Goal: Task Accomplishment & Management: Manage account settings

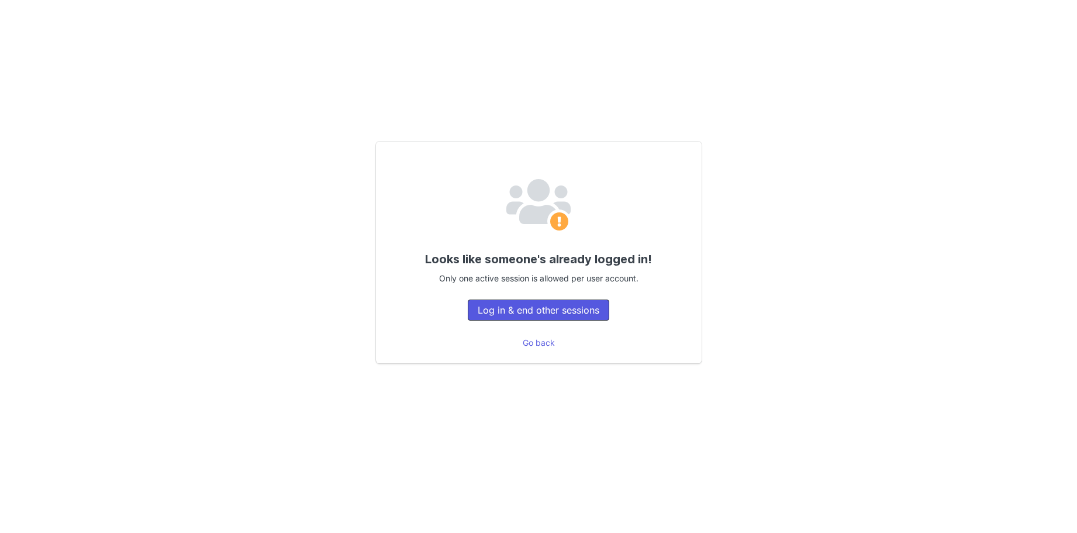
click at [538, 305] on button "Log in & end other sessions" at bounding box center [538, 309] width 141 height 21
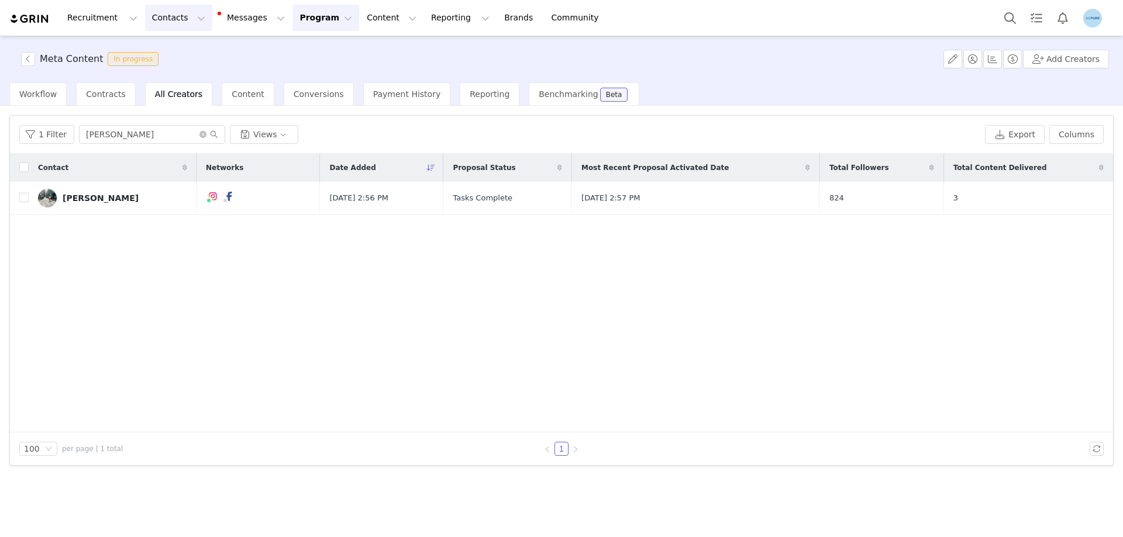
click at [170, 22] on button "Contacts Contacts" at bounding box center [178, 18] width 67 height 26
click at [166, 54] on p "Creators" at bounding box center [160, 52] width 35 height 12
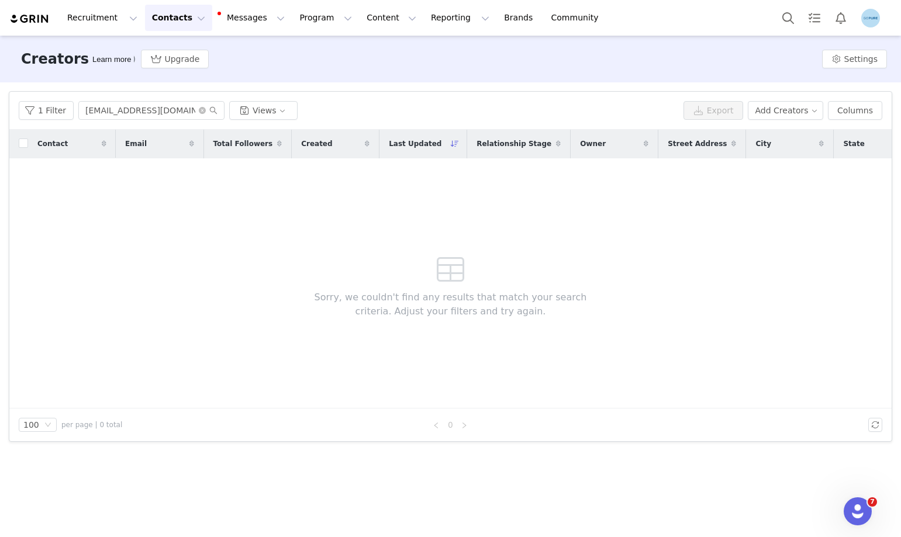
click at [159, 20] on button "Contacts Contacts" at bounding box center [178, 18] width 67 height 26
click at [165, 70] on p "Prospects" at bounding box center [162, 73] width 39 height 12
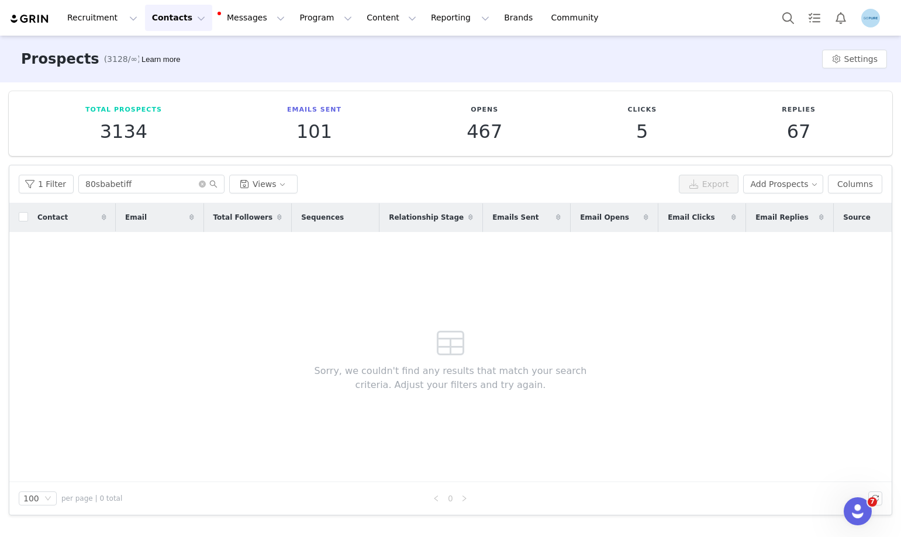
click at [111, 197] on div "1 Filter 80sbabetiff Views Export Add Prospects Columns" at bounding box center [450, 184] width 882 height 38
click at [111, 196] on div "1 Filter 80sbabetiff Views Export Add Prospects Columns" at bounding box center [450, 184] width 882 height 38
click at [121, 184] on input "80sbabetiff" at bounding box center [151, 184] width 146 height 19
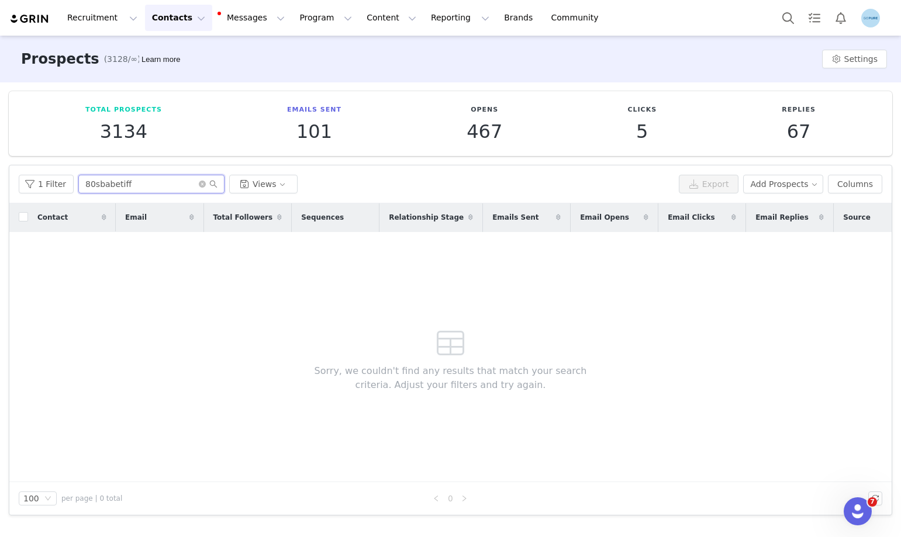
click at [121, 184] on input "80sbabetiff" at bounding box center [151, 184] width 146 height 19
paste input "m.carter4747@gmail.com"
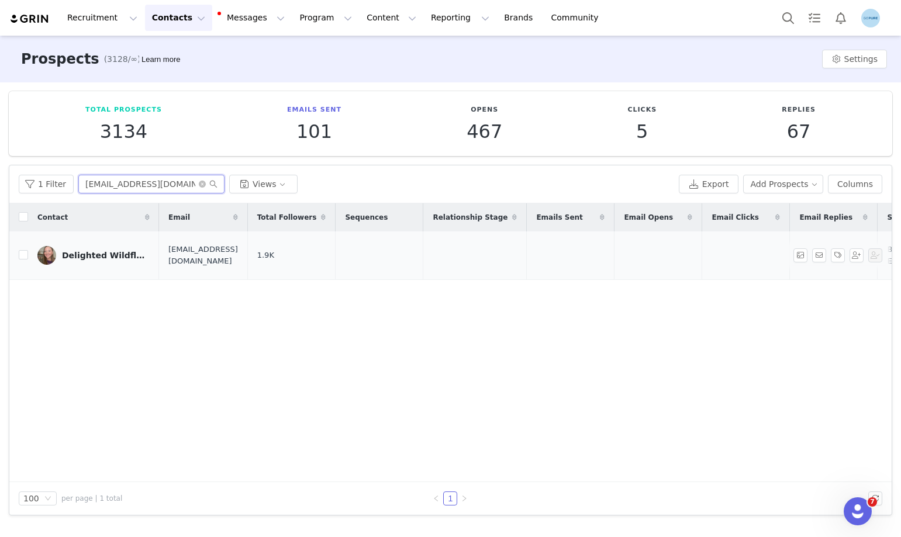
type input "m.carter4747@gmail.com"
click at [104, 251] on div "Delighted Wildflower💜💄💋💙" at bounding box center [106, 255] width 88 height 9
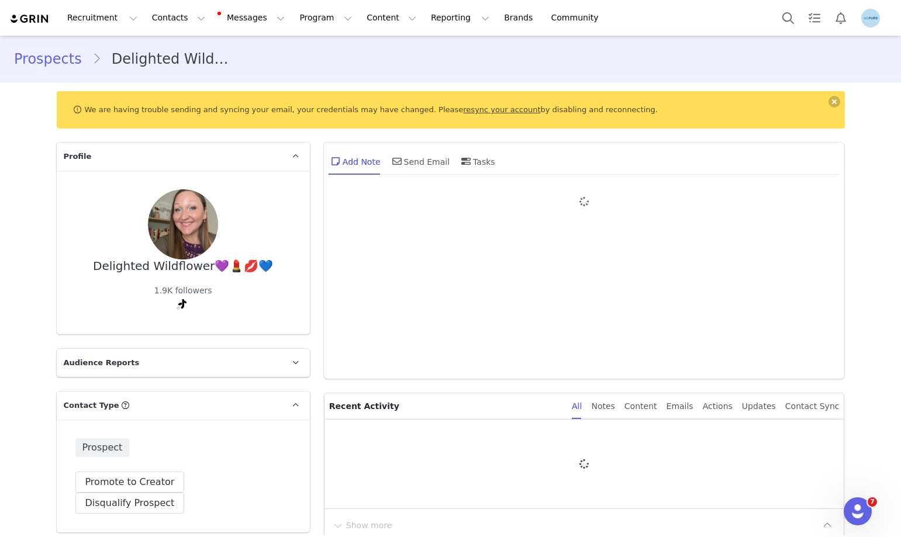
type input "+1 ([GEOGRAPHIC_DATA])"
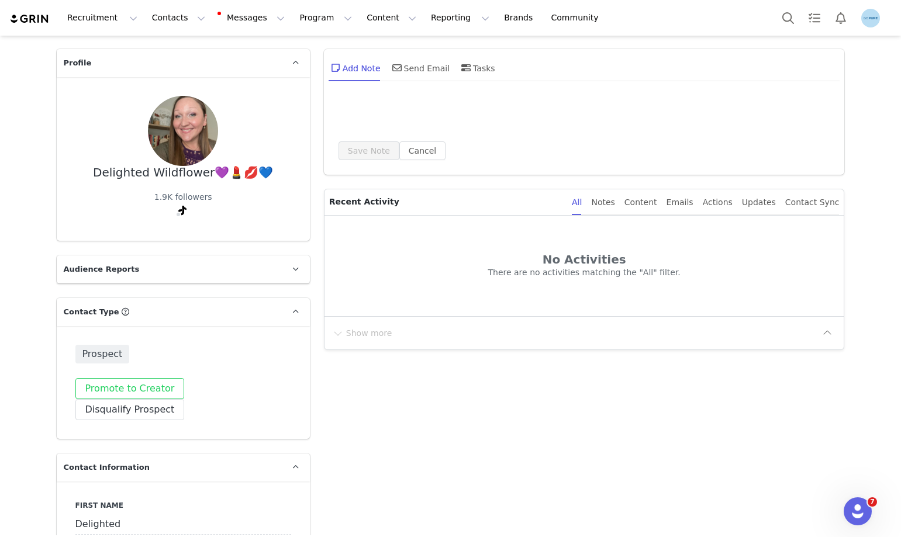
scroll to position [117, 0]
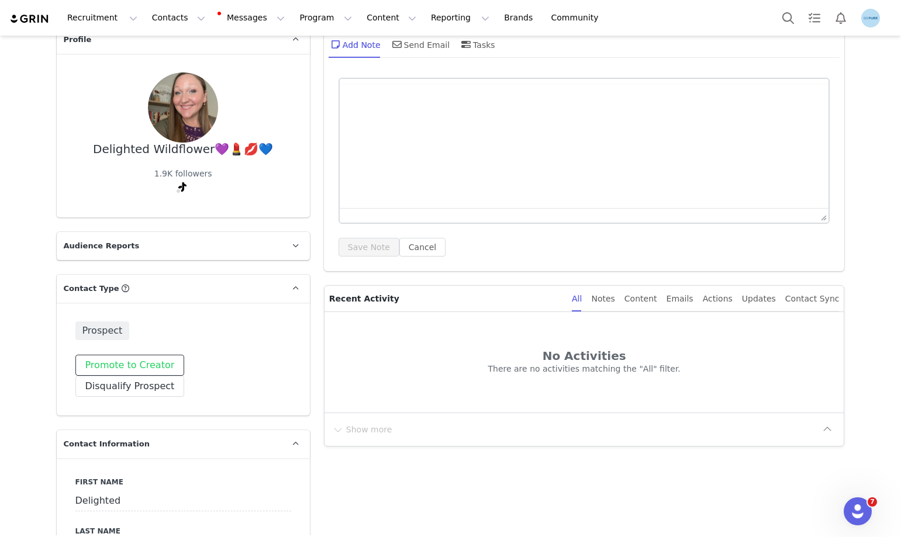
click at [128, 368] on button "Promote to Creator" at bounding box center [129, 365] width 109 height 21
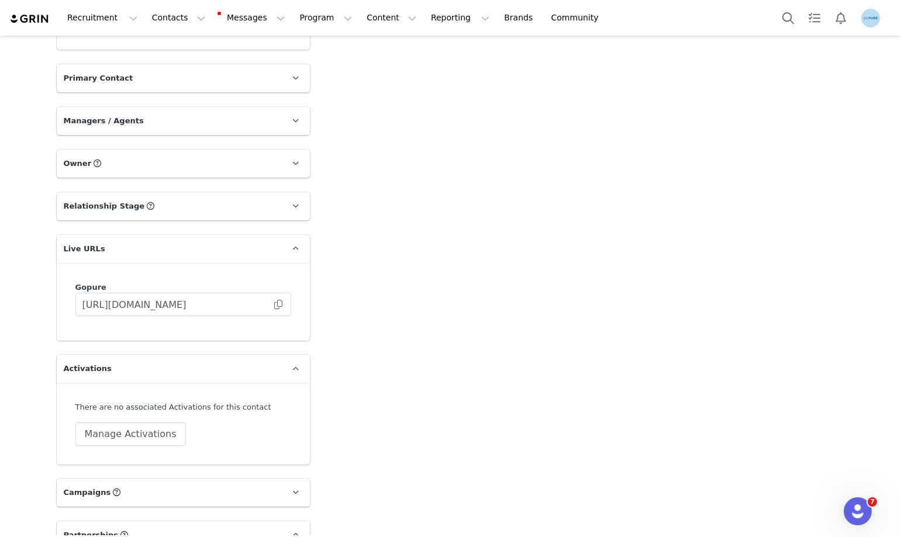
scroll to position [1579, 0]
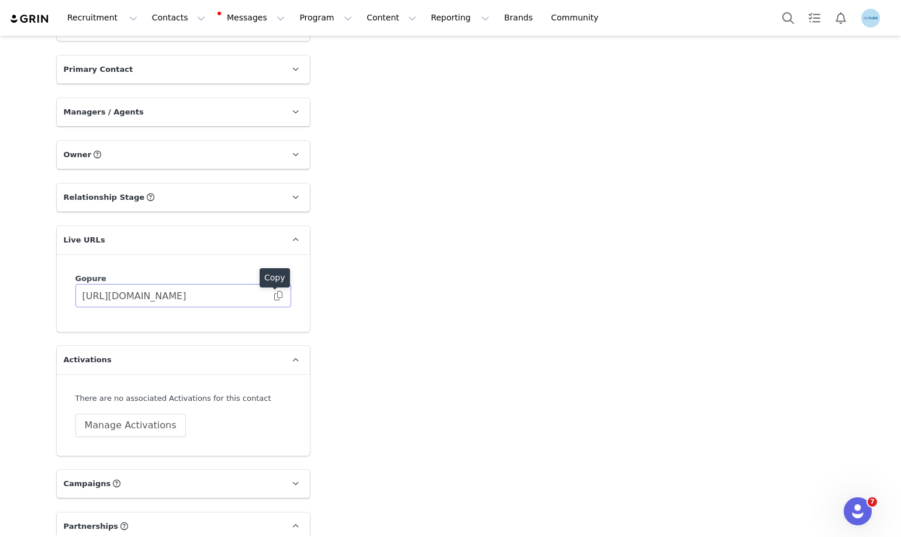
click at [274, 296] on span at bounding box center [278, 296] width 12 height 0
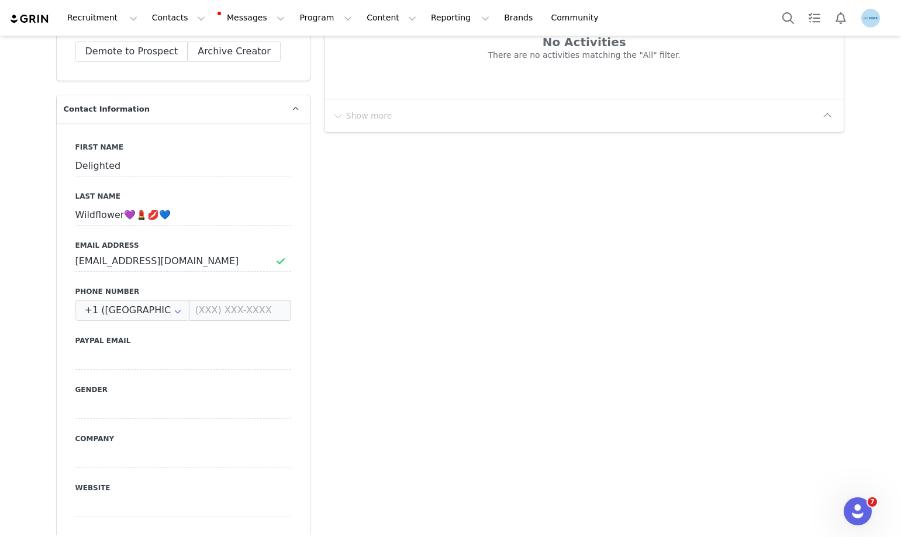
scroll to position [351, 0]
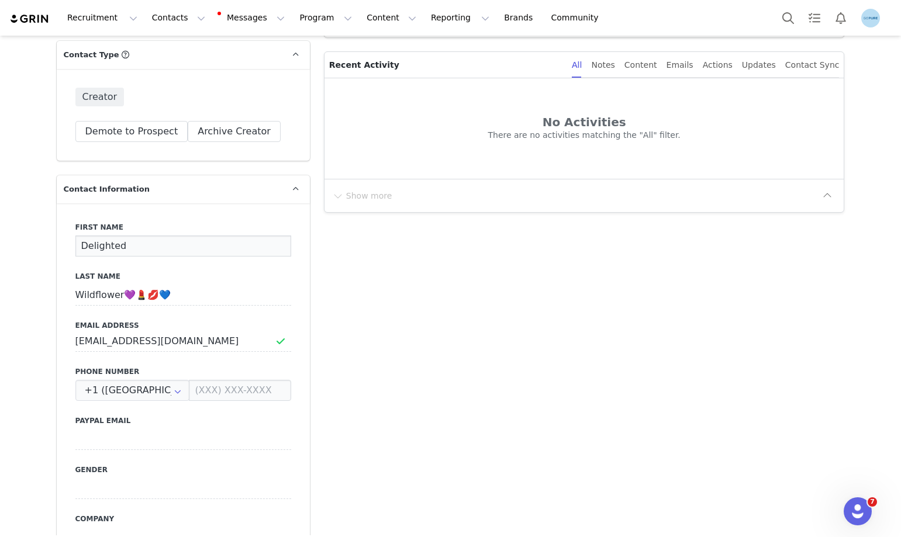
click at [81, 242] on input "Delighted" at bounding box center [183, 246] width 216 height 21
paste input "Monica Carter"
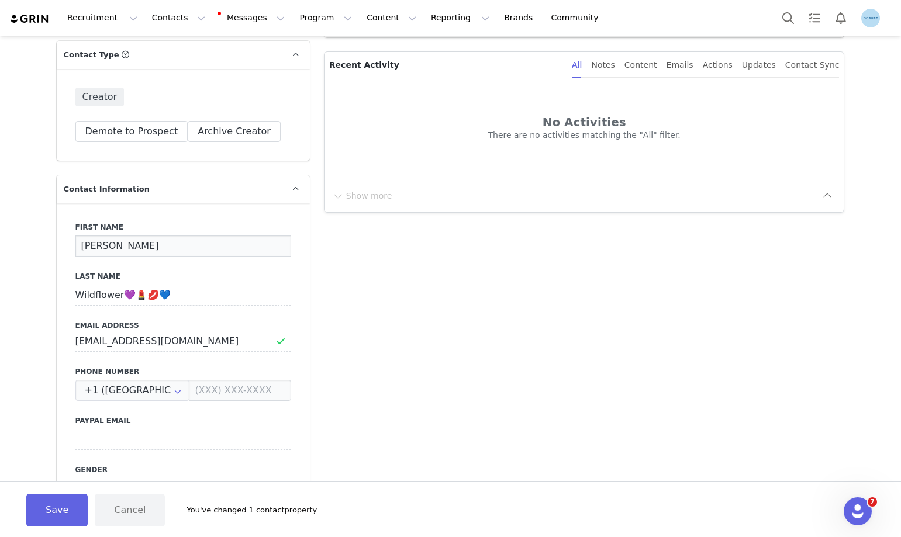
click at [119, 246] on input "Monica Carter" at bounding box center [183, 246] width 216 height 21
type input "Monica"
click at [110, 297] on input "Wildflower💜💄💋💙" at bounding box center [183, 295] width 216 height 21
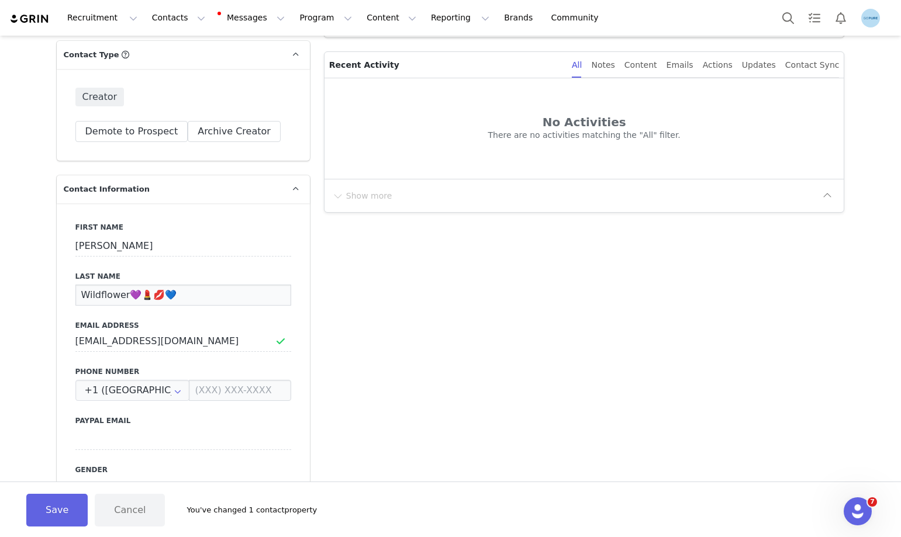
click at [110, 296] on input "Wildflower💜💄💋💙" at bounding box center [183, 295] width 216 height 21
paste input "Carter"
type input "Carter"
drag, startPoint x: 54, startPoint y: 510, endPoint x: 114, endPoint y: 500, distance: 61.0
click at [57, 510] on button "Save" at bounding box center [56, 510] width 61 height 33
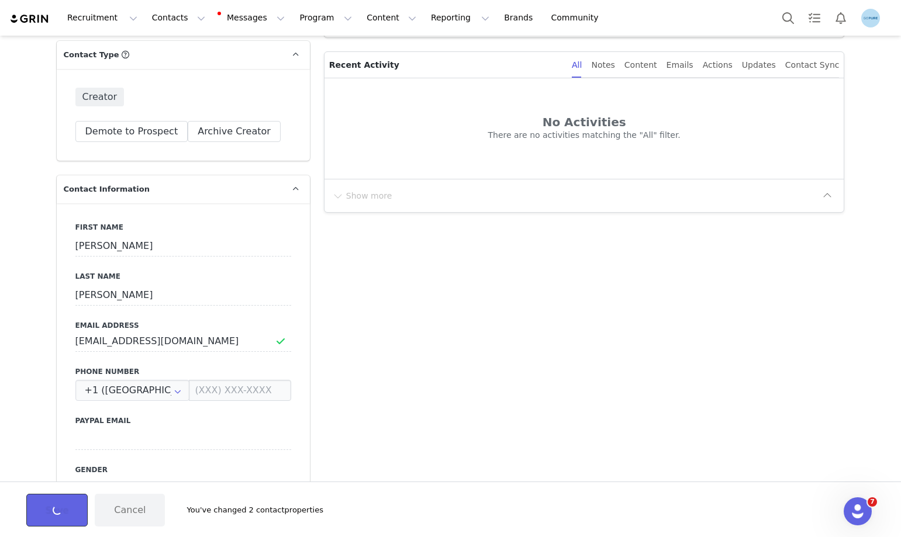
type input "Monica"
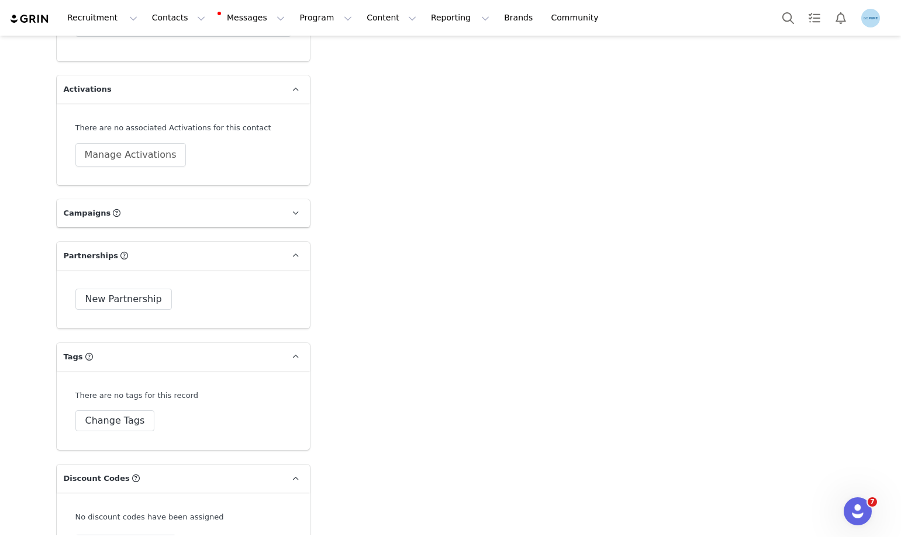
scroll to position [1871, 0]
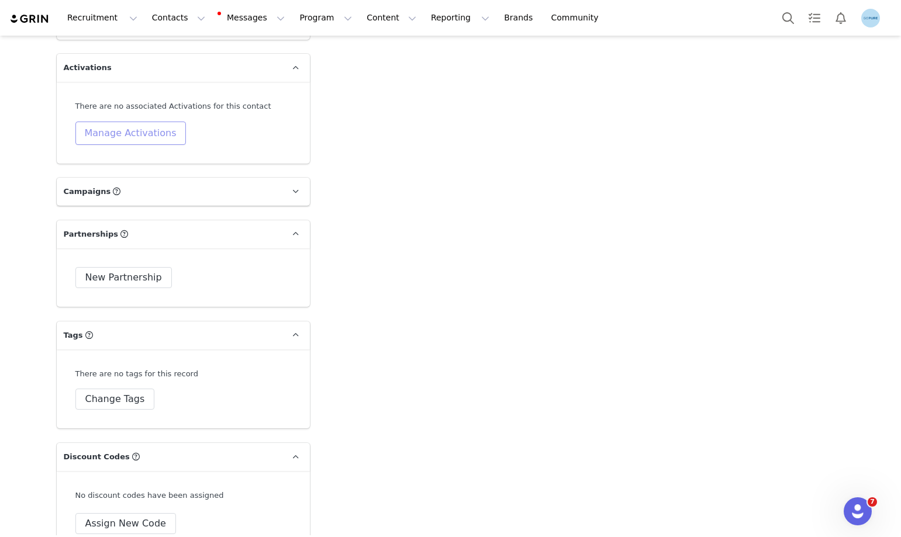
click at [126, 136] on button "Manage Activations" at bounding box center [130, 133] width 111 height 23
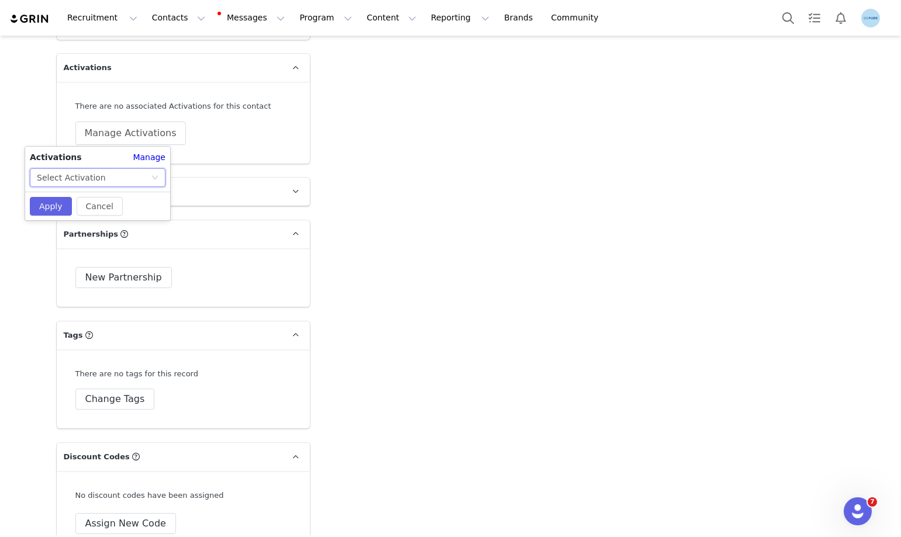
click at [120, 181] on div "Select Activation" at bounding box center [94, 178] width 114 height 18
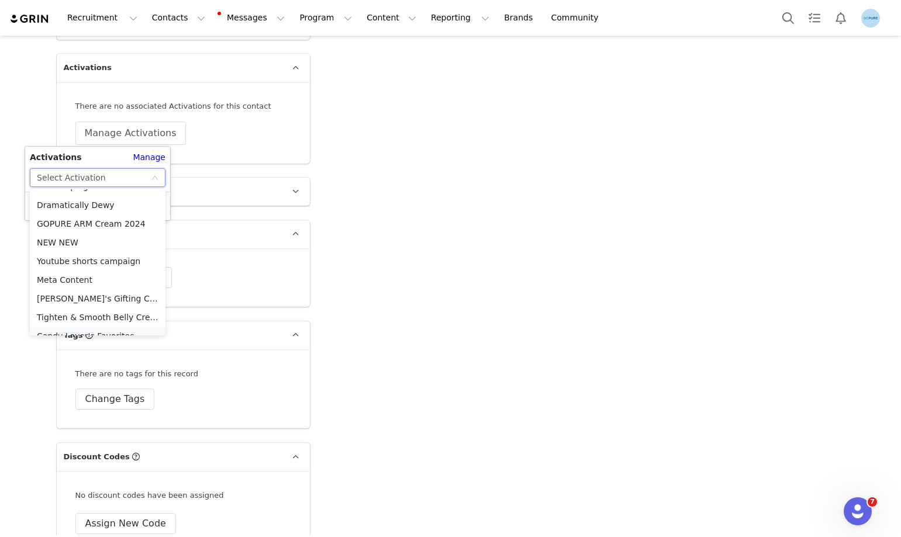
scroll to position [476, 0]
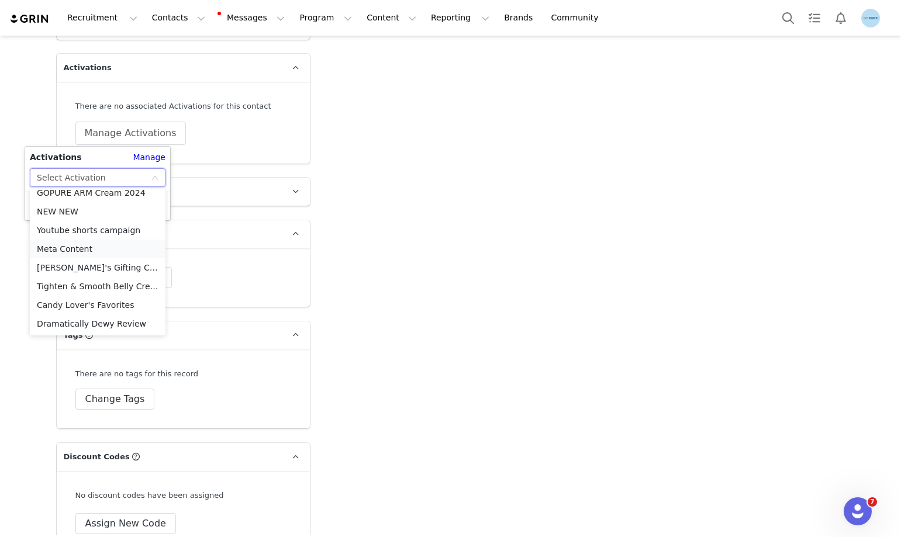
click at [74, 249] on li "Meta Content" at bounding box center [98, 249] width 136 height 19
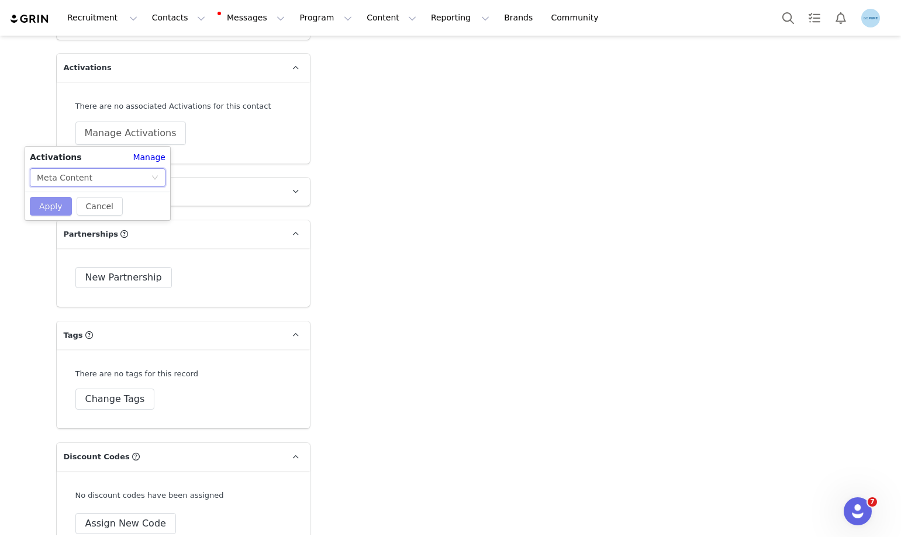
drag, startPoint x: 56, startPoint y: 206, endPoint x: 57, endPoint y: 212, distance: 6.5
click at [57, 205] on button "Apply" at bounding box center [51, 206] width 42 height 19
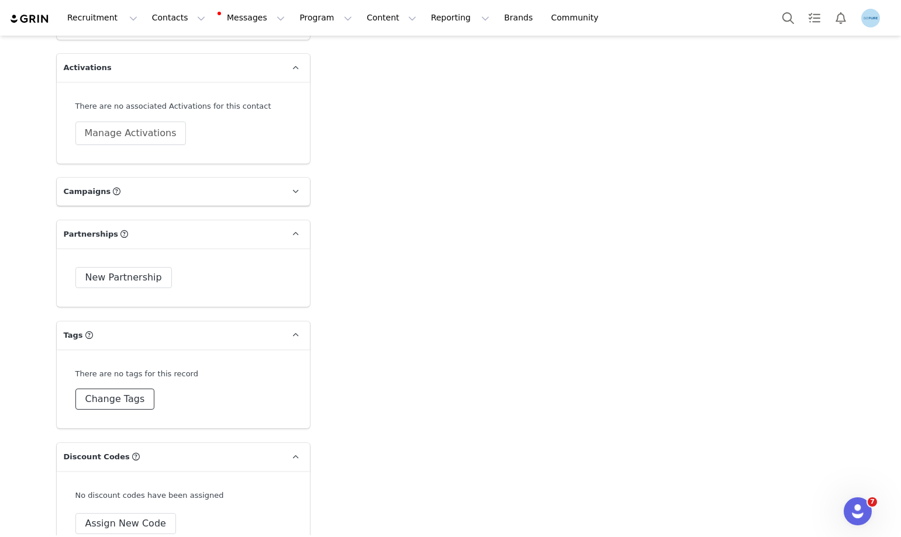
click at [112, 400] on button "Change Tags" at bounding box center [115, 399] width 80 height 21
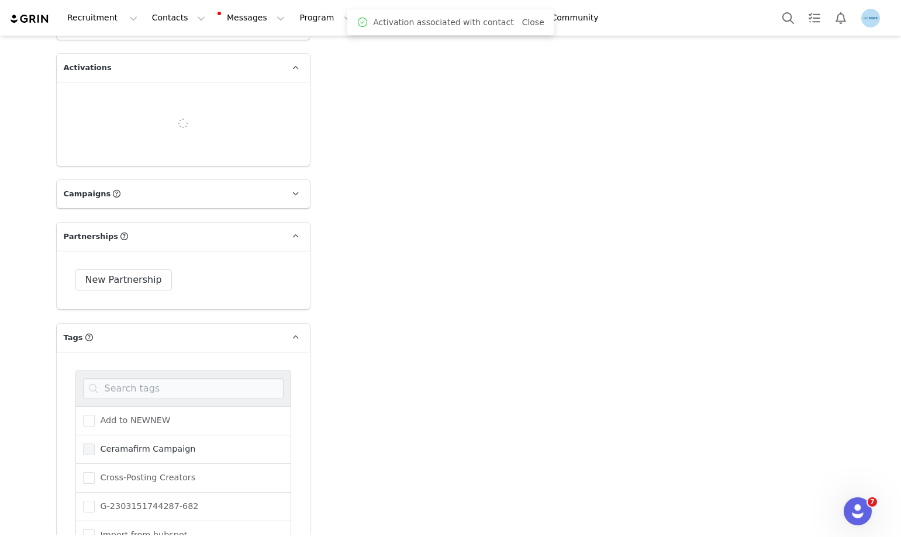
scroll to position [144, 0]
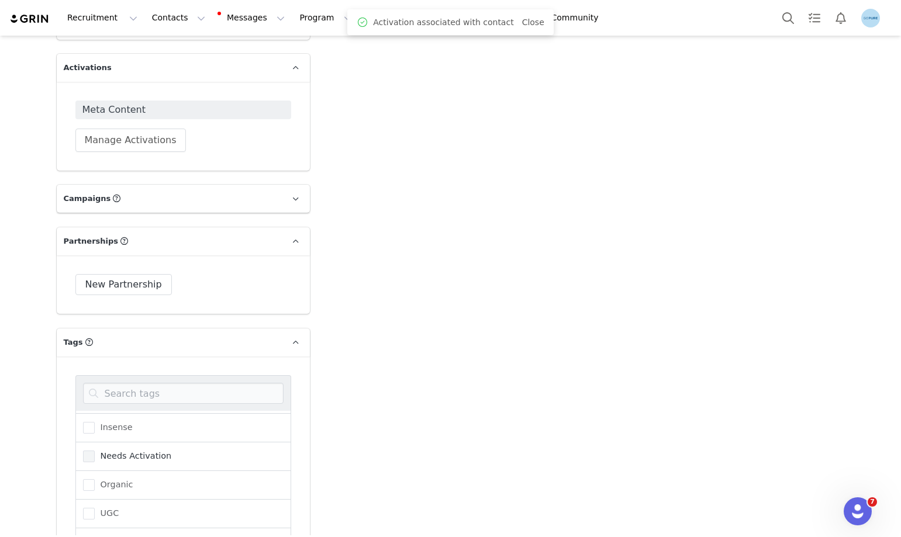
click at [141, 454] on span "Needs Activation" at bounding box center [133, 456] width 77 height 11
click at [95, 451] on input "Needs Activation" at bounding box center [95, 451] width 0 height 0
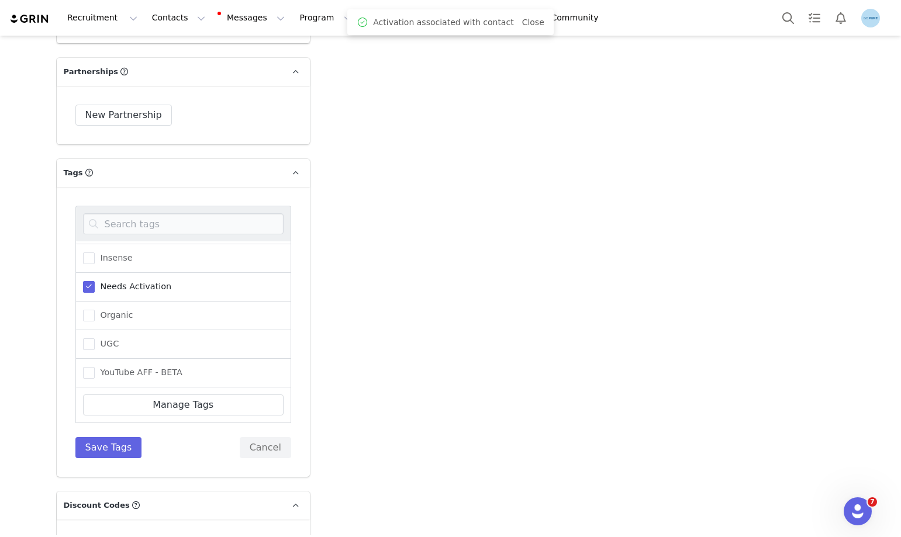
scroll to position [2046, 0]
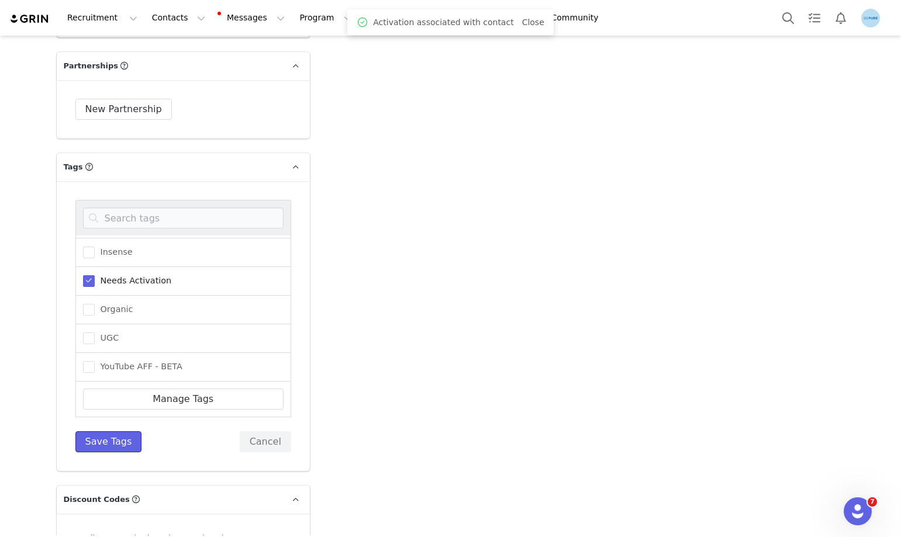
click at [110, 443] on button "Save Tags" at bounding box center [108, 441] width 67 height 21
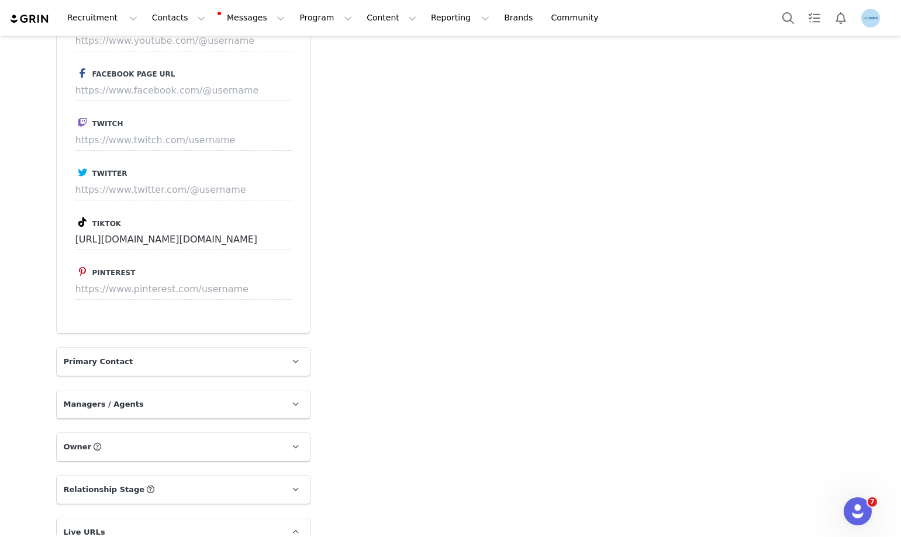
scroll to position [1052, 0]
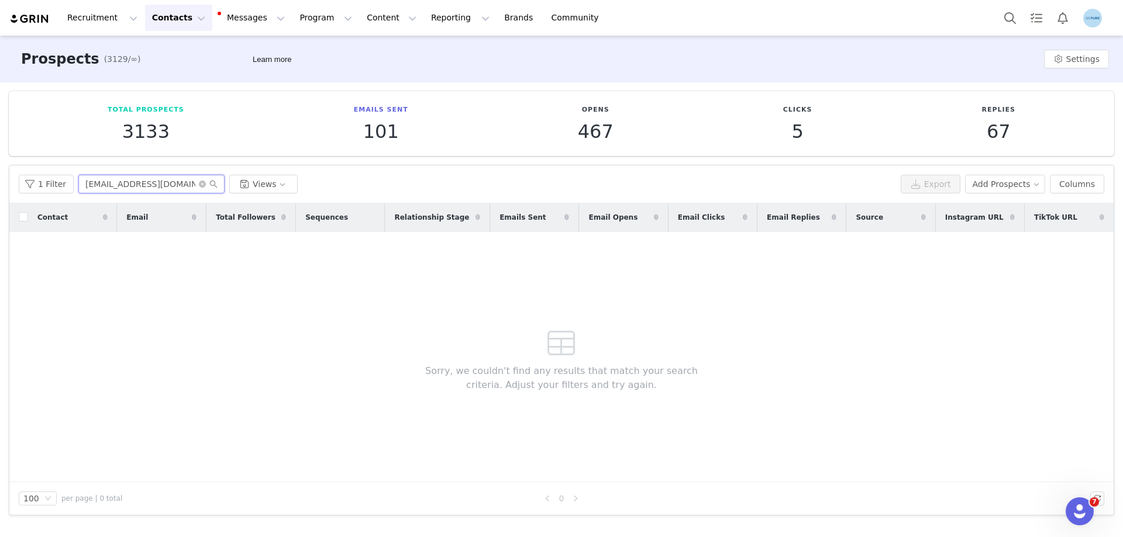
click at [151, 191] on input "m.carter4747@gmail.com" at bounding box center [151, 184] width 146 height 19
paste input "rachelrogers7"
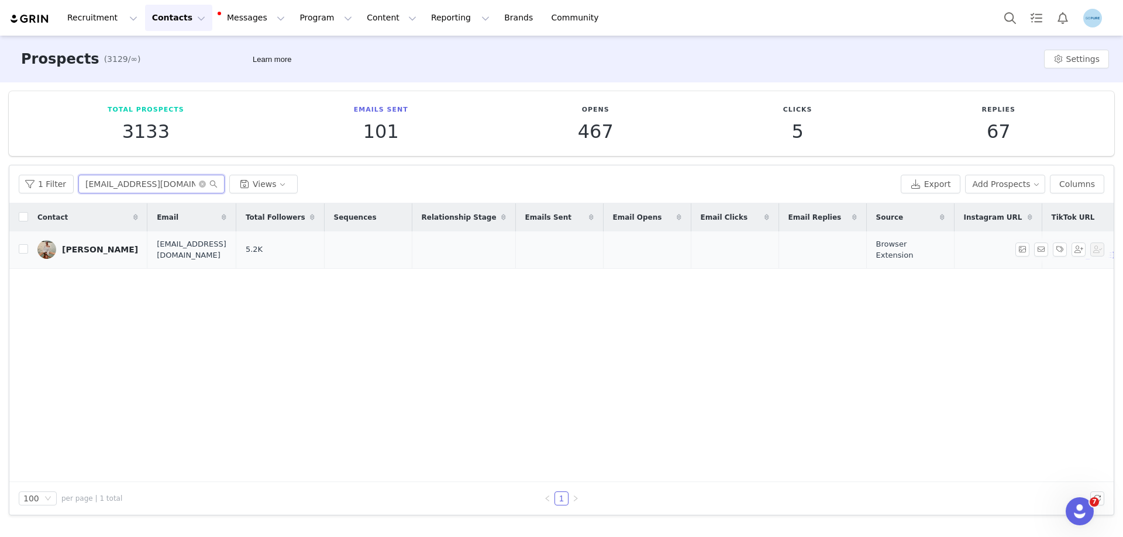
type input "rachelrogers77@gmail.com"
click at [86, 249] on div "Rachel ray" at bounding box center [100, 249] width 76 height 9
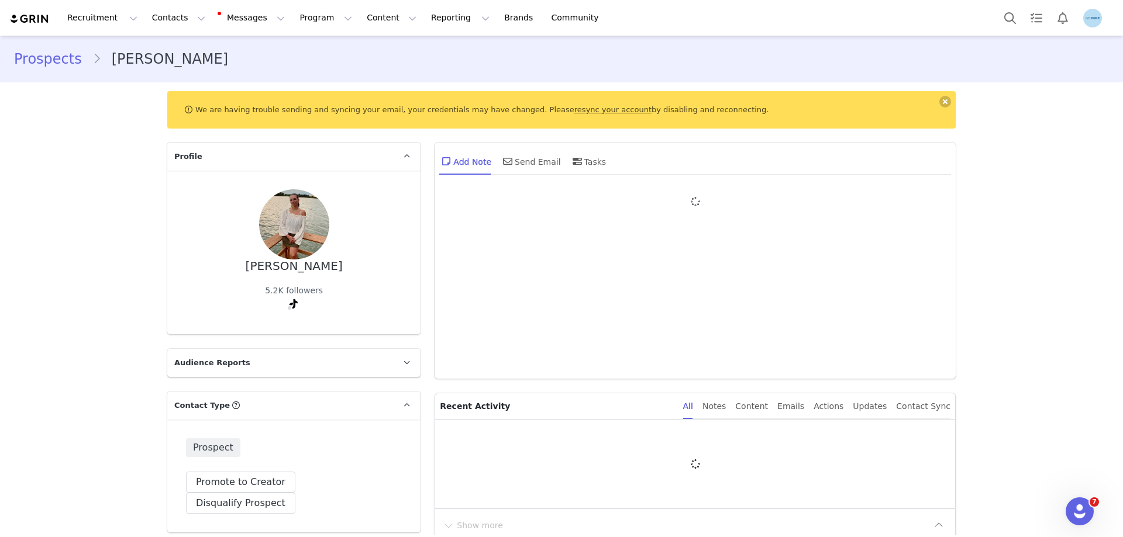
type input "+1 ([GEOGRAPHIC_DATA])"
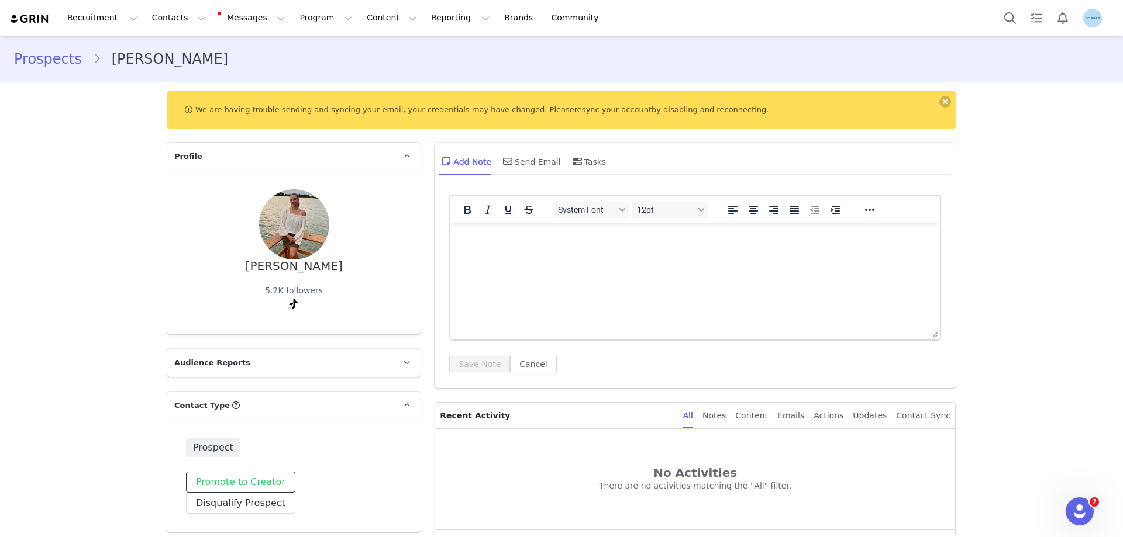
drag, startPoint x: 232, startPoint y: 483, endPoint x: 257, endPoint y: 480, distance: 25.9
click at [233, 483] on button "Promote to Creator" at bounding box center [240, 482] width 109 height 21
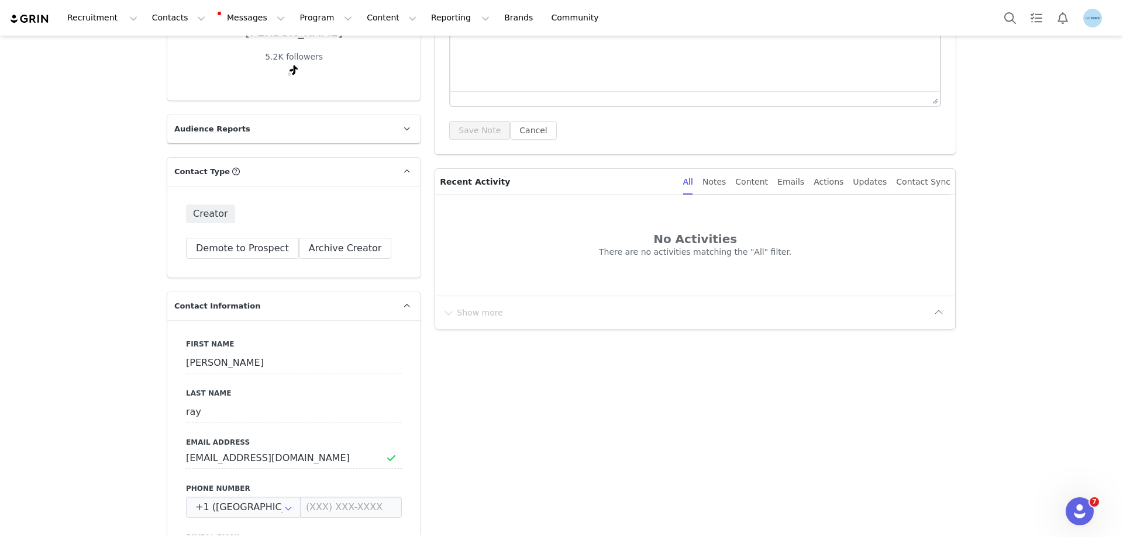
scroll to position [468, 0]
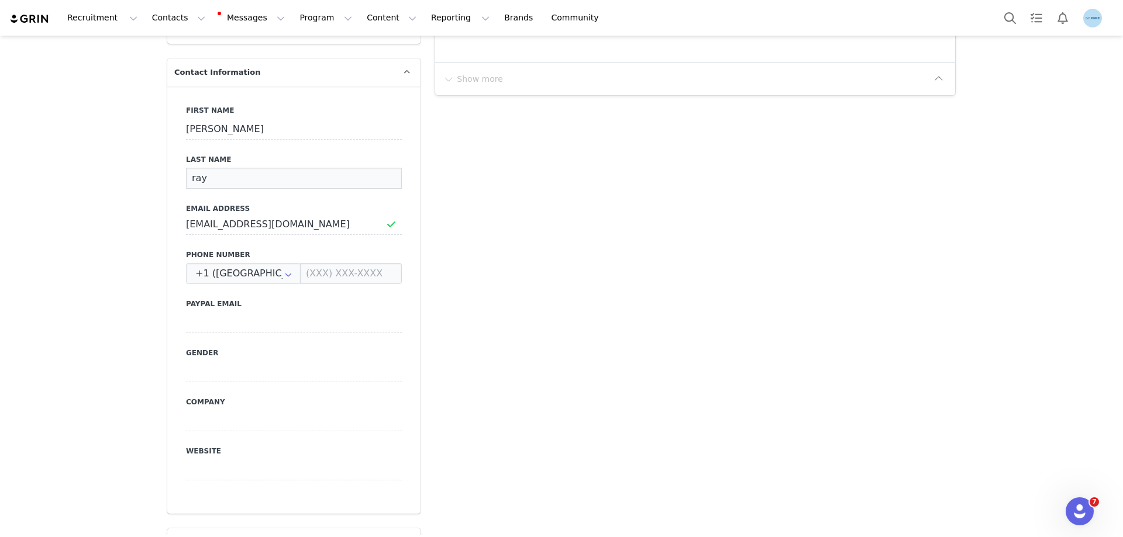
click at [204, 180] on input "ray" at bounding box center [294, 178] width 216 height 21
click at [204, 179] on input "ray" at bounding box center [294, 178] width 216 height 21
paste input "Rogers"
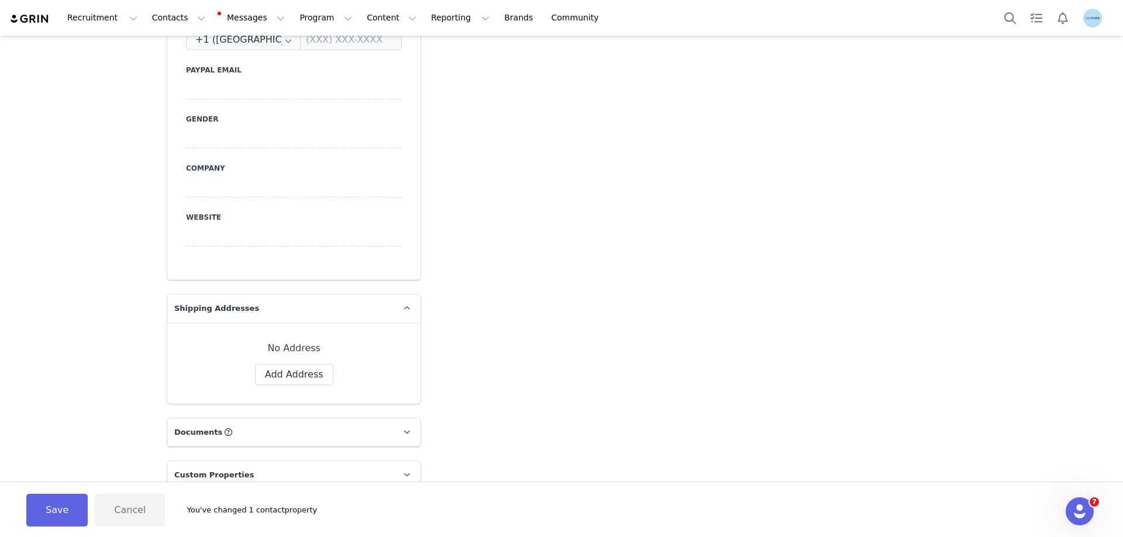
scroll to position [877, 0]
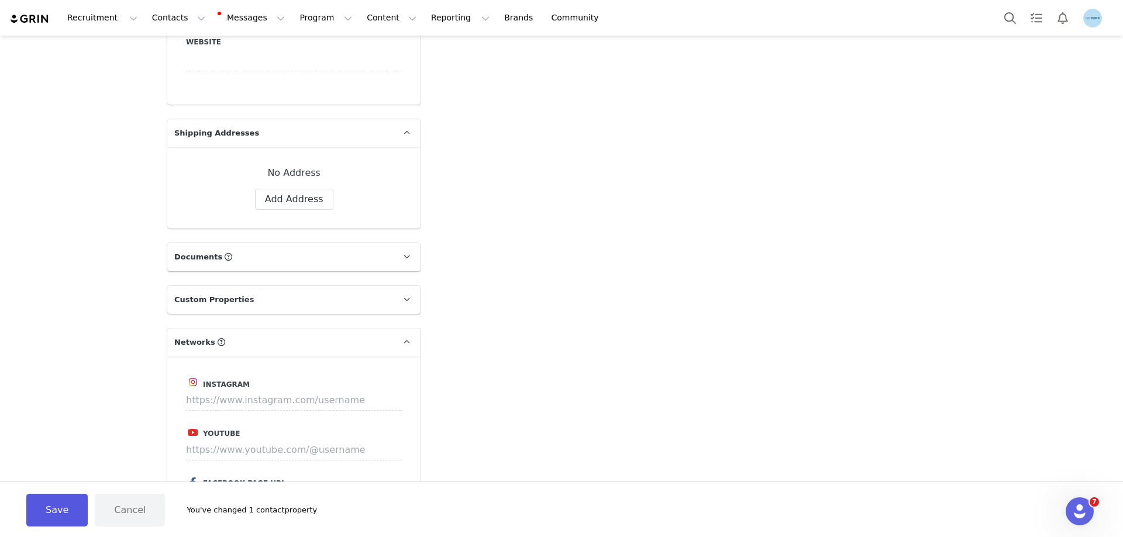
type input "Rogers"
click at [83, 509] on button "Save" at bounding box center [56, 510] width 61 height 33
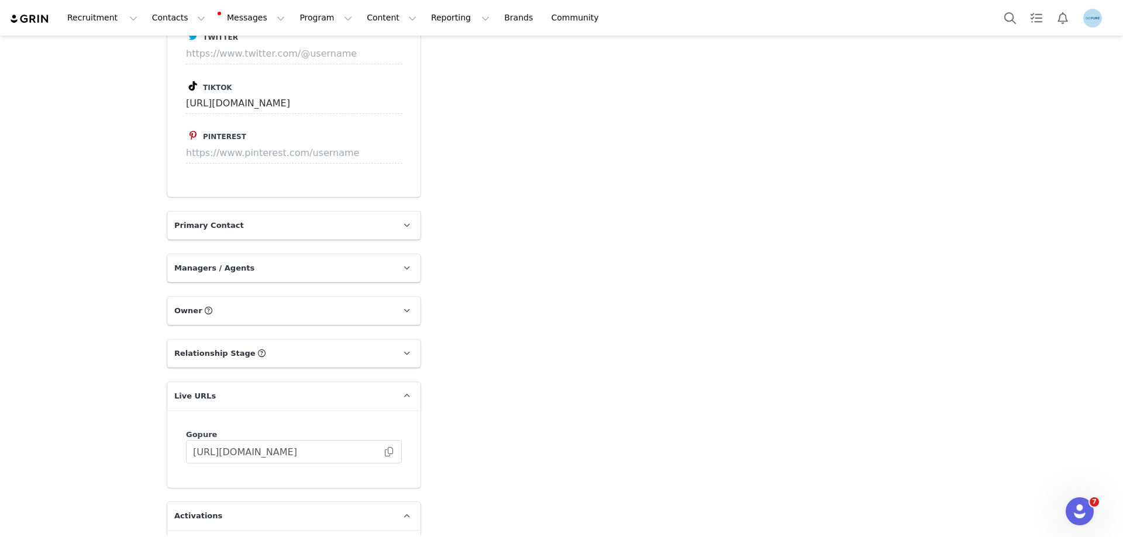
scroll to position [1579, 0]
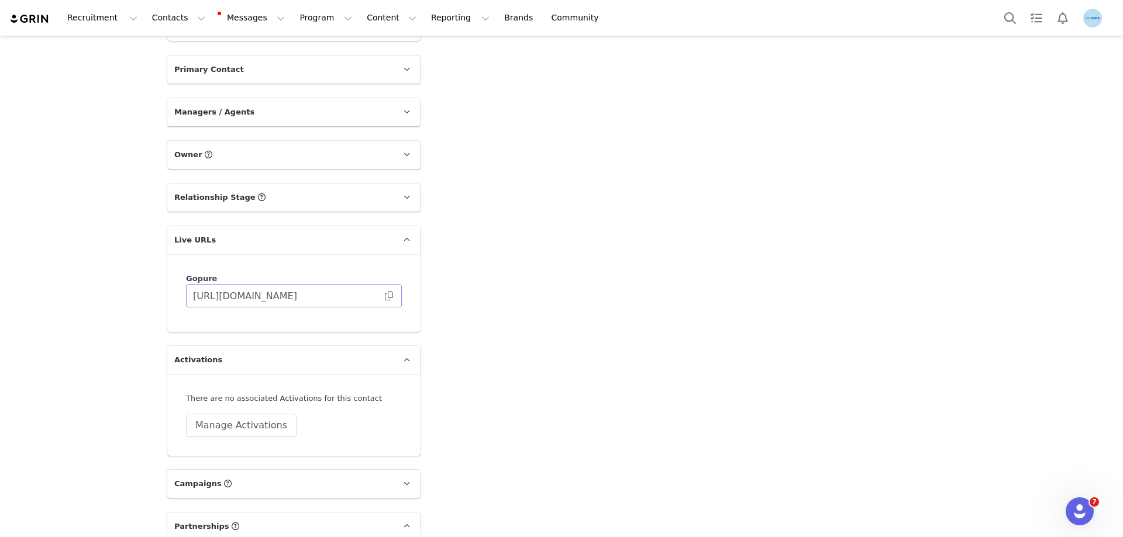
click at [384, 296] on span at bounding box center [389, 296] width 12 height 0
click at [246, 425] on button "Manage Activations" at bounding box center [241, 425] width 111 height 23
click at [205, 472] on div "Select Activation" at bounding box center [182, 470] width 69 height 18
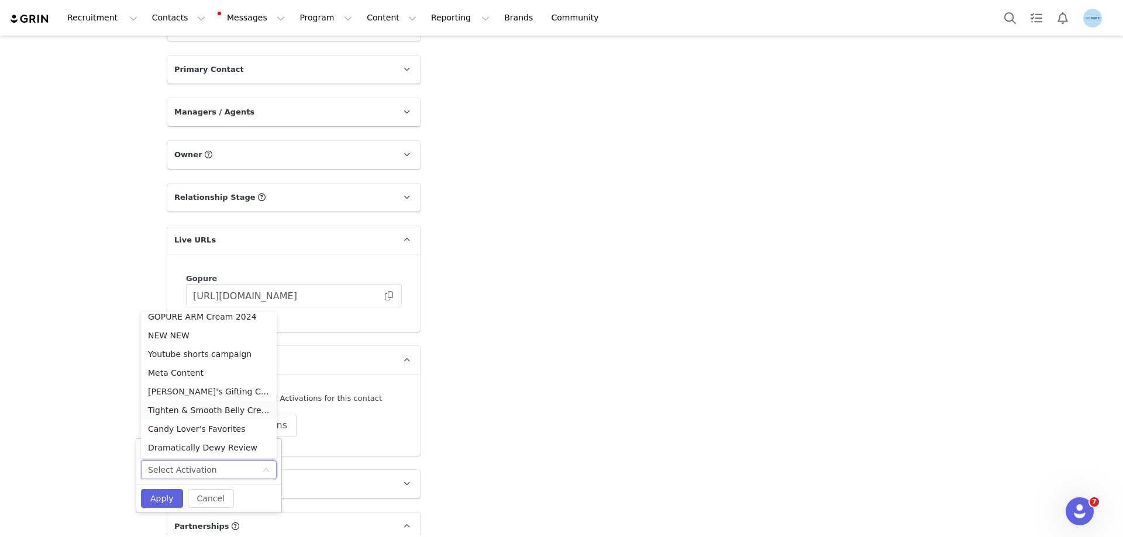
scroll to position [476, 0]
click at [197, 370] on li "Meta Content" at bounding box center [209, 371] width 136 height 19
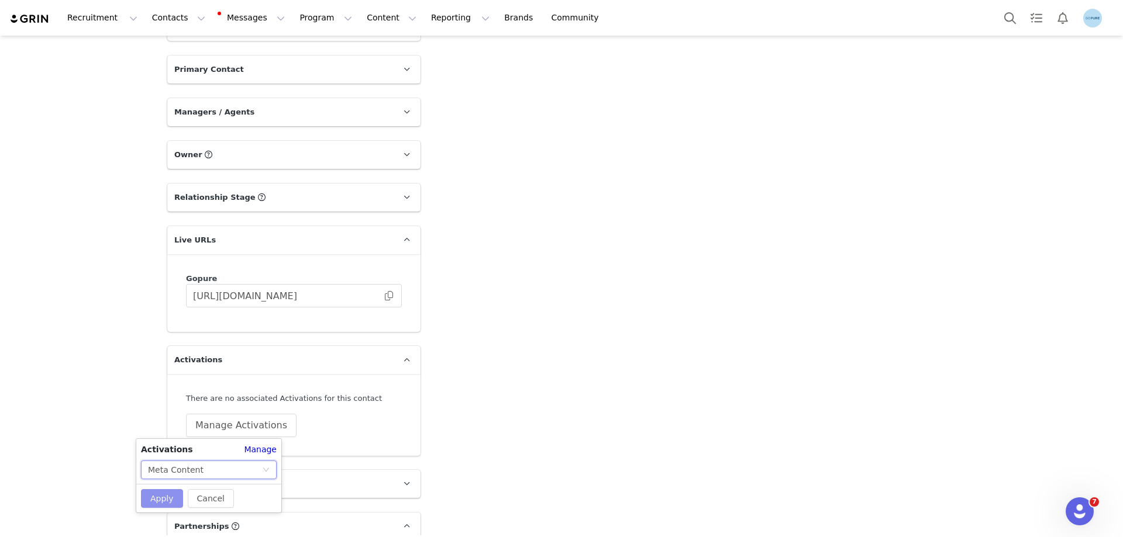
drag, startPoint x: 161, startPoint y: 499, endPoint x: 219, endPoint y: 496, distance: 58.0
click at [163, 499] on button "Apply" at bounding box center [162, 498] width 42 height 19
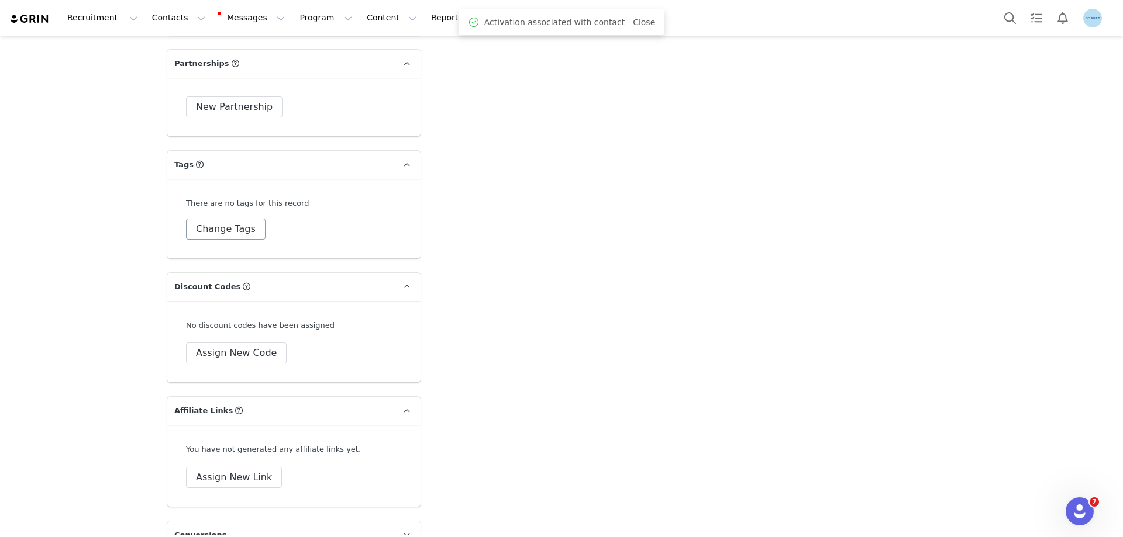
scroll to position [2053, 0]
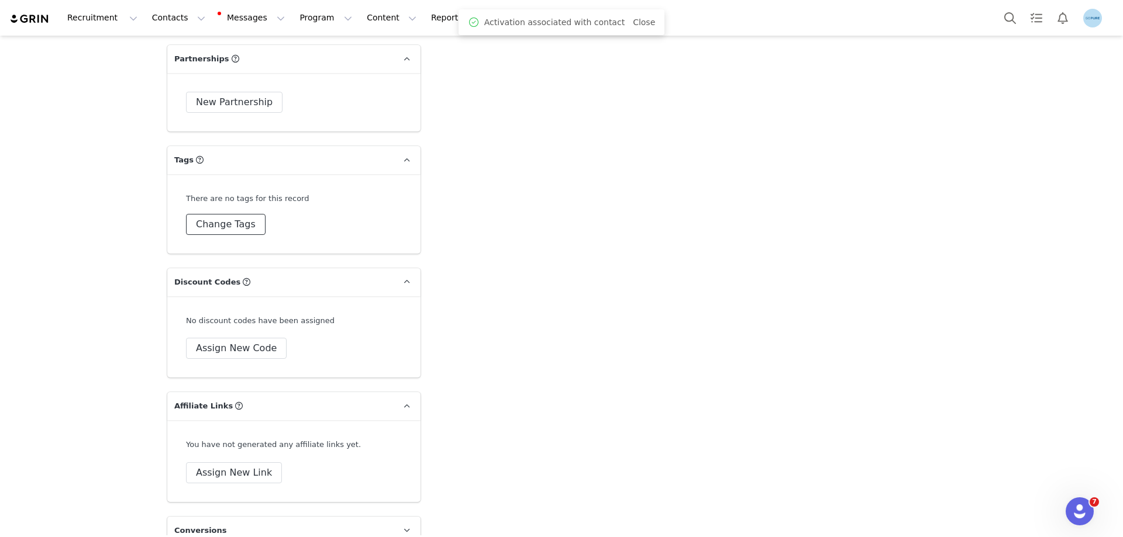
click at [236, 225] on button "Change Tags" at bounding box center [226, 224] width 80 height 21
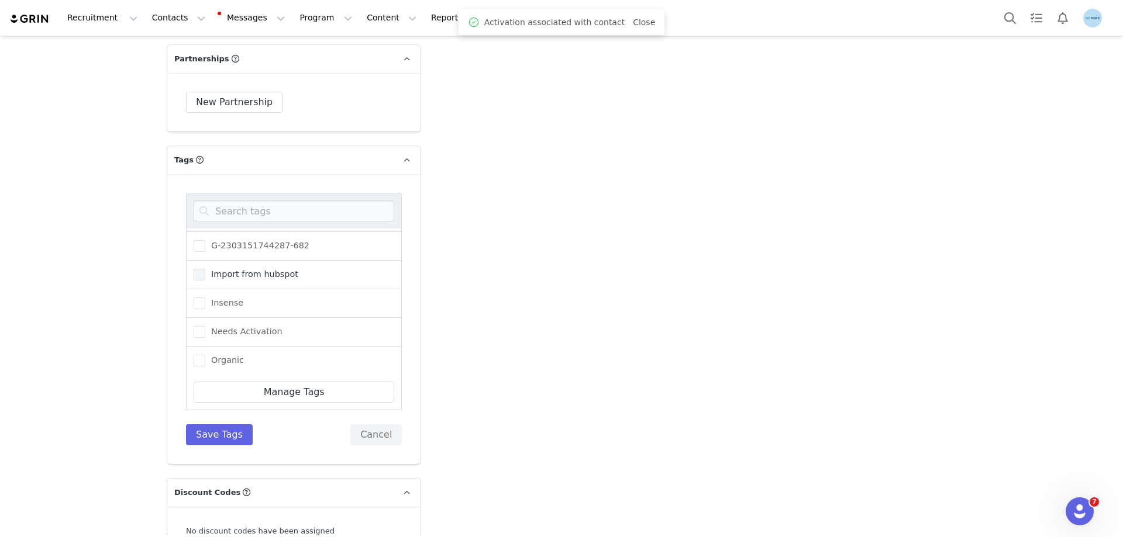
scroll to position [144, 0]
click at [229, 270] on span "Needs Activation" at bounding box center [243, 273] width 77 height 11
click at [205, 268] on input "Needs Activation" at bounding box center [205, 268] width 0 height 0
click at [213, 438] on button "Save Tags" at bounding box center [219, 434] width 67 height 21
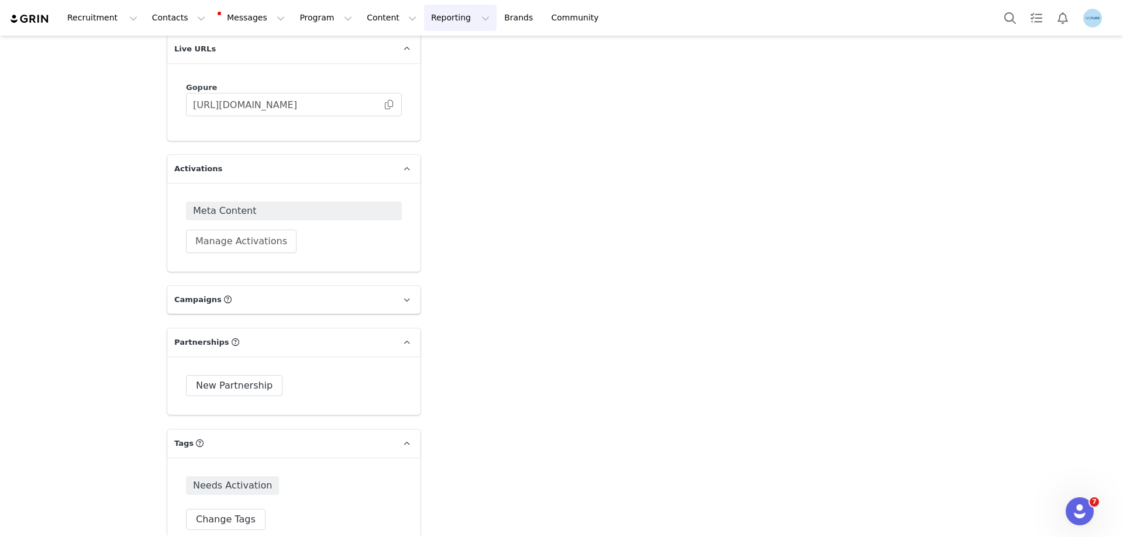
scroll to position [1761, 0]
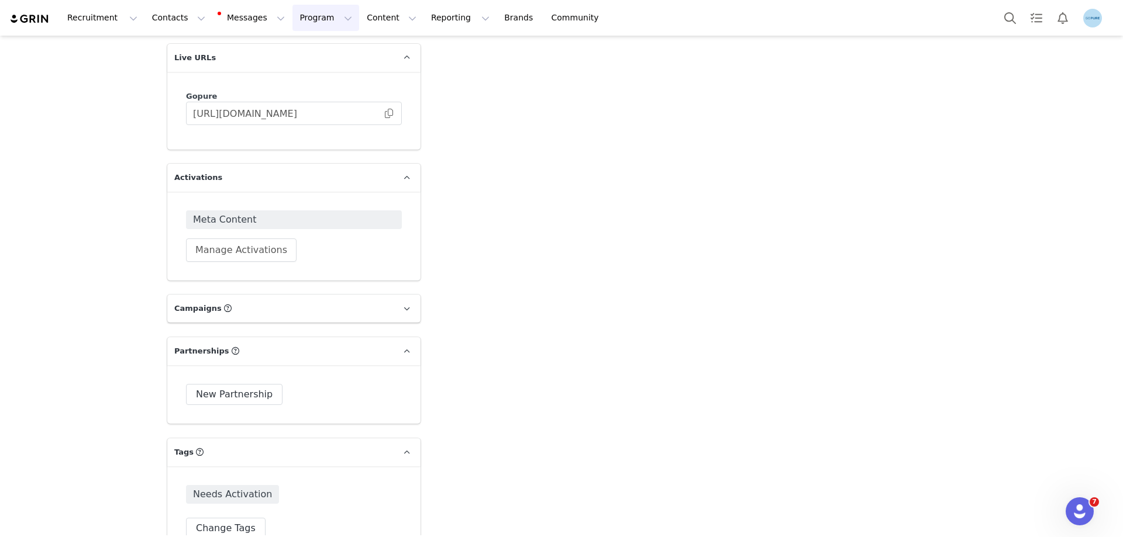
click at [302, 22] on button "Program Program" at bounding box center [325, 18] width 67 height 26
click at [300, 52] on p "Activations" at bounding box center [295, 52] width 45 height 12
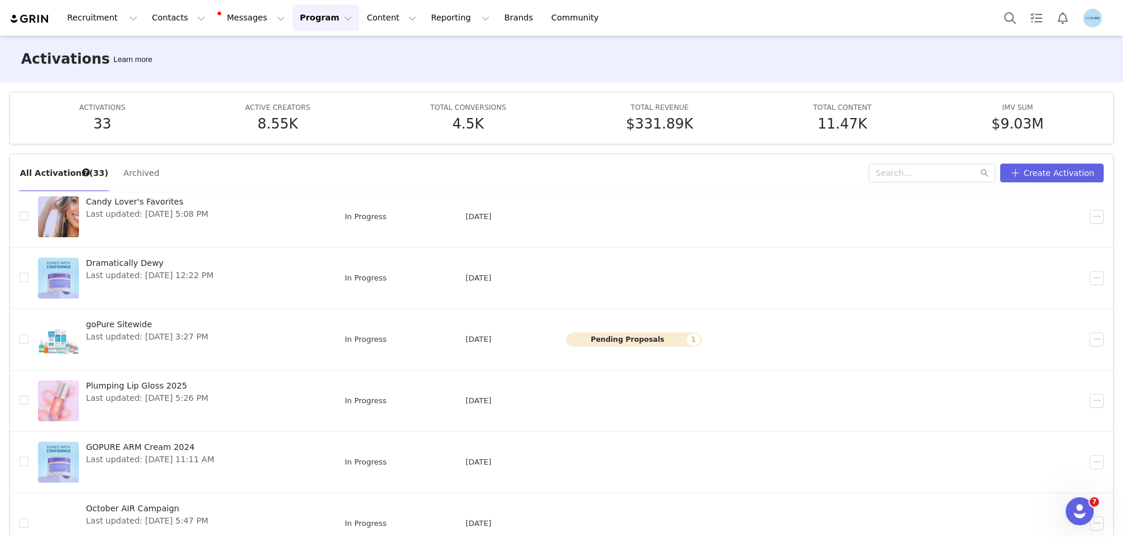
scroll to position [62, 0]
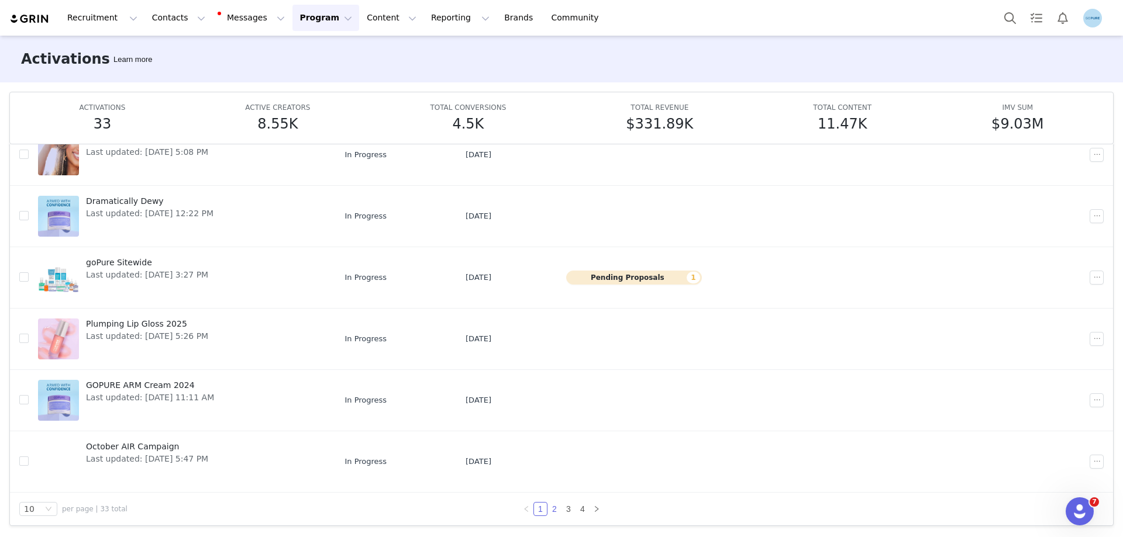
click at [551, 513] on link "2" at bounding box center [554, 509] width 13 height 13
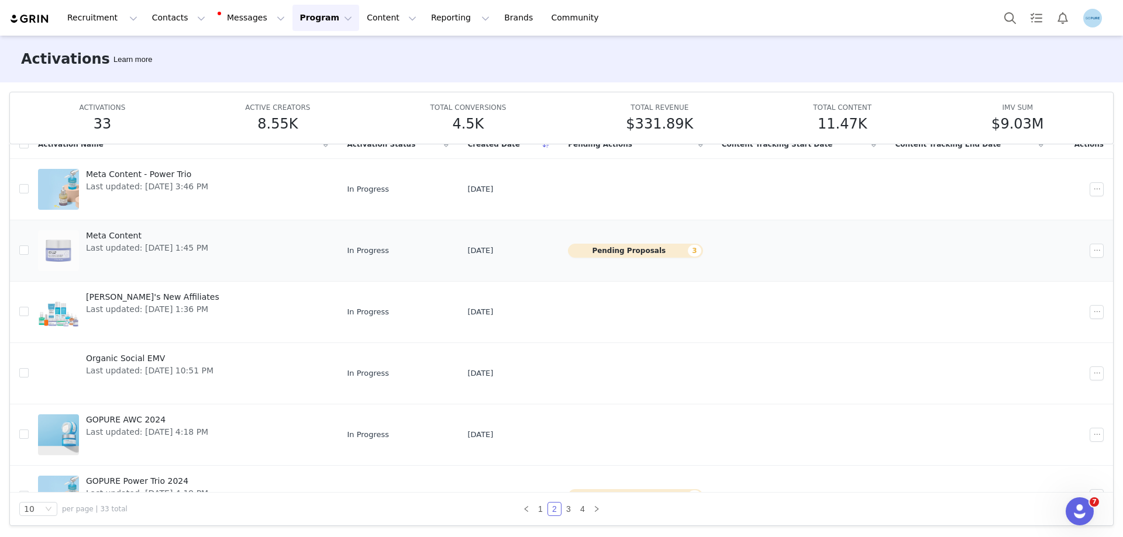
click at [161, 251] on span "Last updated: Sep 30, 2025 1:45 PM" at bounding box center [147, 248] width 122 height 12
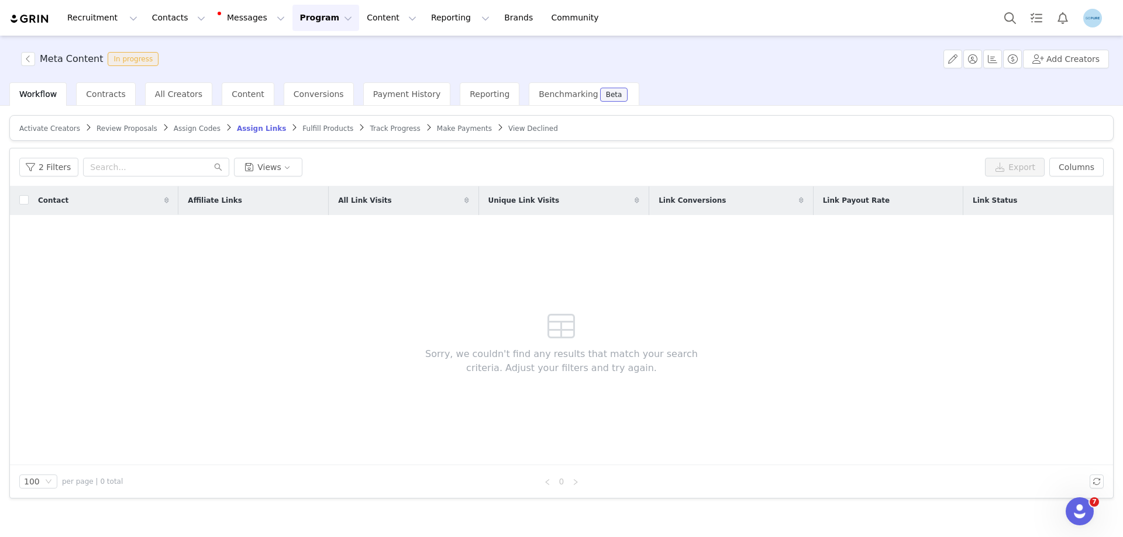
click at [56, 133] on article "Activate Creators Review Proposals Assign Codes Assign Links Fulfill Products T…" at bounding box center [561, 128] width 1104 height 26
click at [58, 127] on span "Activate Creators" at bounding box center [49, 129] width 61 height 8
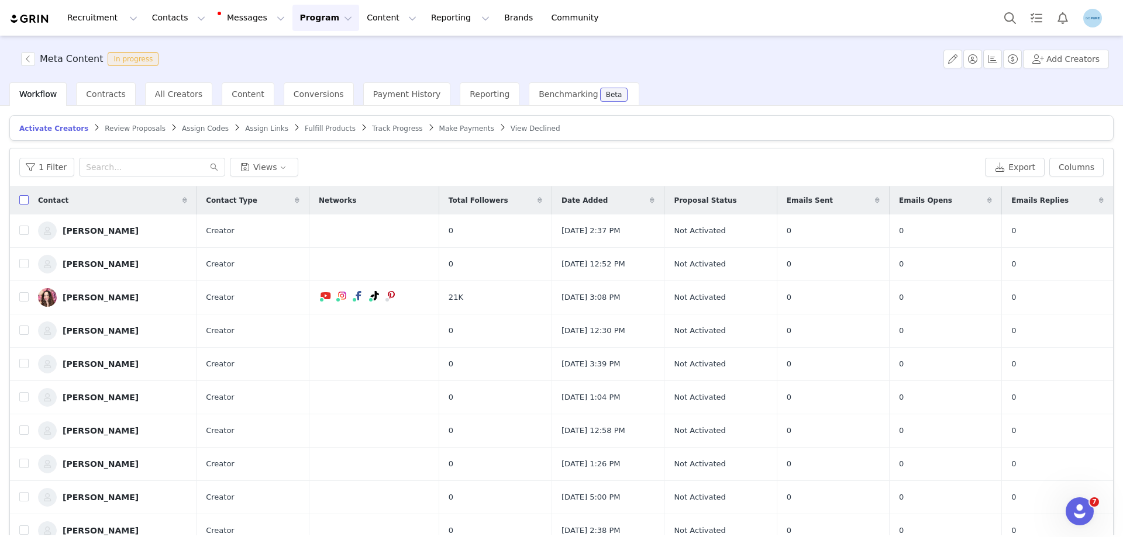
click at [23, 196] on input "checkbox" at bounding box center [23, 199] width 9 height 9
checkbox input "true"
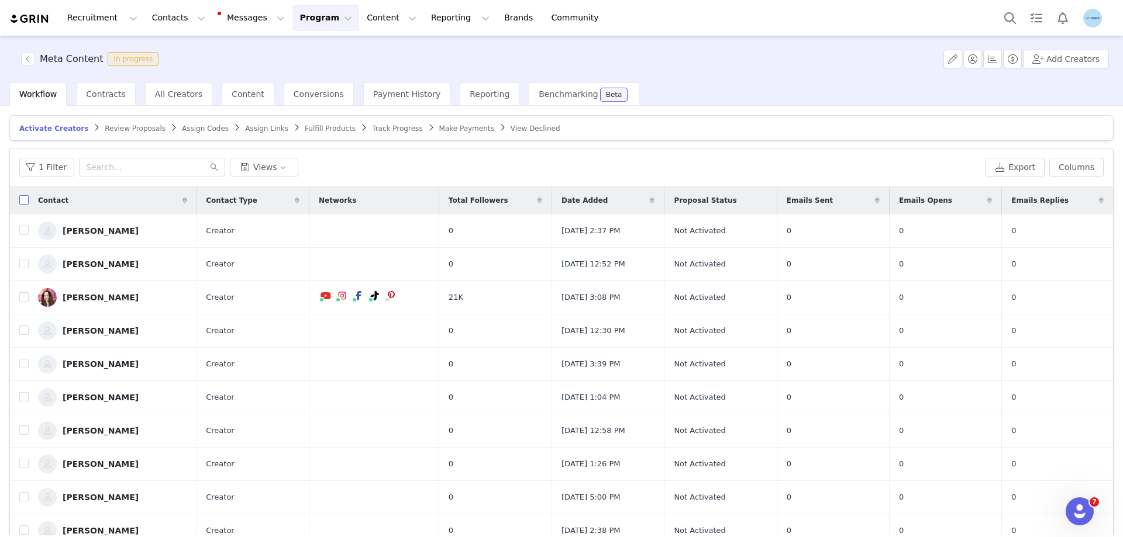
checkbox input "true"
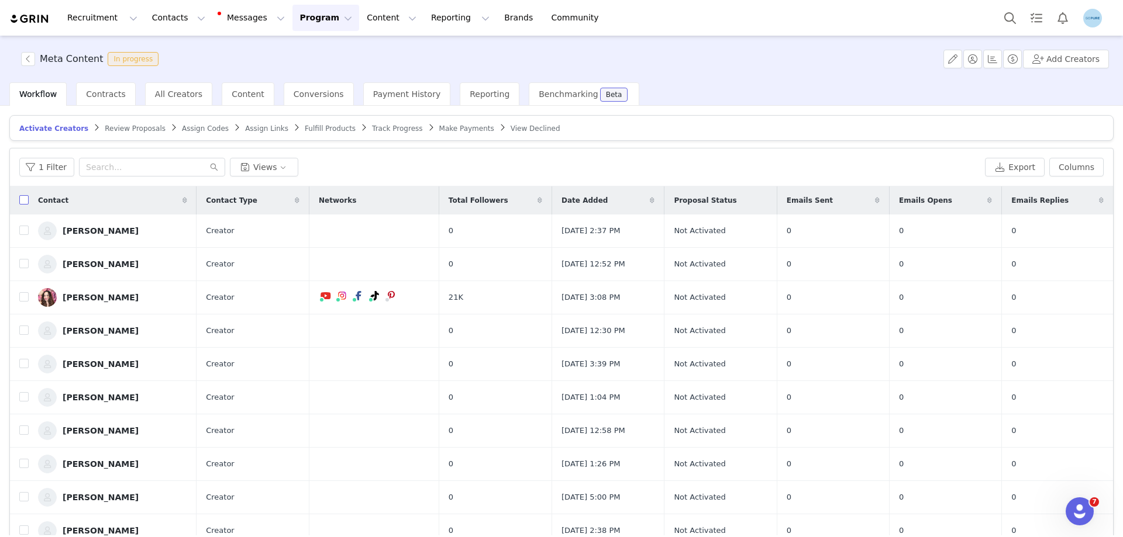
checkbox input "true"
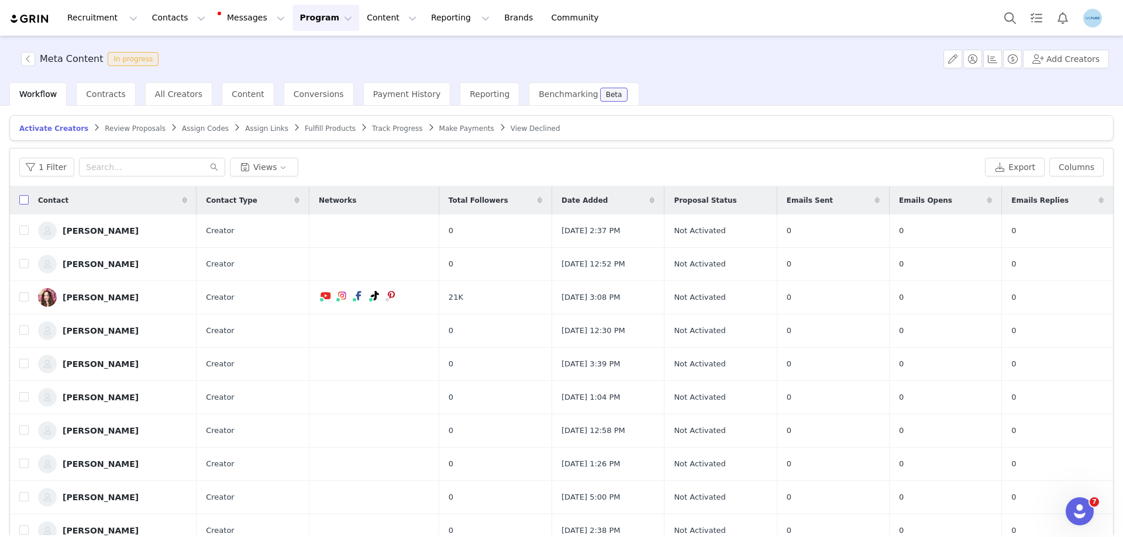
checkbox input "true"
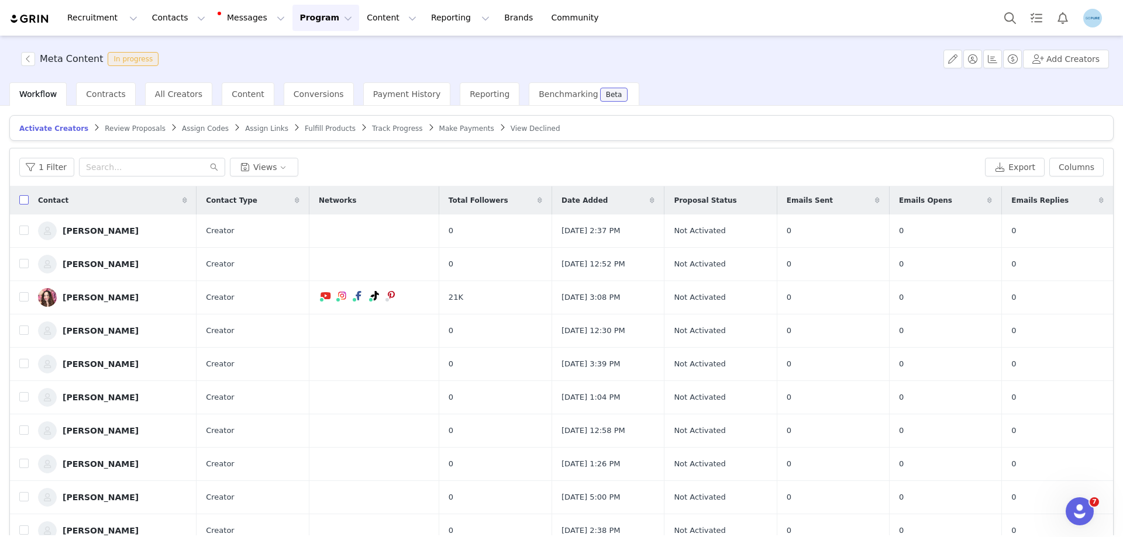
checkbox input "true"
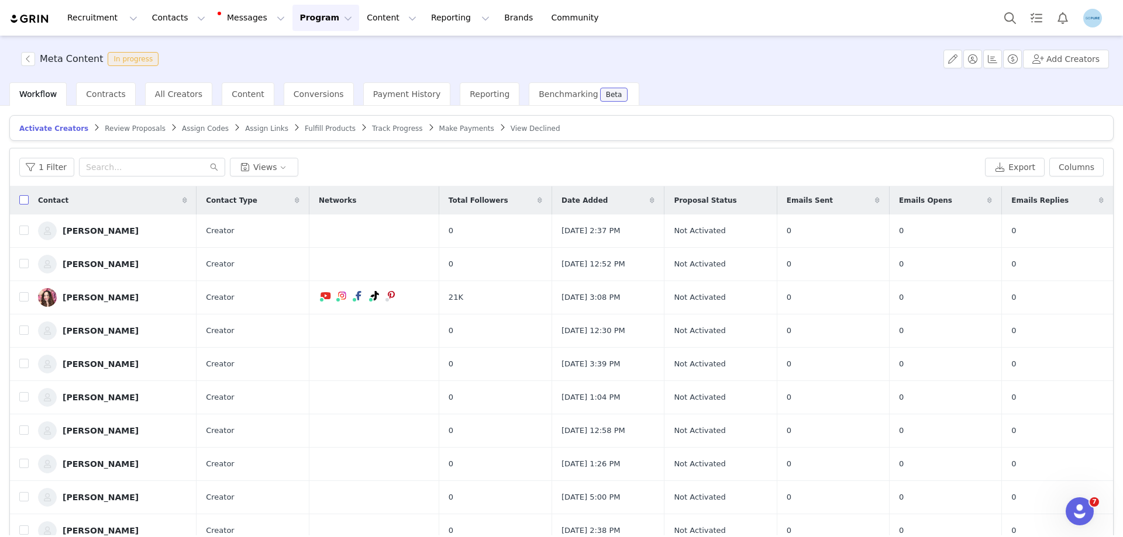
checkbox input "true"
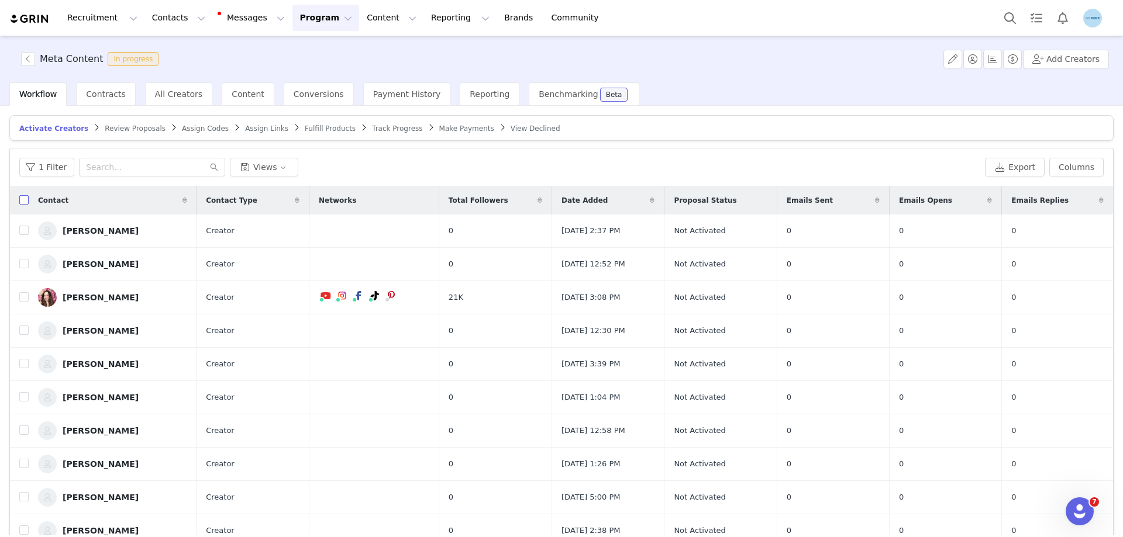
checkbox input "true"
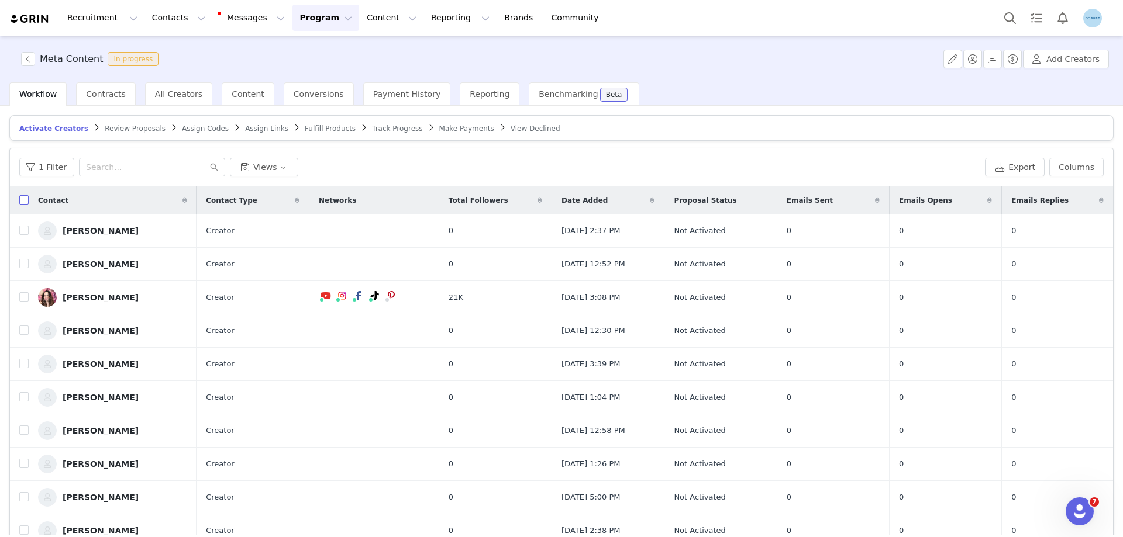
checkbox input "true"
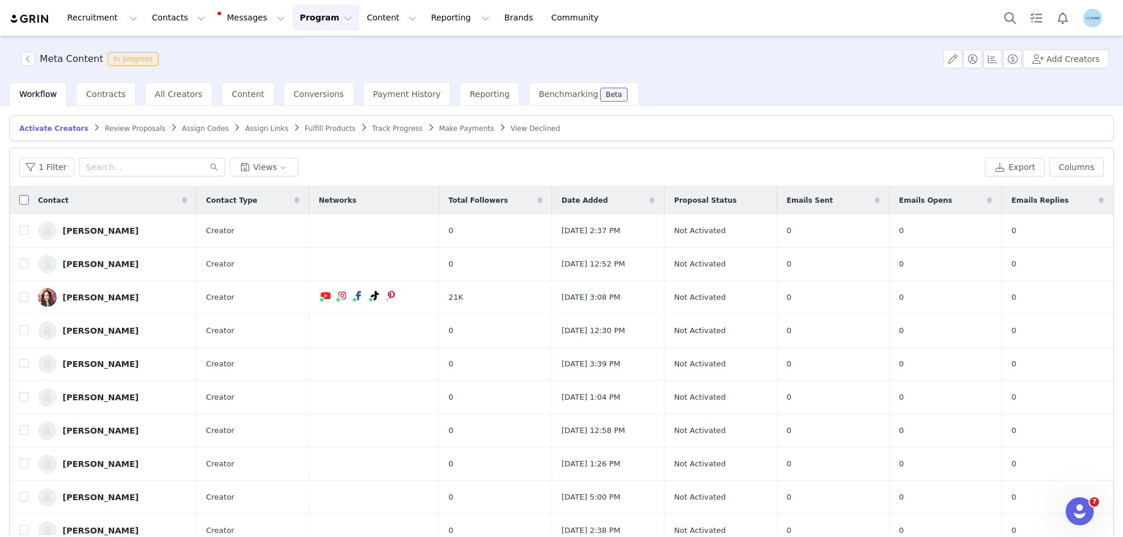
checkbox input "true"
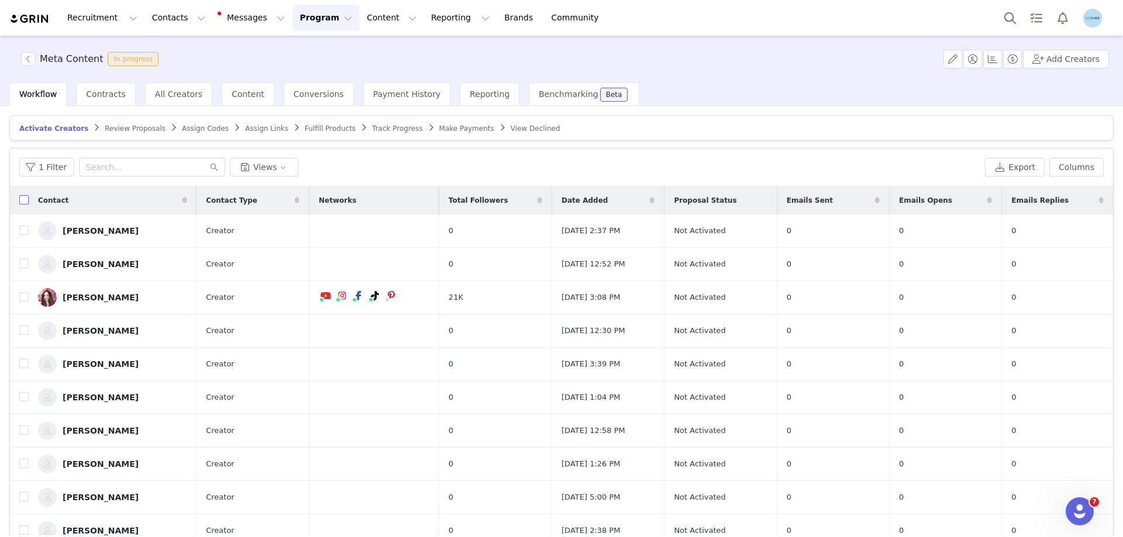
checkbox input "true"
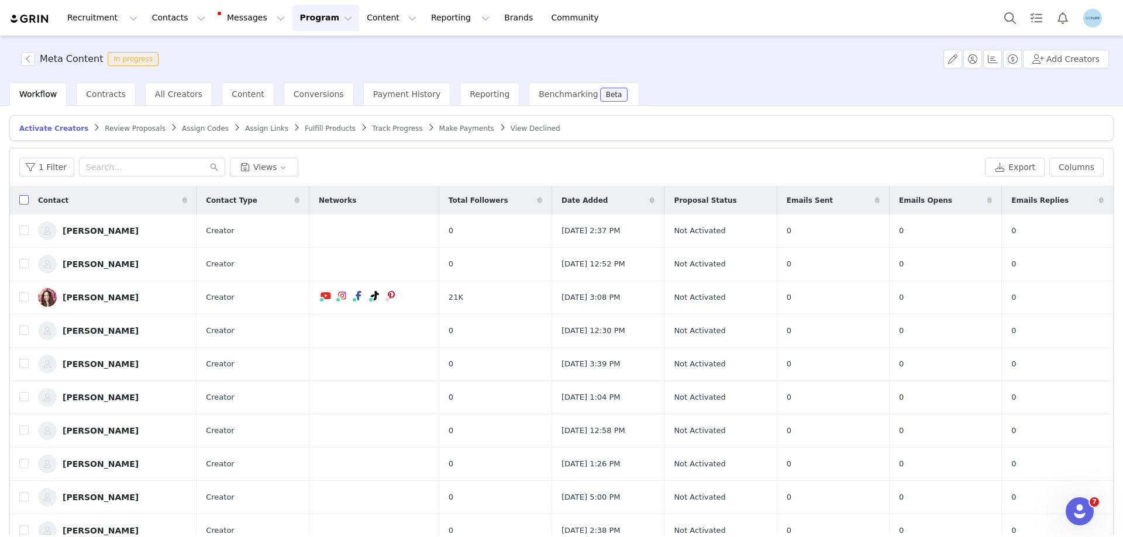
checkbox input "true"
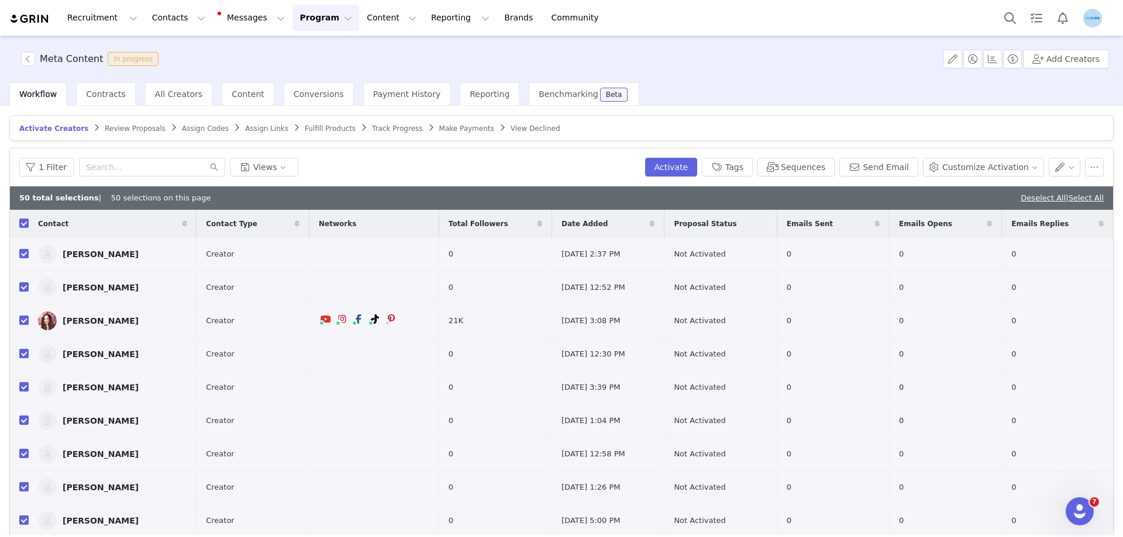
scroll to position [409, 0]
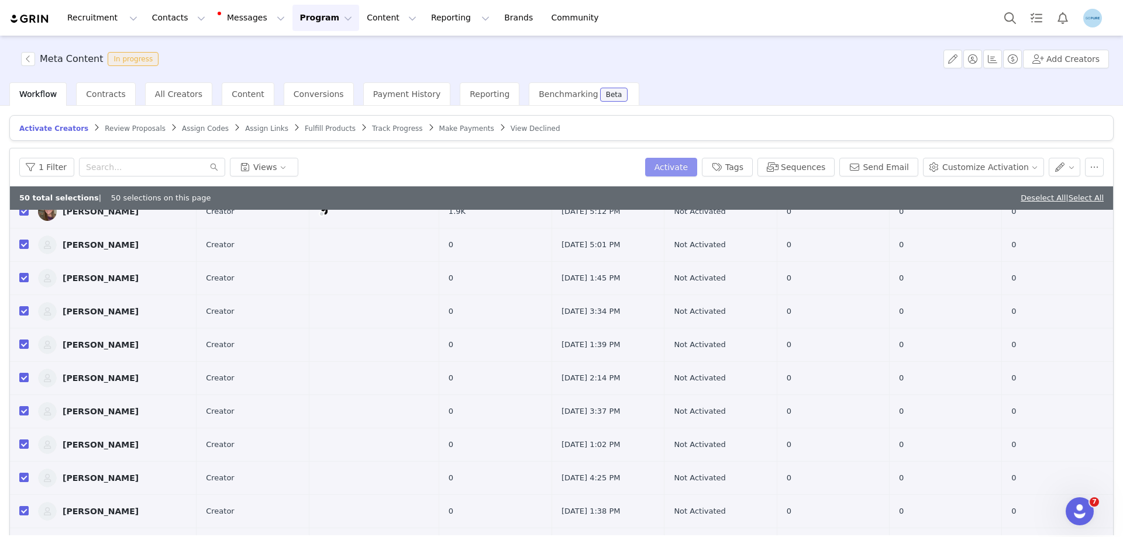
click at [686, 162] on button "Activate" at bounding box center [671, 167] width 52 height 19
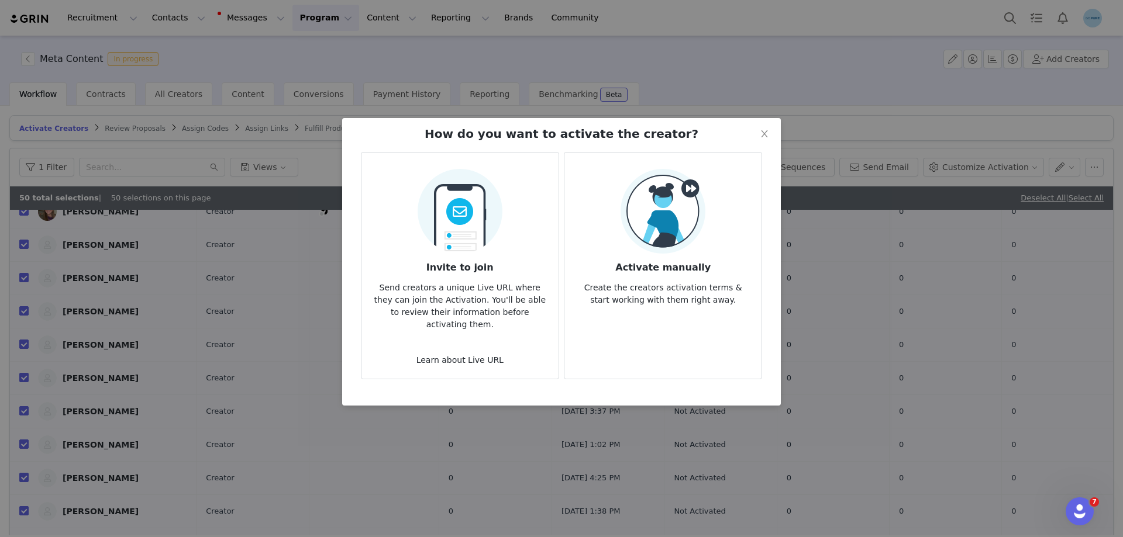
click at [660, 236] on img at bounding box center [662, 211] width 85 height 85
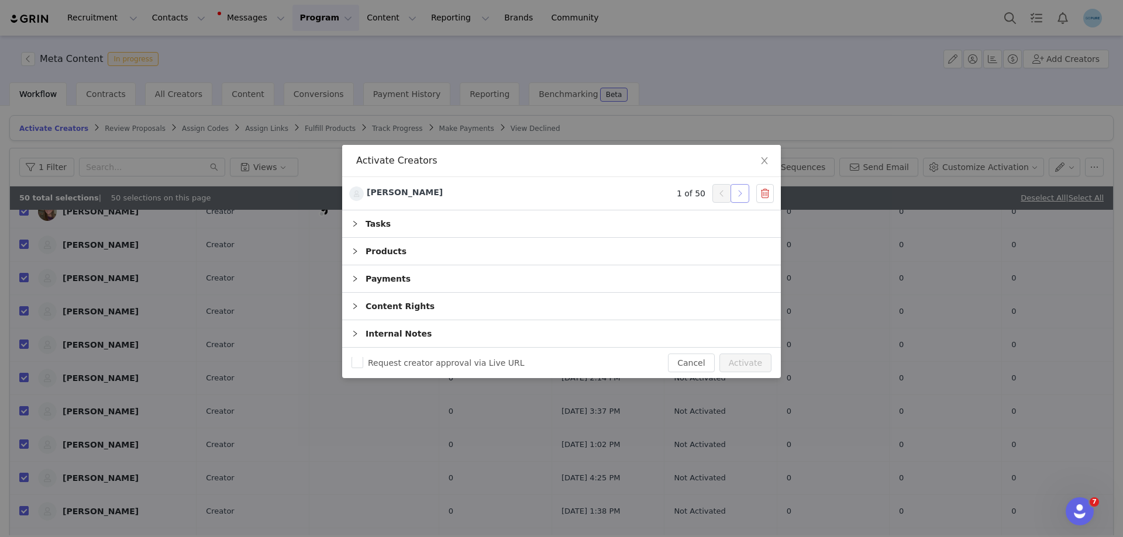
click at [738, 191] on button "button" at bounding box center [739, 193] width 19 height 19
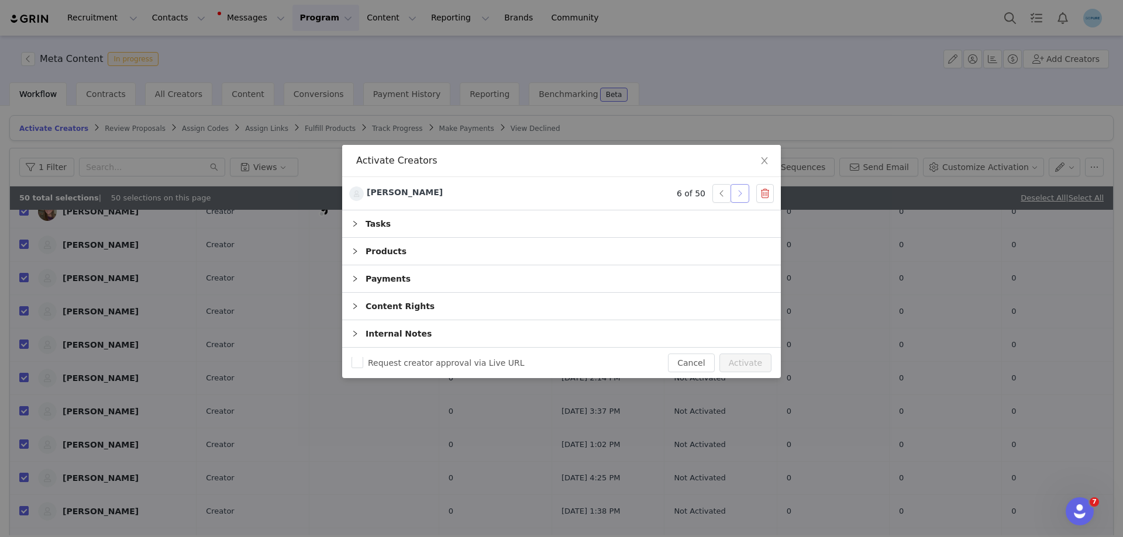
click at [738, 191] on button "button" at bounding box center [739, 193] width 19 height 19
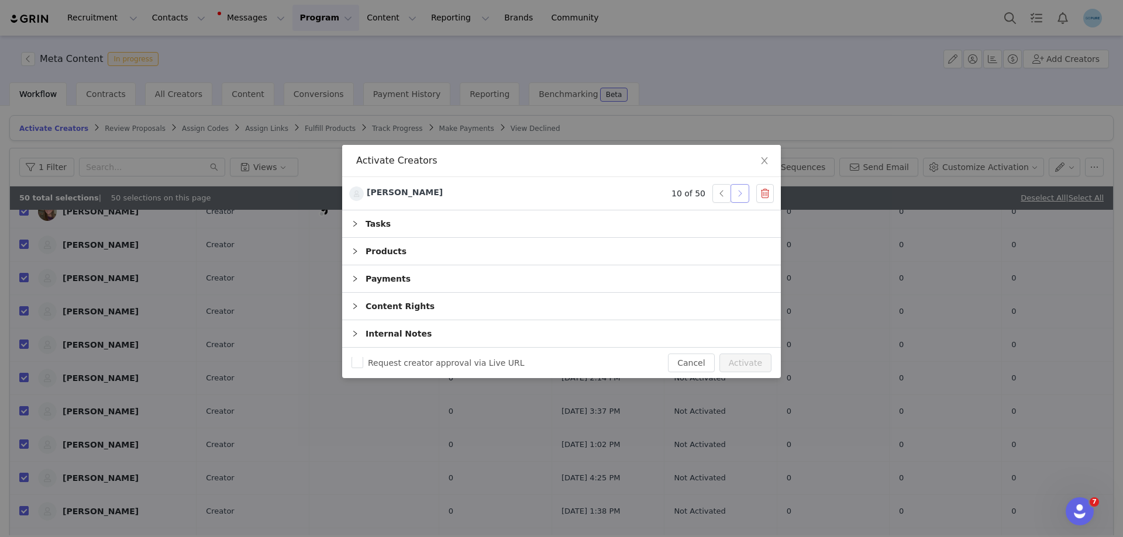
click at [738, 191] on button "button" at bounding box center [739, 193] width 19 height 19
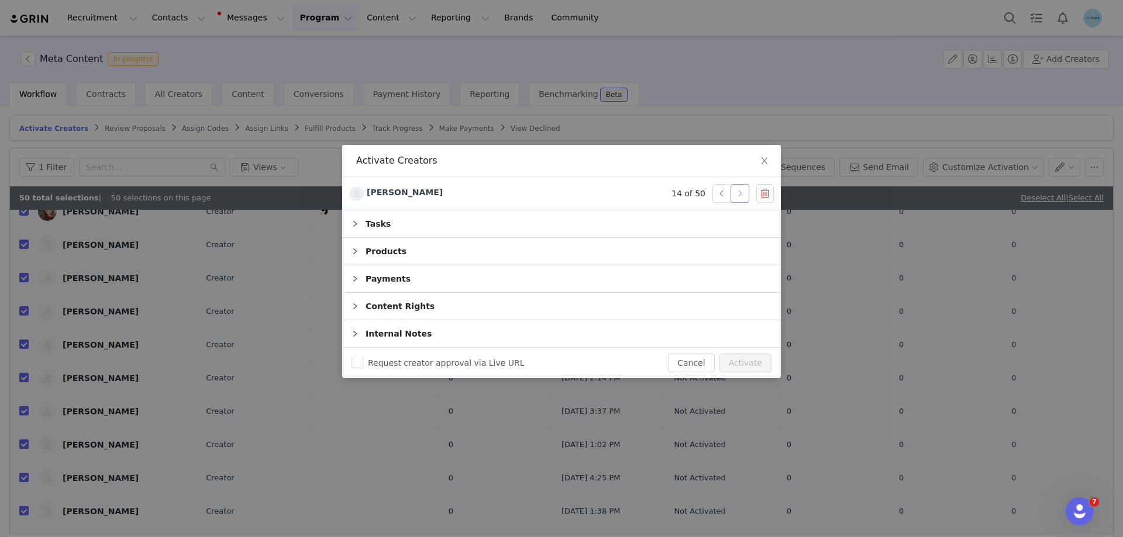
click at [738, 191] on button "button" at bounding box center [739, 193] width 19 height 19
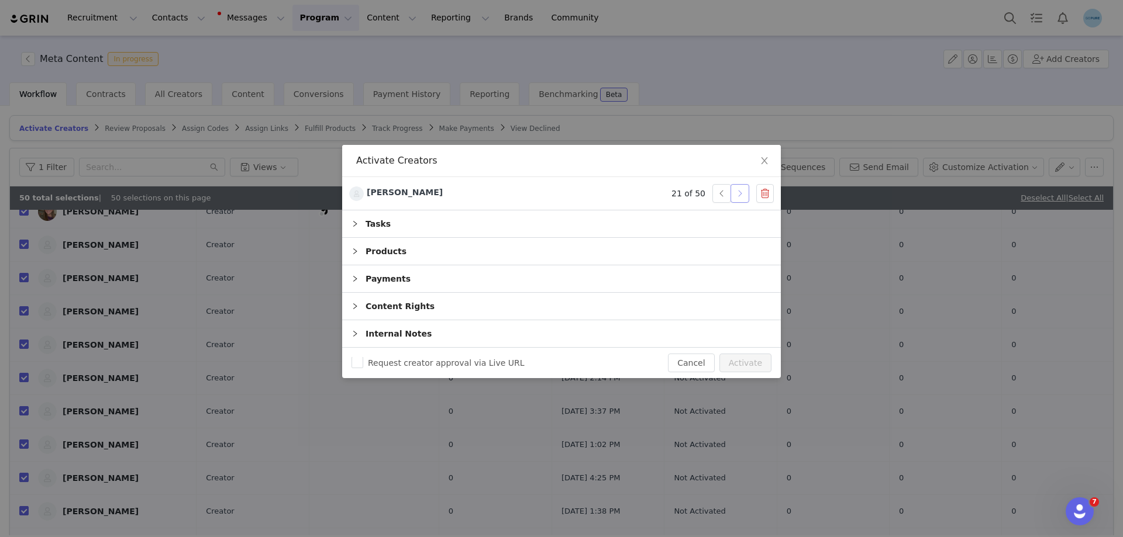
click at [738, 191] on button "button" at bounding box center [739, 193] width 19 height 19
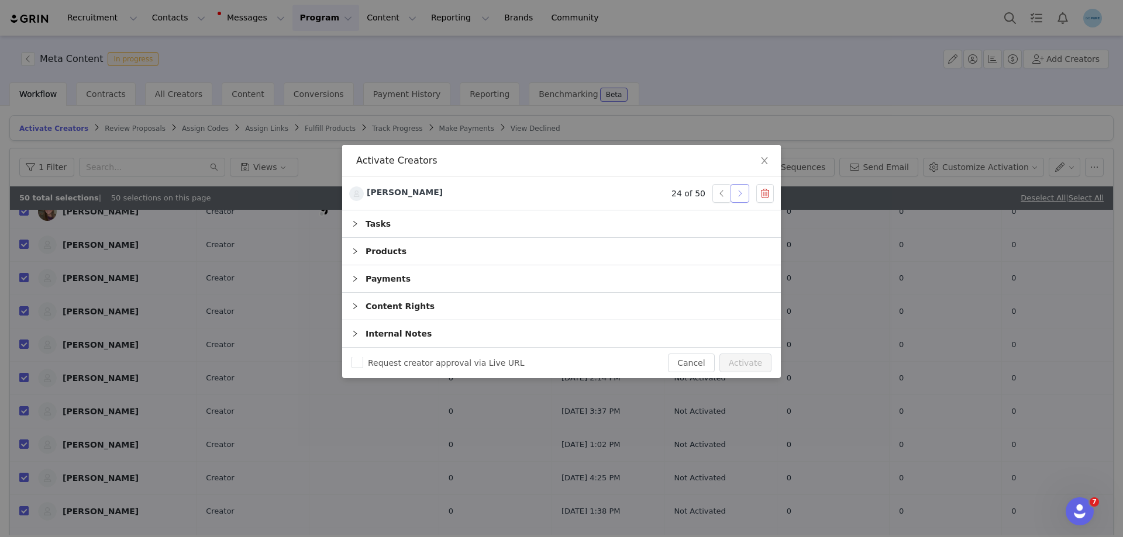
click at [738, 191] on button "button" at bounding box center [739, 193] width 19 height 19
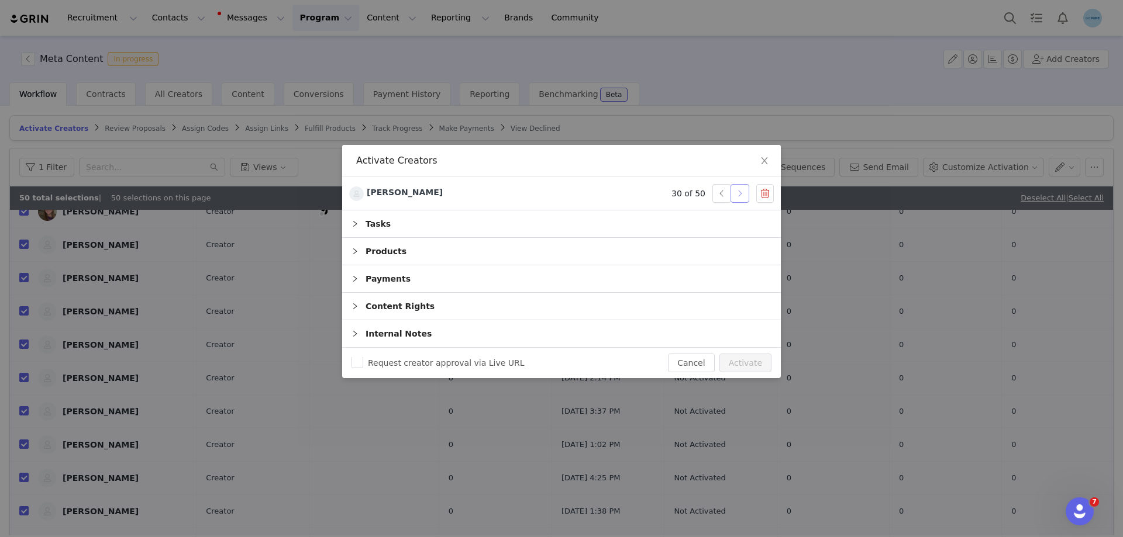
click at [738, 191] on button "button" at bounding box center [739, 193] width 19 height 19
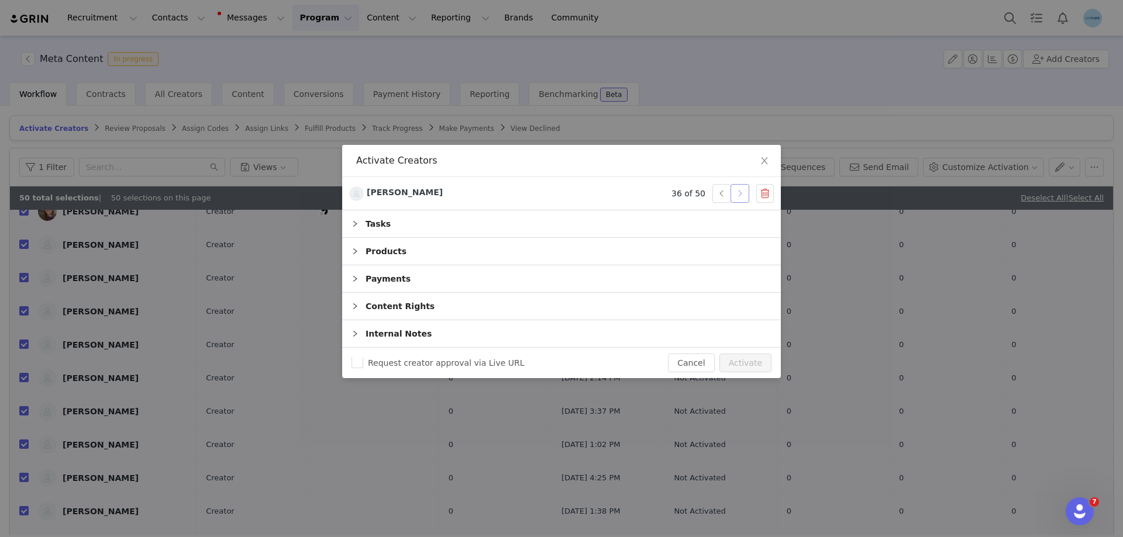
click at [738, 191] on button "button" at bounding box center [739, 193] width 19 height 19
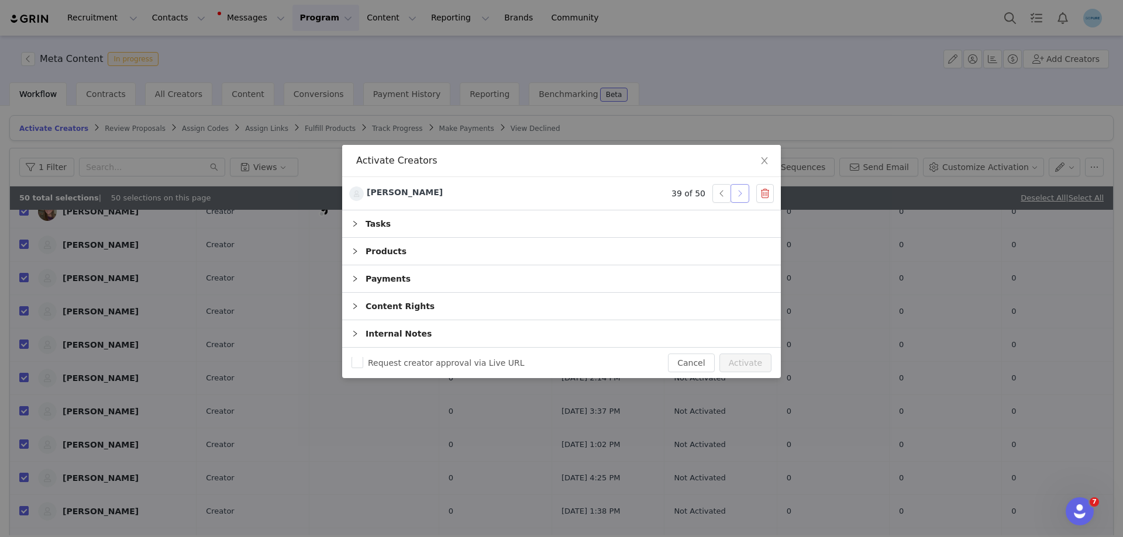
click at [738, 191] on button "button" at bounding box center [739, 193] width 19 height 19
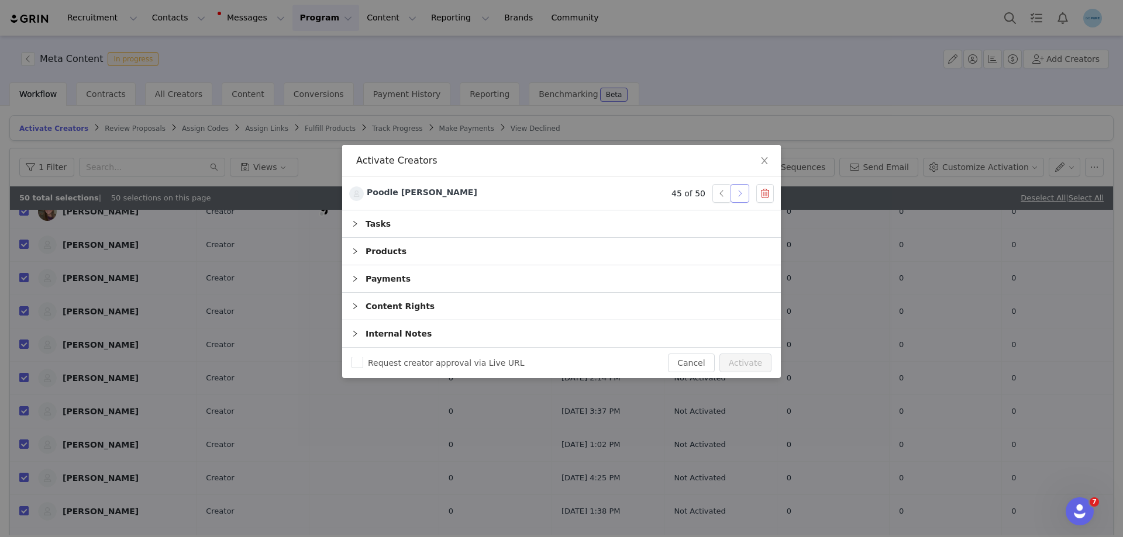
click at [738, 191] on button "button" at bounding box center [739, 193] width 19 height 19
click at [751, 365] on button "Activate" at bounding box center [745, 363] width 52 height 19
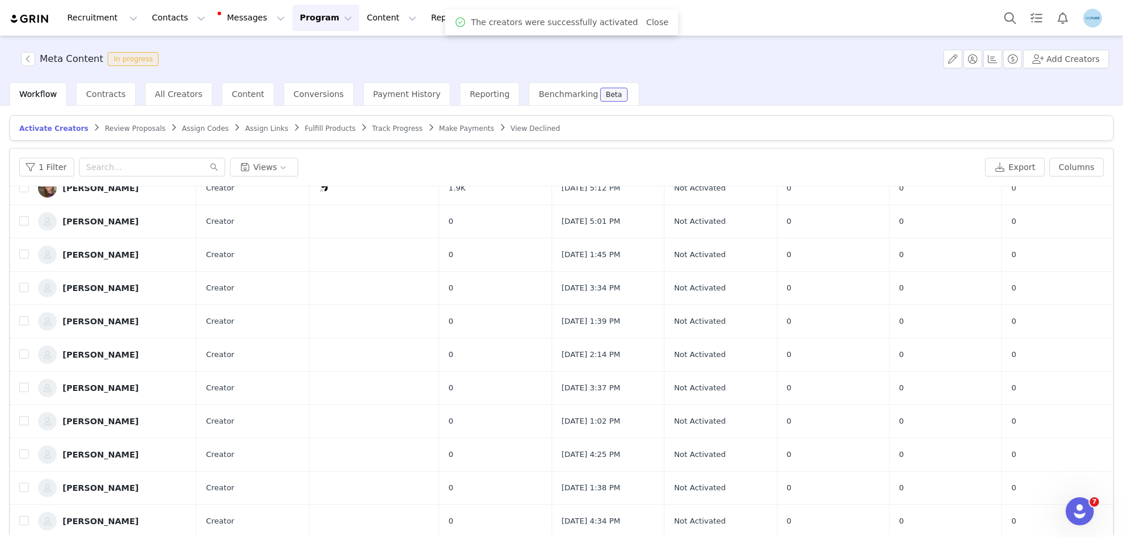
checkbox input "false"
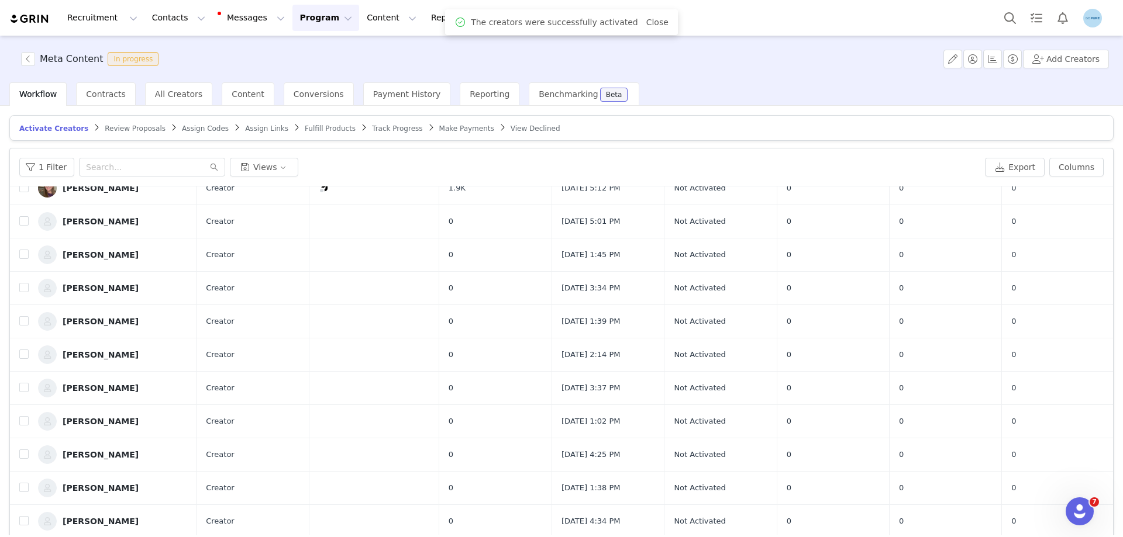
checkbox input "false"
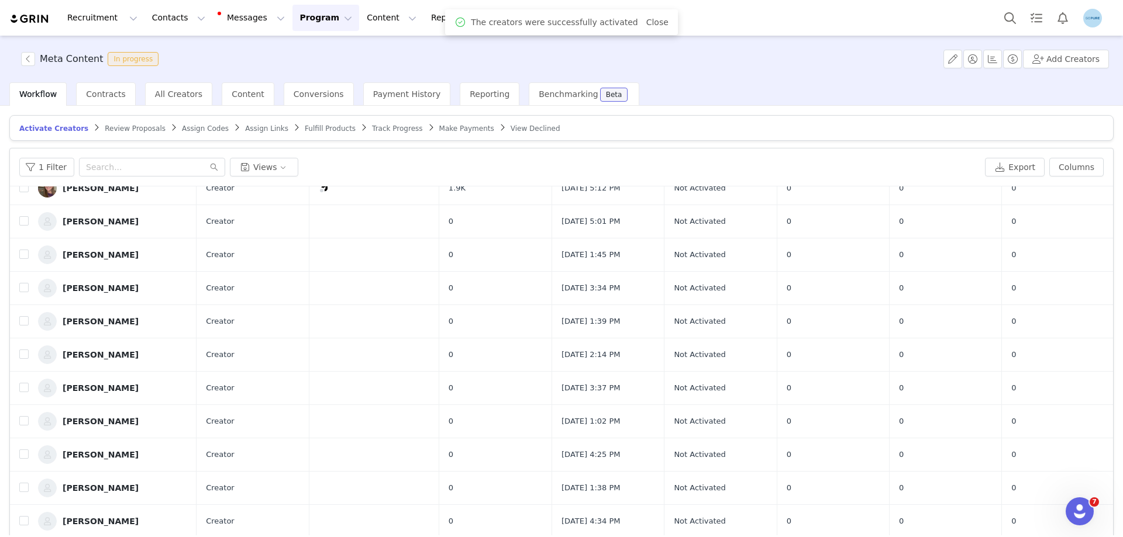
checkbox input "false"
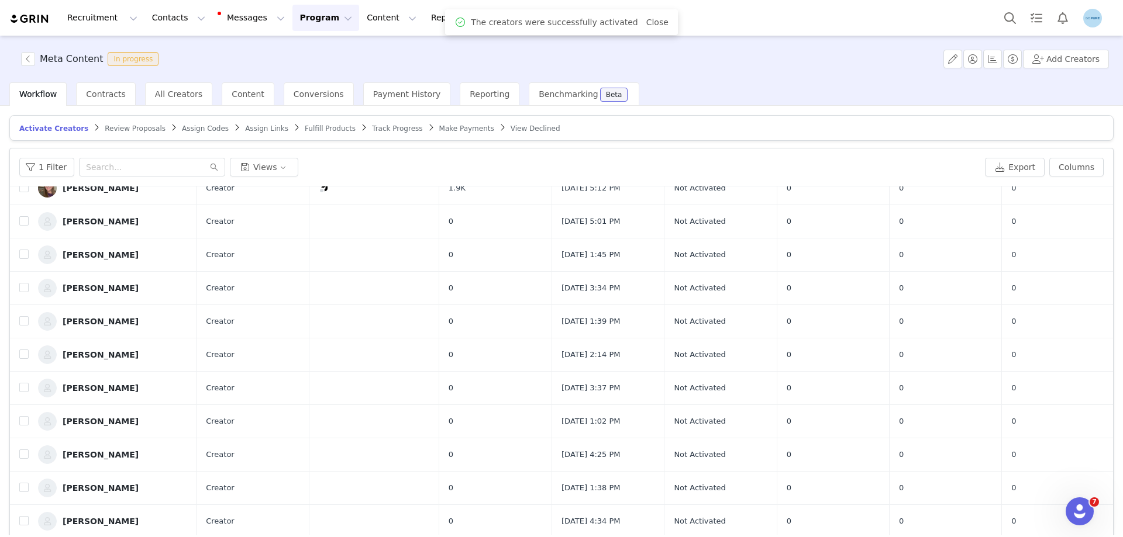
checkbox input "false"
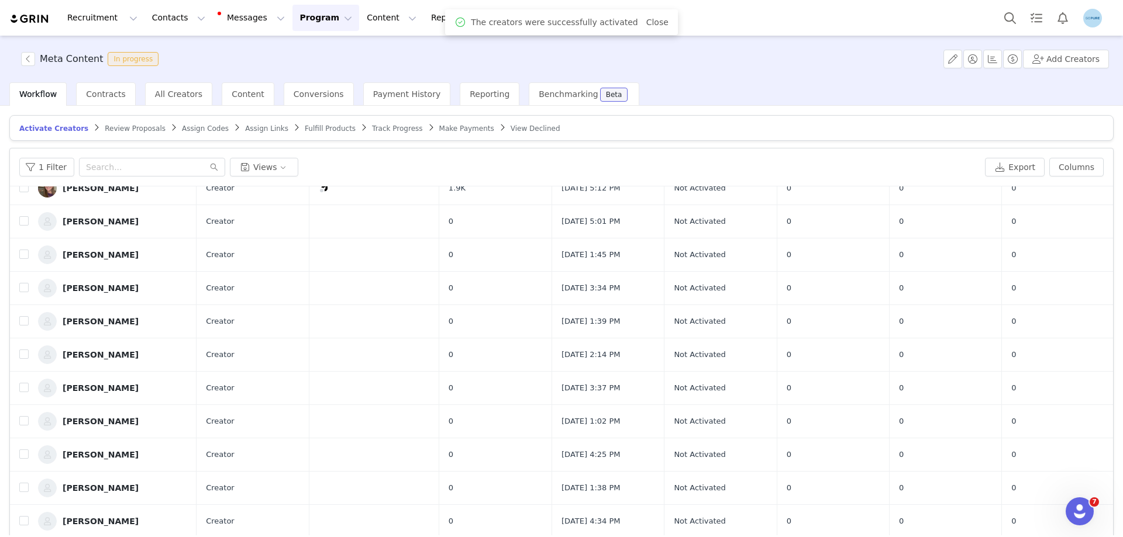
checkbox input "false"
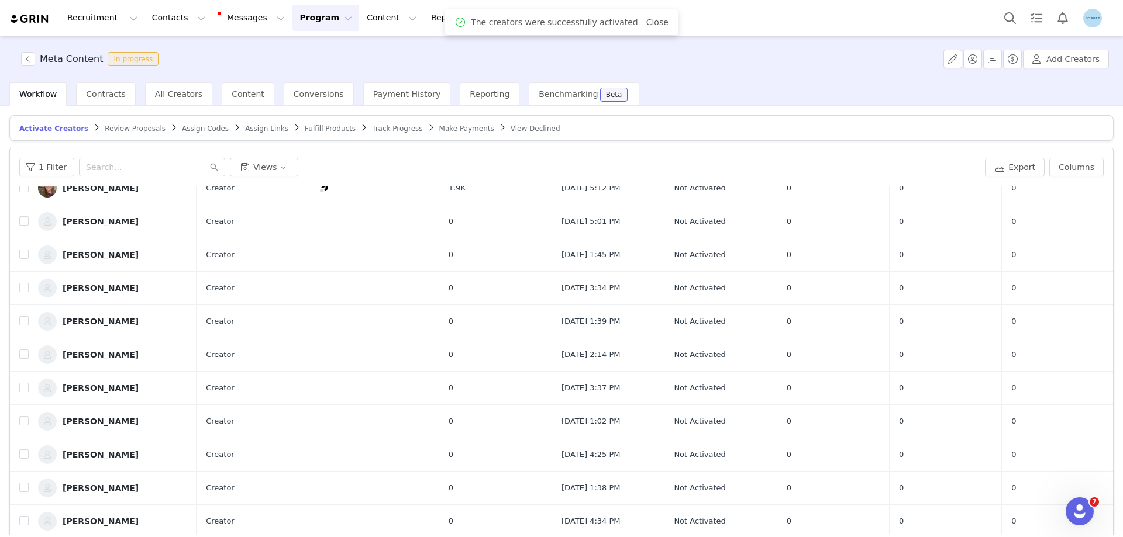
checkbox input "false"
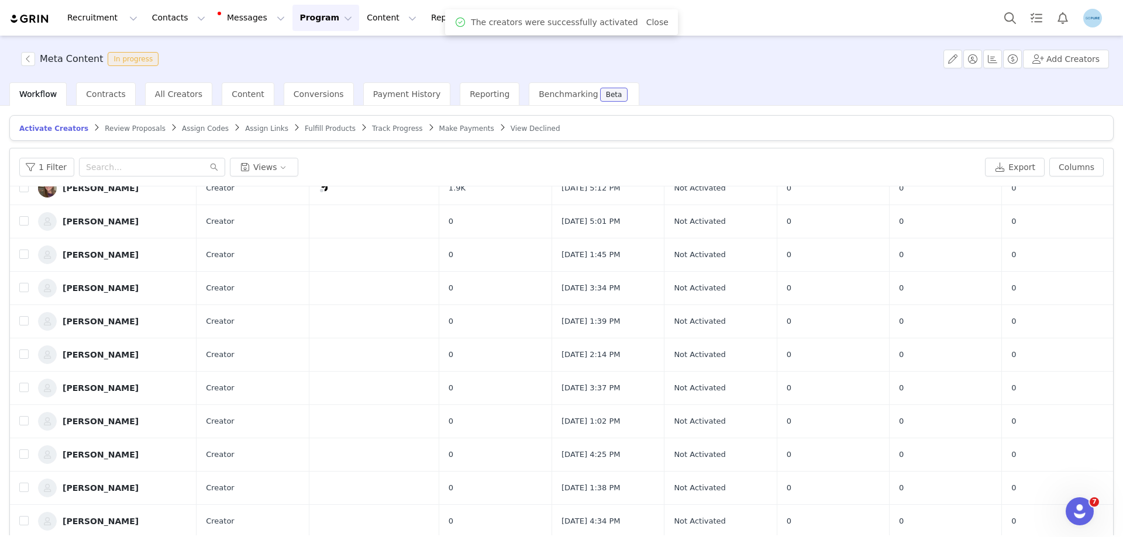
checkbox input "false"
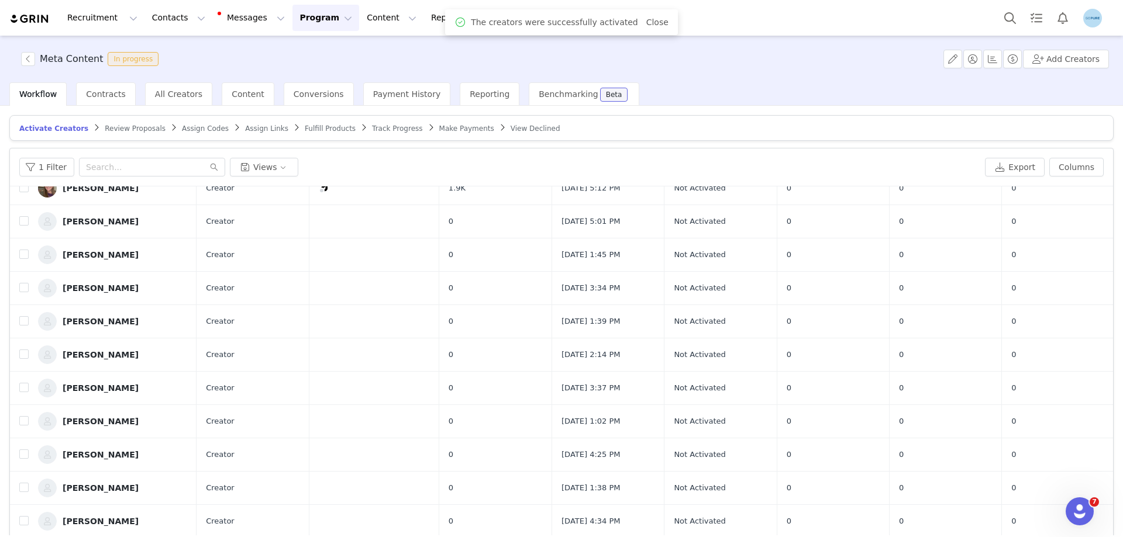
checkbox input "false"
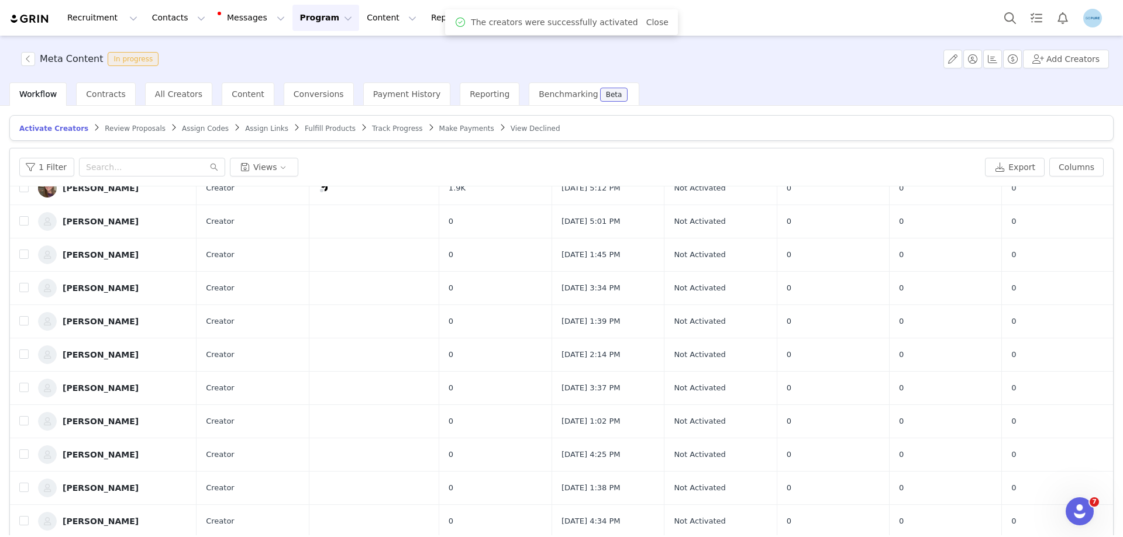
checkbox input "false"
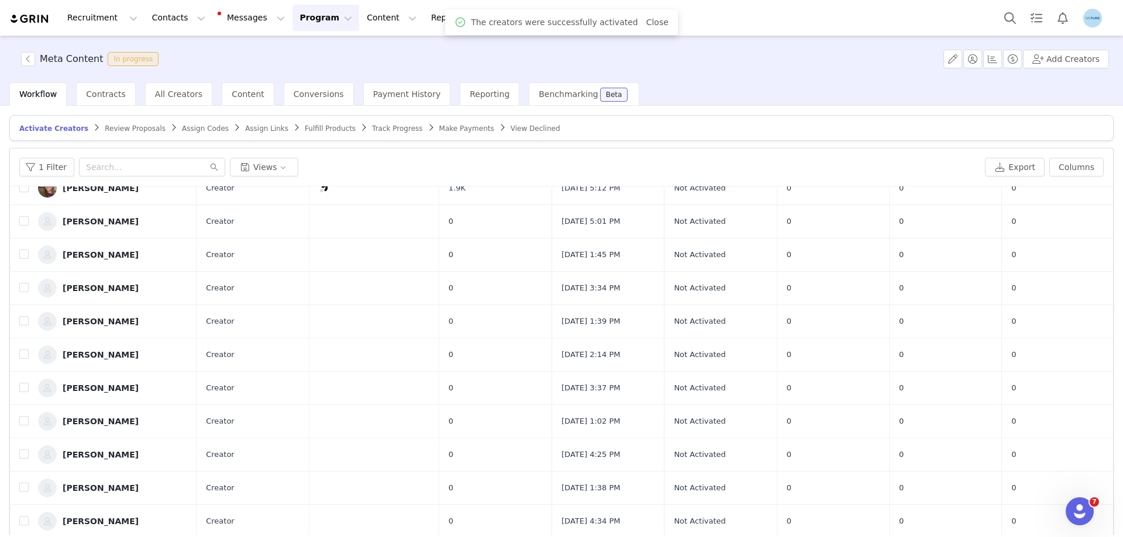
checkbox input "false"
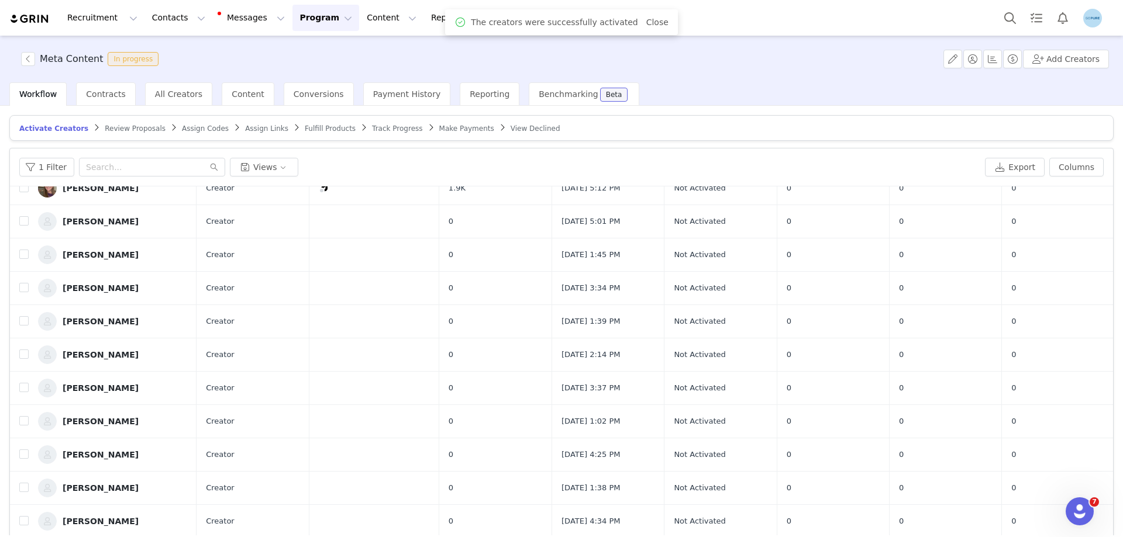
checkbox input "false"
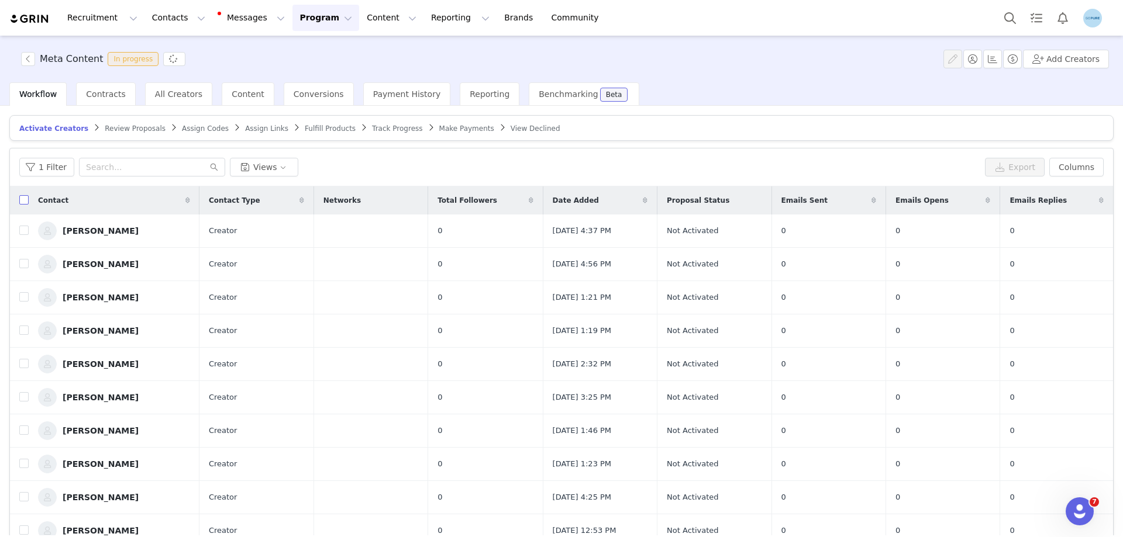
click at [26, 199] on input "checkbox" at bounding box center [23, 199] width 9 height 9
checkbox input "true"
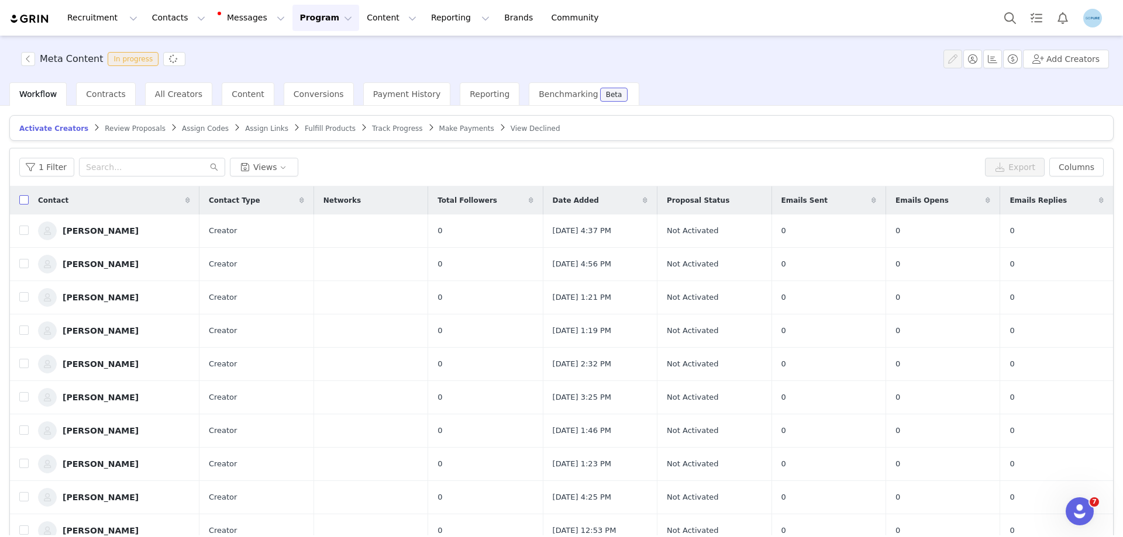
checkbox input "true"
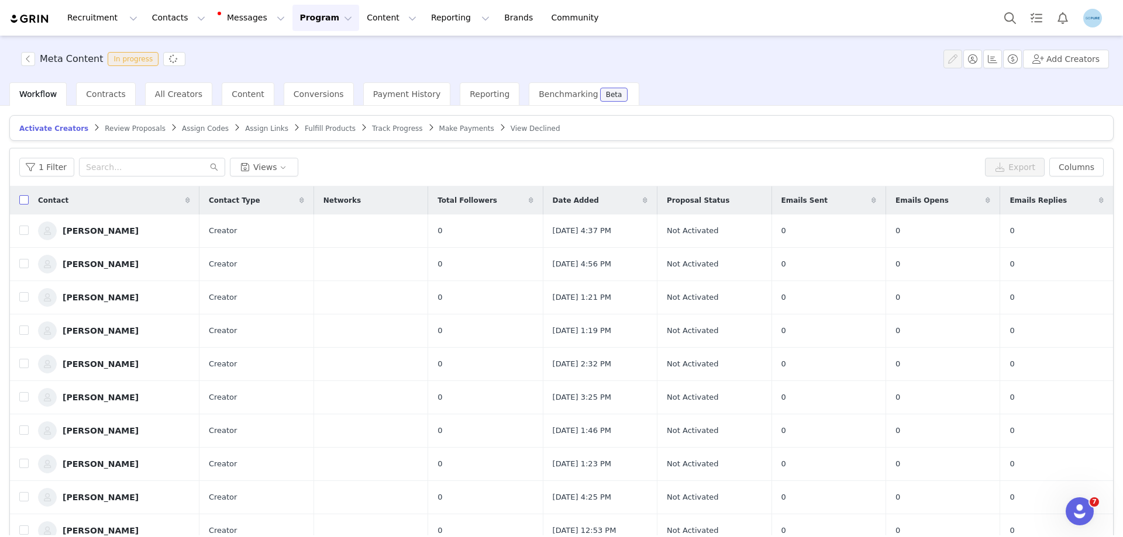
checkbox input "true"
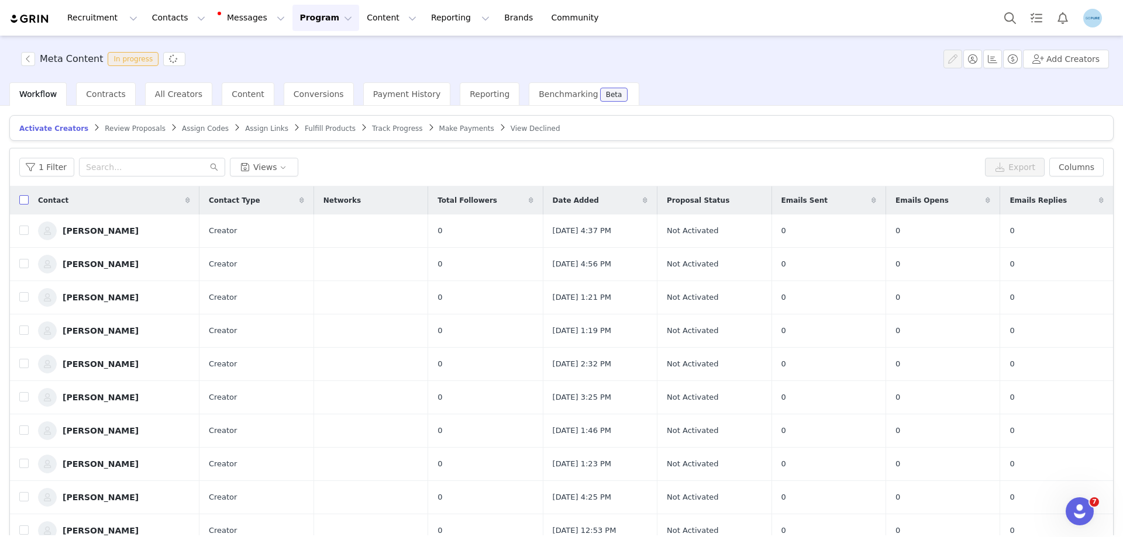
checkbox input "true"
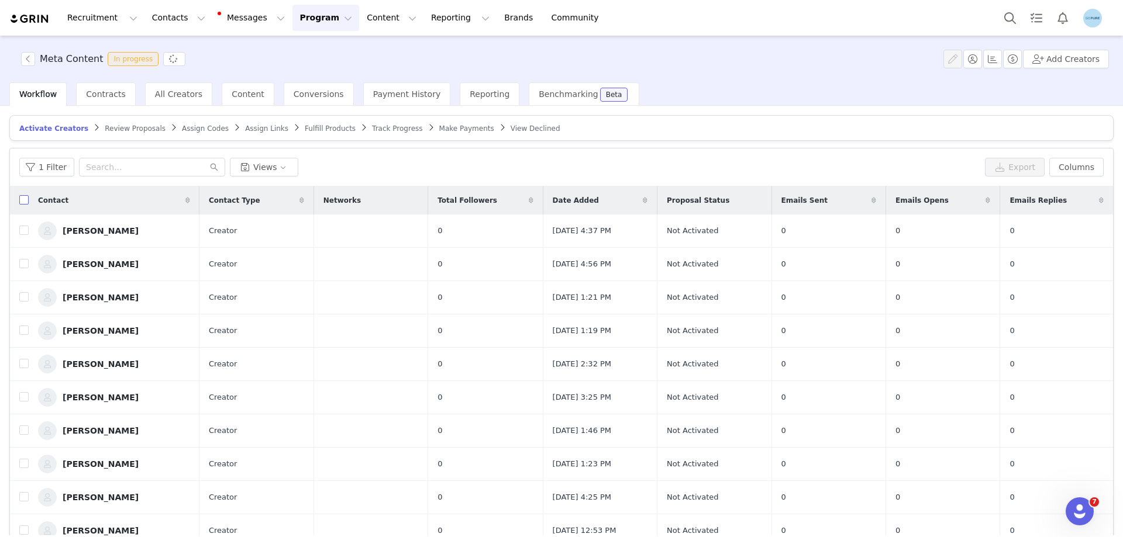
checkbox input "true"
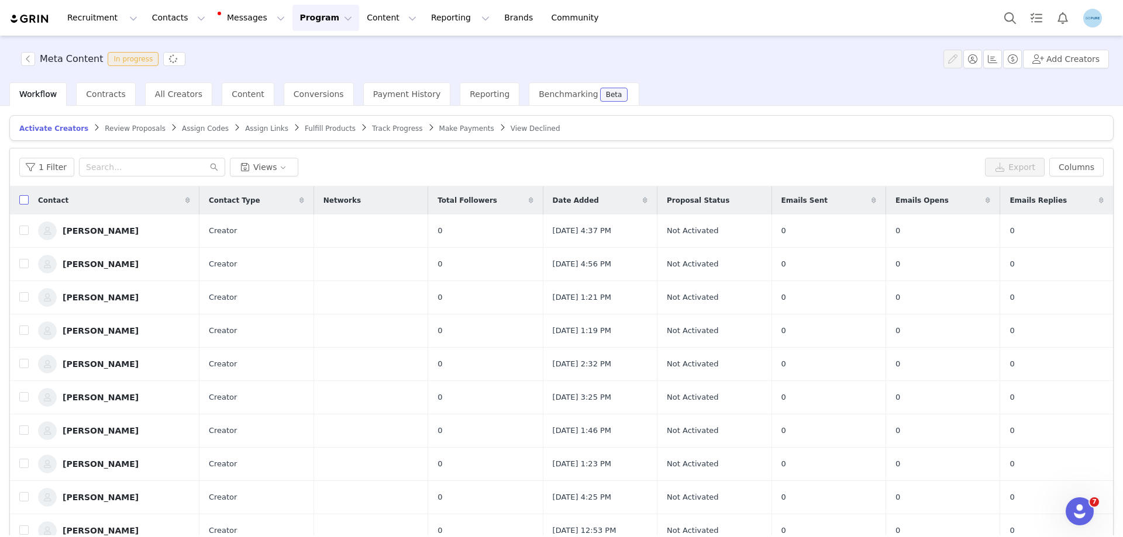
checkbox input "true"
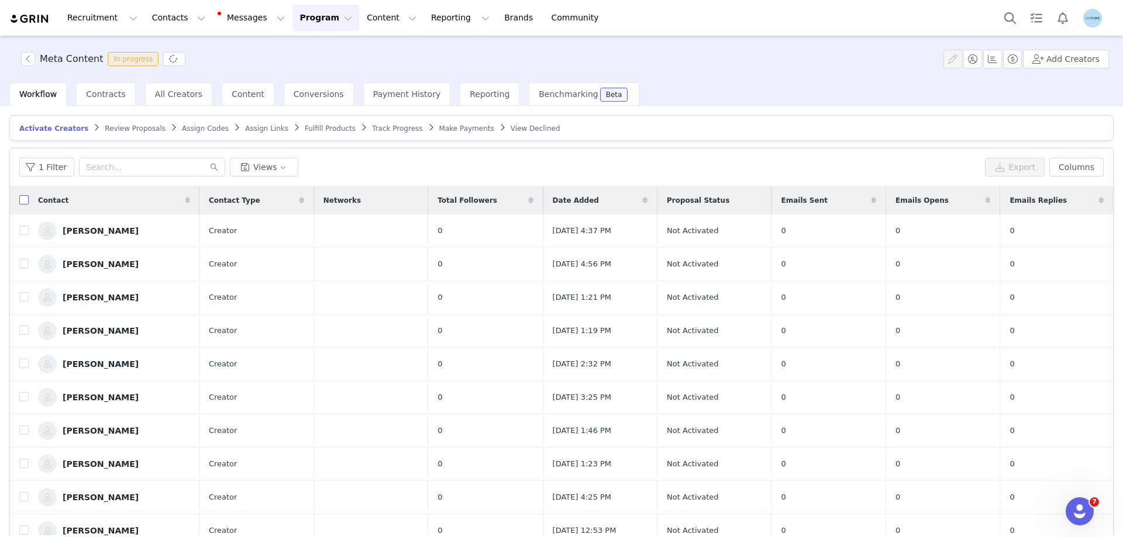
checkbox input "true"
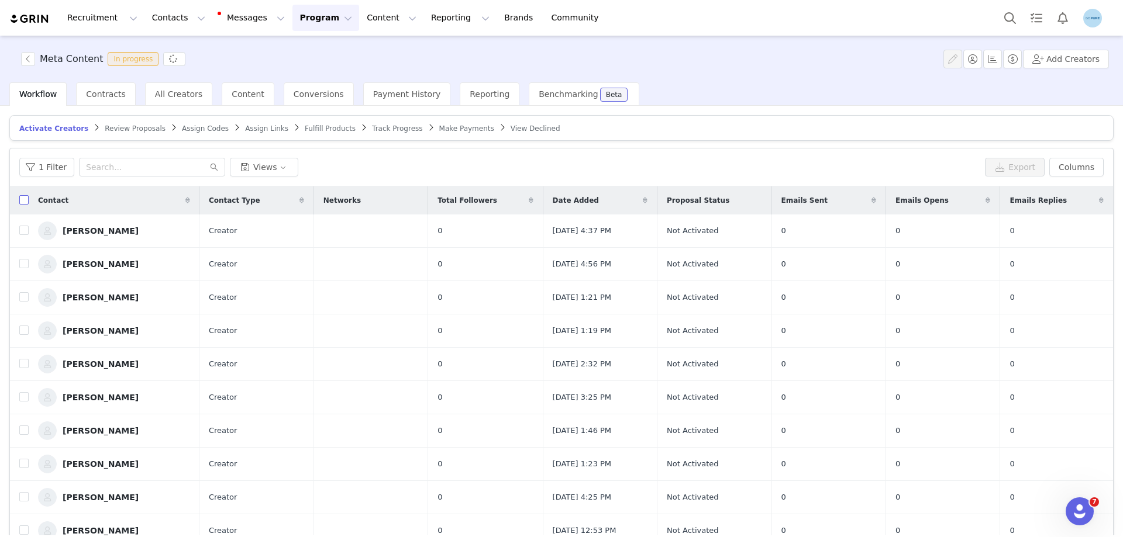
checkbox input "true"
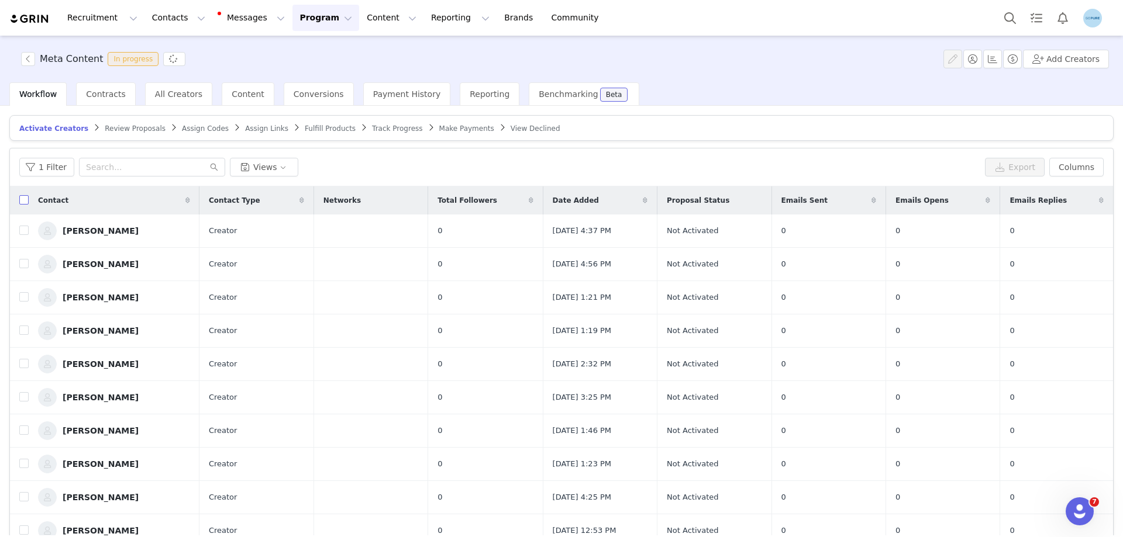
checkbox input "true"
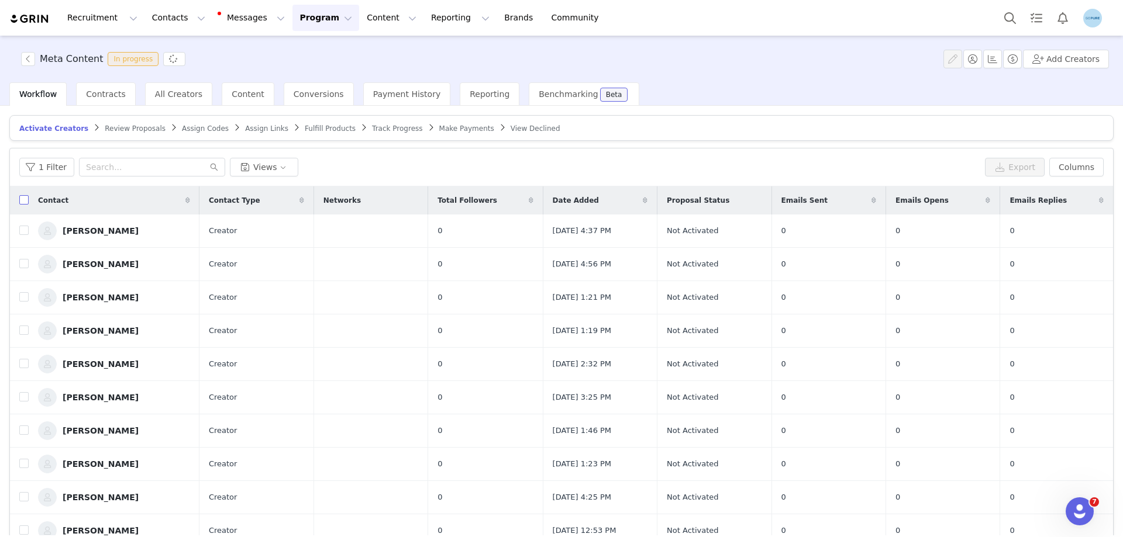
checkbox input "true"
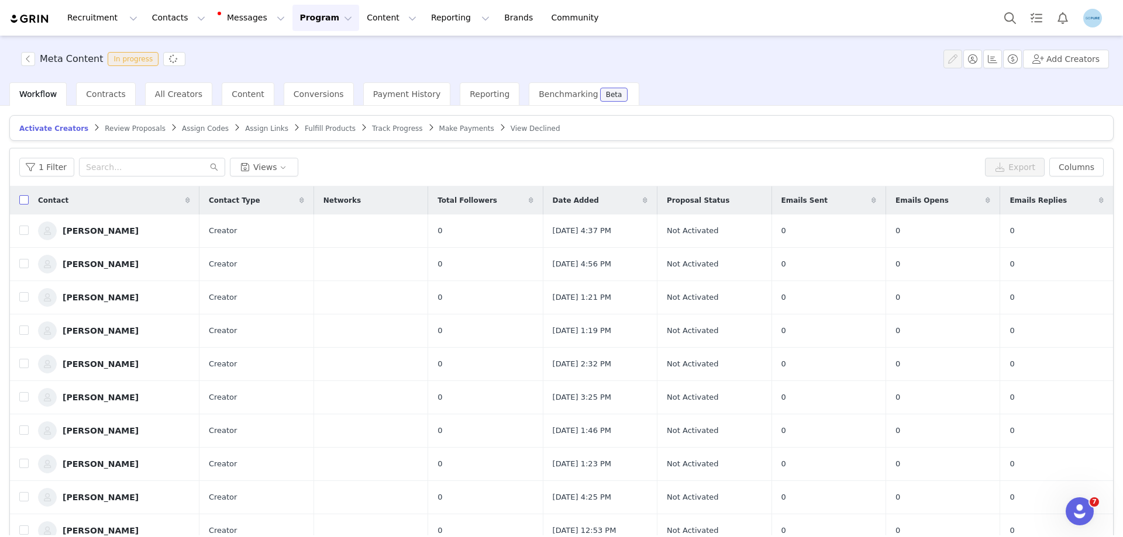
checkbox input "true"
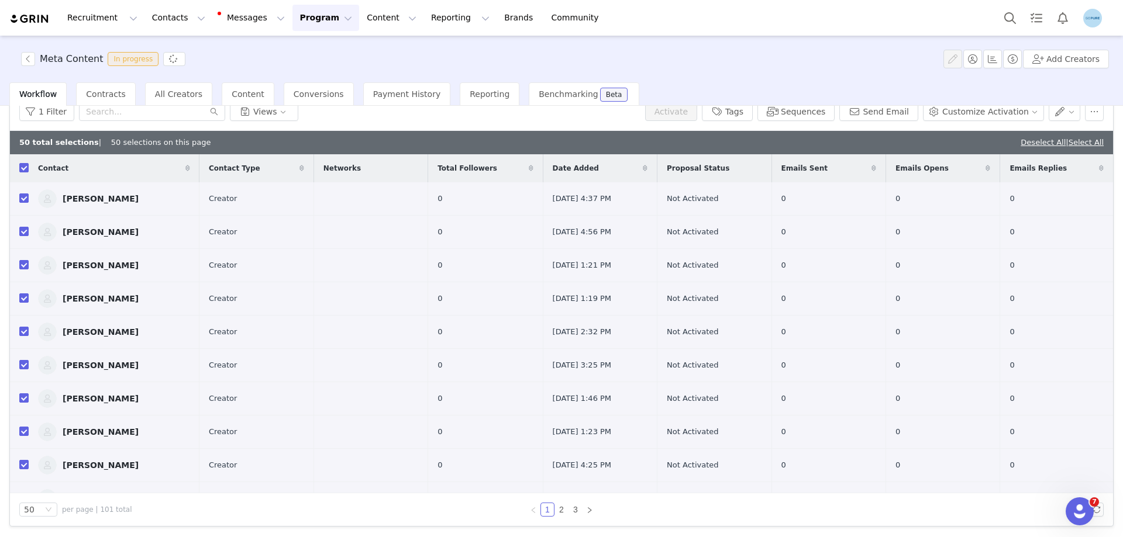
scroll to position [234, 0]
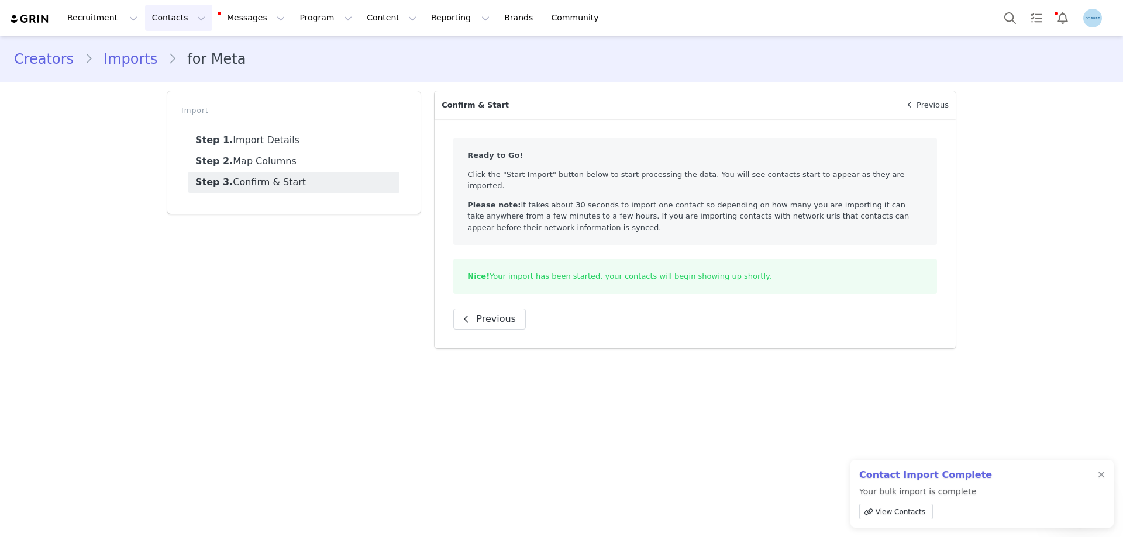
click at [153, 21] on button "Contacts Contacts" at bounding box center [178, 18] width 67 height 26
click at [163, 56] on p "Creators" at bounding box center [160, 52] width 35 height 12
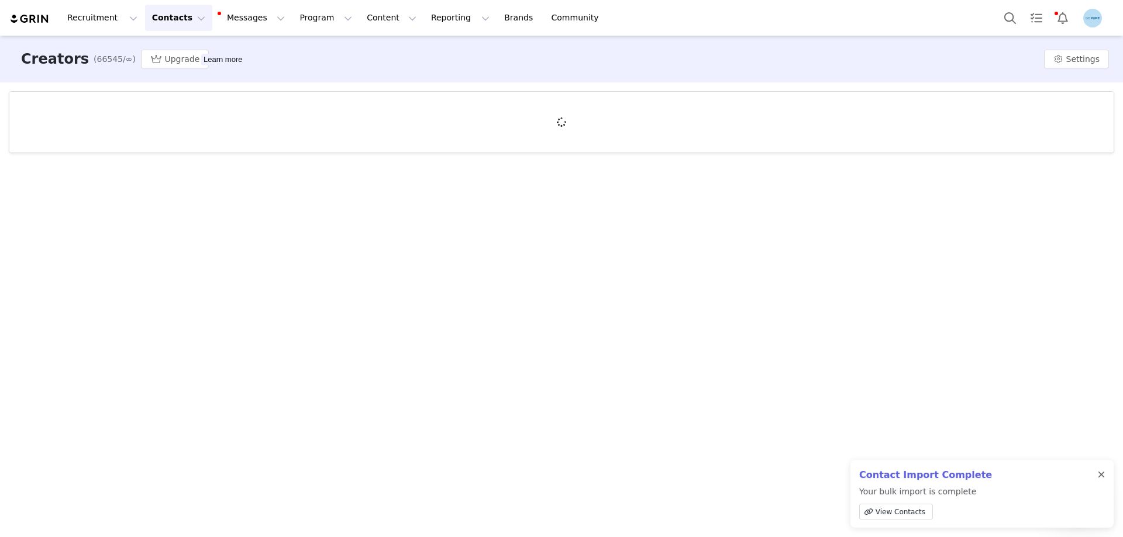
click at [1076, 475] on div at bounding box center [1100, 475] width 7 height 9
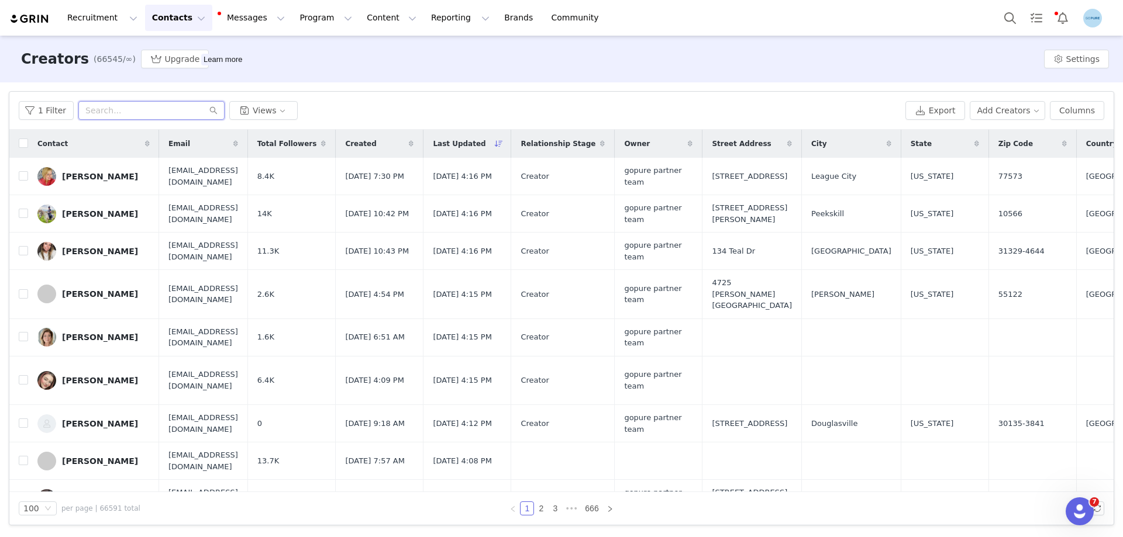
click at [134, 111] on input "text" at bounding box center [151, 110] width 146 height 19
paste input "[EMAIL_ADDRESS][DOMAIN_NAME]"
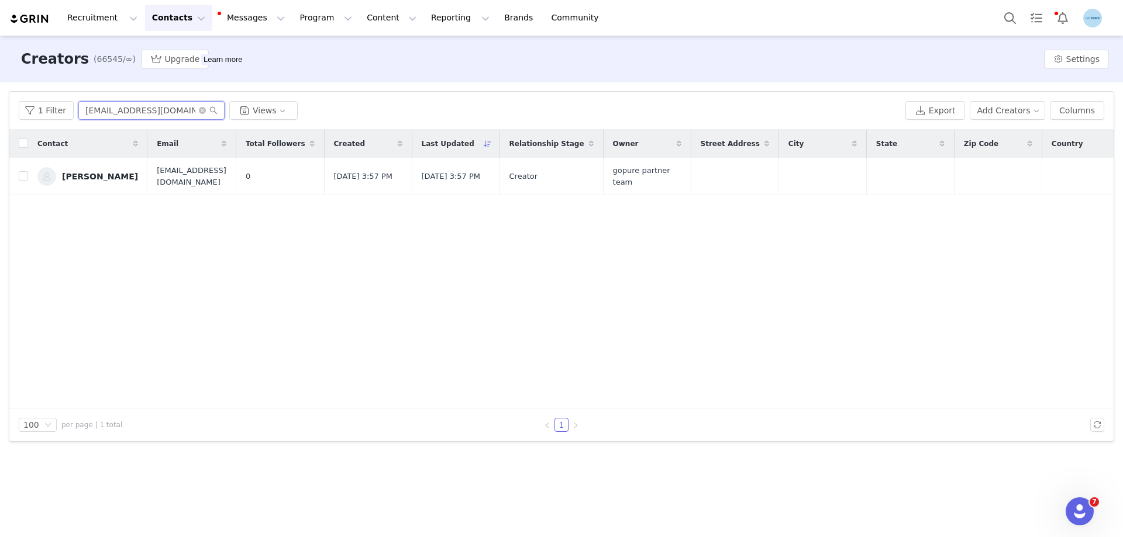
click at [138, 109] on input "[EMAIL_ADDRESS][DOMAIN_NAME]" at bounding box center [151, 110] width 146 height 19
click at [139, 109] on input "[EMAIL_ADDRESS][DOMAIN_NAME]" at bounding box center [151, 110] width 146 height 19
paste input "marisoldbaod"
click at [131, 111] on input "marisoldbaod@gmail.com" at bounding box center [151, 110] width 146 height 19
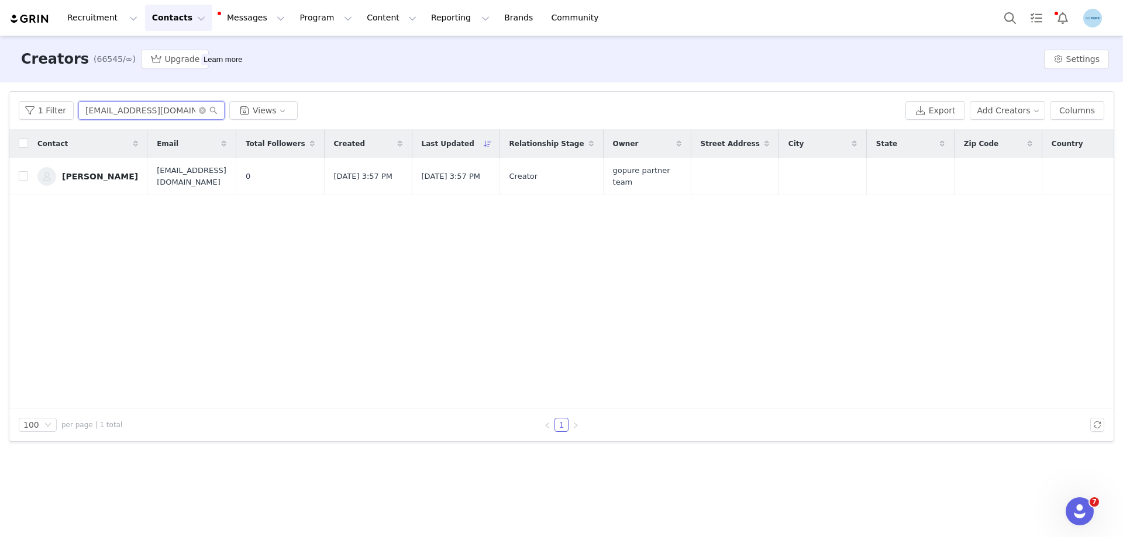
click at [131, 111] on input "marisoldbaod@gmail.com" at bounding box center [151, 110] width 146 height 19
paste input "bennettandrea1992"
click at [105, 112] on input "bennettandrea1992@gmail.com" at bounding box center [151, 110] width 146 height 19
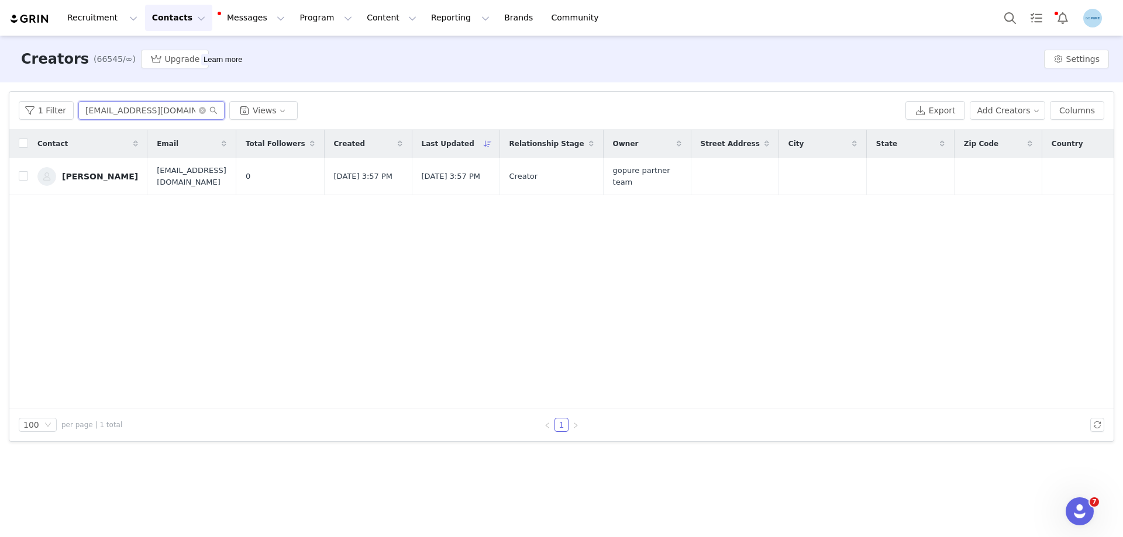
click at [105, 112] on input "bennettandrea1992@gmail.com" at bounding box center [151, 110] width 146 height 19
paste input "kharelkrishma6"
click at [150, 104] on input "kharelkrishma6@gmail.com" at bounding box center [151, 110] width 146 height 19
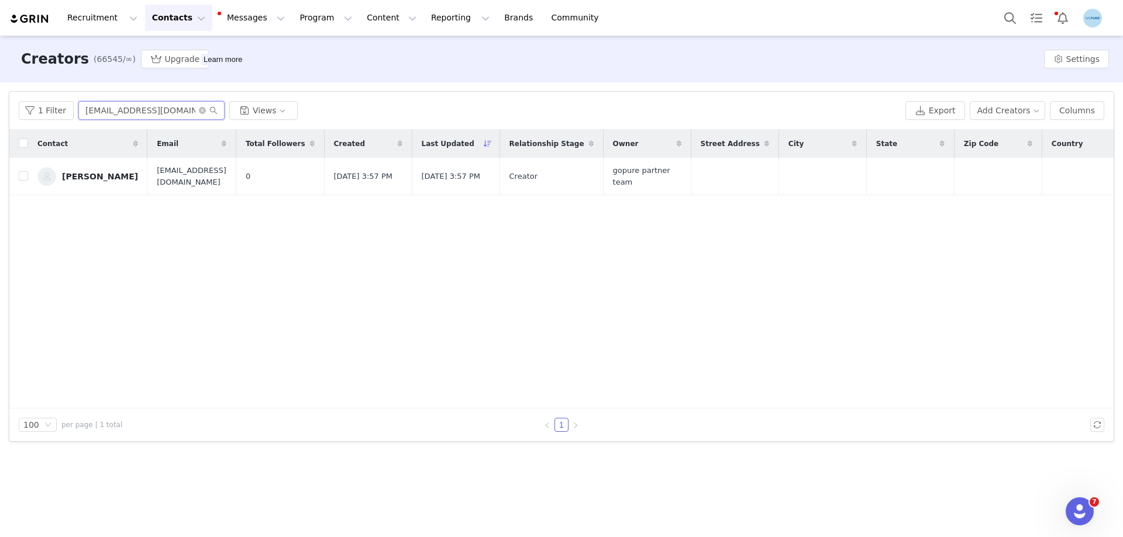
paste input "yleeferguson26@icloud"
click at [119, 115] on input "kyleeferguson26@icloud.com" at bounding box center [151, 110] width 146 height 19
paste input "chayodeparral1@yahoo"
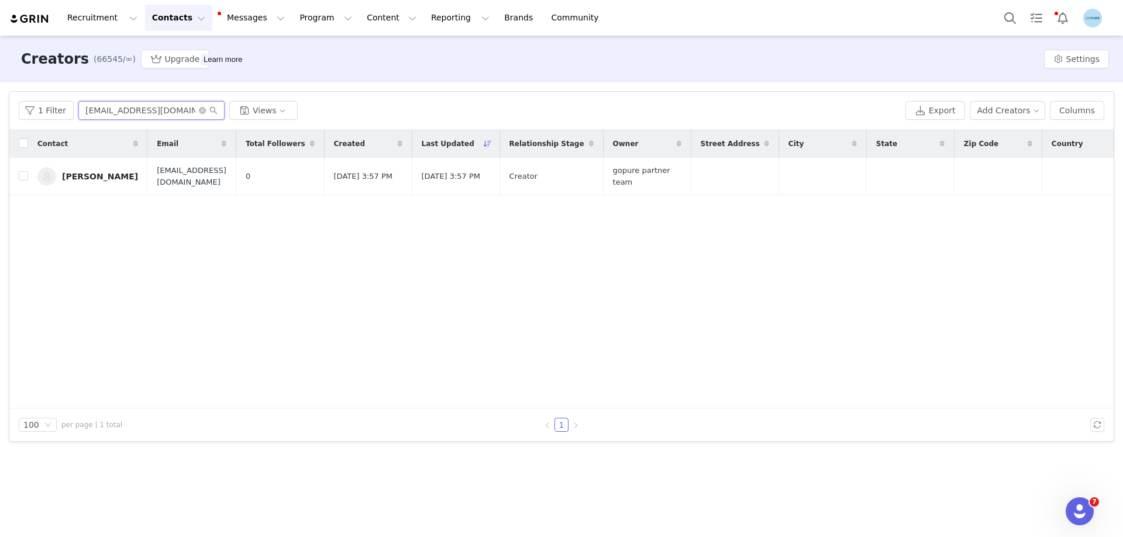
click at [109, 106] on input "chayodeparral1@yahoo.com" at bounding box center [151, 110] width 146 height 19
paste input "kyvargas88@gmail"
click at [124, 111] on input "kyvargas88@gmail.com" at bounding box center [151, 110] width 146 height 19
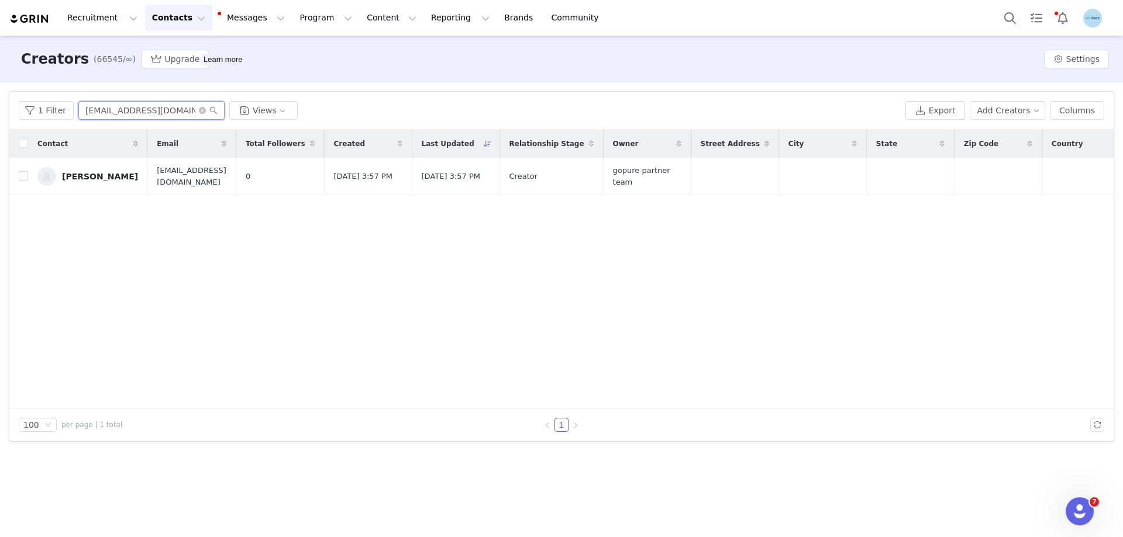
click at [124, 111] on input "kyvargas88@gmail.com" at bounding box center [151, 110] width 146 height 19
paste input "taylormae.collab"
click at [149, 112] on input "taylormae.collab@gmail.com" at bounding box center [151, 110] width 146 height 19
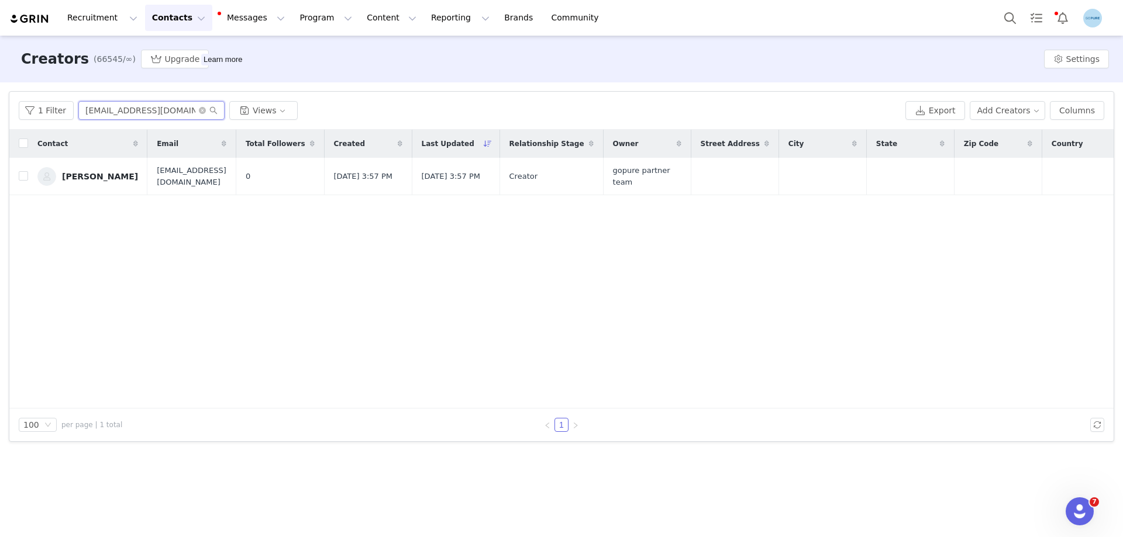
click at [149, 112] on input "taylormae.collab@gmail.com" at bounding box center [151, 110] width 146 height 19
paste input "summercarter777"
click at [151, 111] on input "summercarter777@gmail.com" at bounding box center [151, 110] width 146 height 19
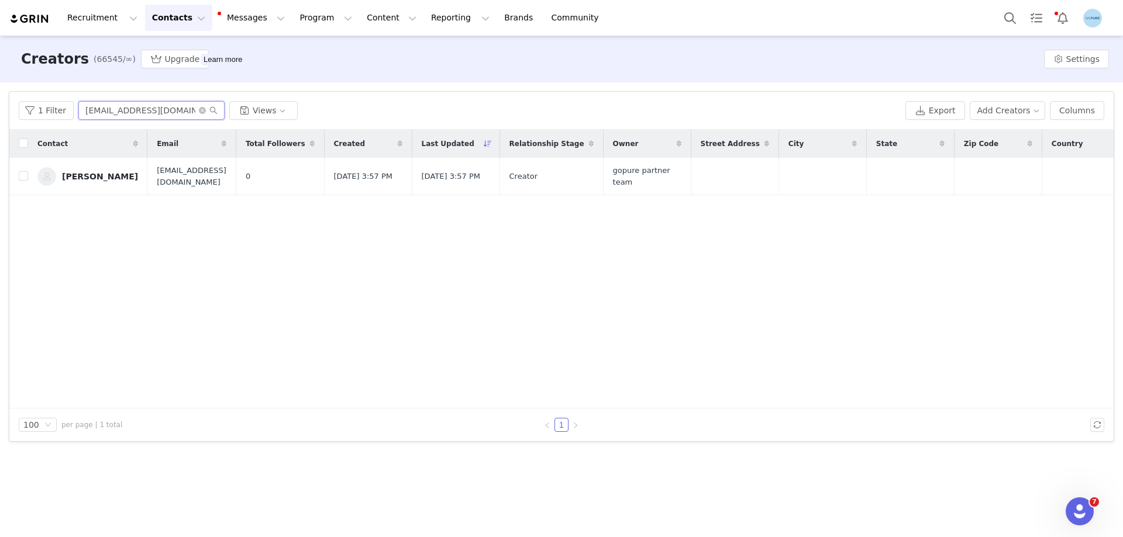
paste input "adanel13@yahoo"
click at [128, 115] on input "adanel13@yahoo.com" at bounding box center [151, 110] width 146 height 19
paste input "j_benites9"
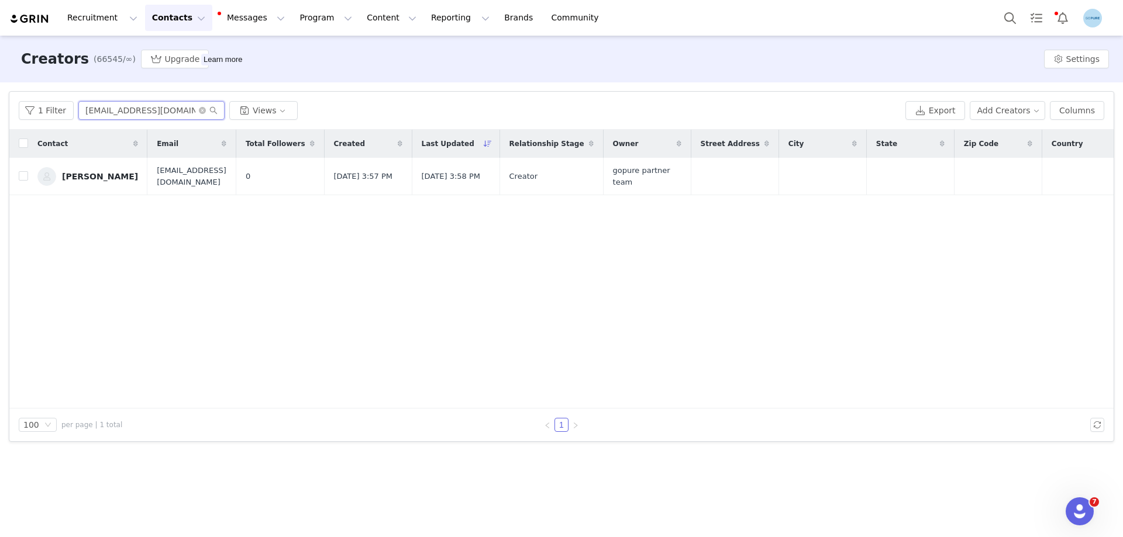
click at [134, 115] on input "j_benites9@yahoo.com" at bounding box center [151, 110] width 146 height 19
paste input "daro2@hotmail"
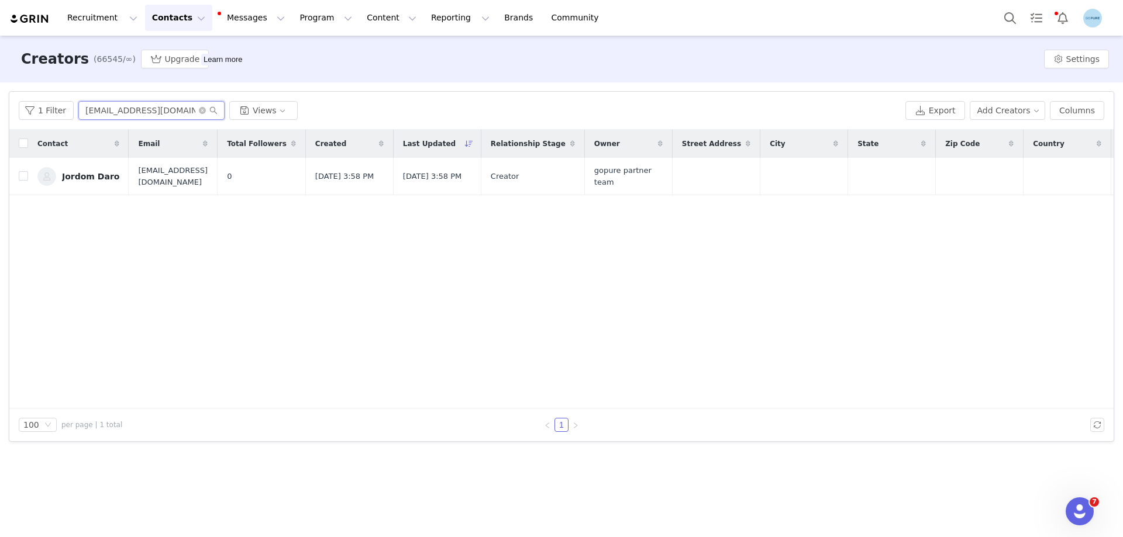
click at [156, 116] on input "jdaro2@hotmail.com" at bounding box center [151, 110] width 146 height 19
paste input "michellemoag10@g"
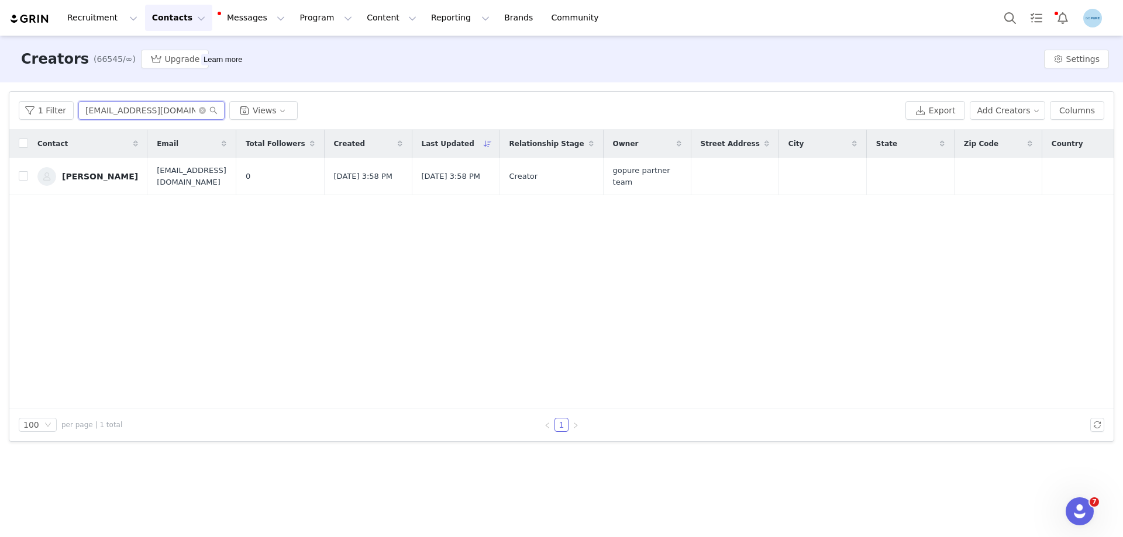
click at [145, 108] on input "michellemoag10@gmail.com" at bounding box center [151, 110] width 146 height 19
paste input "emilydayhuff@yahoo"
click at [99, 113] on input "emilydayhuff@yahoo.com" at bounding box center [151, 110] width 146 height 19
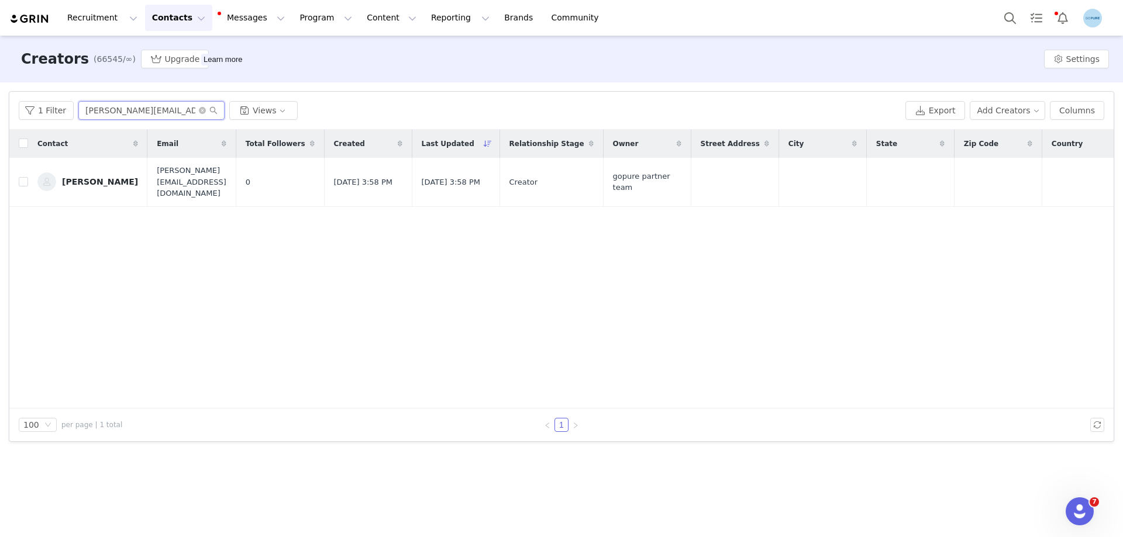
click at [99, 113] on input "emilydayhuff@yahoo.com" at bounding box center [151, 110] width 146 height 19
paste input "irmaalba943@gmail"
click at [119, 104] on input "irmaalba943@gmail.com" at bounding box center [151, 110] width 146 height 19
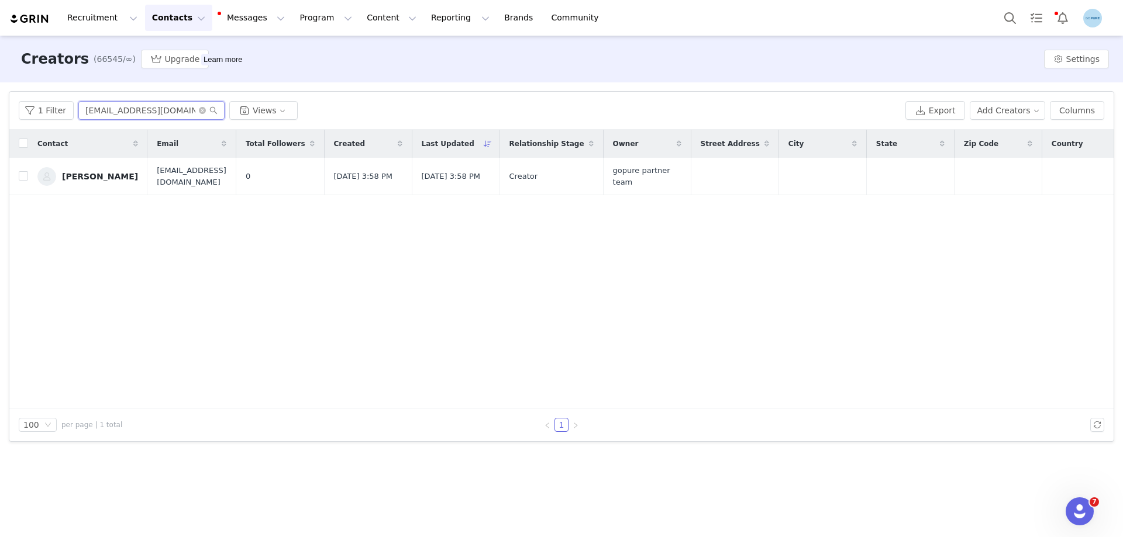
click at [119, 104] on input "irmaalba943@gmail.com" at bounding box center [151, 110] width 146 height 19
paste input "amycpenn44"
click at [130, 112] on input "amycpenn44@gmail.com" at bounding box center [151, 110] width 146 height 19
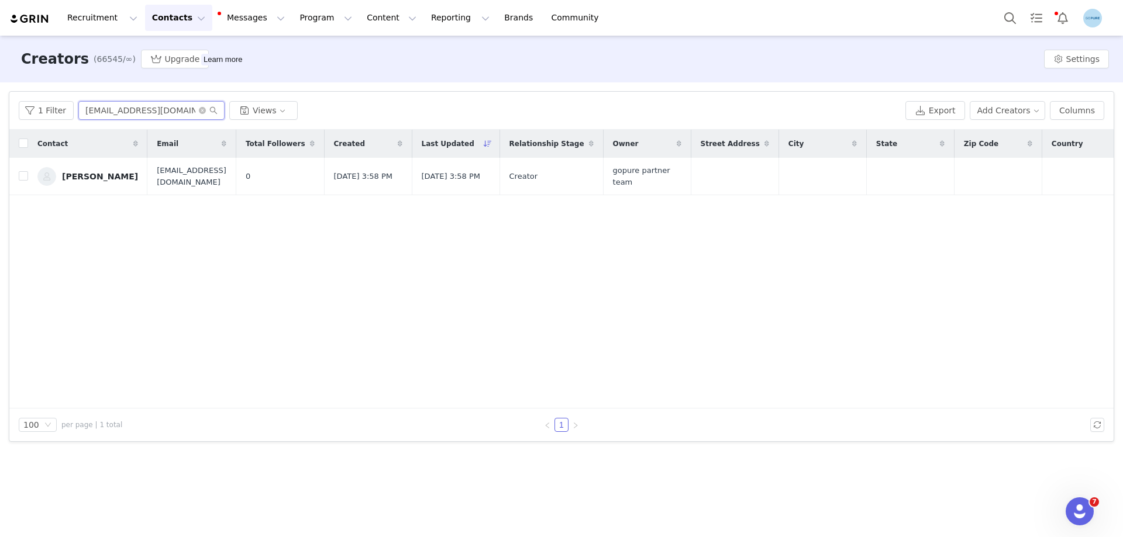
paste input "tiffanysupertzi.collabs@yahoo"
click at [128, 107] on input "tiffanysupertzi.collabs@yahoo.com" at bounding box center [151, 110] width 146 height 19
paste input "glowmeuplongevity@gmail"
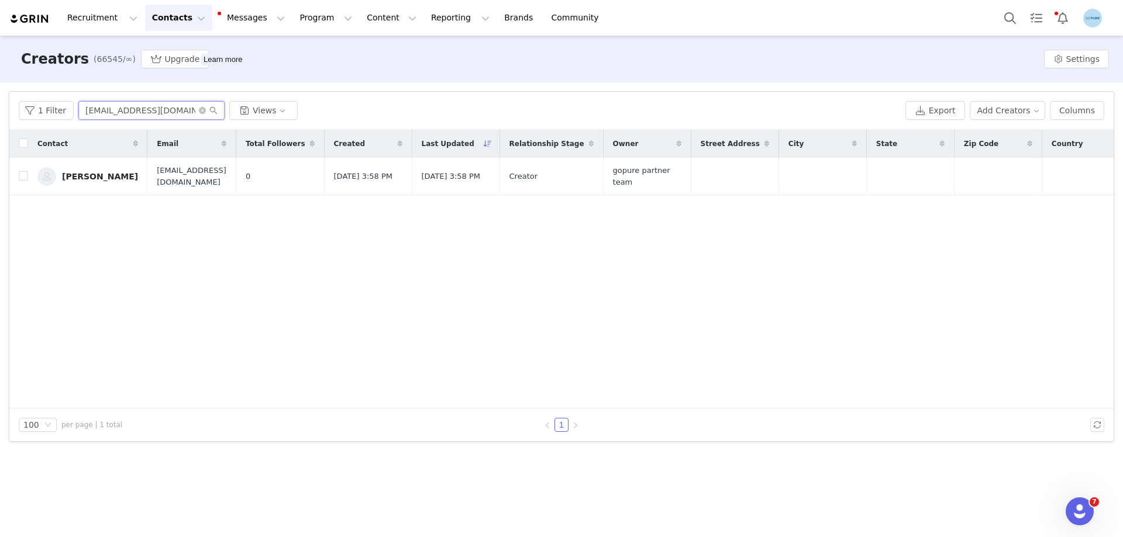
click at [144, 109] on input "glowmeuplongevity@gmail.com" at bounding box center [151, 110] width 146 height 19
paste input "carleystrendyfinds"
click at [125, 105] on input "carleystrendyfinds@gmail.com" at bounding box center [151, 110] width 146 height 19
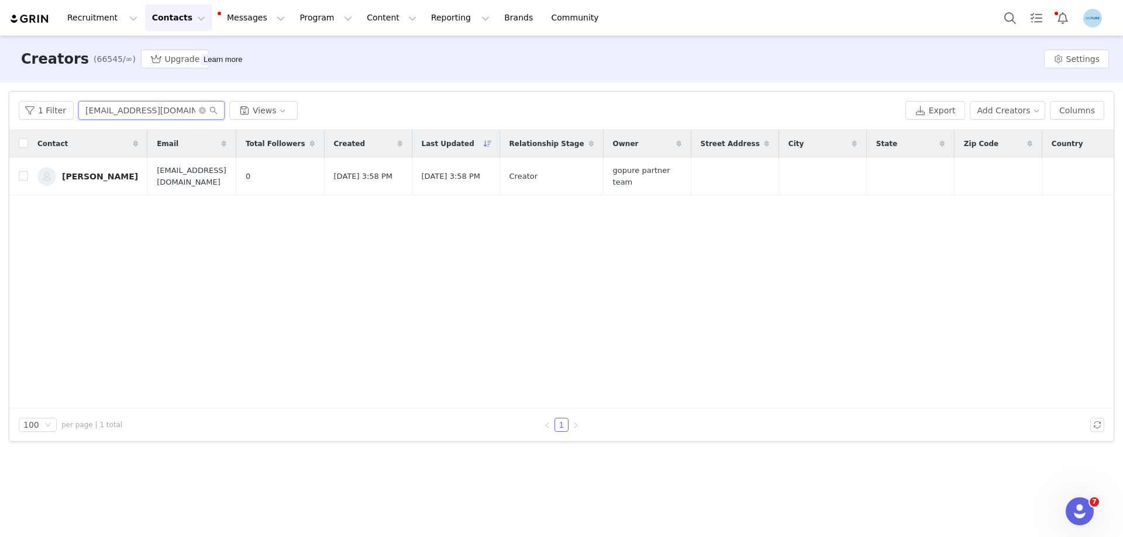
click at [125, 105] on input "carleystrendyfinds@gmail.com" at bounding box center [151, 110] width 146 height 19
paste input "ksichcollab"
click at [116, 112] on input "ksichcollab@gmail.com" at bounding box center [151, 110] width 146 height 19
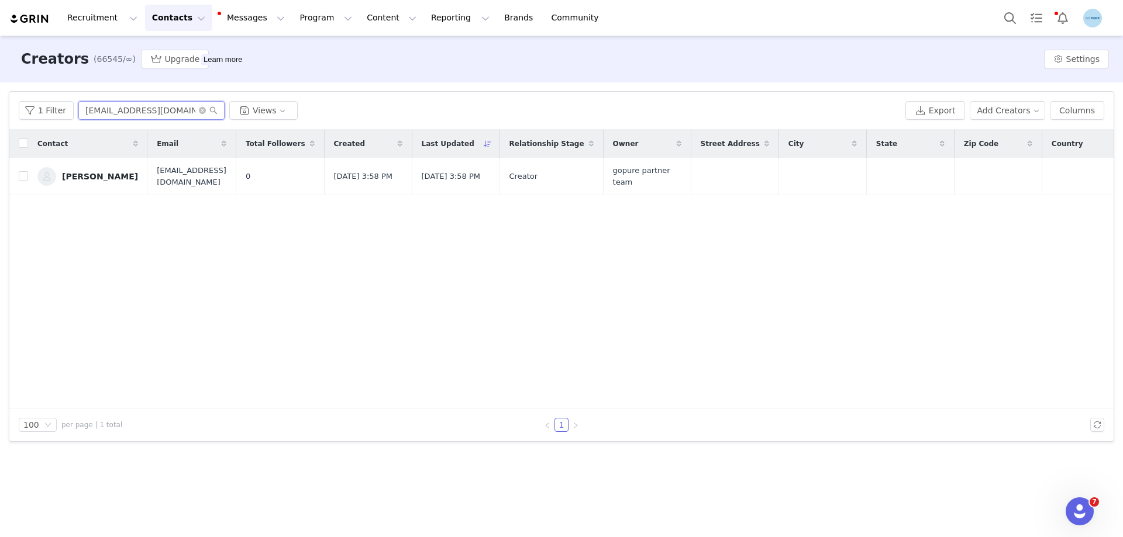
click at [116, 112] on input "ksichcollab@gmail.com" at bounding box center [151, 110] width 146 height 19
paste input "tiabrad17"
click at [122, 110] on input "tiabrad17@gmail.com" at bounding box center [151, 110] width 146 height 19
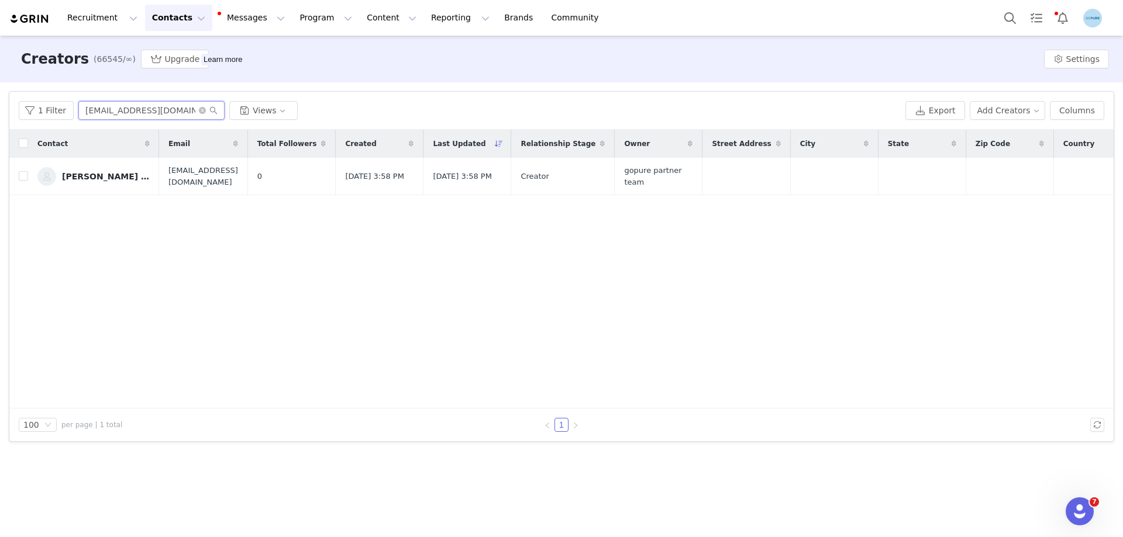
paste input "lisandrapi1986"
click at [119, 112] on input "lisandrapi1986@gmail.com" at bounding box center [151, 110] width 146 height 19
paste input "cleigh21@msn"
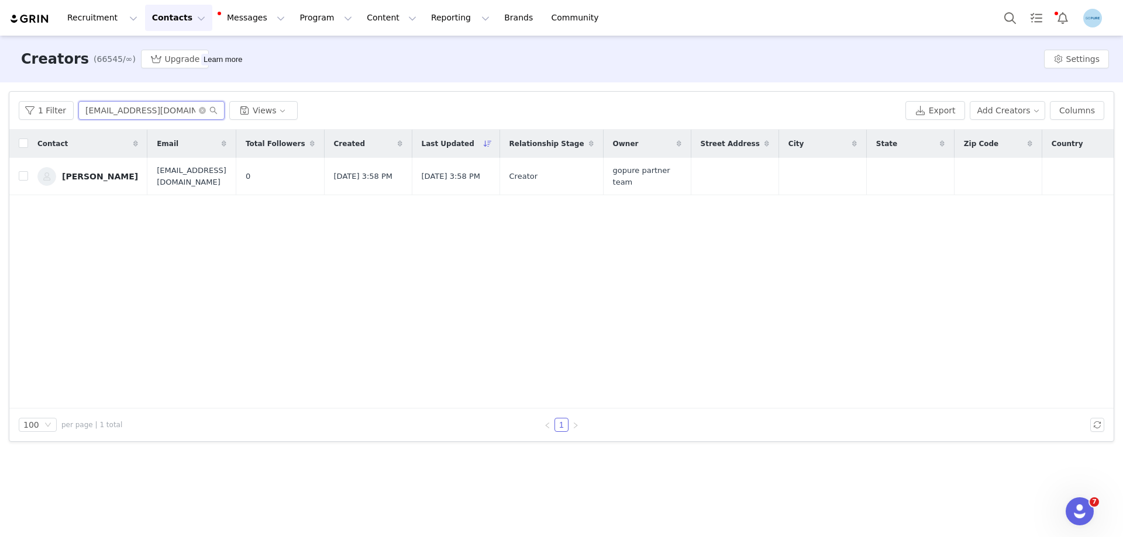
click at [124, 110] on input "cleigh21@msn.com" at bounding box center [151, 110] width 146 height 19
click at [125, 109] on input "cleigh21@msn.com" at bounding box center [151, 110] width 146 height 19
paste input "shaquidas@gmail"
click at [113, 113] on input "shaquidas@gmail.com" at bounding box center [151, 110] width 146 height 19
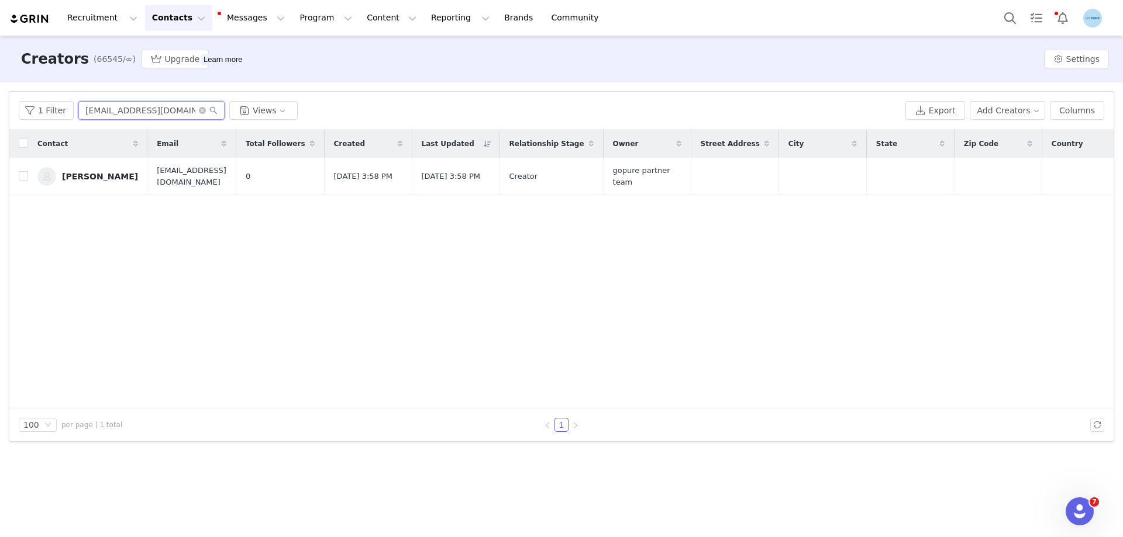
click at [113, 113] on input "shaquidas@gmail.com" at bounding box center [151, 110] width 146 height 19
paste input "dilloncreativeugc"
click at [125, 115] on input "dilloncreativeugc@gmail.com" at bounding box center [151, 110] width 146 height 19
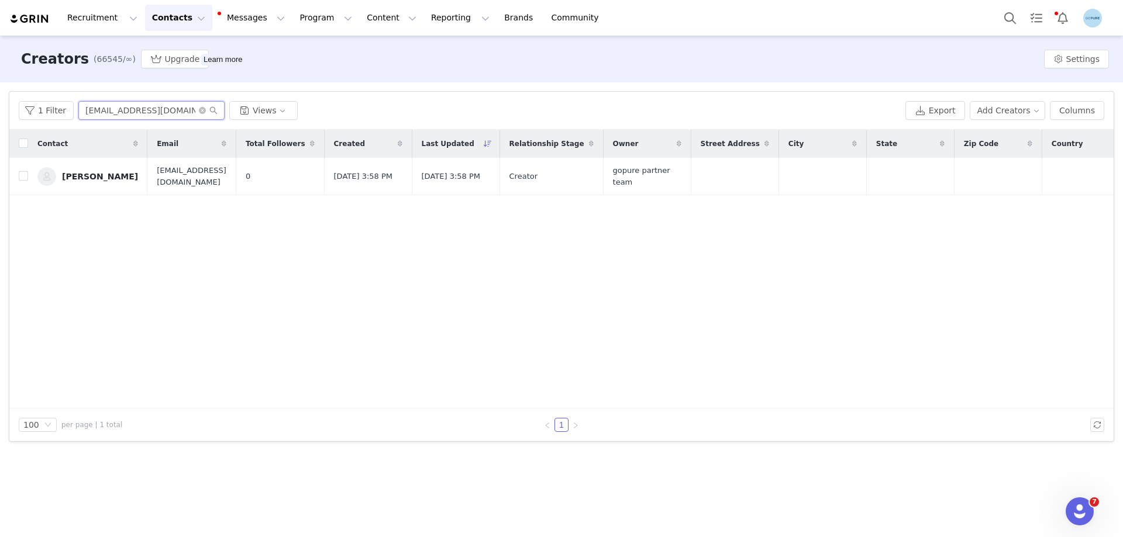
click at [125, 115] on input "dilloncreativeugc@gmail.com" at bounding box center [151, 110] width 146 height 19
paste input "chaosandfinds"
click at [99, 109] on input "chaosandfinds@gmail.com" at bounding box center [151, 110] width 146 height 19
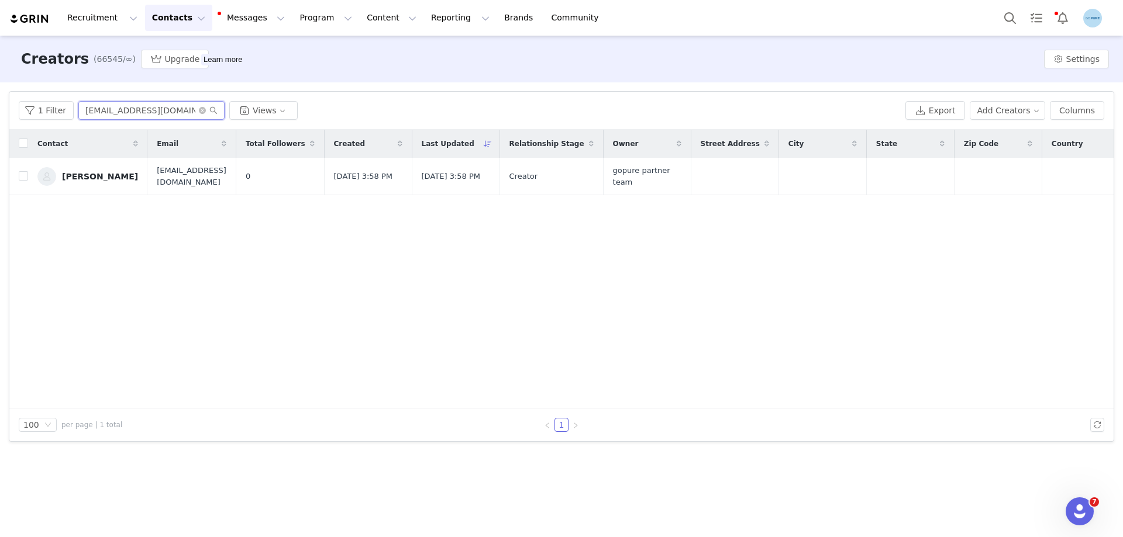
paste input "marthapcollab"
click at [109, 115] on input "marthapcollabs@gmail.com" at bounding box center [151, 110] width 146 height 19
paste input "krysbas.ugc"
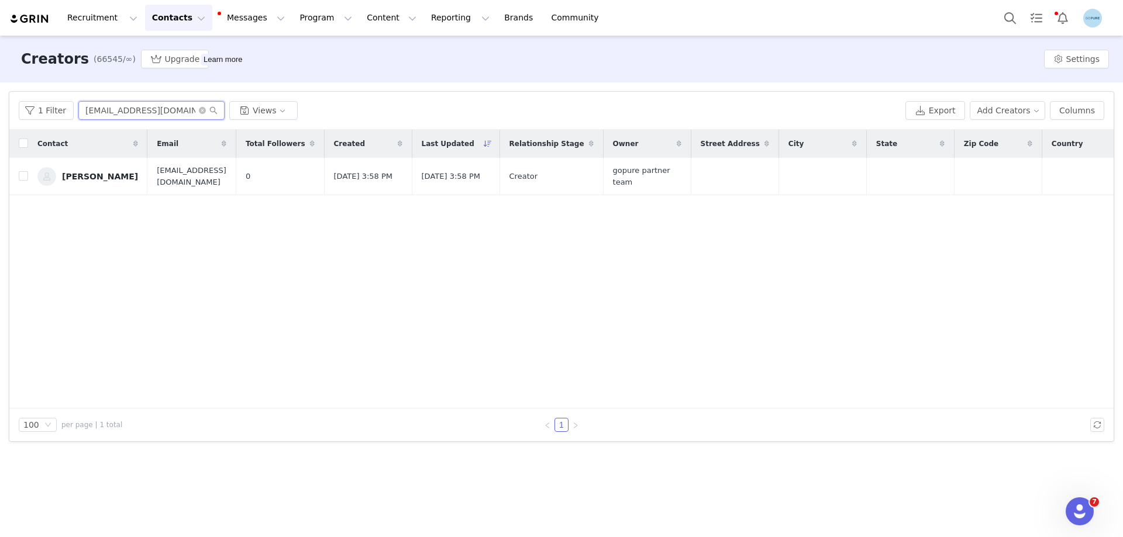
click at [124, 107] on input "krysbas.ugc@gmail.com" at bounding box center [151, 110] width 146 height 19
paste input "monicamolina0128"
click at [126, 111] on input "monicamolina0128@gmail.com" at bounding box center [151, 110] width 146 height 19
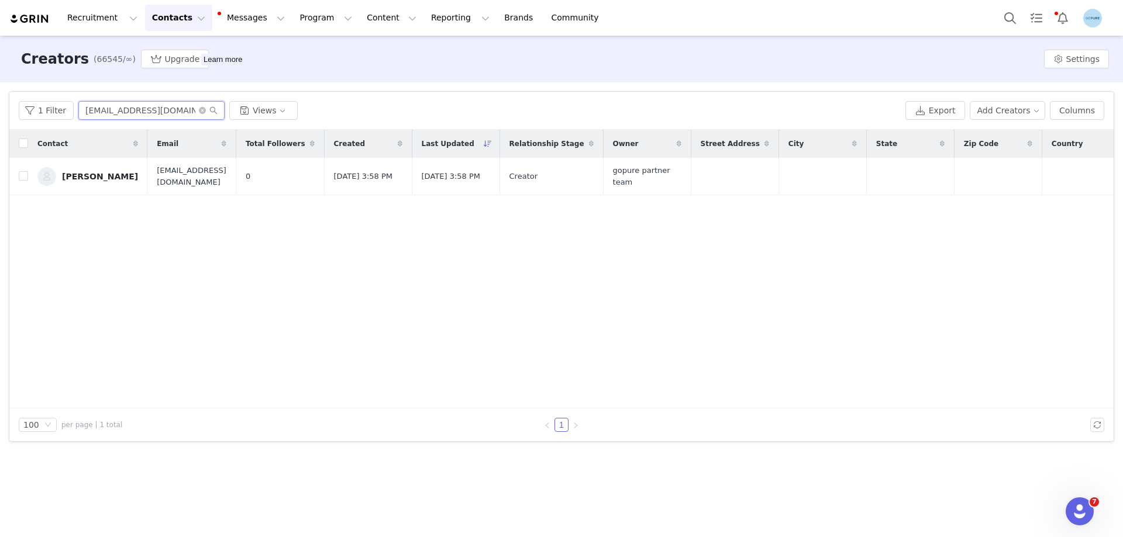
click at [126, 111] on input "monicamolina0128@gmail.com" at bounding box center [151, 110] width 146 height 19
paste input "lucasandsophie.poodles"
click at [119, 115] on input "lucasandsophie.poodles@gmail.com" at bounding box center [151, 110] width 146 height 19
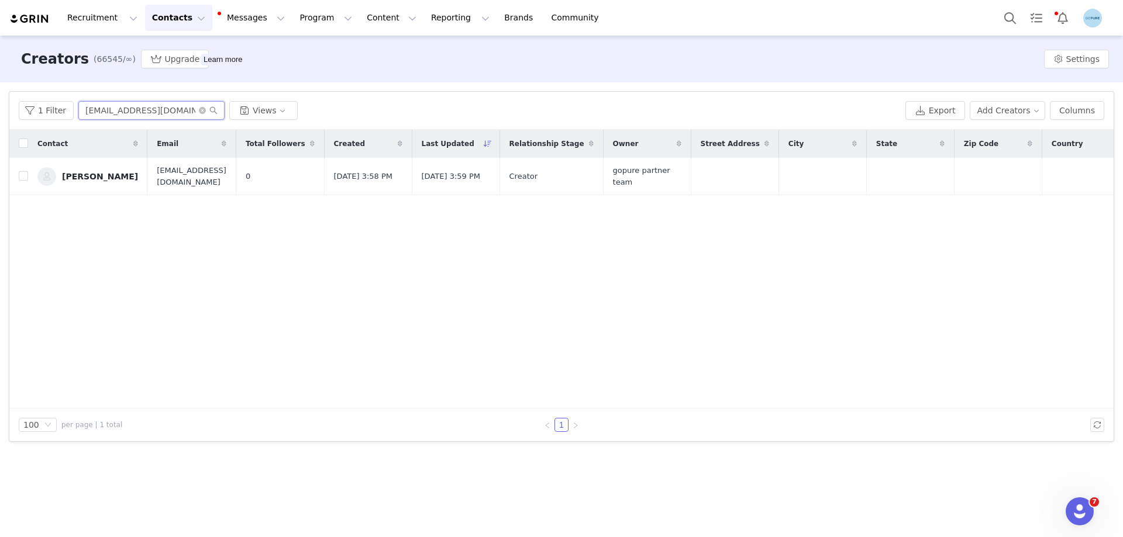
click at [119, 115] on input "lucasandsophie.poodles@gmail.com" at bounding box center [151, 110] width 146 height 19
paste input "mariashopsforyou"
click at [119, 111] on input "mariashopsforyou@gmail.com" at bounding box center [151, 110] width 146 height 19
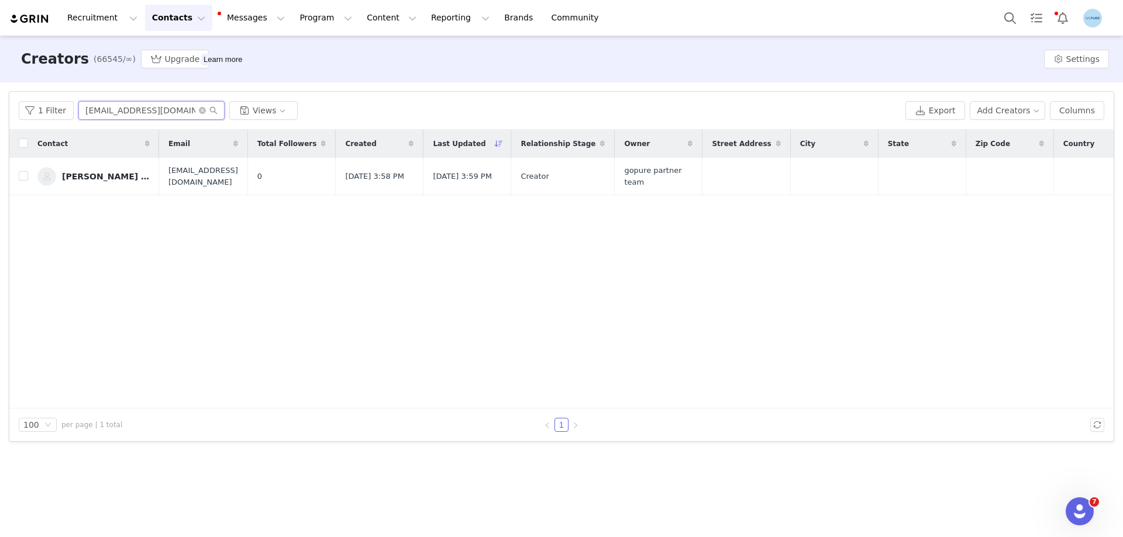
paste input "alliyahdjones"
click at [110, 115] on input "alliyahdjones@gmail.com" at bounding box center [151, 110] width 146 height 19
paste input "hi.clairissa"
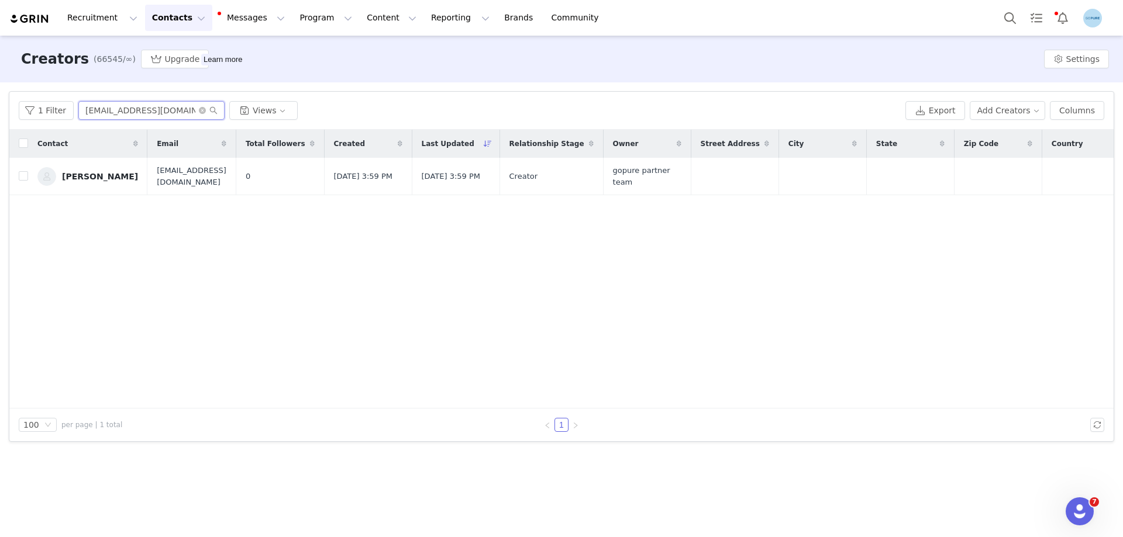
click at [118, 117] on input "hi.clairissa@gmail.com" at bounding box center [151, 110] width 146 height 19
click at [118, 116] on input "hi.clairissa@gmail.com" at bounding box center [151, 110] width 146 height 19
paste input "kiabarrientosss"
click at [141, 111] on input "kiabarrientosss@gmail.com" at bounding box center [151, 110] width 146 height 19
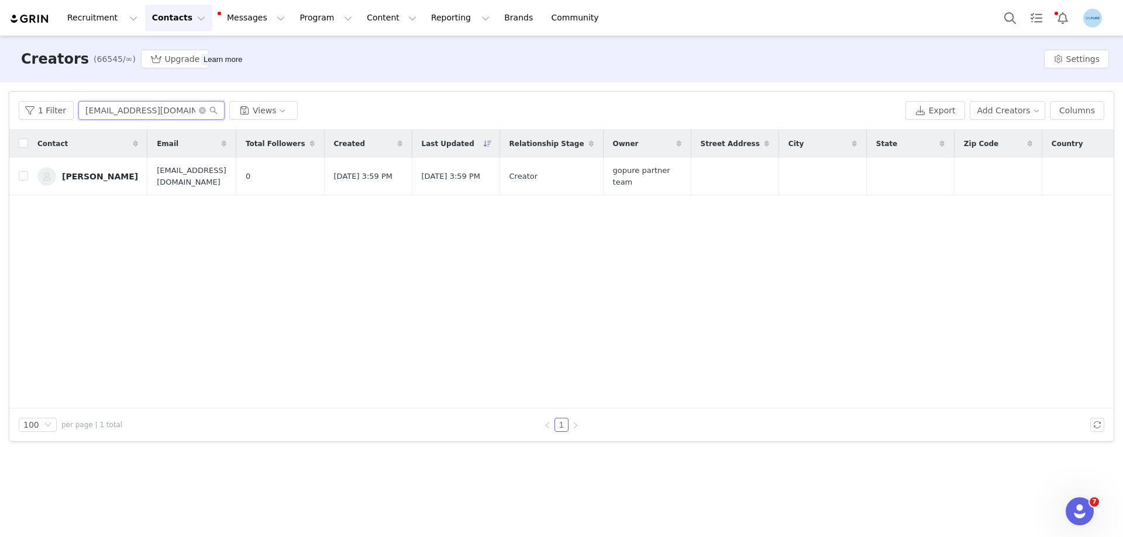
click at [141, 111] on input "kiabarrientosss@gmail.com" at bounding box center [151, 110] width 146 height 19
paste input "sortacoastal"
click at [106, 109] on input "sortacoastal@gmail.com" at bounding box center [151, 110] width 146 height 19
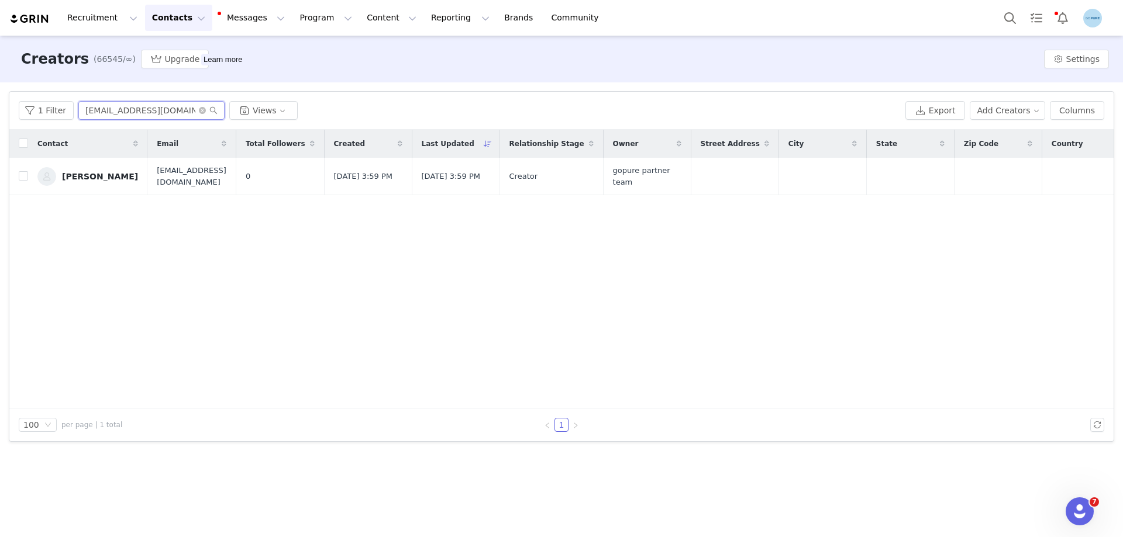
click at [106, 109] on input "sortacoastal@gmail.com" at bounding box center [151, 110] width 146 height 19
paste input "hayjaxx228"
click at [150, 112] on input "shayjaxx228@gmail.com" at bounding box center [151, 110] width 146 height 19
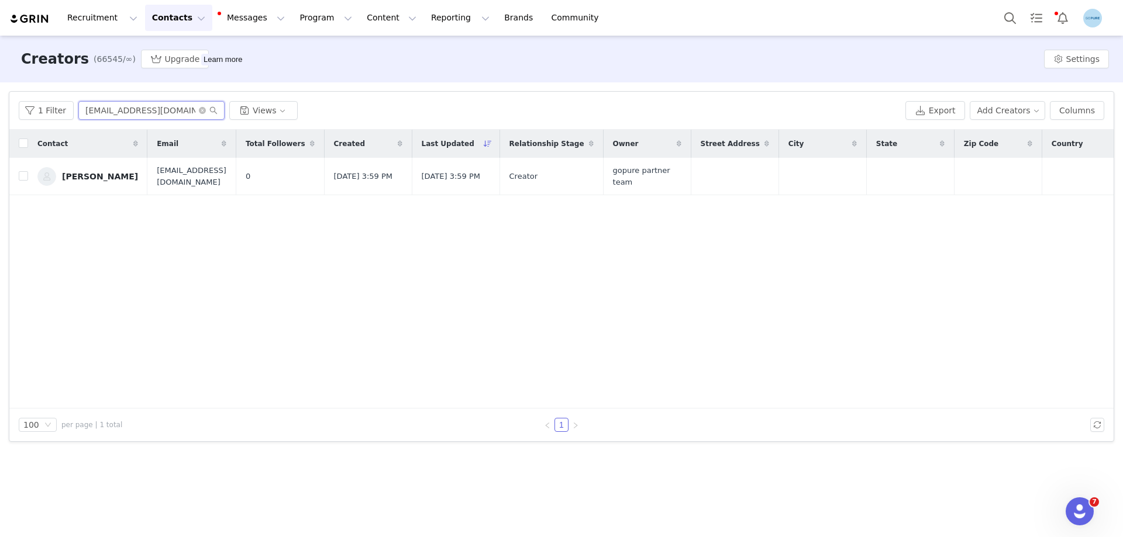
click at [150, 112] on input "shayjaxx228@gmail.com" at bounding box center [151, 110] width 146 height 19
paste input "lisandrapi1986"
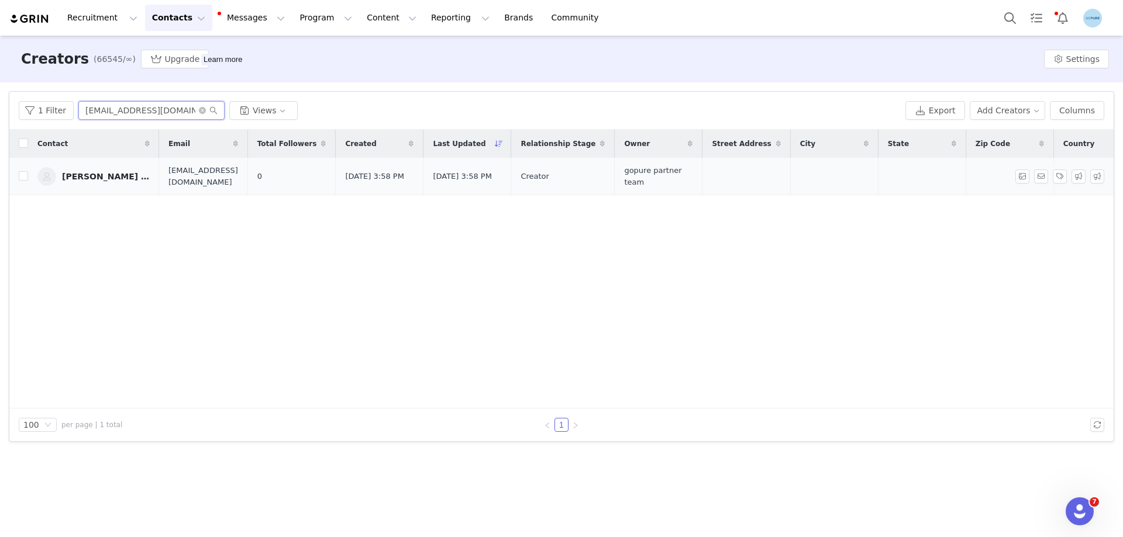
type input "lisandrapi1986@gmail.com"
click at [113, 178] on div "Lisandra Pi Fuentes" at bounding box center [106, 176] width 88 height 9
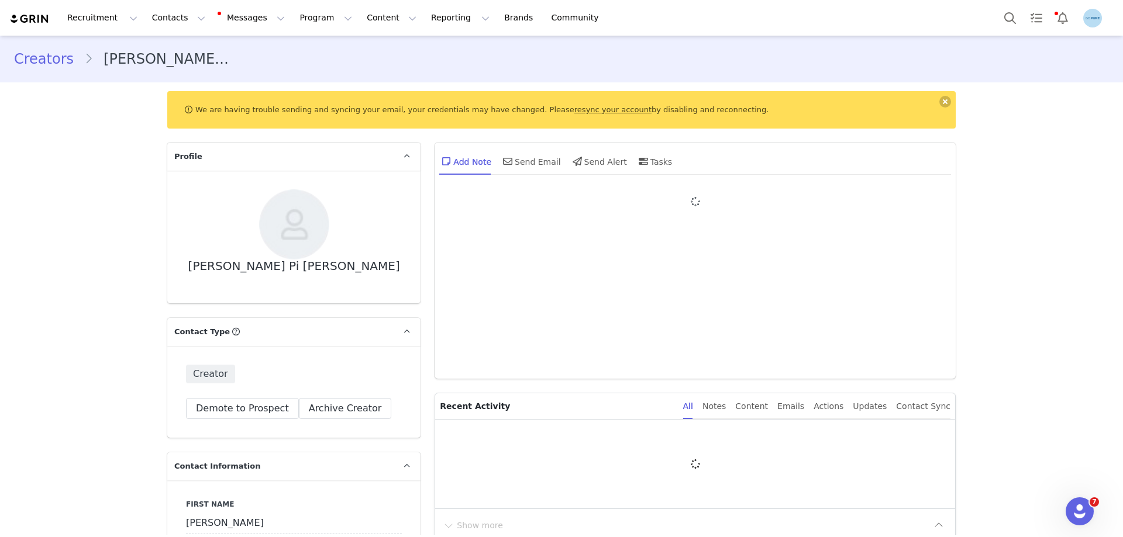
type input "+1 ([GEOGRAPHIC_DATA])"
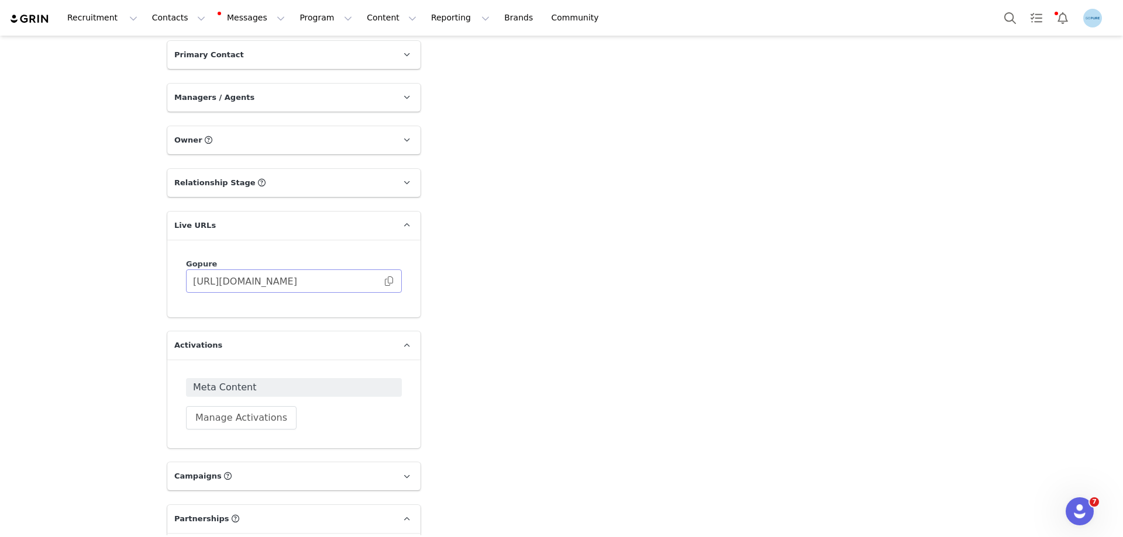
scroll to position [1520, 0]
click at [384, 281] on span at bounding box center [389, 281] width 12 height 0
click at [149, 21] on button "Contacts Contacts" at bounding box center [178, 18] width 67 height 26
click at [167, 48] on p "Creators" at bounding box center [160, 52] width 35 height 12
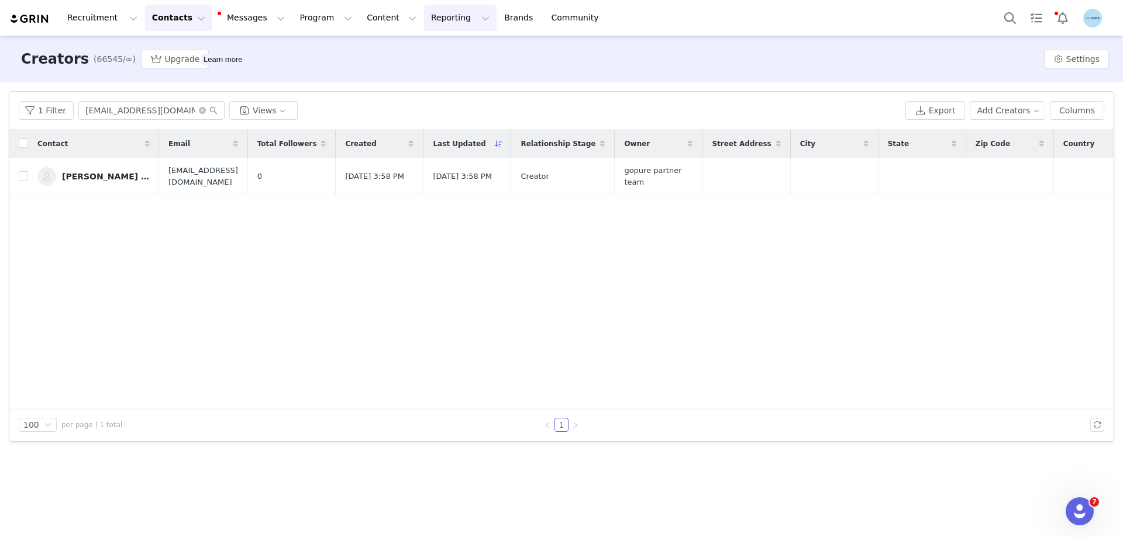
click at [299, 24] on button "Program Program" at bounding box center [325, 18] width 67 height 26
click at [54, 30] on p "Activations" at bounding box center [36, 25] width 36 height 10
click at [292, 24] on button "Program Program" at bounding box center [325, 18] width 67 height 26
click at [54, 30] on p "Activations" at bounding box center [36, 25] width 36 height 10
click div "Unlock the power of creator marketing With the help of creators, you can reach …"
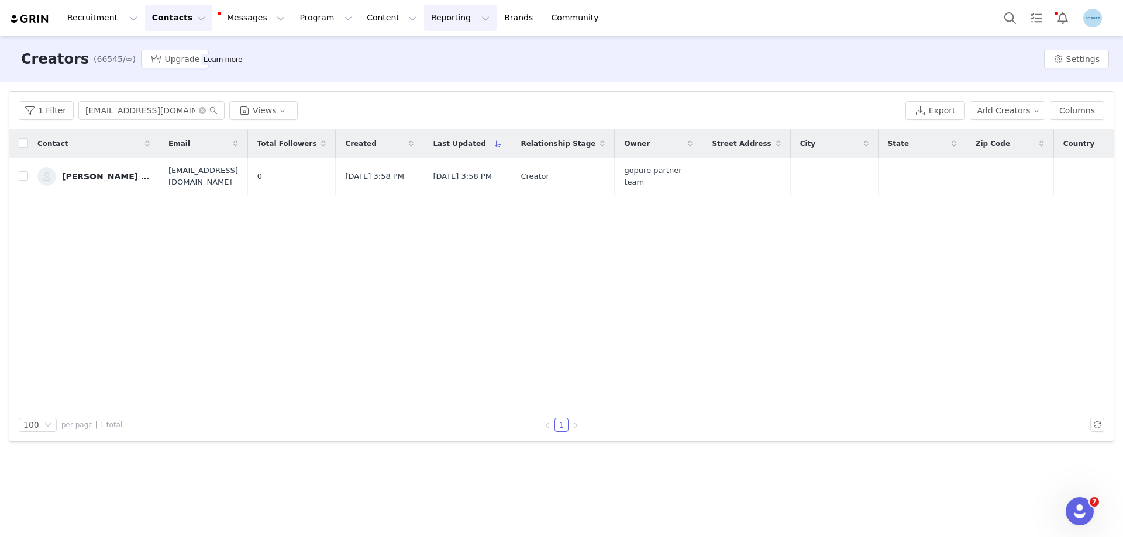
click at [1076, 20] on img "Profile" at bounding box center [1092, 18] width 19 height 19
click link "Sign Out"
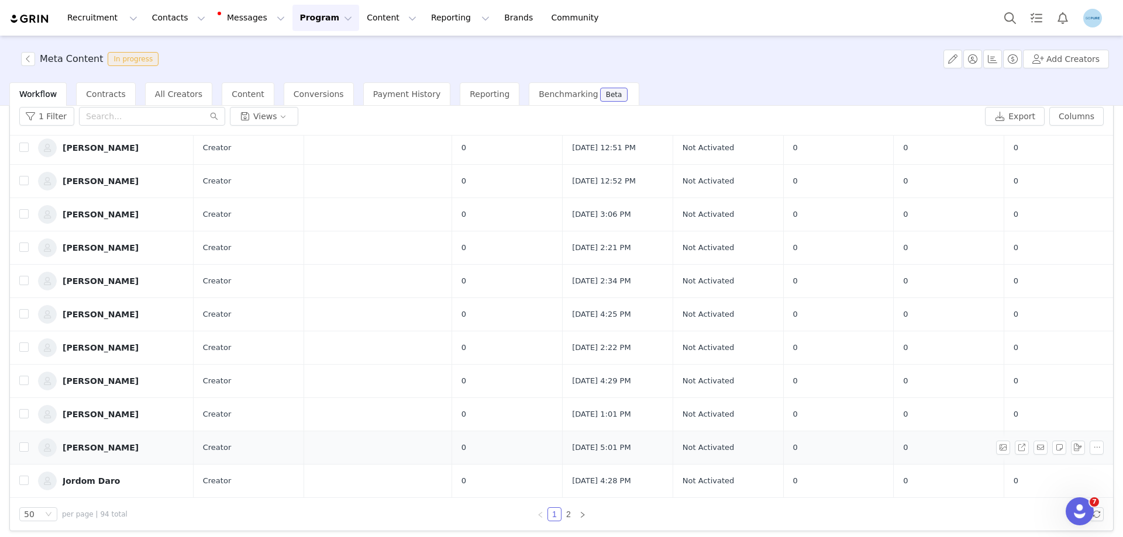
scroll to position [56, 0]
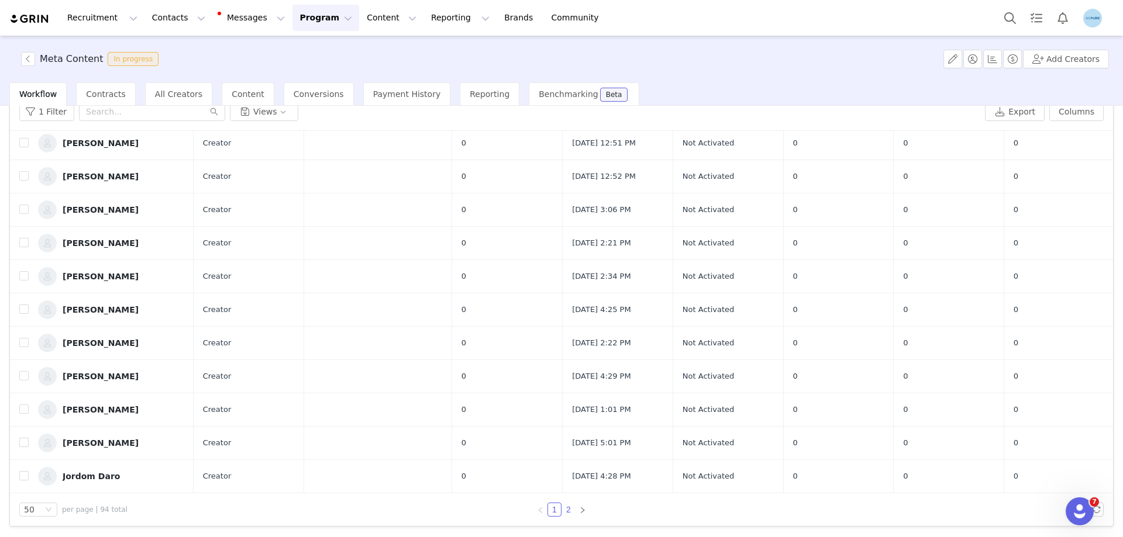
click at [563, 510] on link "2" at bounding box center [568, 509] width 13 height 13
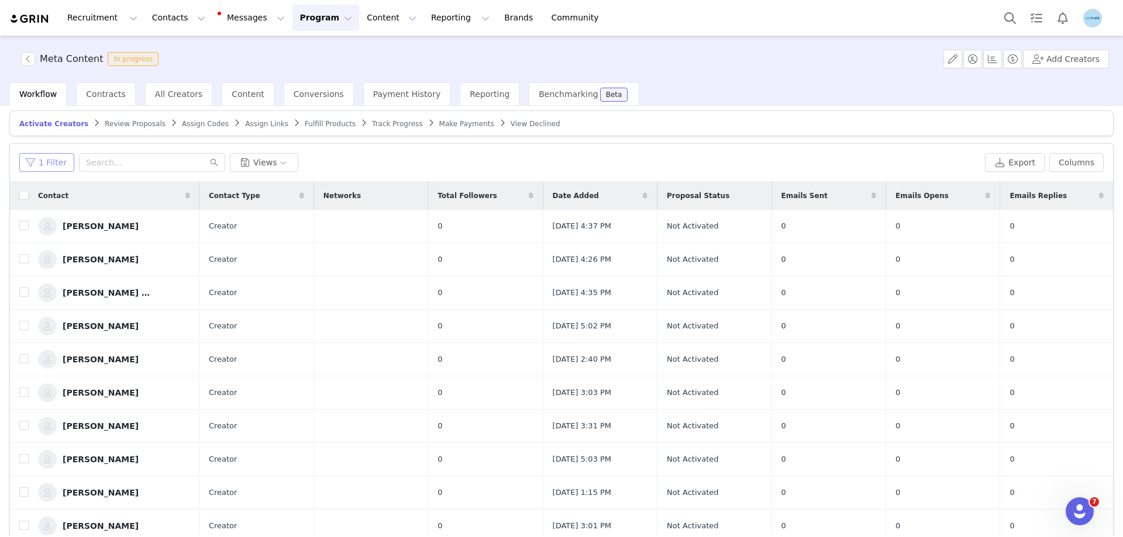
scroll to position [0, 0]
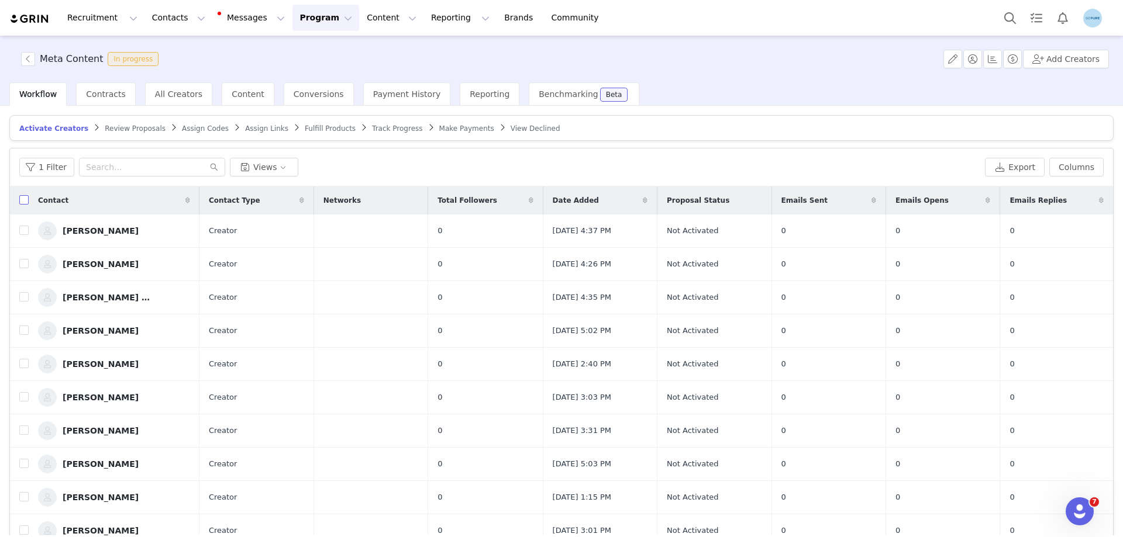
click at [20, 199] on input "checkbox" at bounding box center [23, 199] width 9 height 9
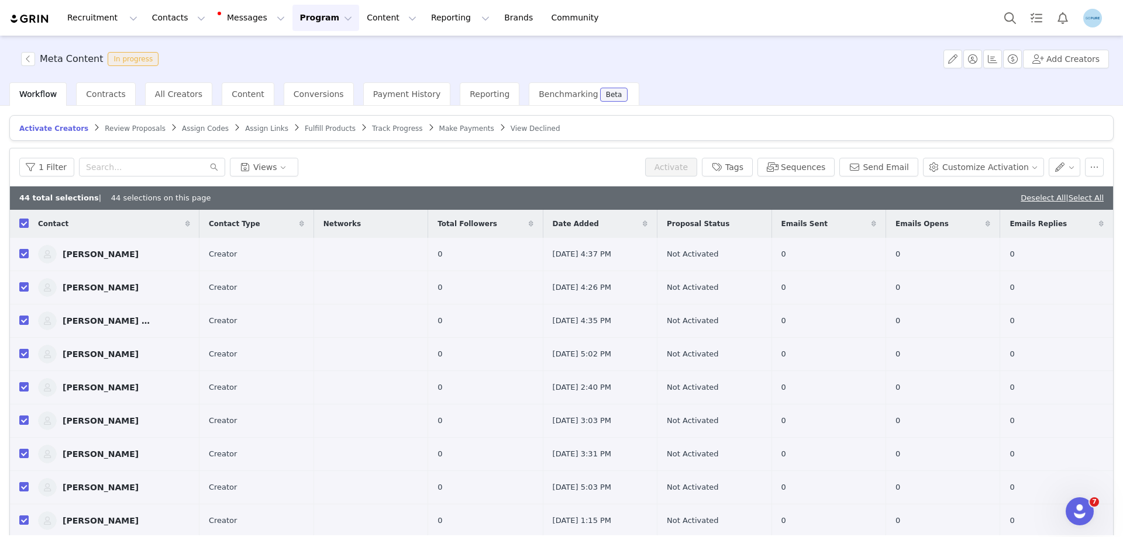
checkbox input "true"
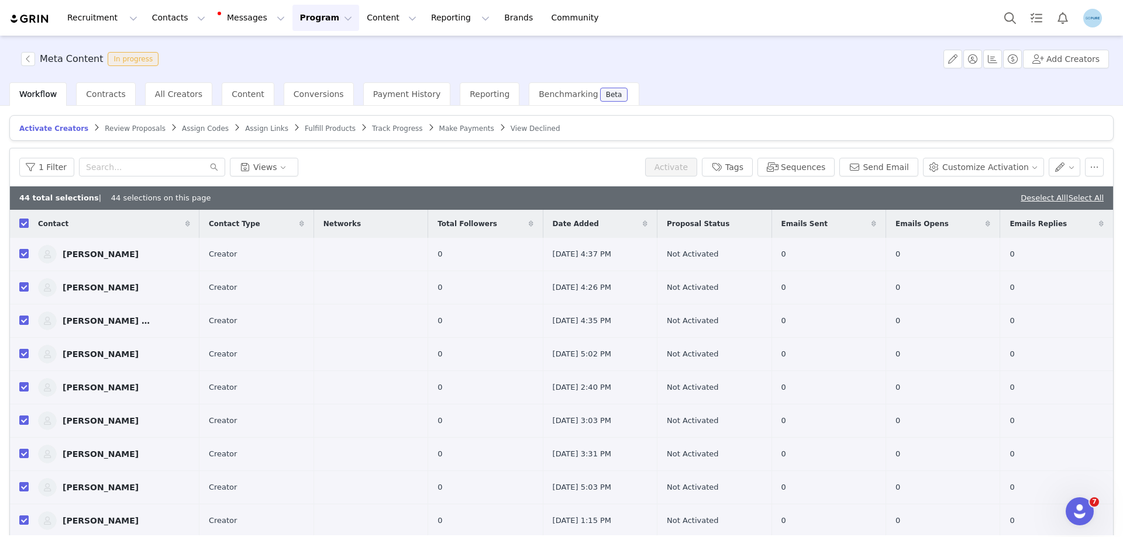
checkbox input "true"
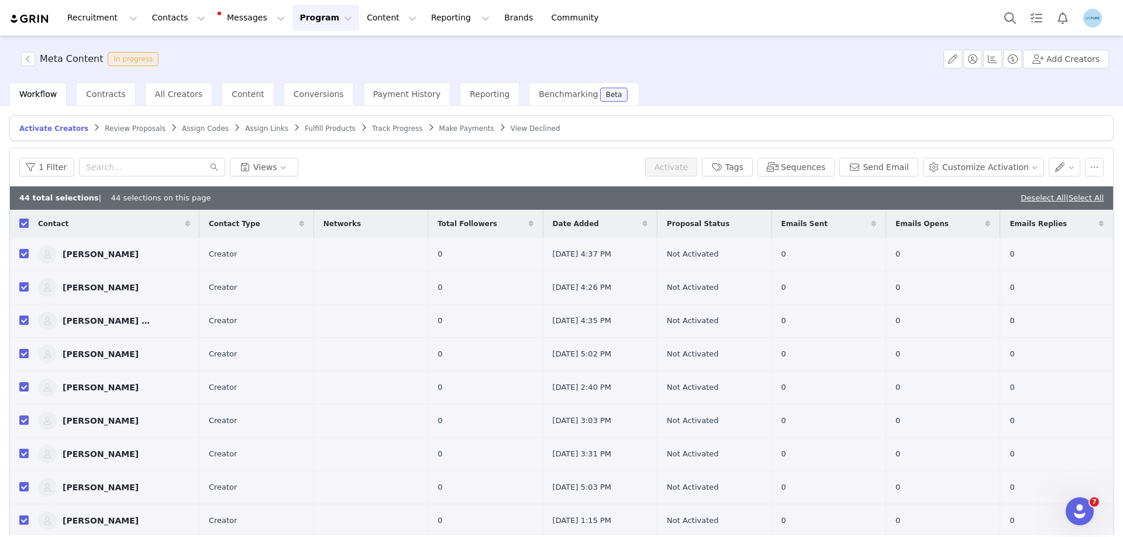
checkbox input "true"
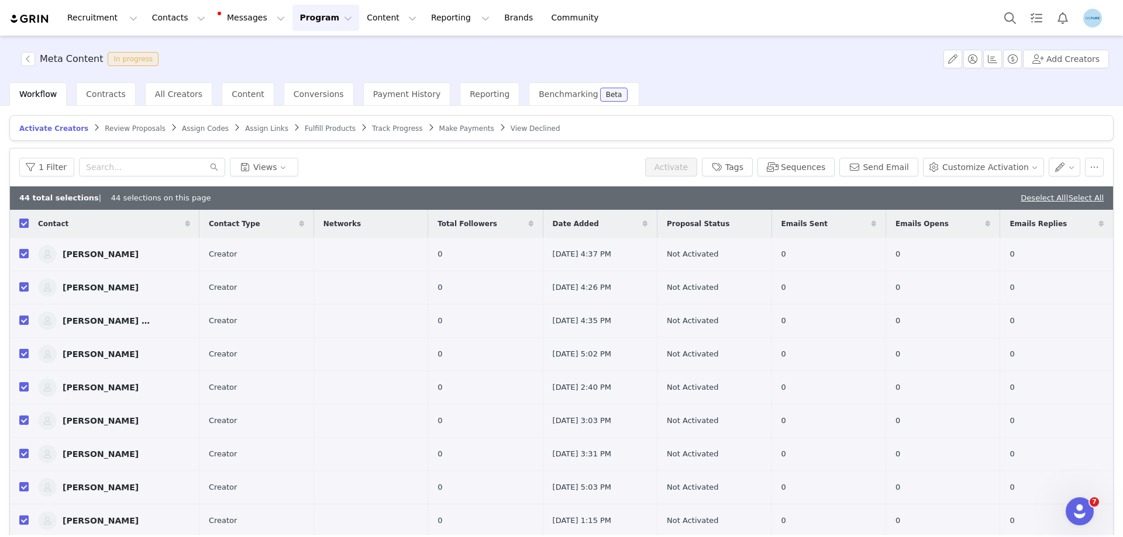
checkbox input "true"
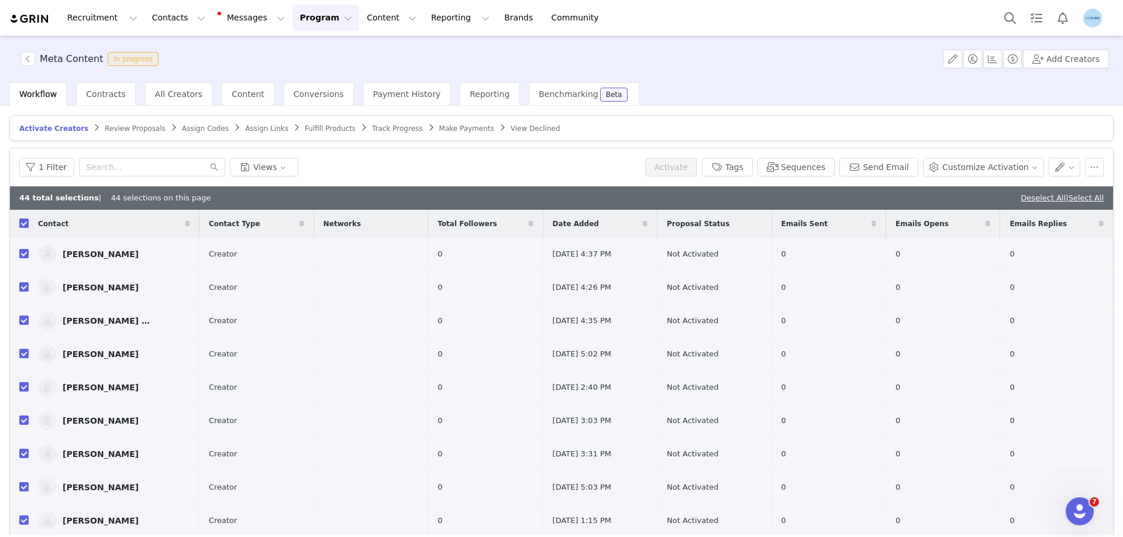
checkbox input "true"
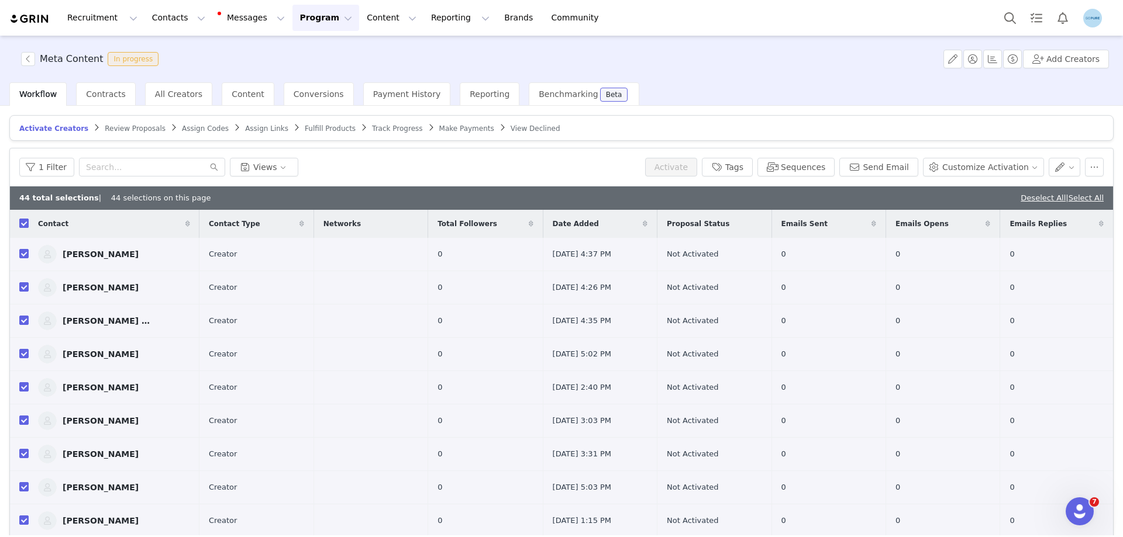
checkbox input "true"
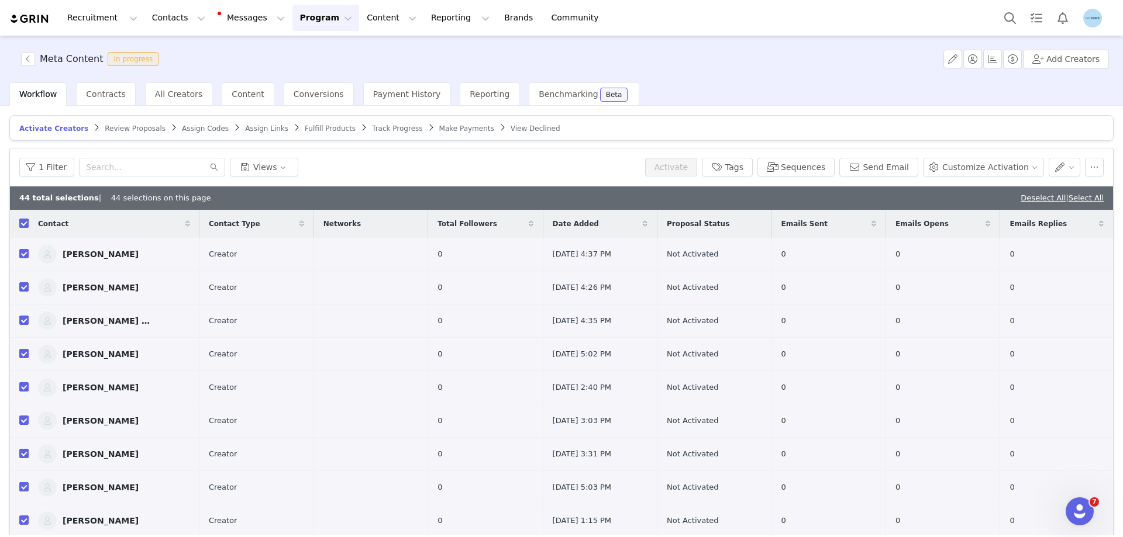
checkbox input "true"
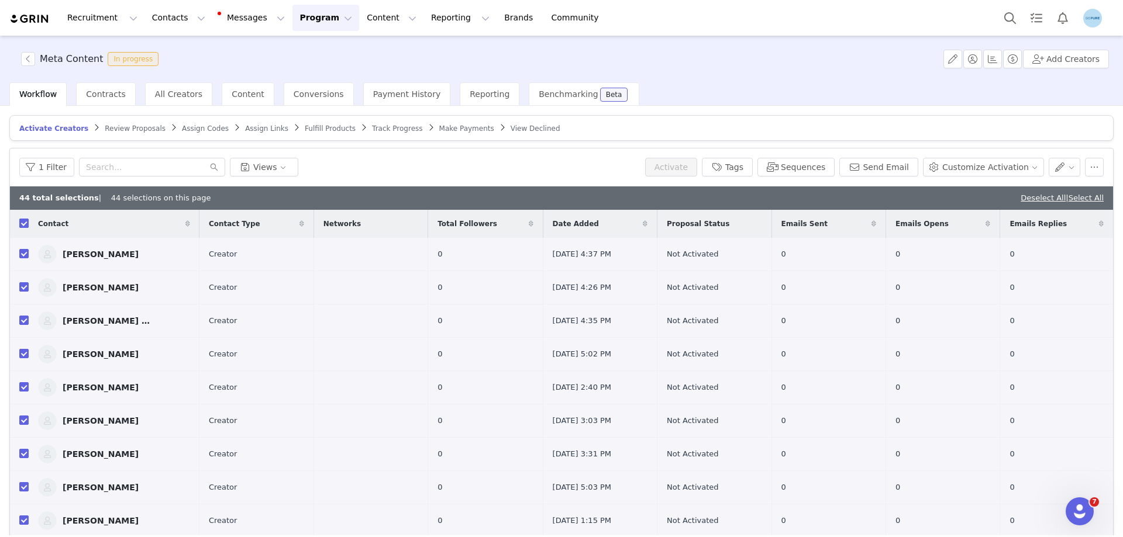
checkbox input "true"
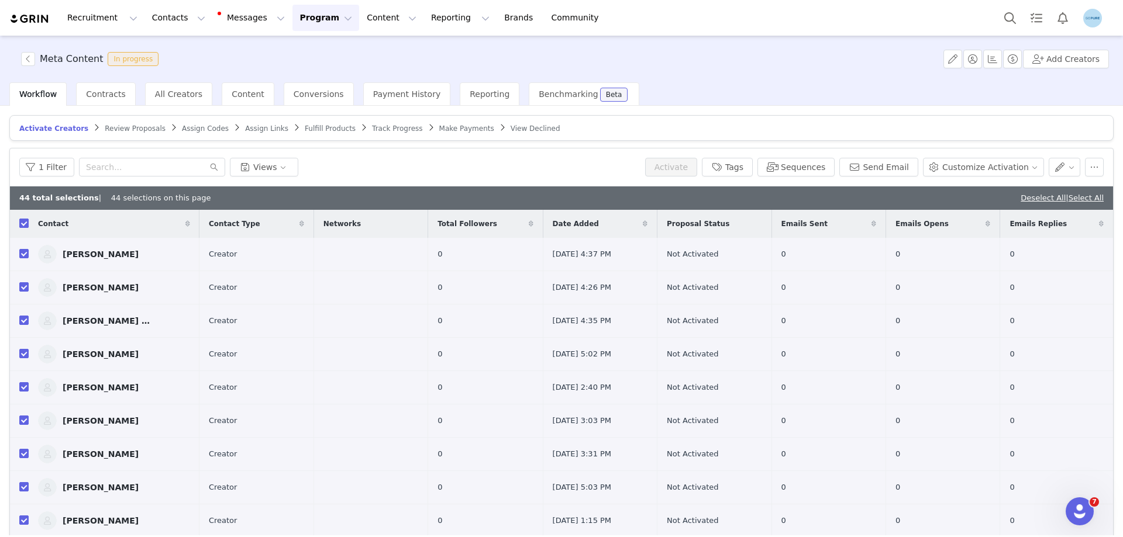
checkbox input "true"
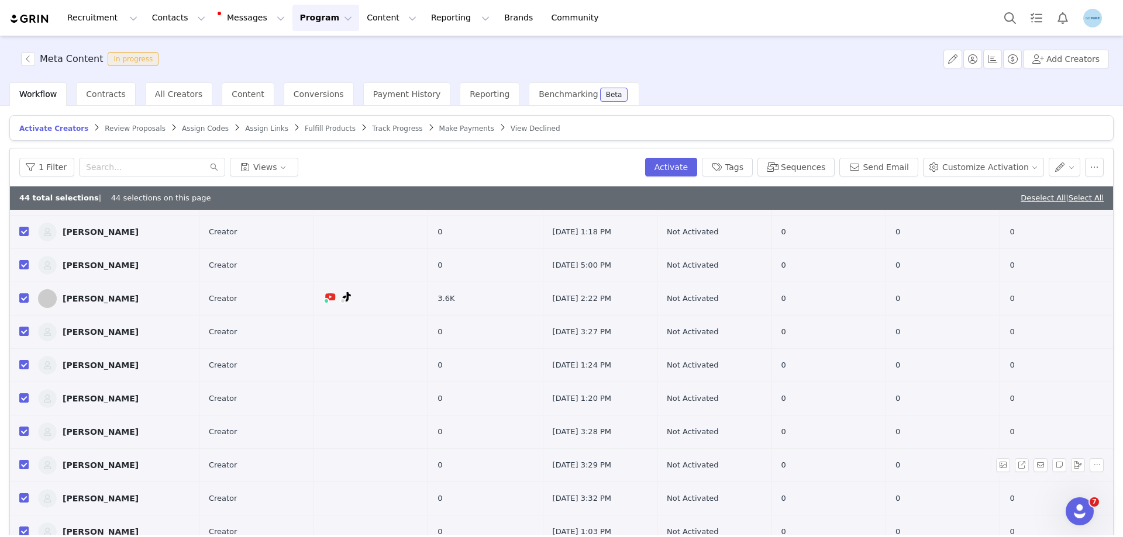
scroll to position [56, 0]
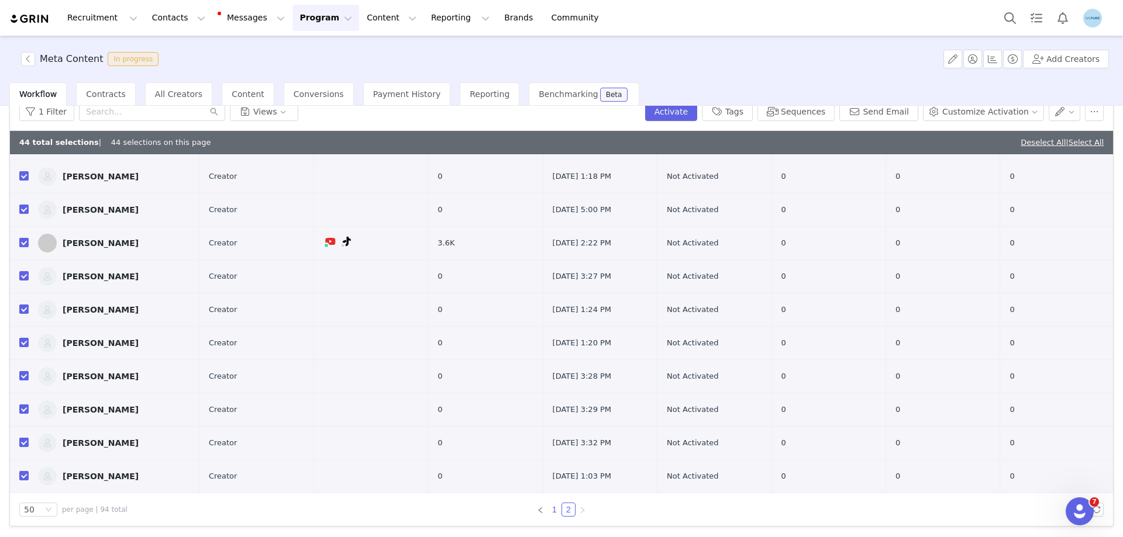
click at [552, 510] on link "1" at bounding box center [554, 509] width 13 height 13
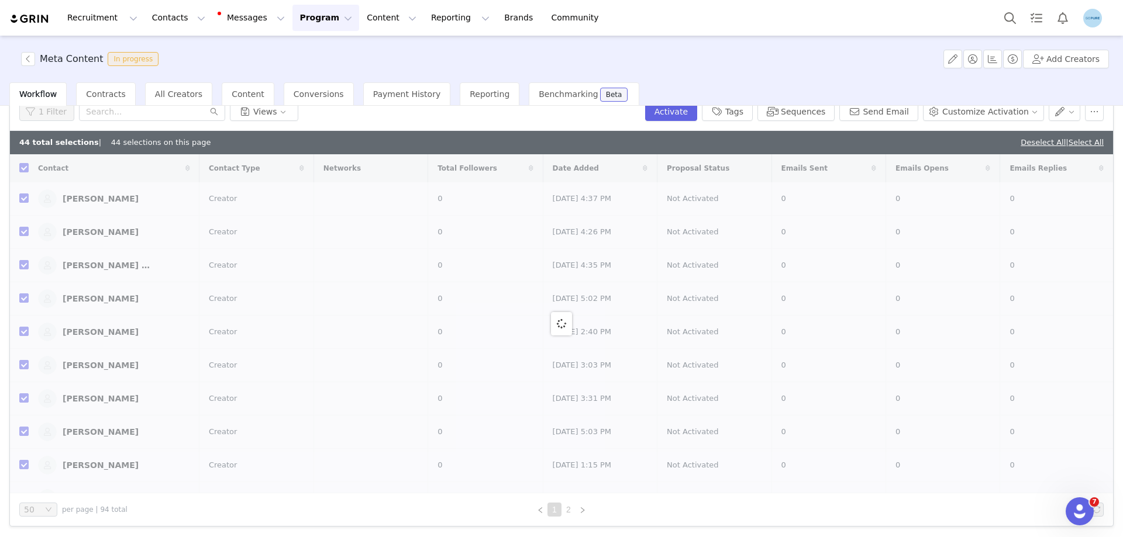
checkbox input "false"
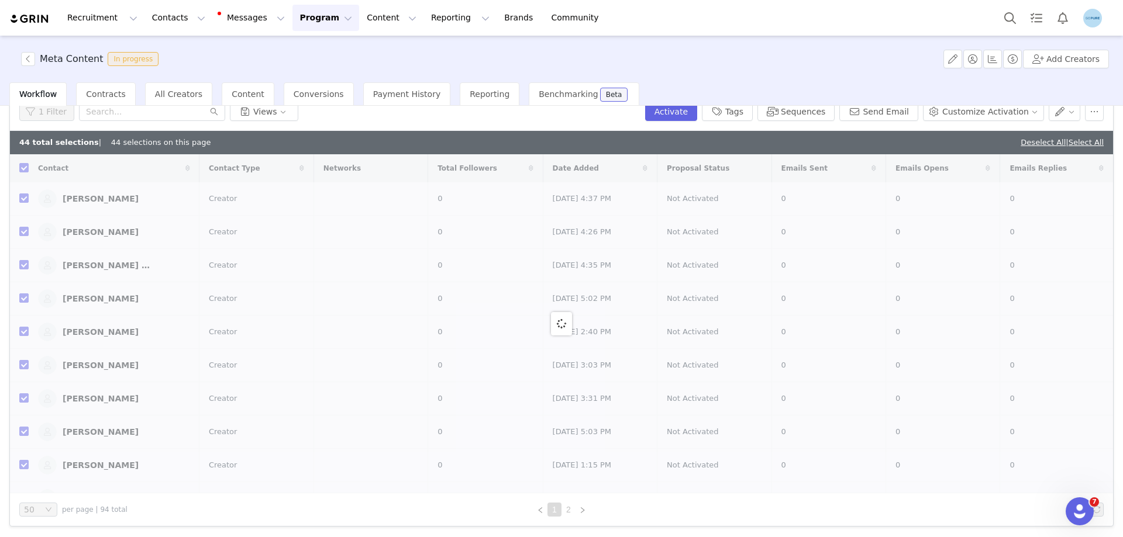
checkbox input "false"
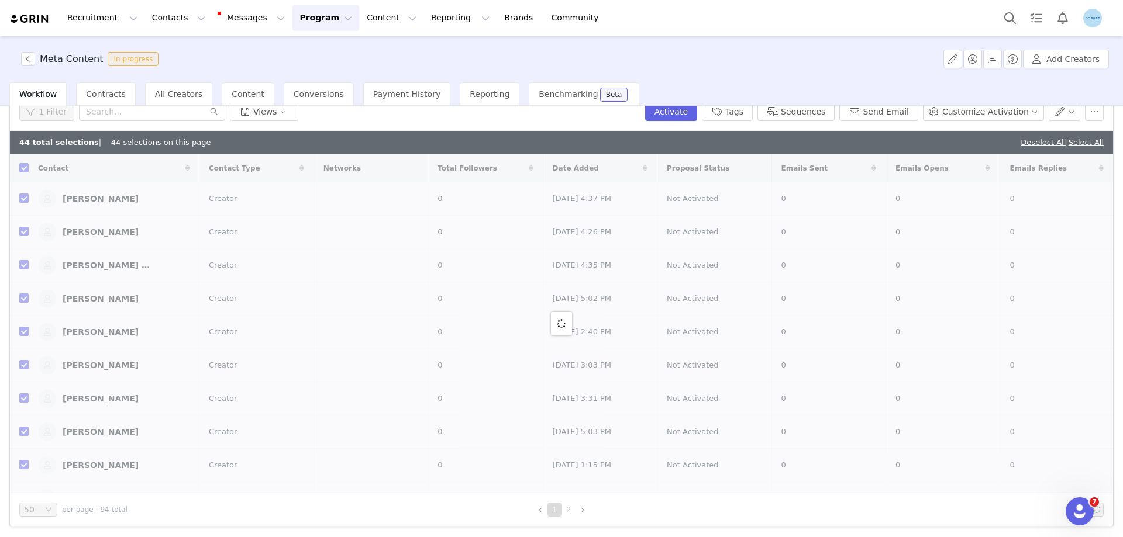
checkbox input "false"
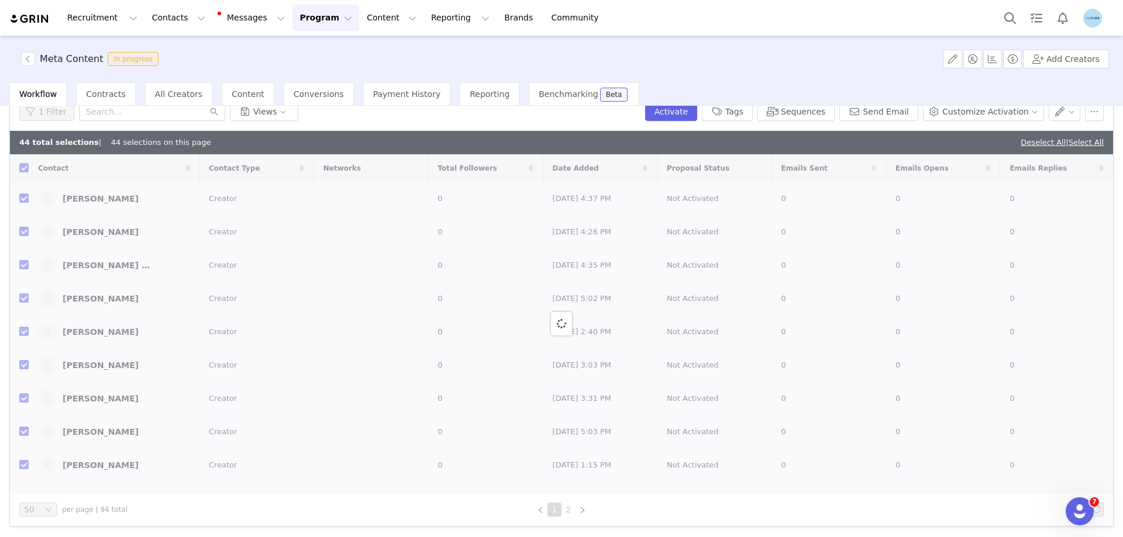
checkbox input "false"
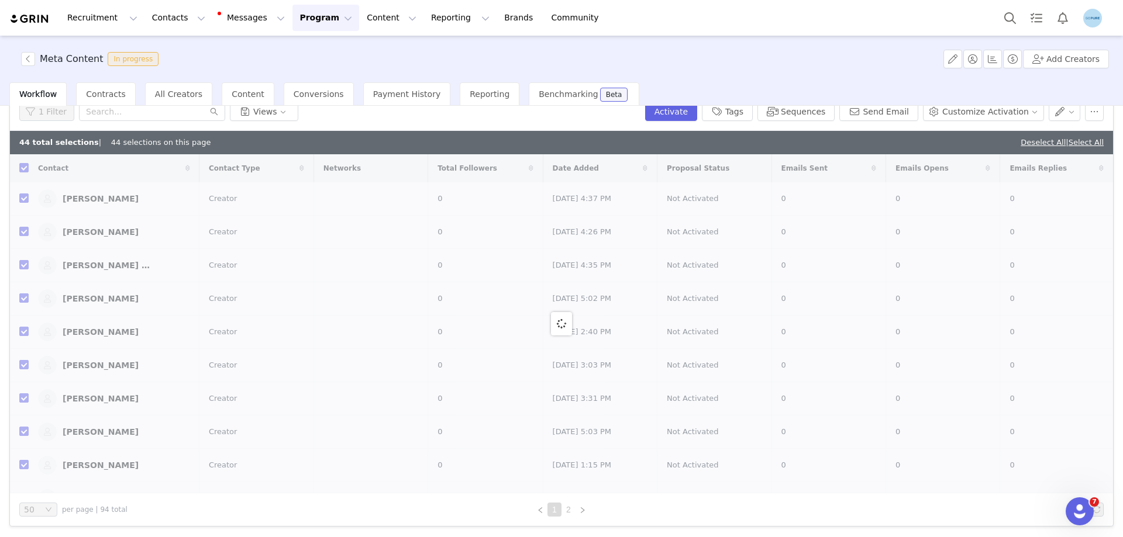
checkbox input "false"
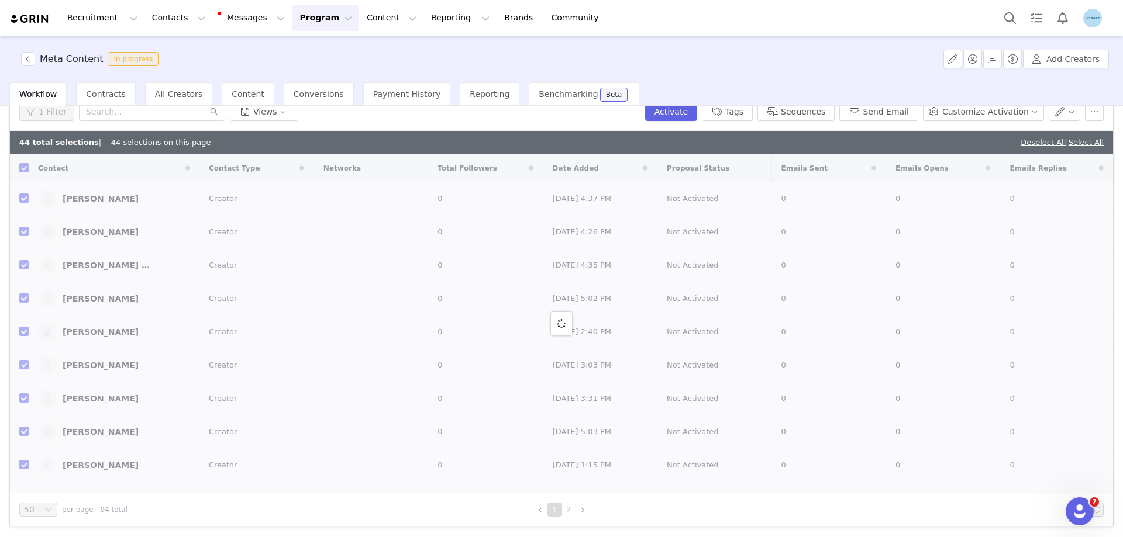
checkbox input "false"
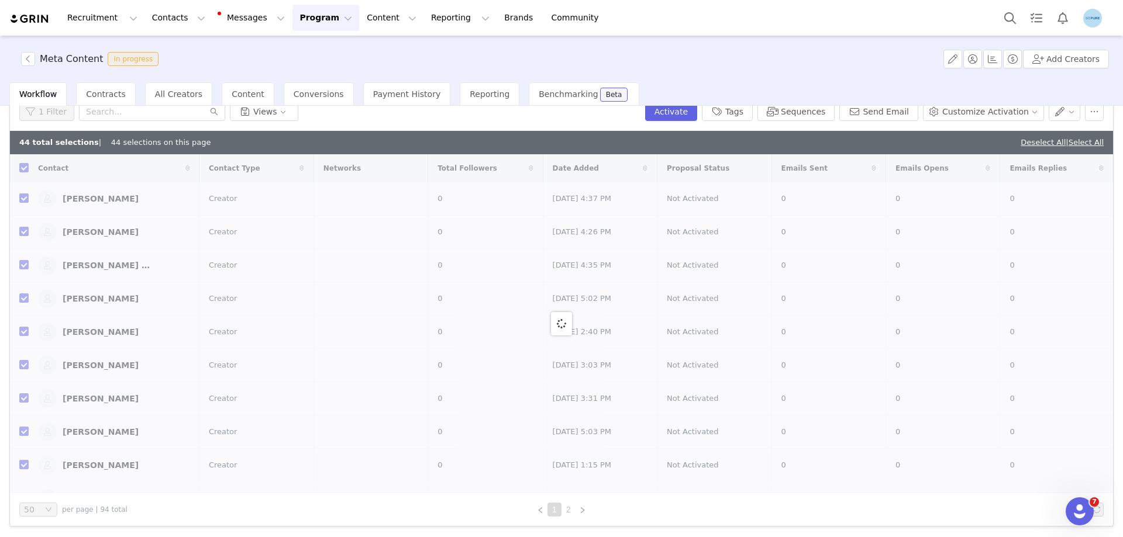
checkbox input "false"
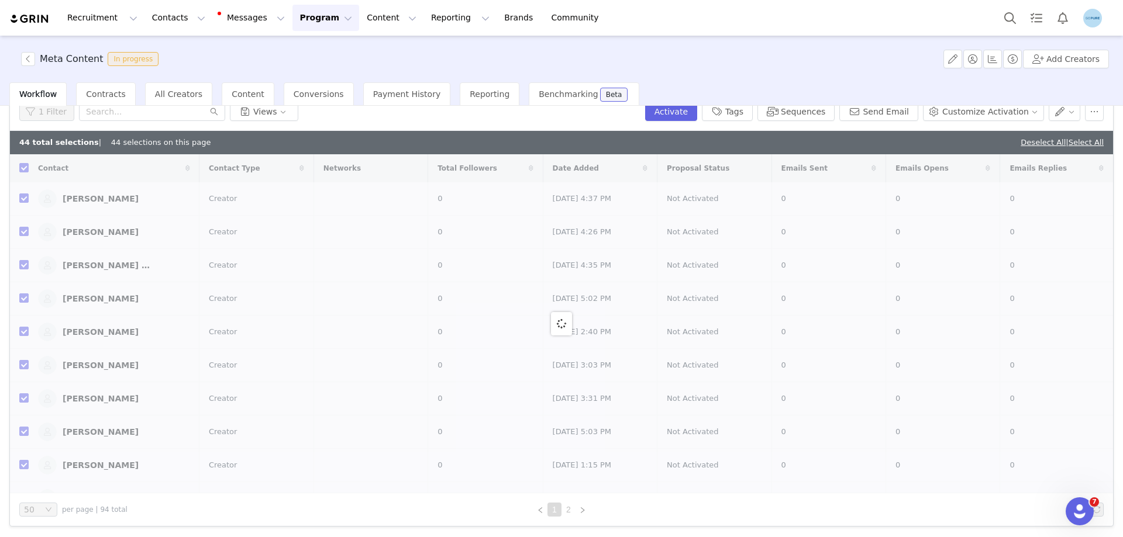
checkbox input "false"
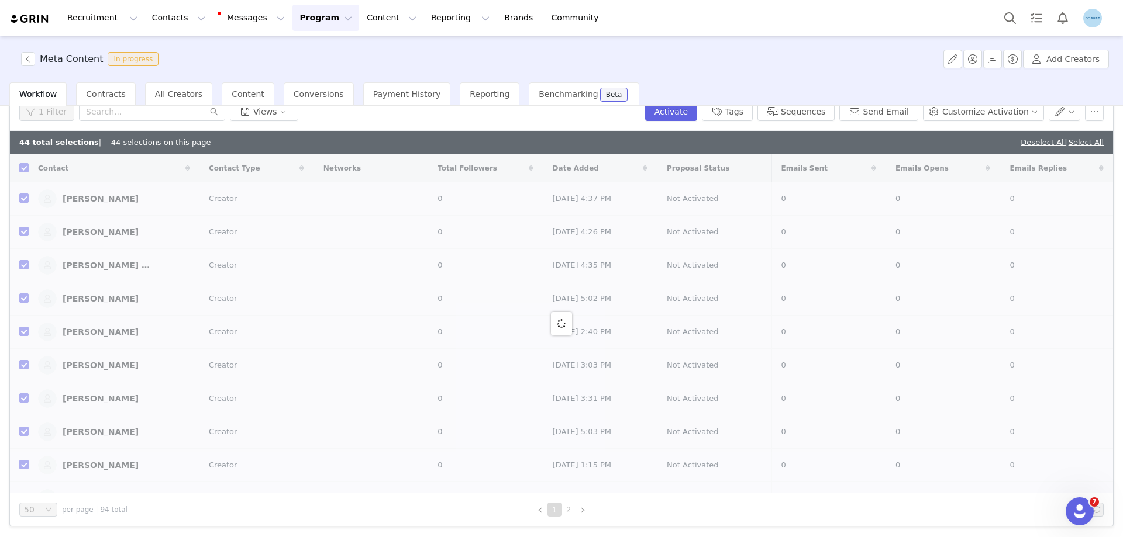
checkbox input "false"
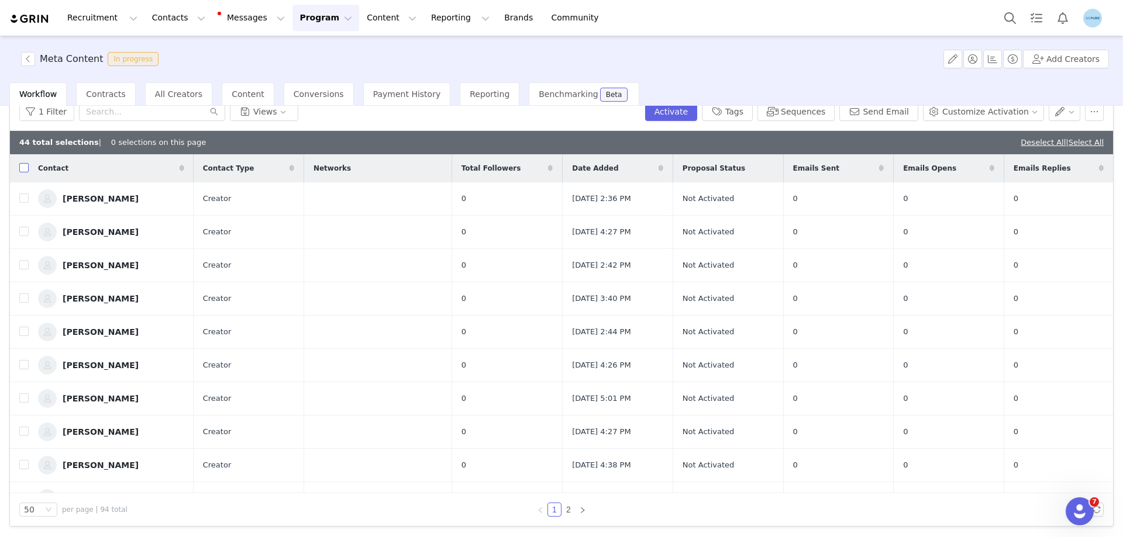
click at [26, 167] on input "checkbox" at bounding box center [23, 167] width 9 height 9
checkbox input "true"
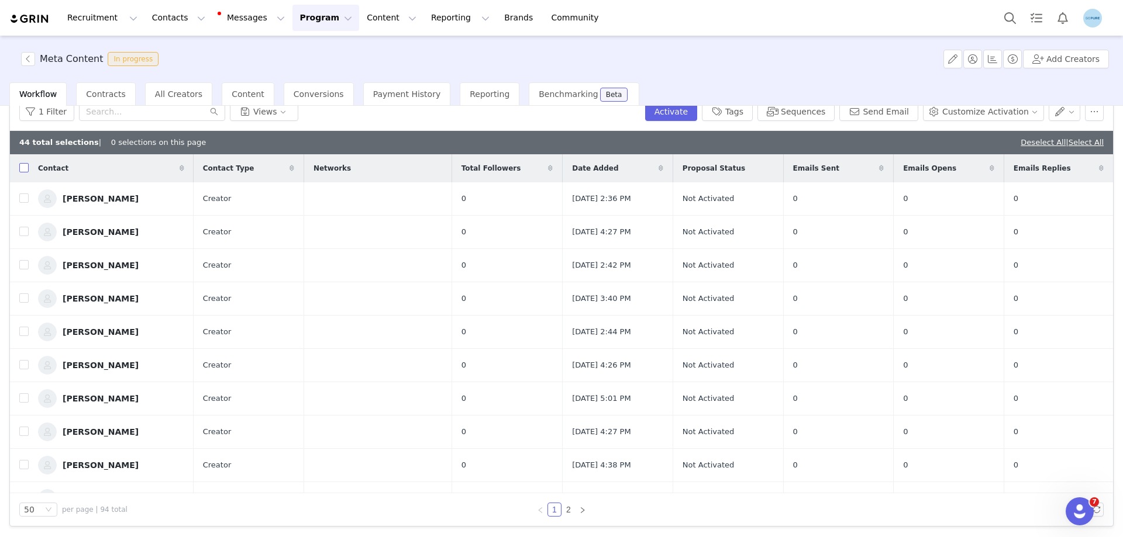
checkbox input "true"
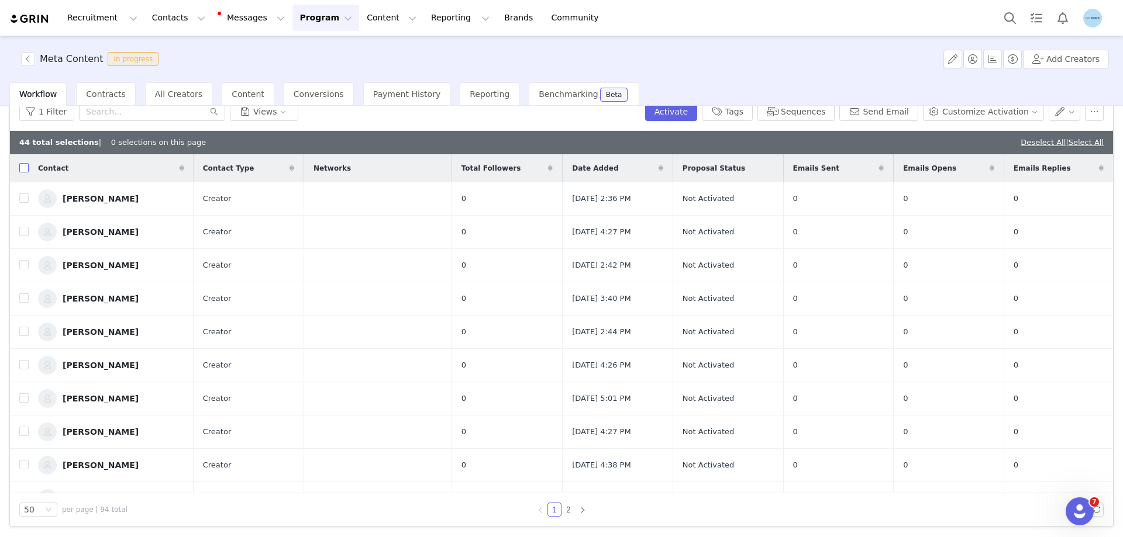
checkbox input "true"
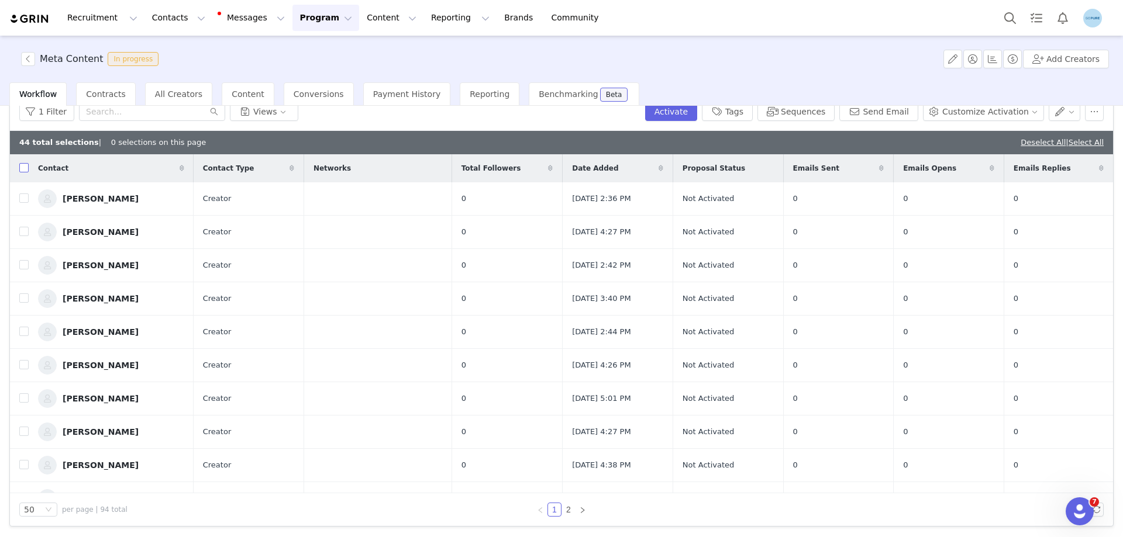
checkbox input "true"
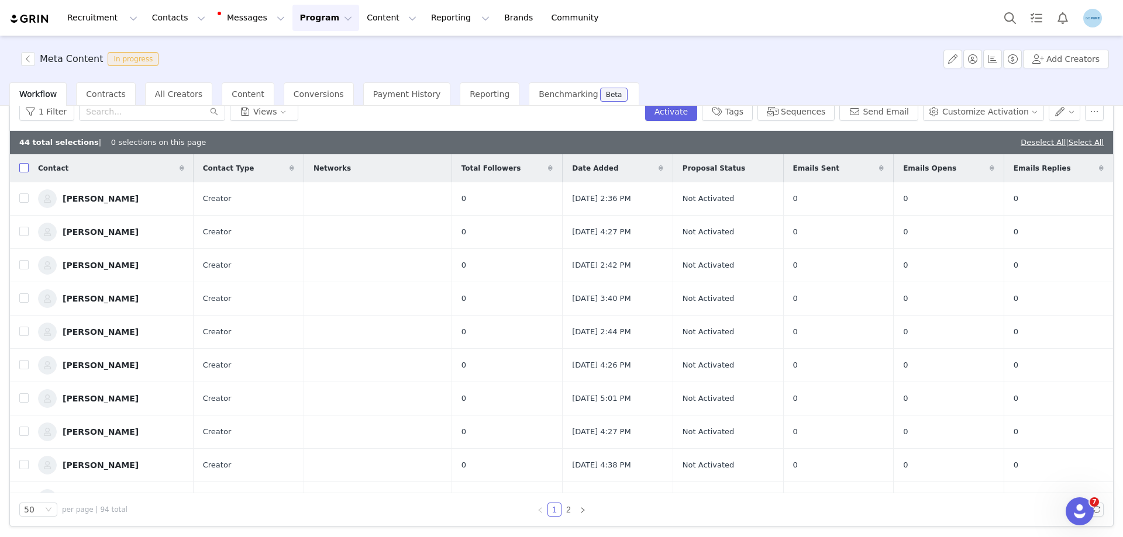
checkbox input "true"
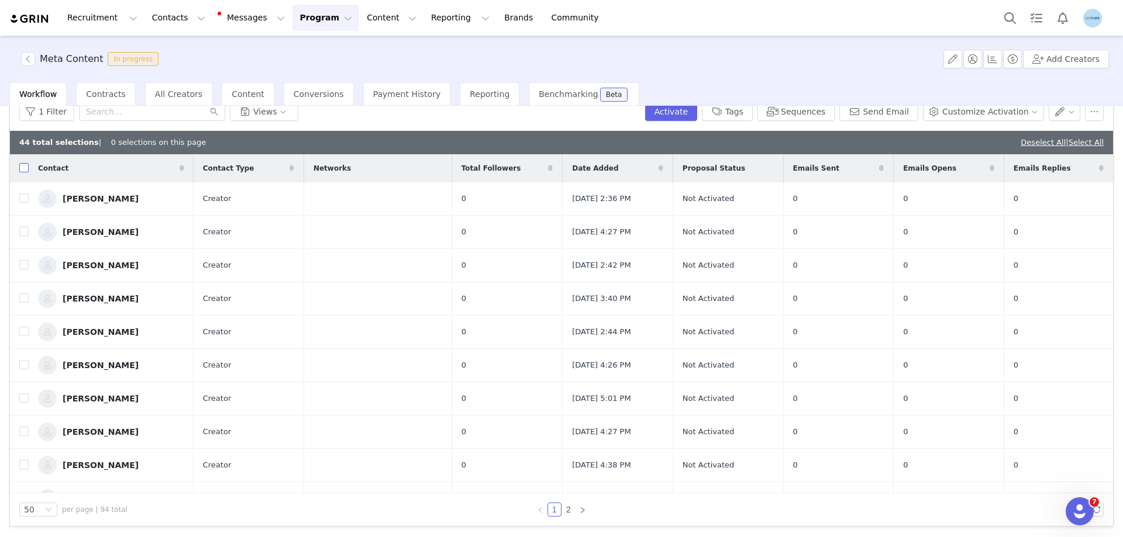
checkbox input "true"
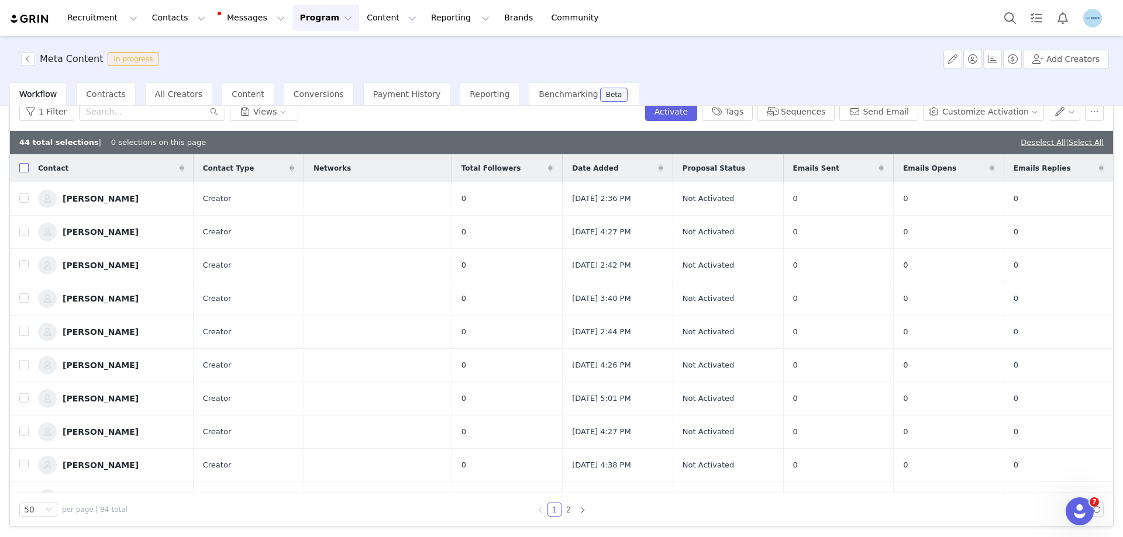
checkbox input "true"
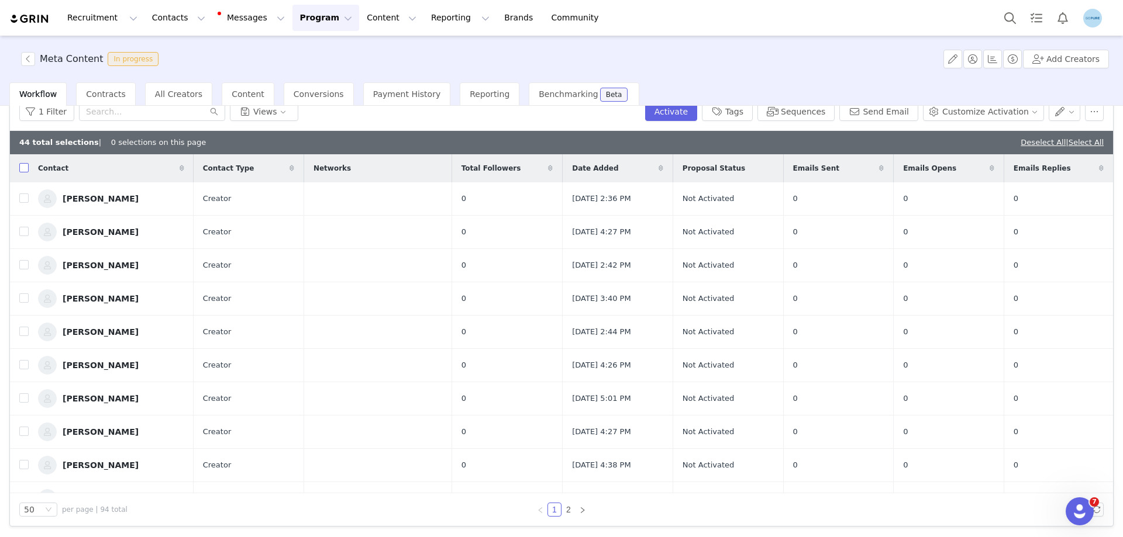
checkbox input "true"
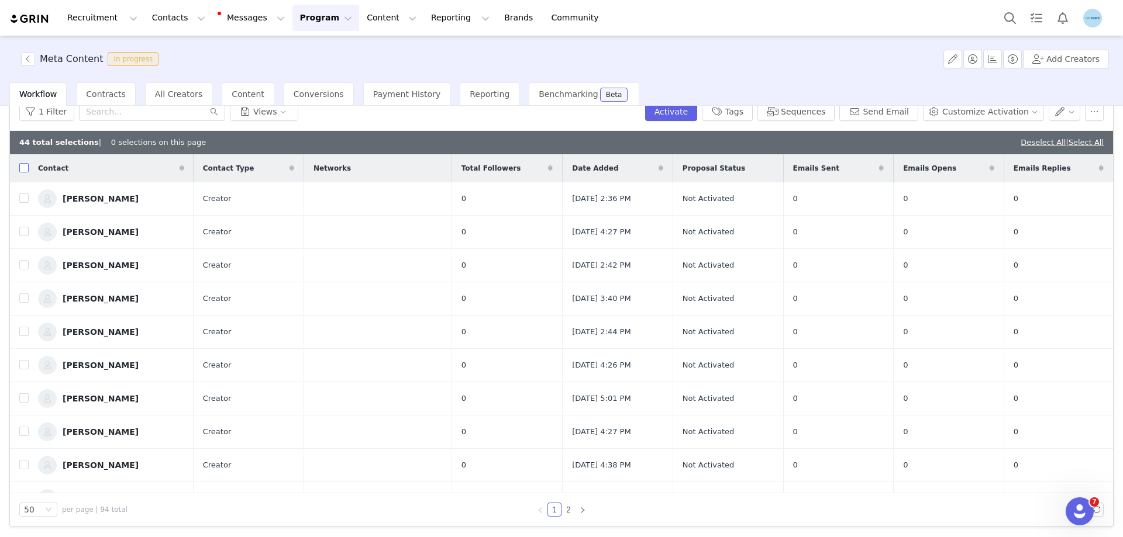
checkbox input "true"
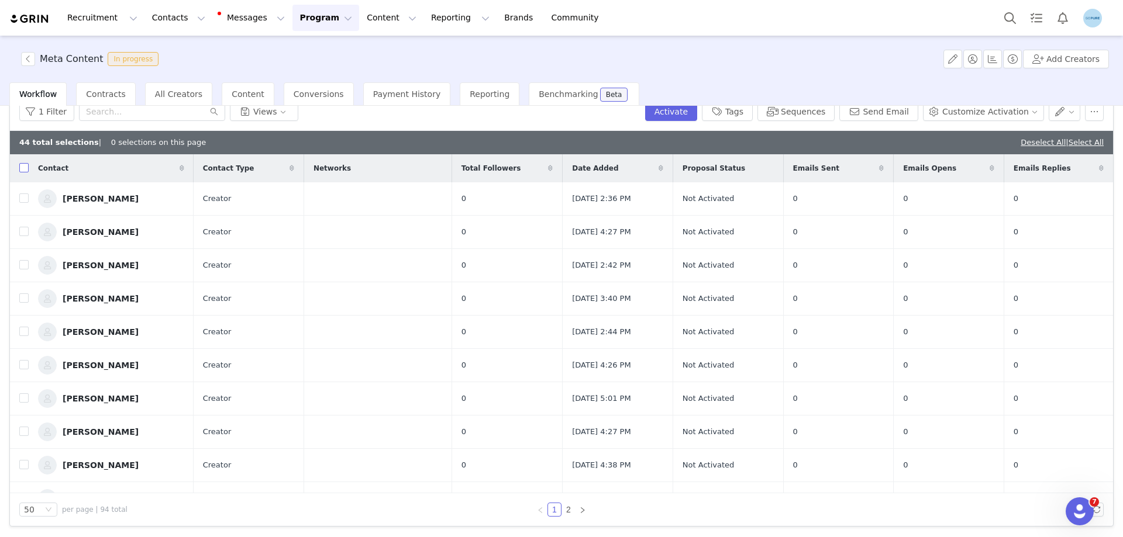
checkbox input "true"
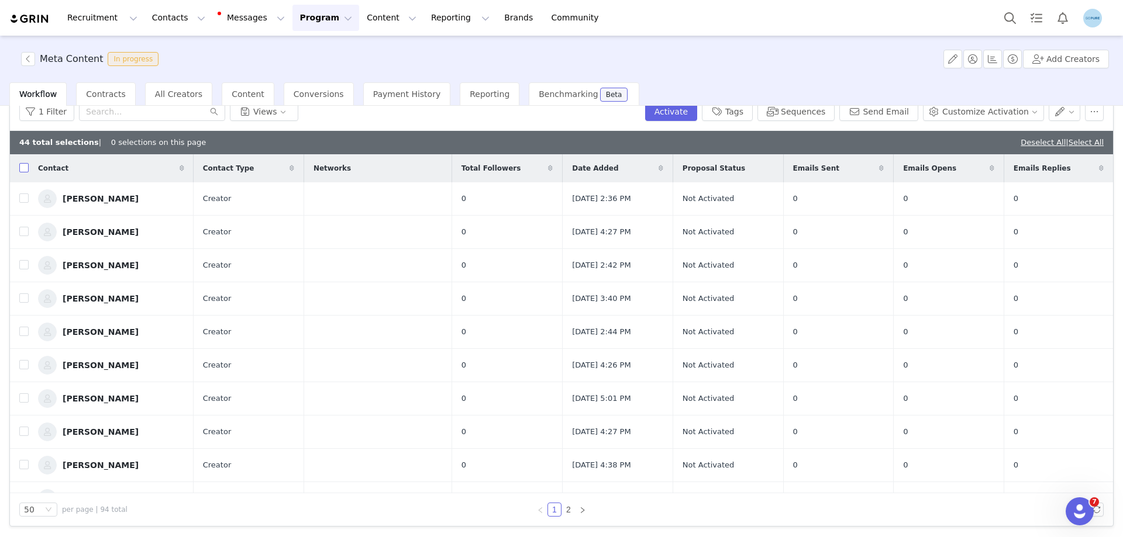
checkbox input "true"
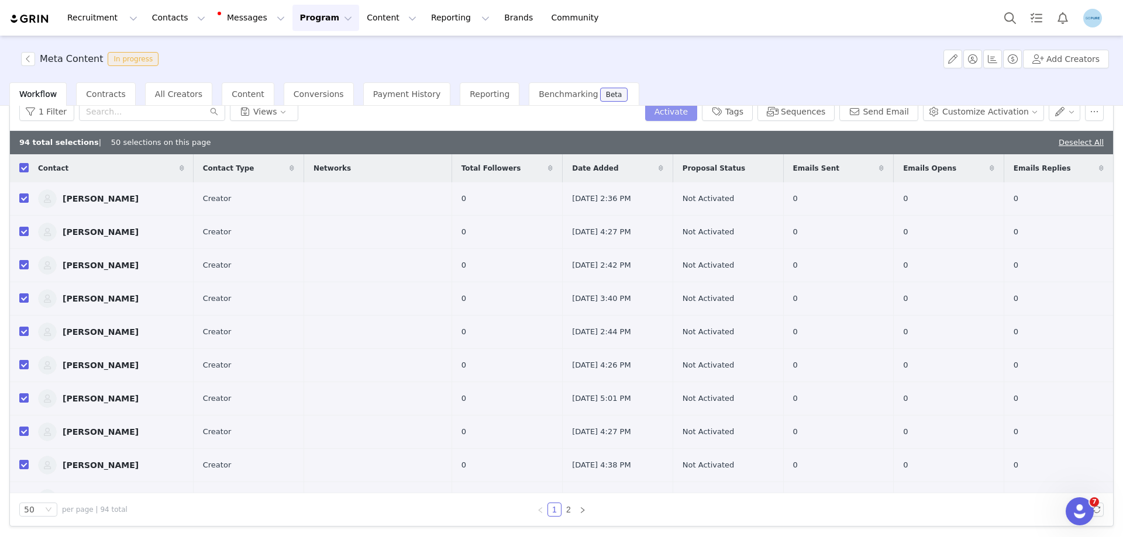
click at [690, 117] on button "Activate" at bounding box center [671, 111] width 52 height 19
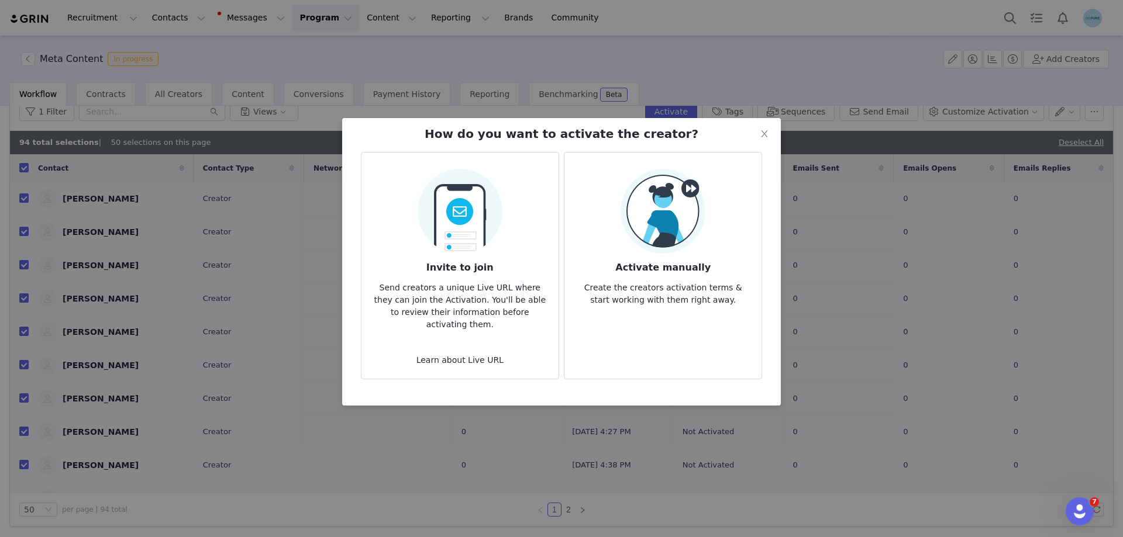
click at [681, 205] on img at bounding box center [662, 211] width 85 height 85
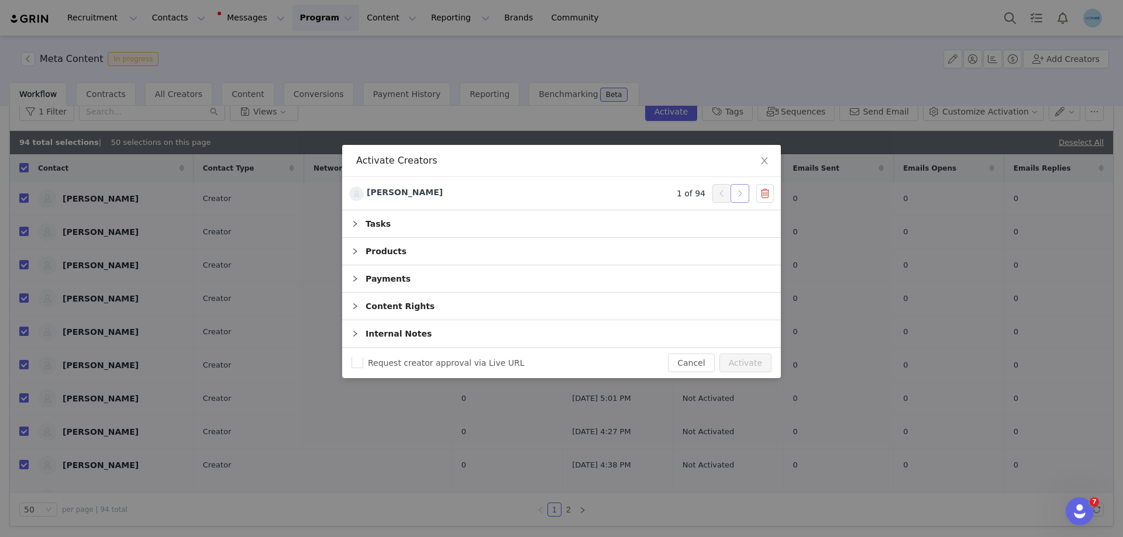
click at [744, 192] on button "button" at bounding box center [739, 193] width 19 height 19
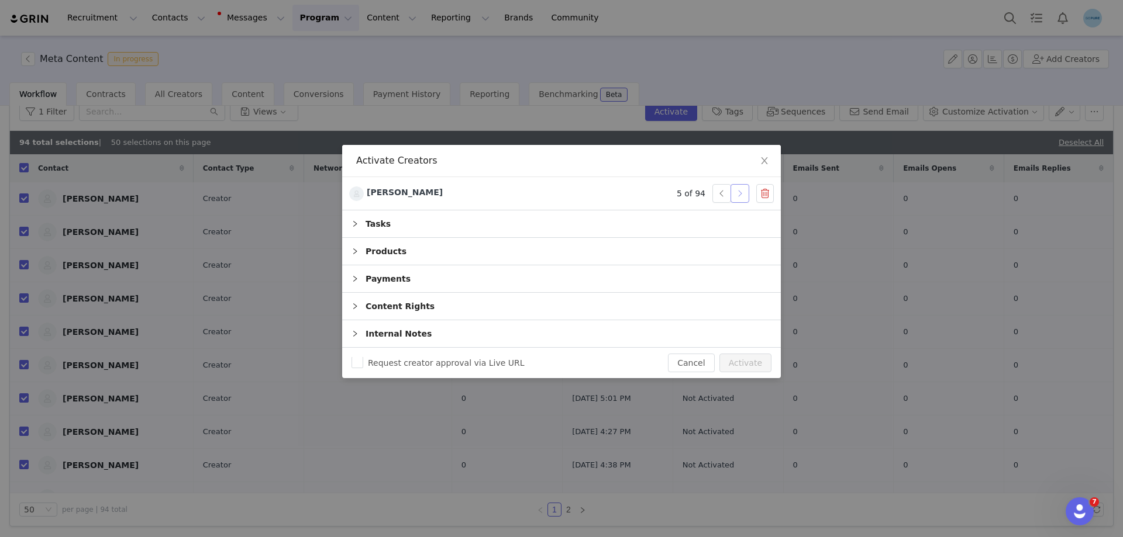
click at [744, 192] on button "button" at bounding box center [739, 193] width 19 height 19
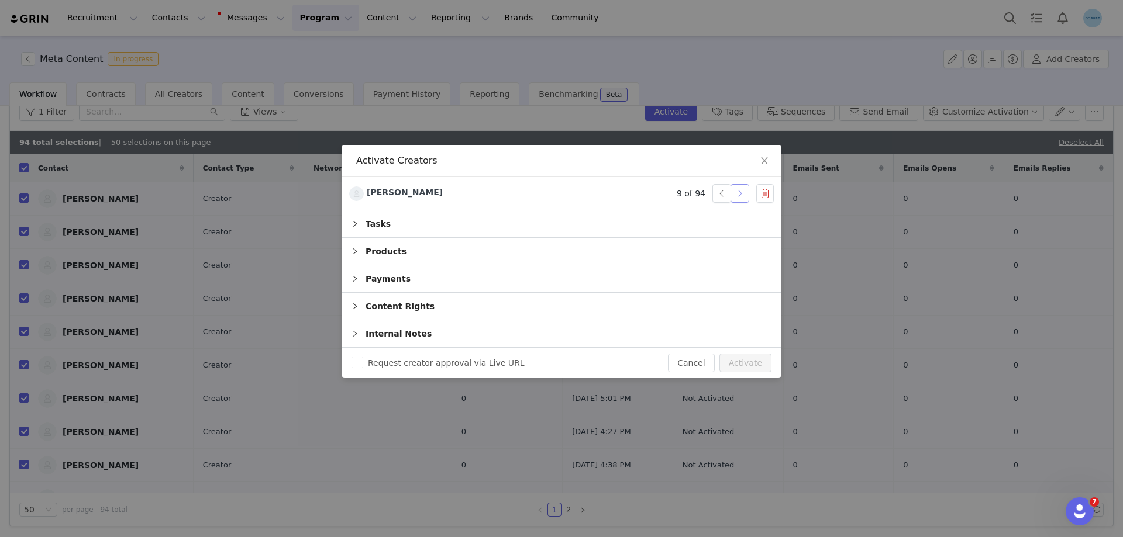
click at [744, 192] on button "button" at bounding box center [739, 193] width 19 height 19
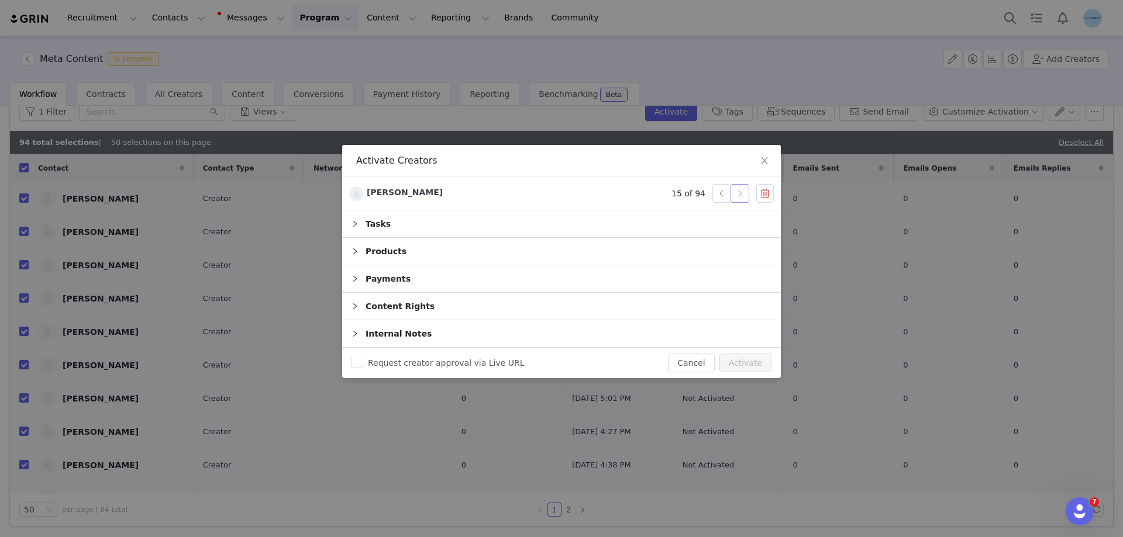
click at [744, 192] on button "button" at bounding box center [739, 193] width 19 height 19
click at [740, 196] on button "button" at bounding box center [739, 193] width 19 height 19
click at [739, 196] on button "button" at bounding box center [739, 193] width 19 height 19
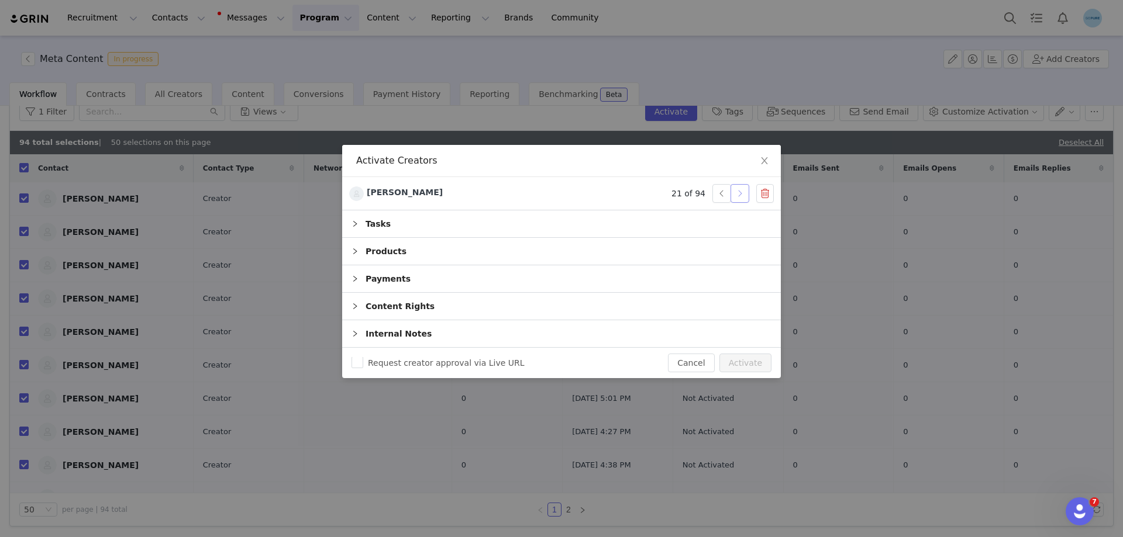
click at [739, 196] on button "button" at bounding box center [739, 193] width 19 height 19
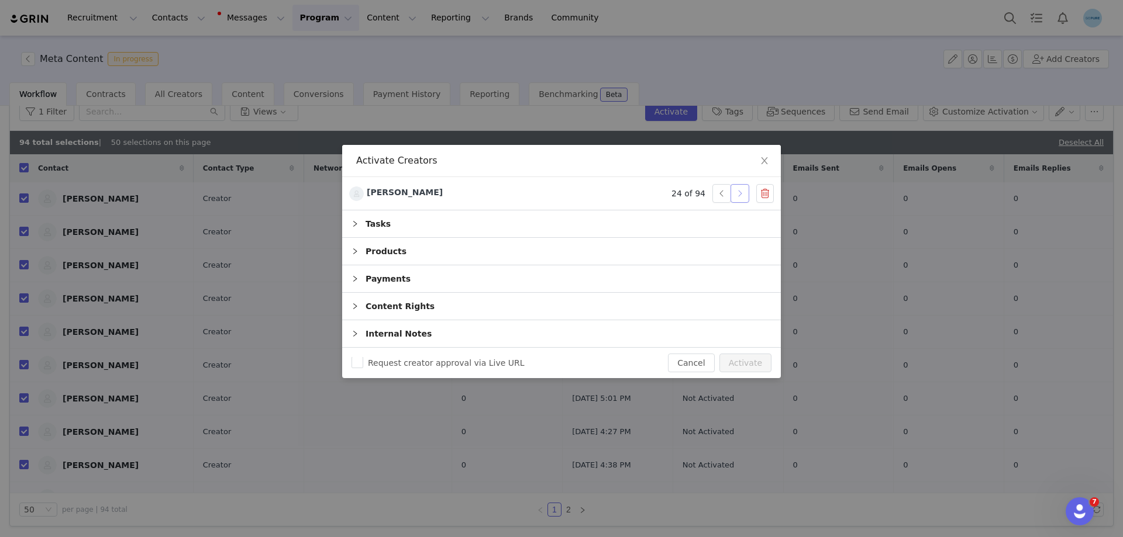
click at [739, 196] on button "button" at bounding box center [739, 193] width 19 height 19
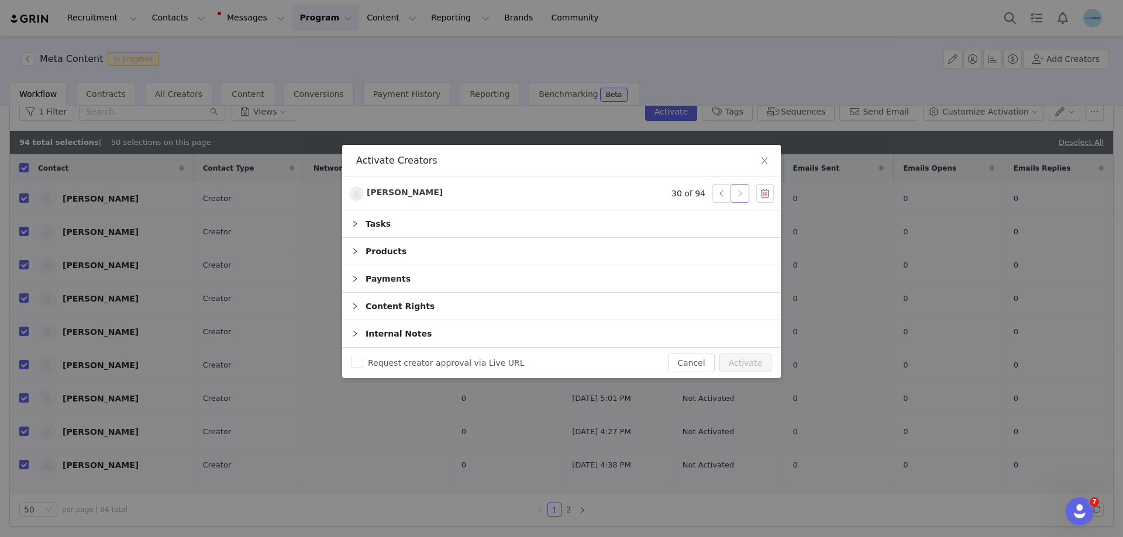
click at [739, 196] on button "button" at bounding box center [739, 193] width 19 height 19
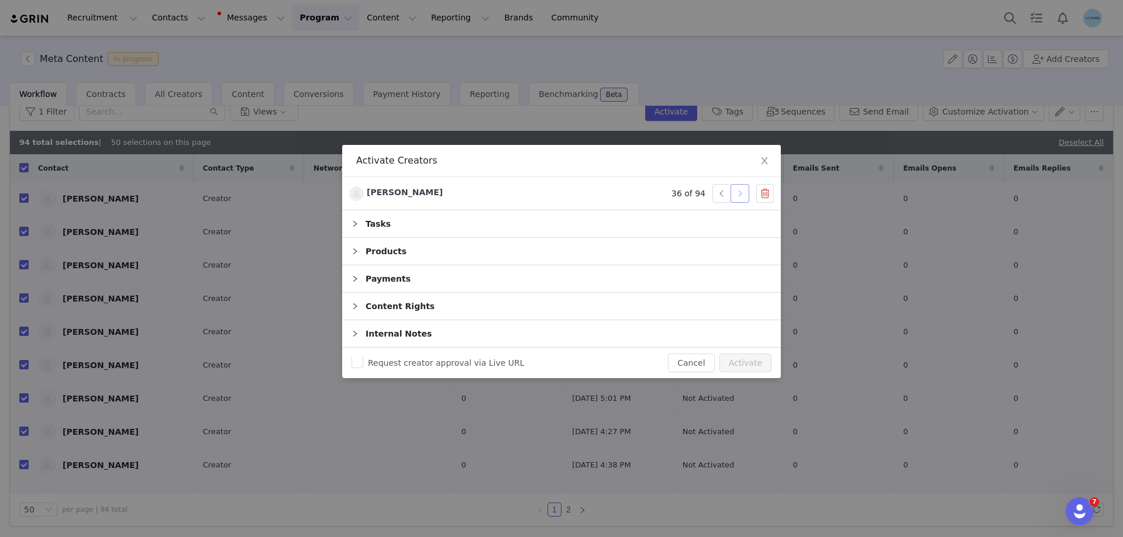
click at [739, 196] on button "button" at bounding box center [739, 193] width 19 height 19
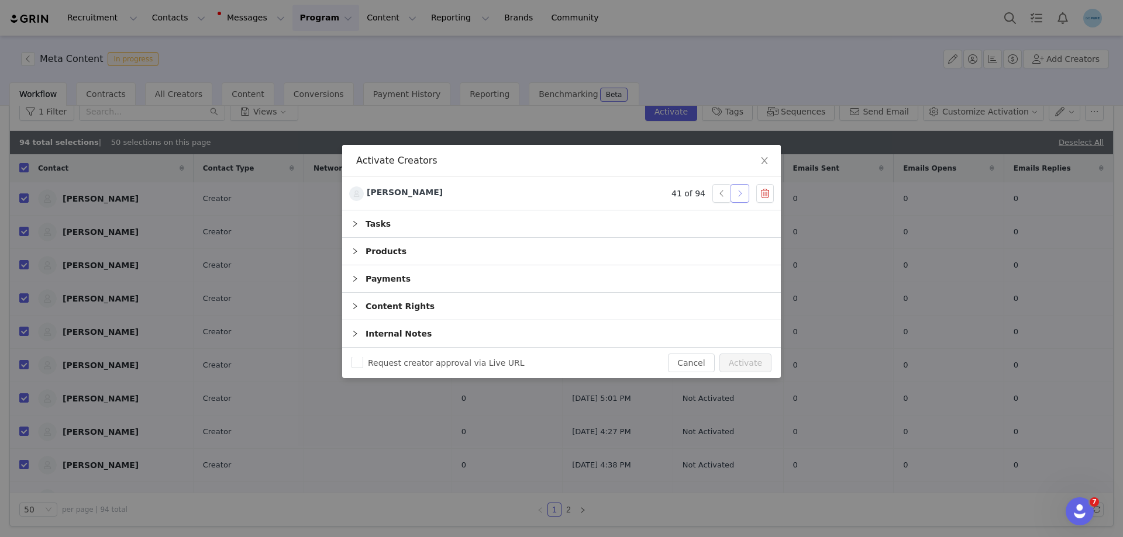
click at [739, 196] on button "button" at bounding box center [739, 193] width 19 height 19
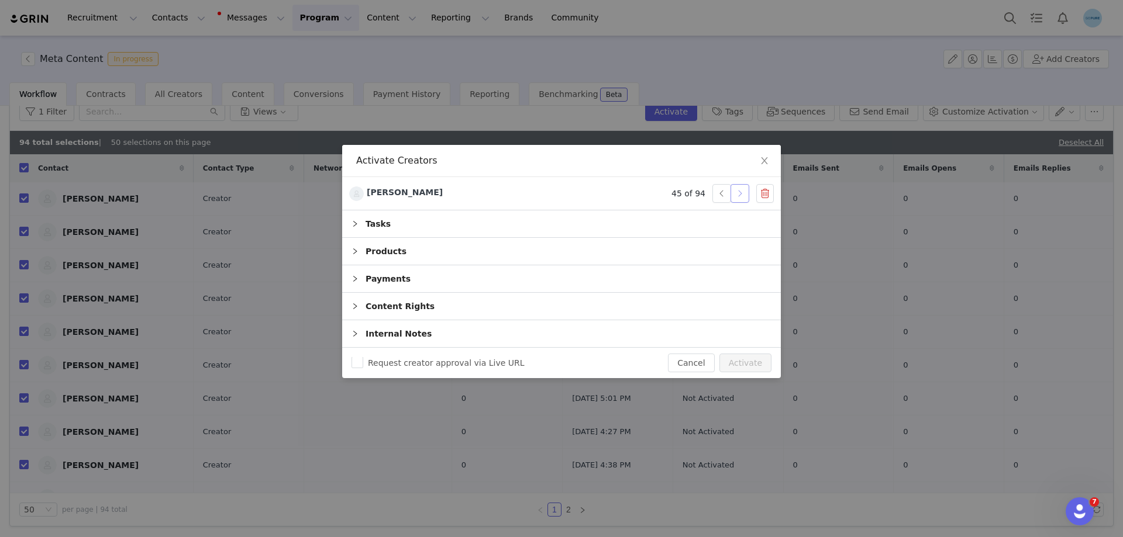
click at [739, 196] on button "button" at bounding box center [739, 193] width 19 height 19
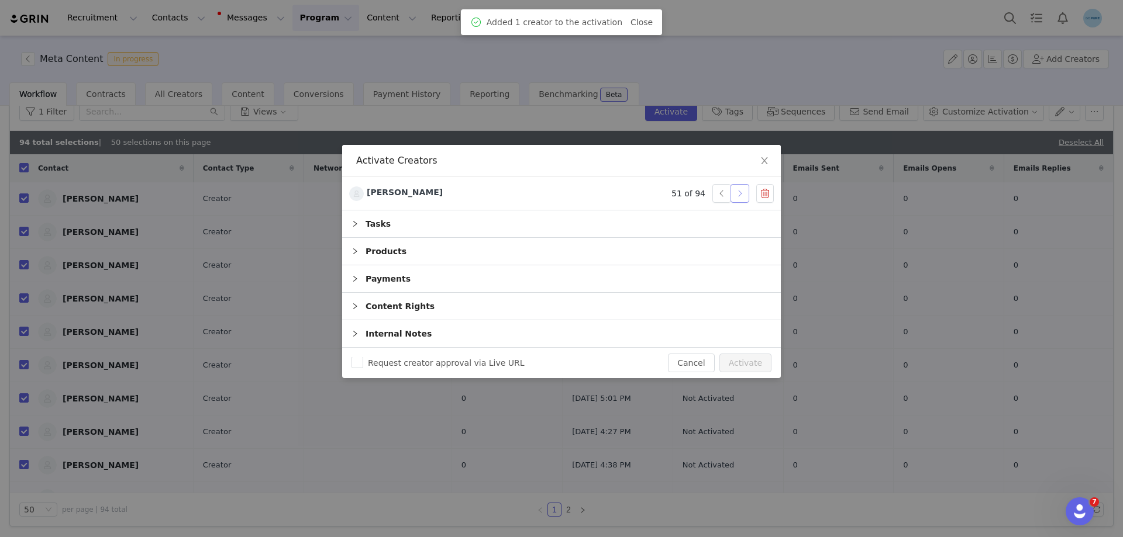
click at [739, 196] on button "button" at bounding box center [739, 193] width 19 height 19
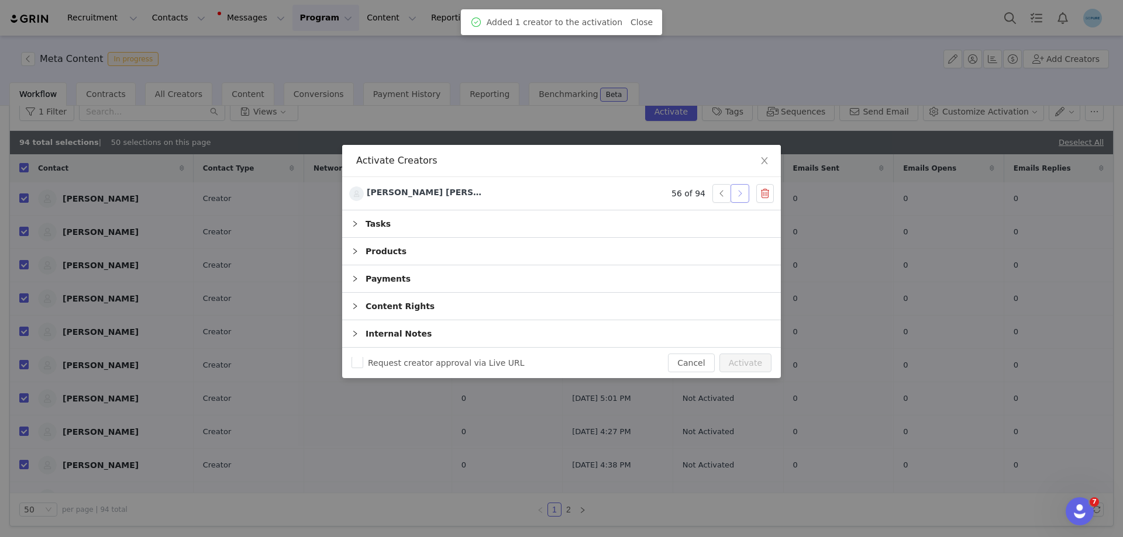
click at [739, 196] on button "button" at bounding box center [739, 193] width 19 height 19
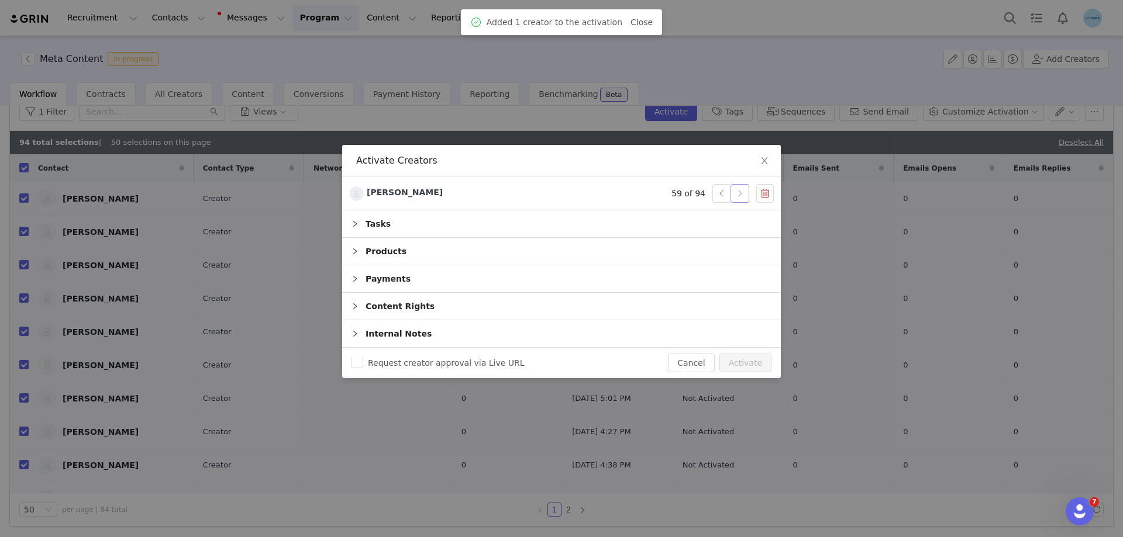
click at [740, 195] on button "button" at bounding box center [739, 193] width 19 height 19
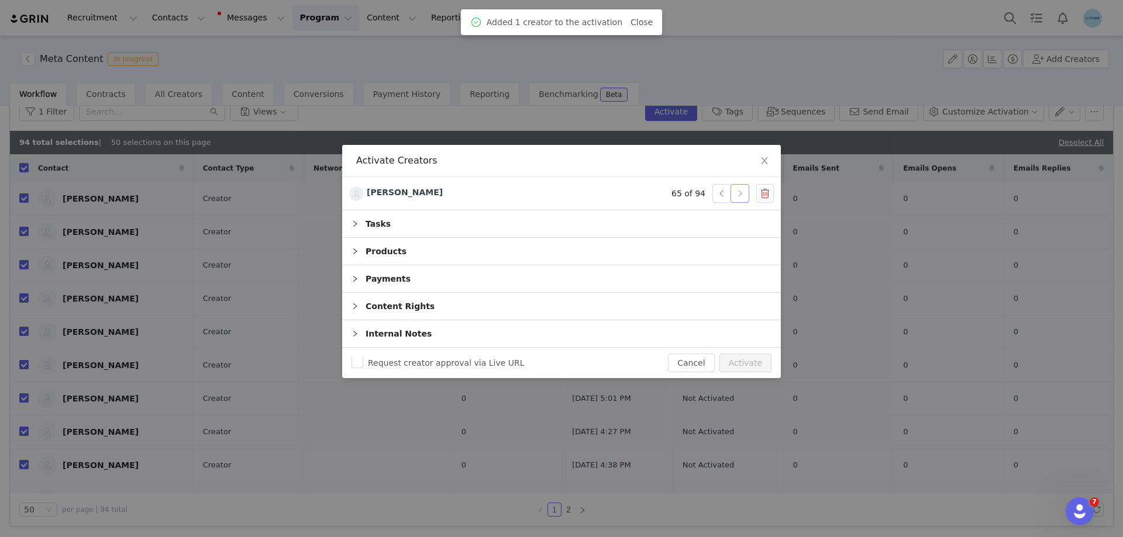
click at [740, 195] on button "button" at bounding box center [739, 193] width 19 height 19
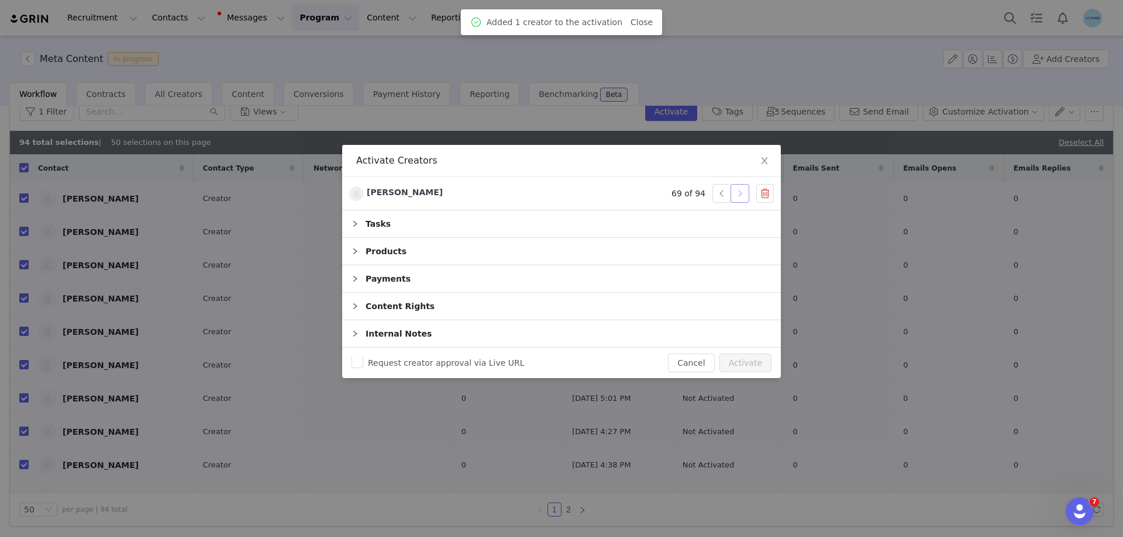
click at [740, 195] on button "button" at bounding box center [739, 193] width 19 height 19
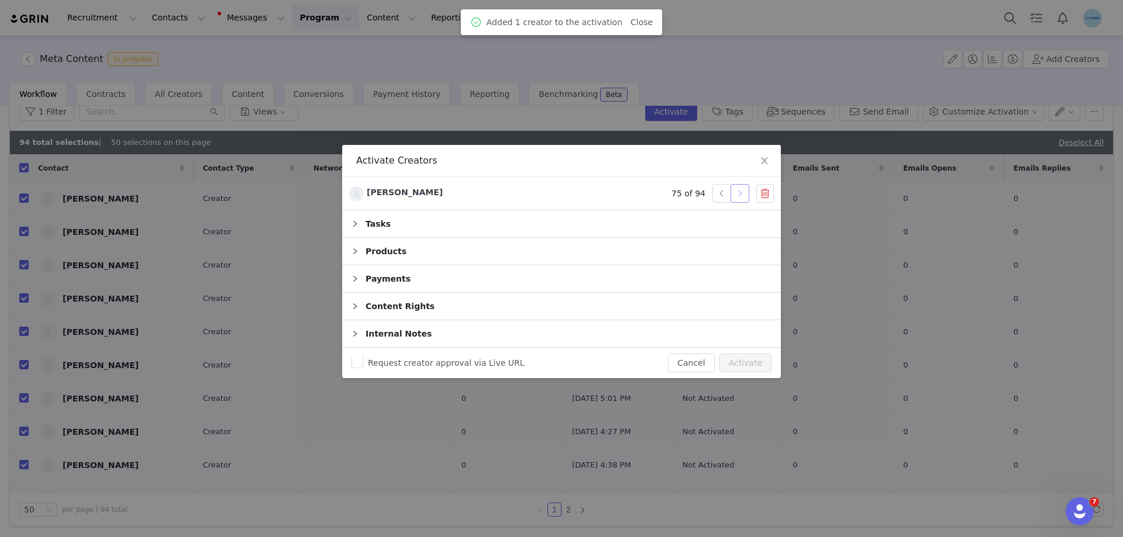
click at [740, 195] on button "button" at bounding box center [739, 193] width 19 height 19
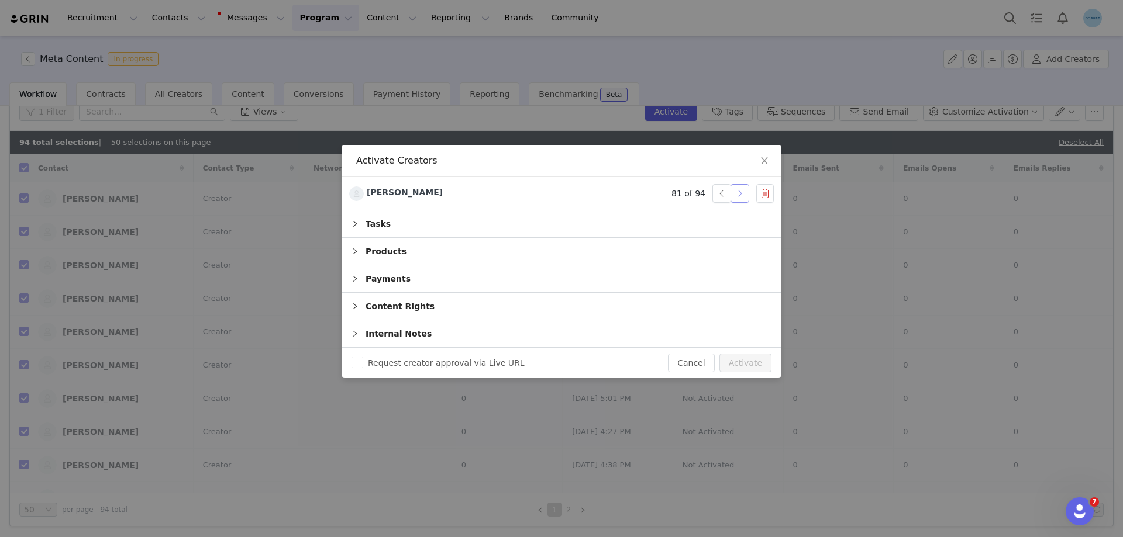
click at [740, 195] on button "button" at bounding box center [739, 193] width 19 height 19
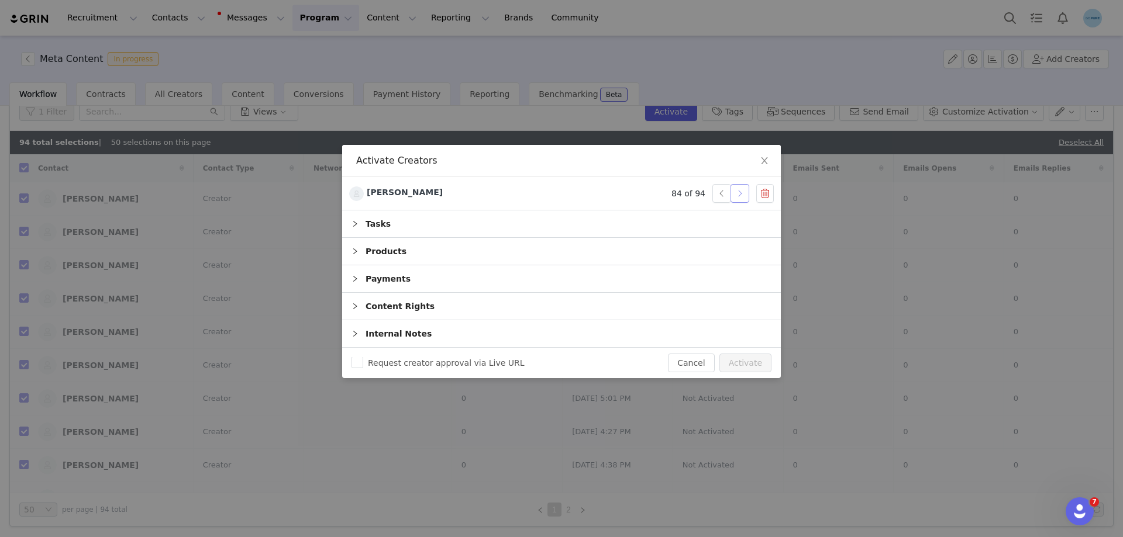
click at [740, 195] on button "button" at bounding box center [739, 193] width 19 height 19
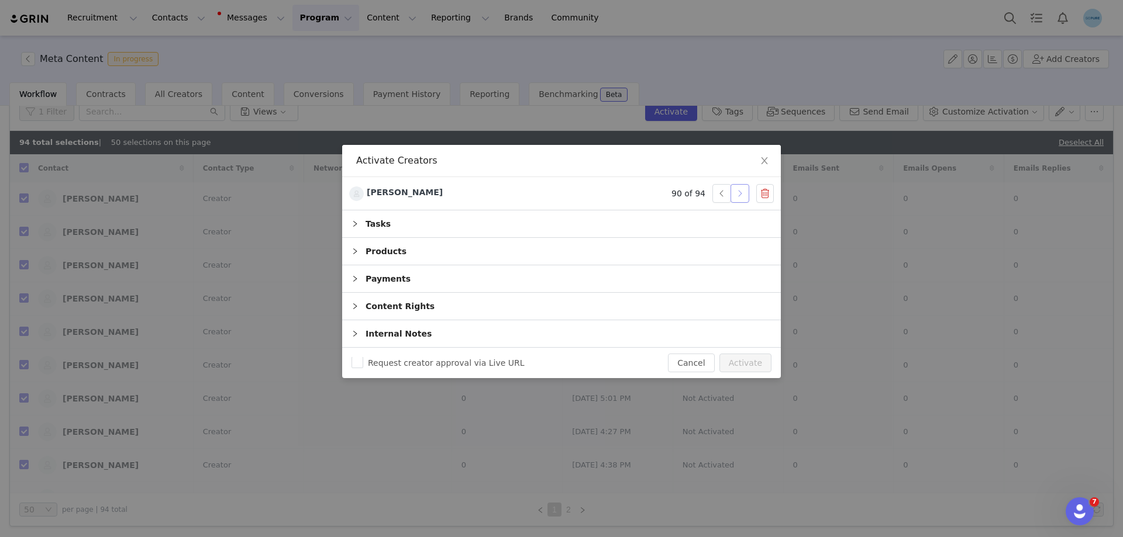
click at [740, 195] on button "button" at bounding box center [739, 193] width 19 height 19
click at [747, 364] on button "Activate" at bounding box center [745, 363] width 52 height 19
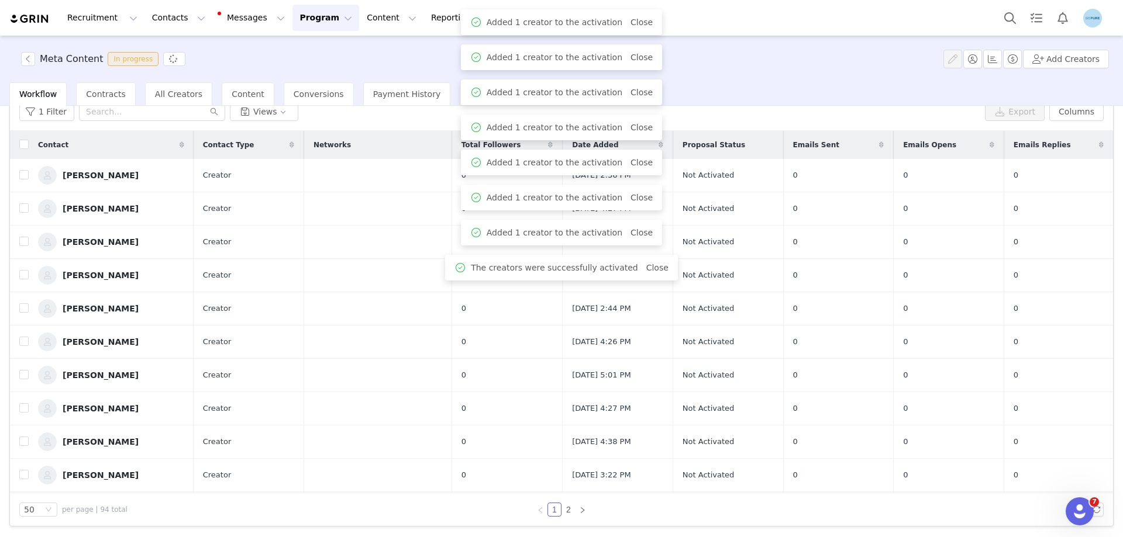
checkbox input "false"
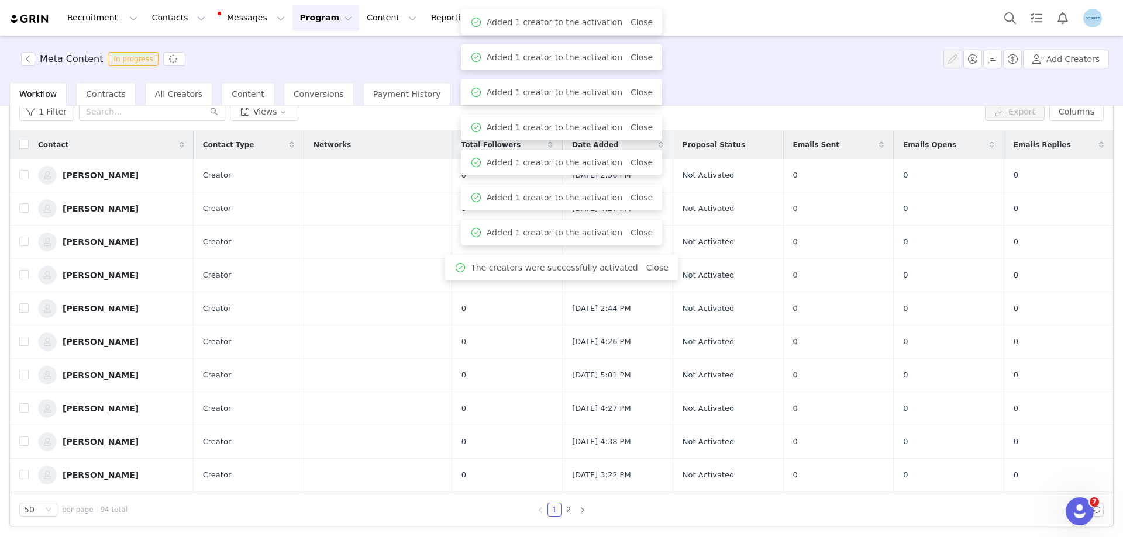
checkbox input "false"
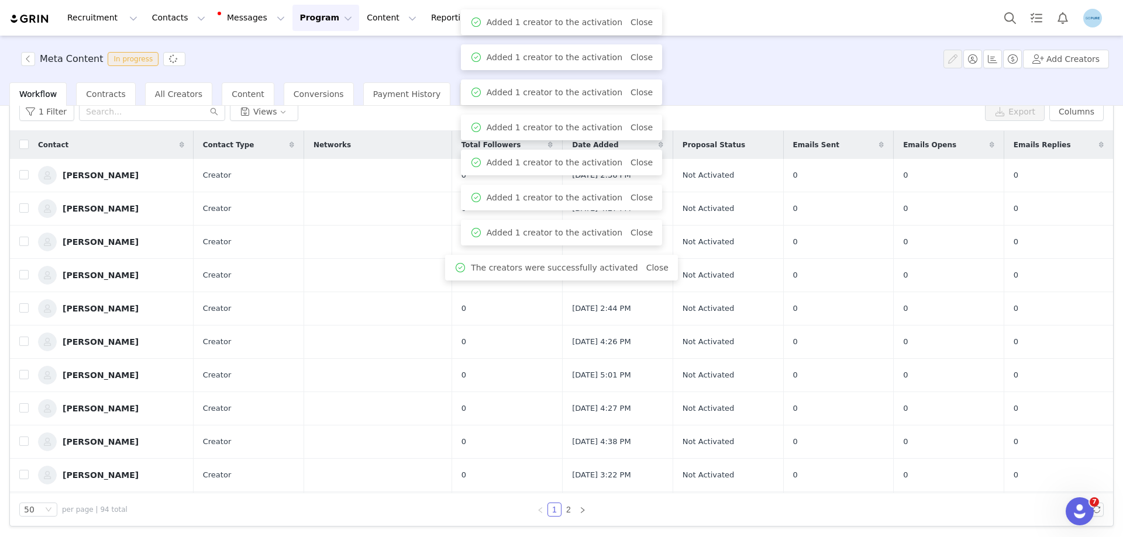
checkbox input "false"
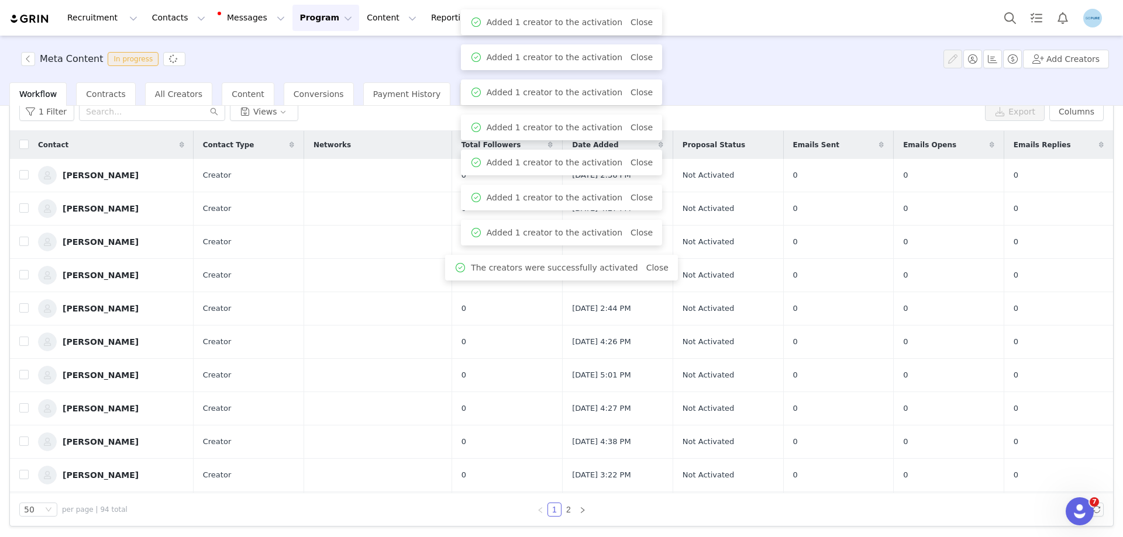
checkbox input "false"
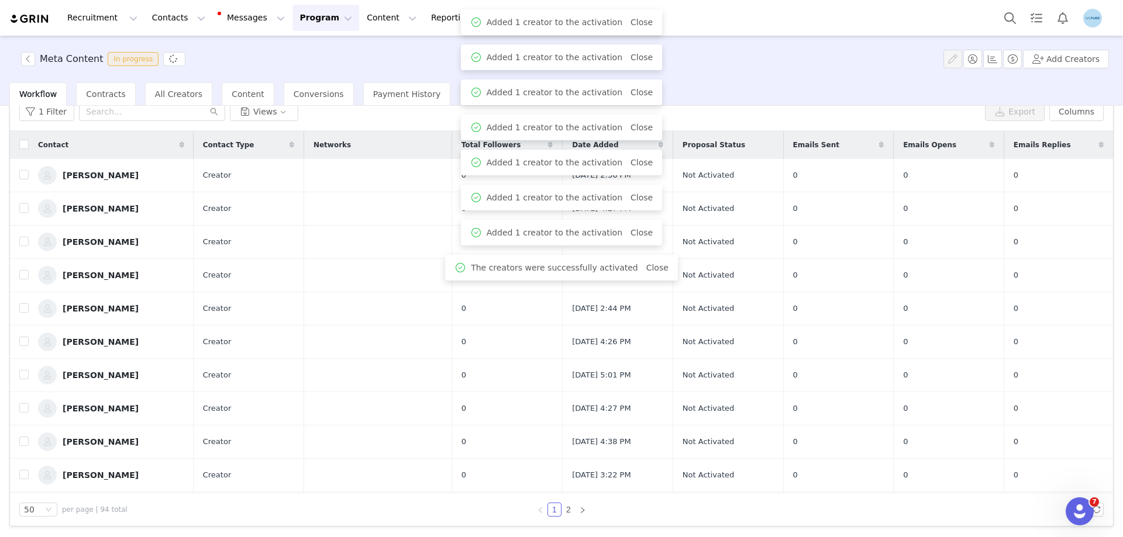
checkbox input "false"
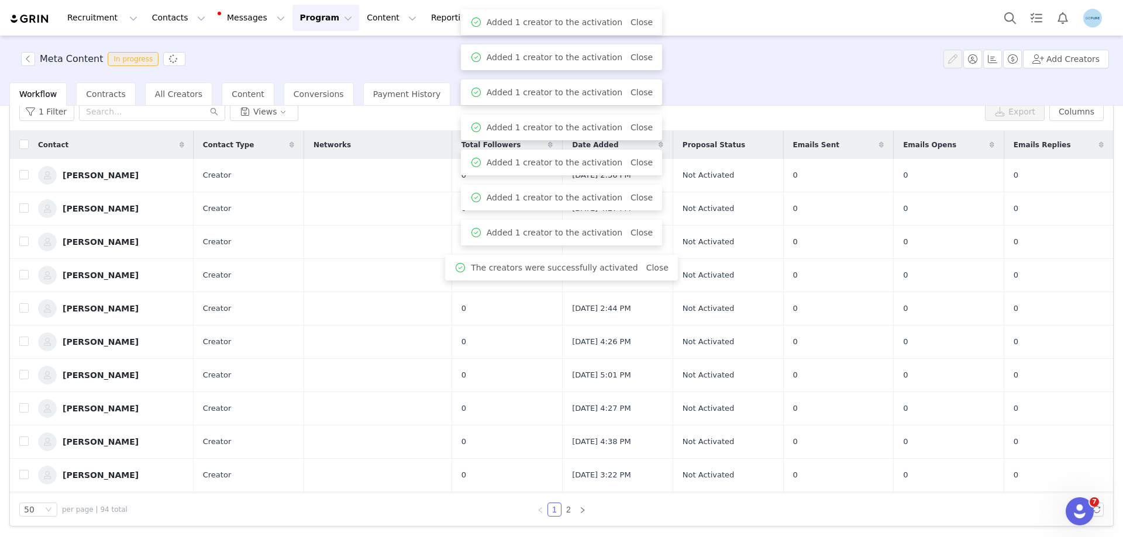
checkbox input "false"
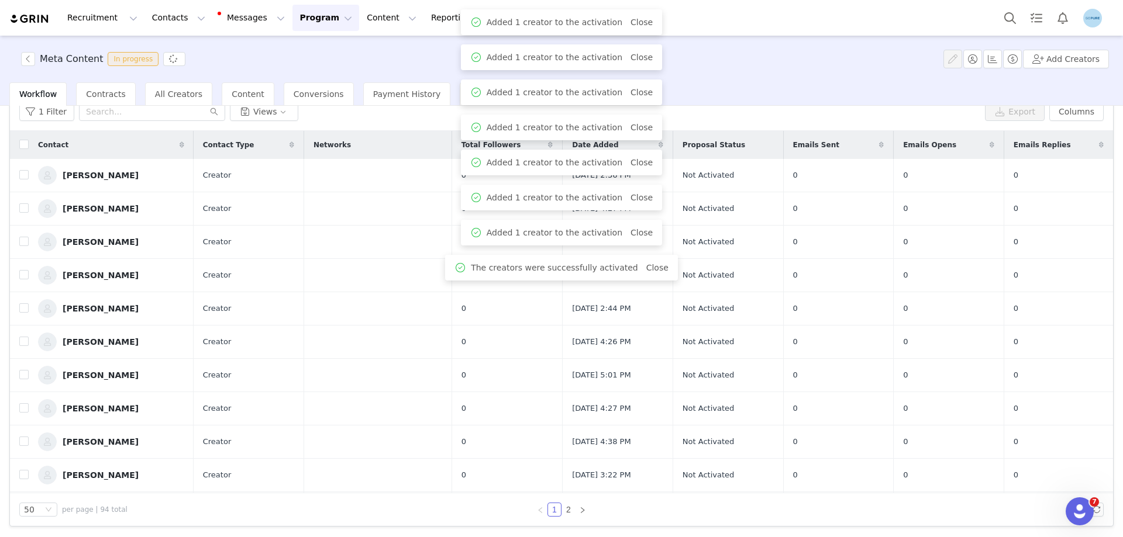
checkbox input "false"
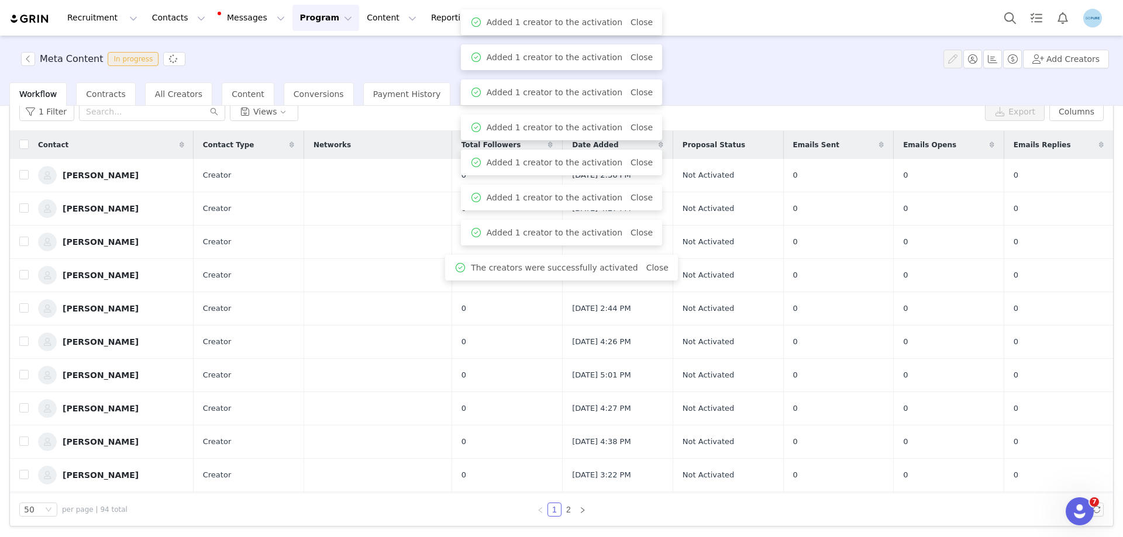
checkbox input "false"
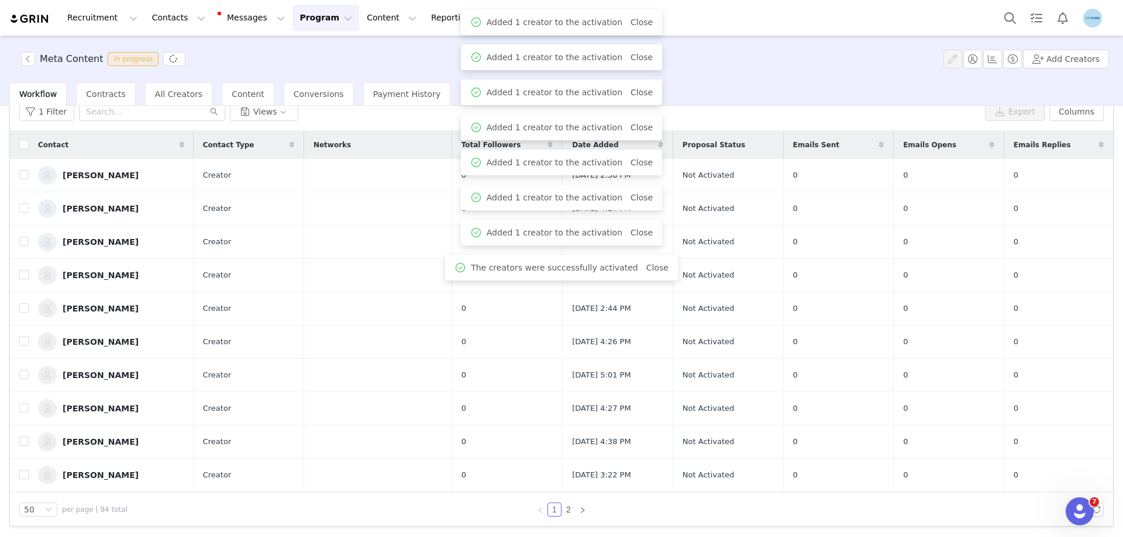
checkbox input "false"
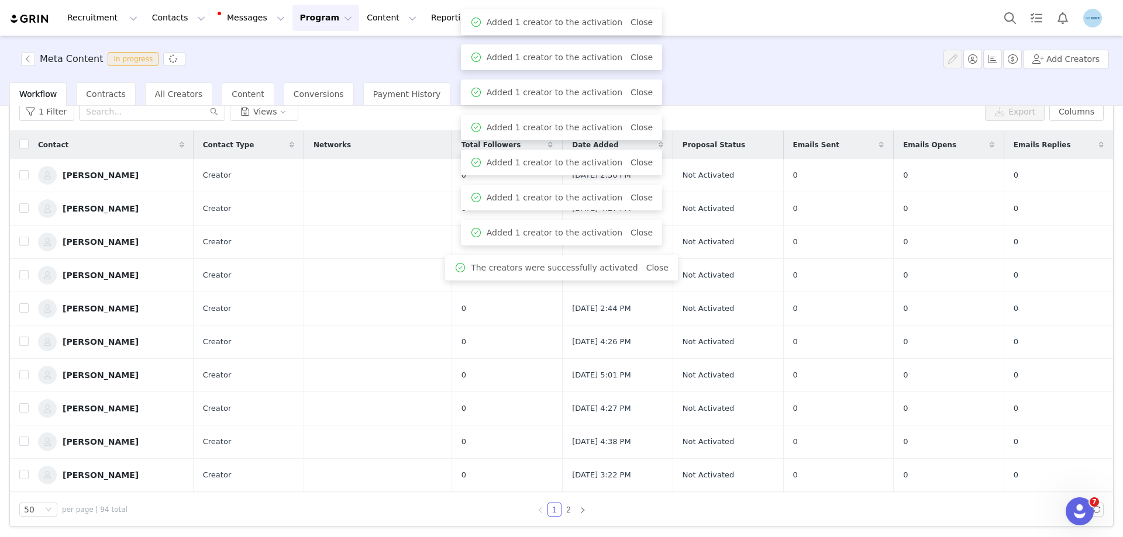
checkbox input "false"
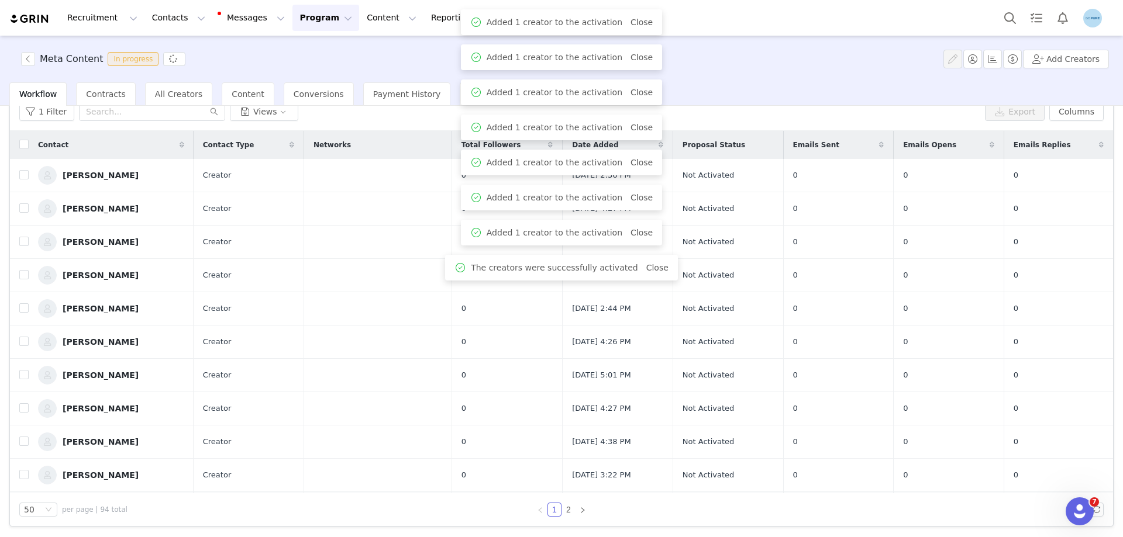
checkbox input "false"
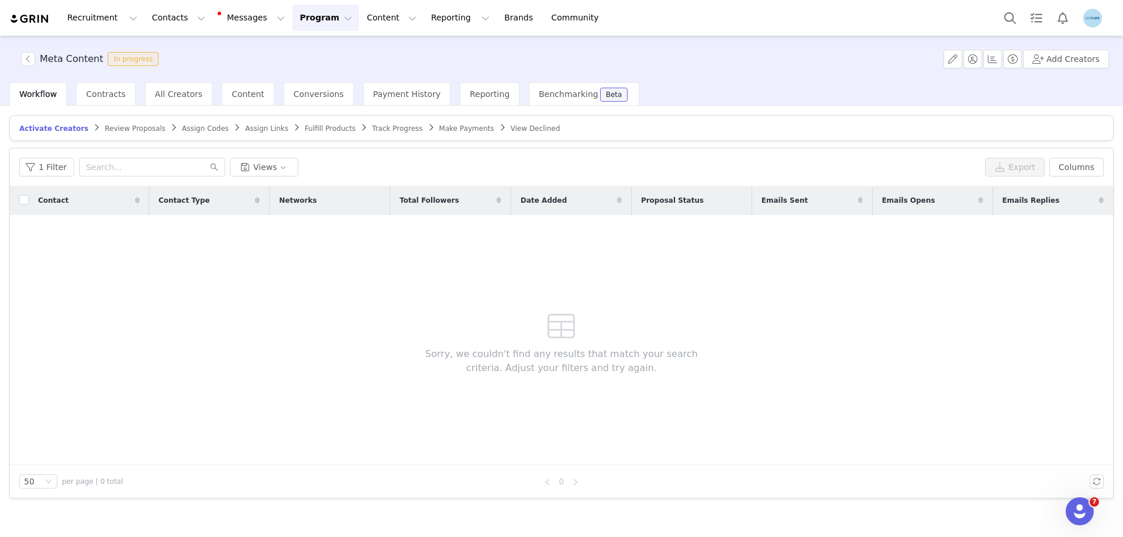
click at [245, 129] on span "Assign Links" at bounding box center [266, 129] width 43 height 8
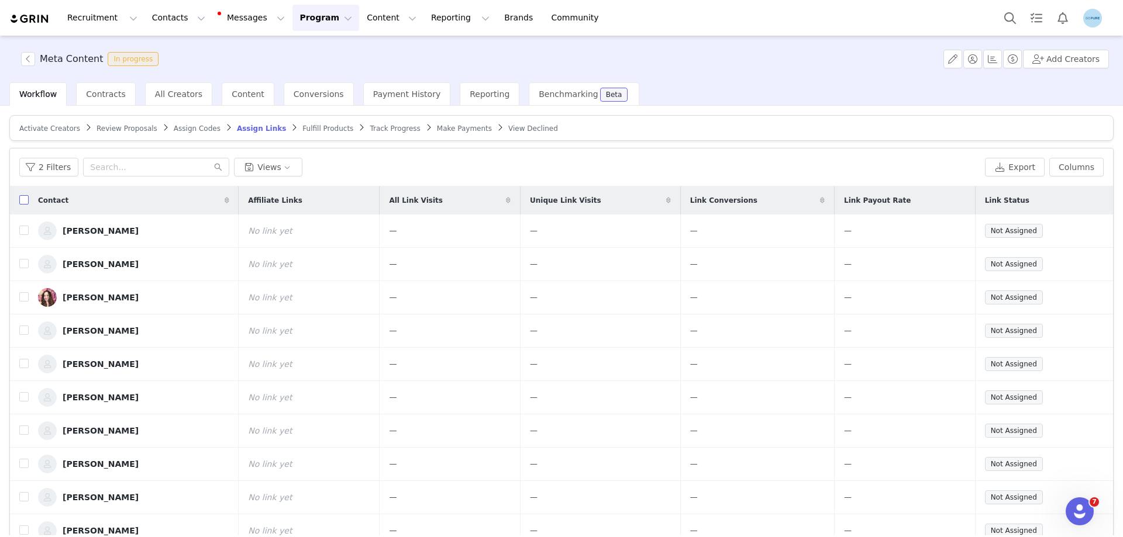
click at [21, 200] on input "checkbox" at bounding box center [23, 199] width 9 height 9
checkbox input "true"
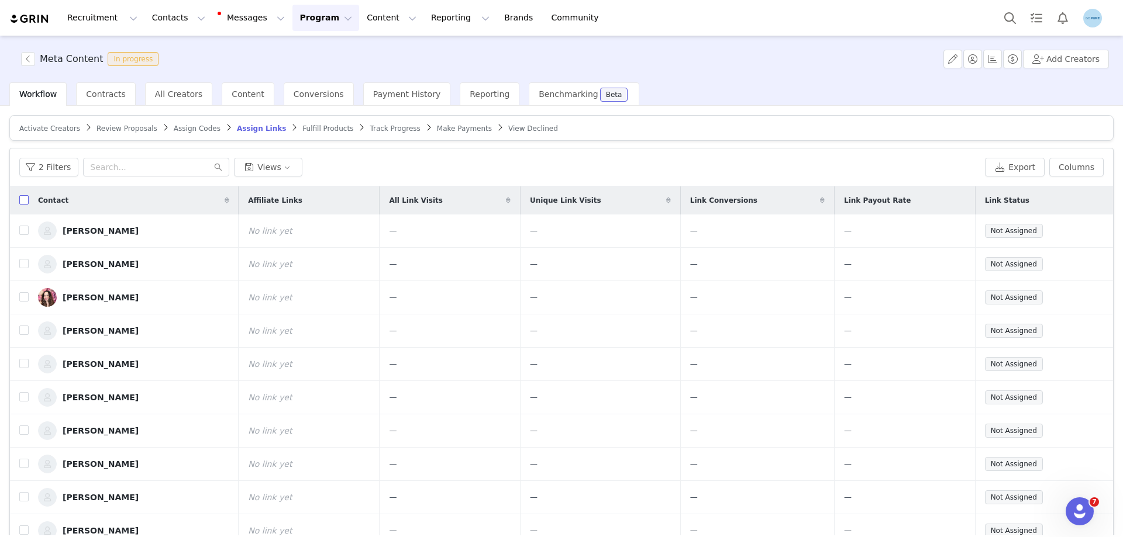
checkbox input "true"
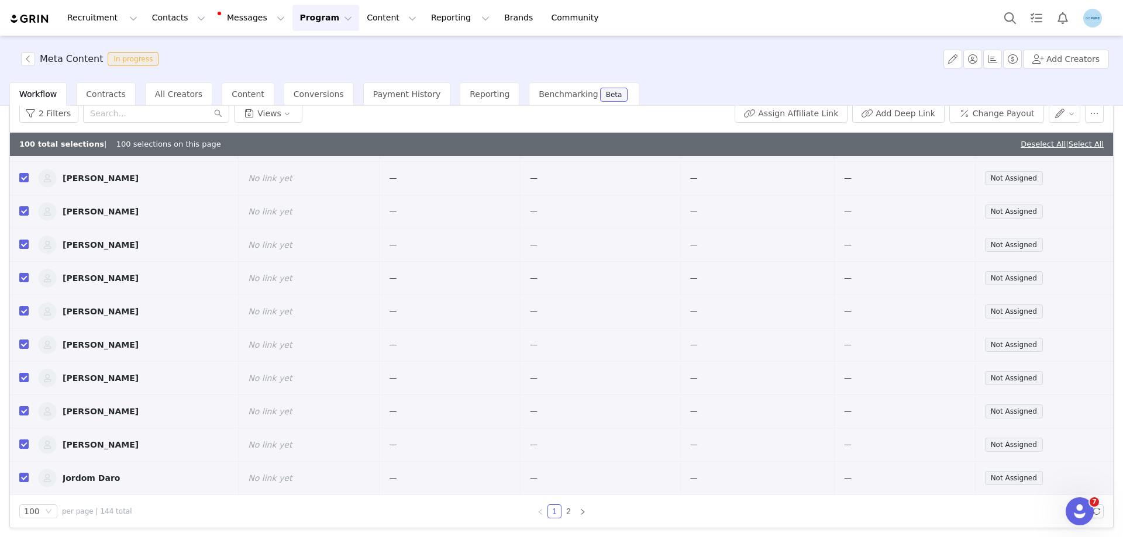
scroll to position [56, 0]
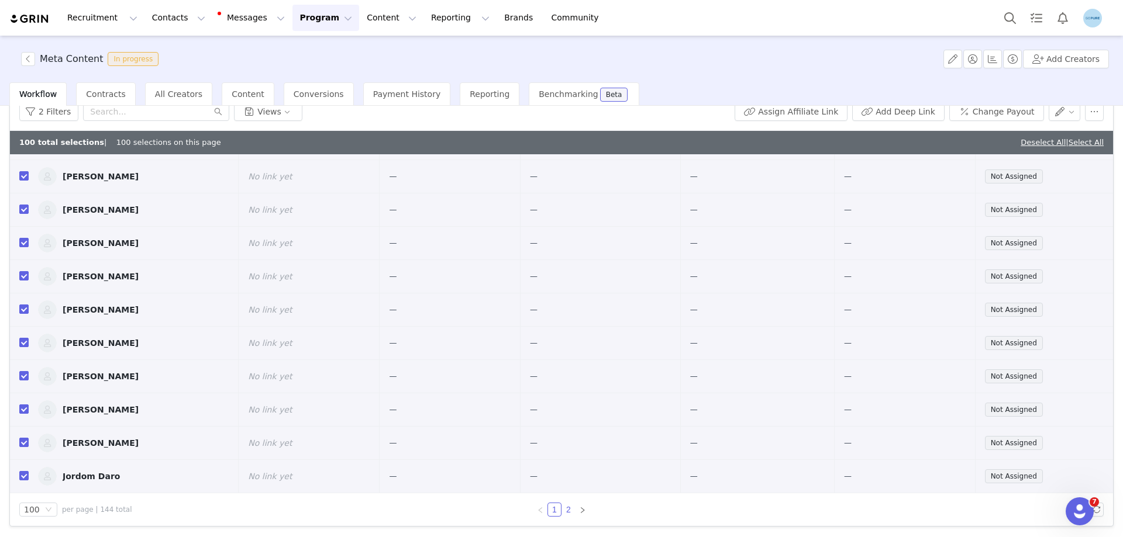
click at [562, 512] on link "2" at bounding box center [568, 509] width 13 height 13
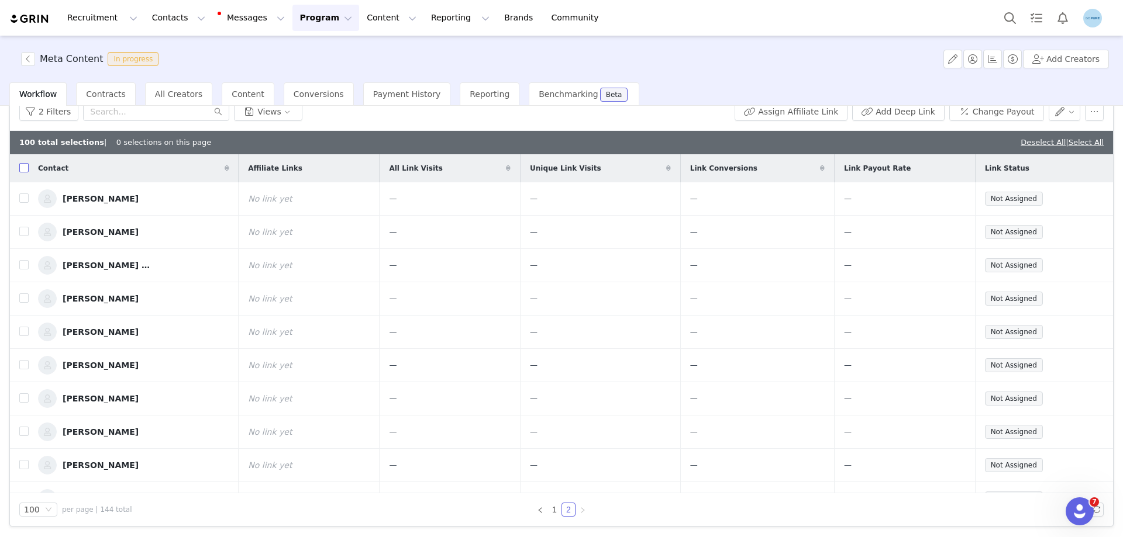
click at [26, 168] on input "checkbox" at bounding box center [23, 167] width 9 height 9
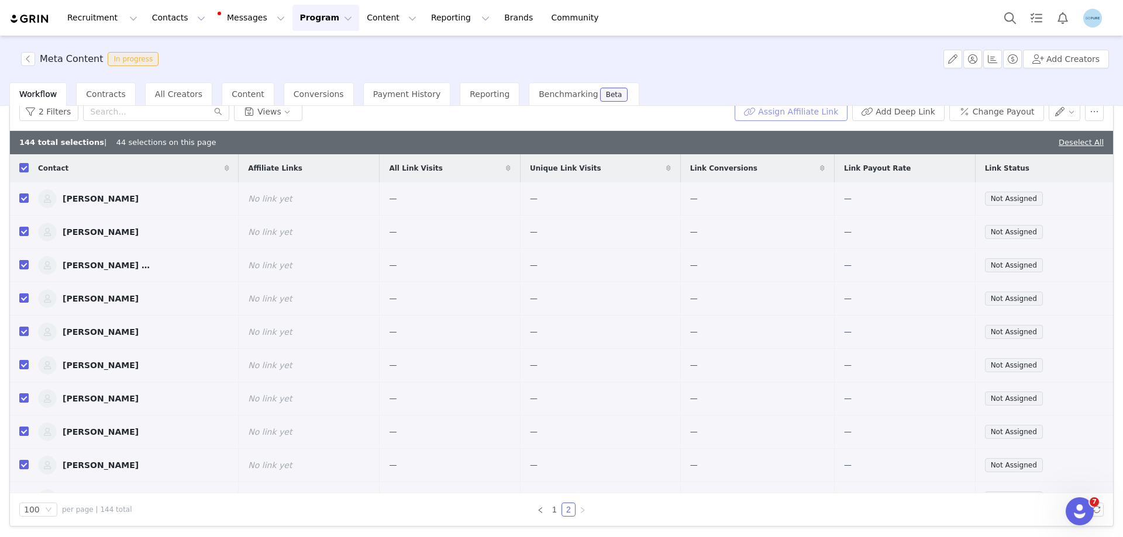
click at [803, 115] on button "Assign Affiliate Link" at bounding box center [790, 111] width 113 height 19
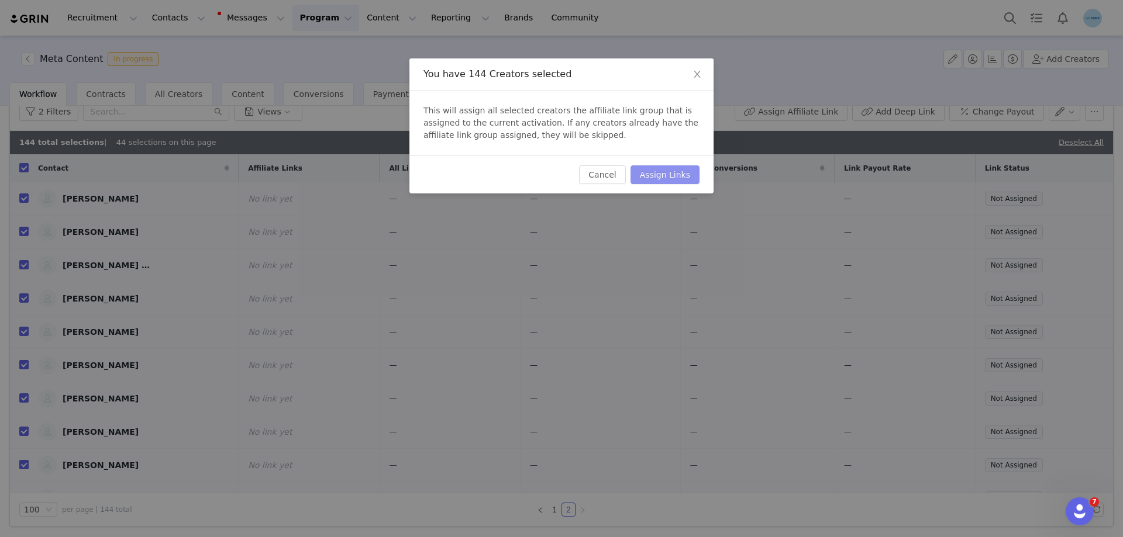
click at [665, 177] on button "Assign Links" at bounding box center [664, 174] width 69 height 19
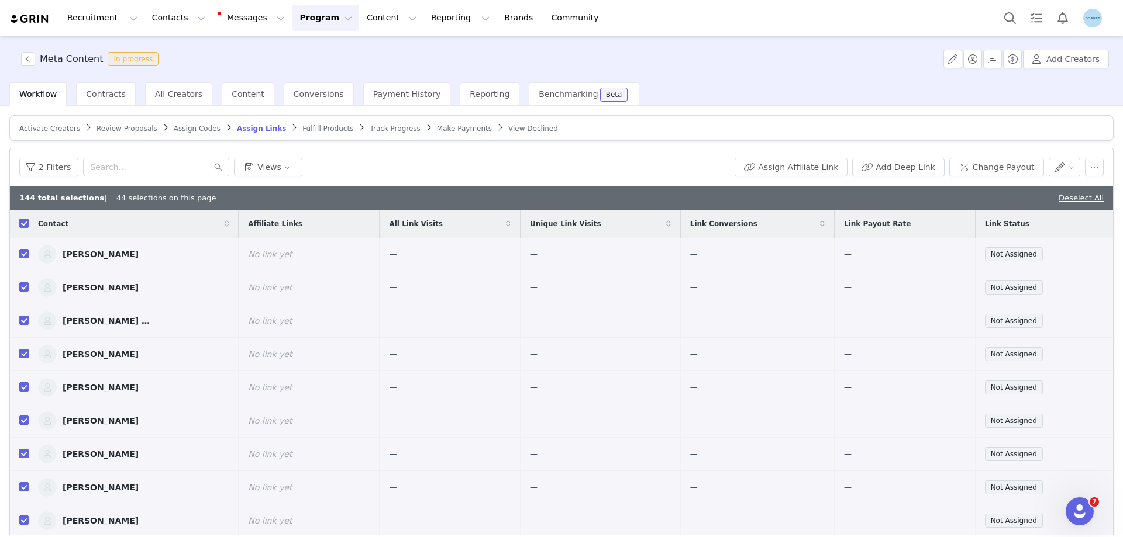
click at [50, 129] on span "Activate Creators" at bounding box center [49, 129] width 61 height 8
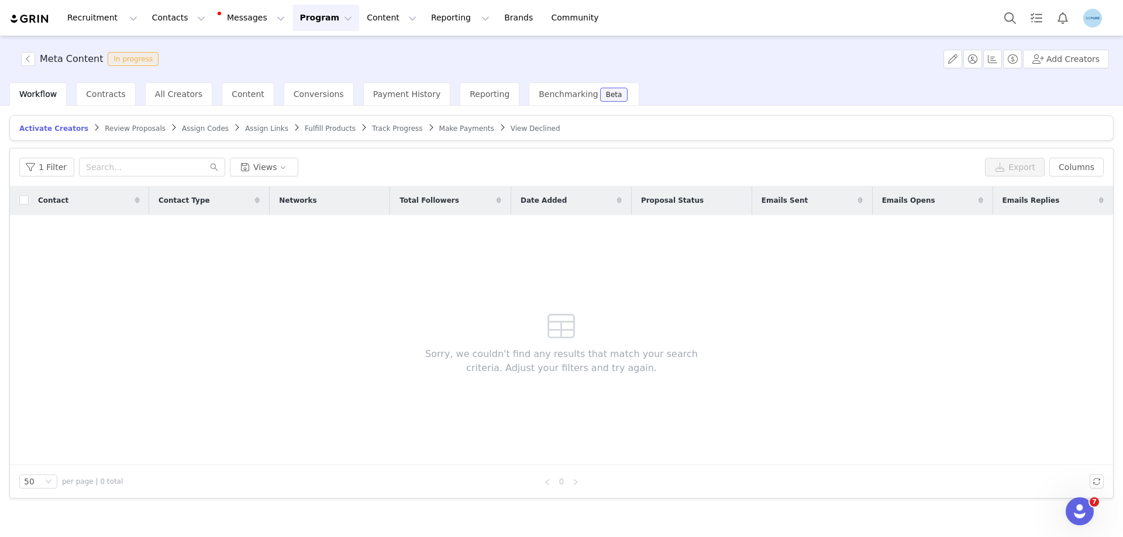
click at [245, 132] on span "Assign Links" at bounding box center [266, 129] width 43 height 8
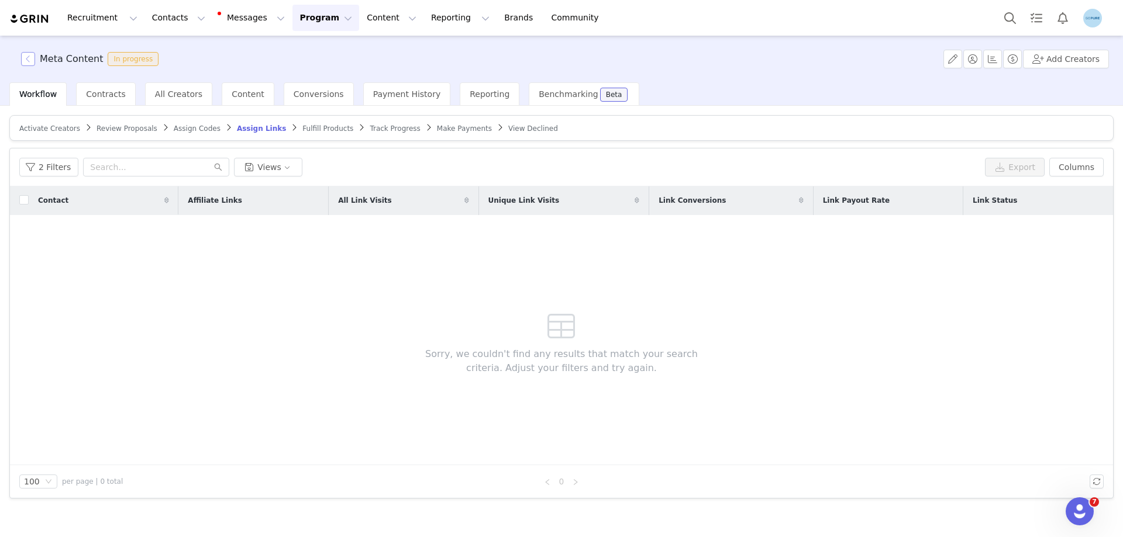
click at [32, 59] on button "button" at bounding box center [28, 59] width 14 height 14
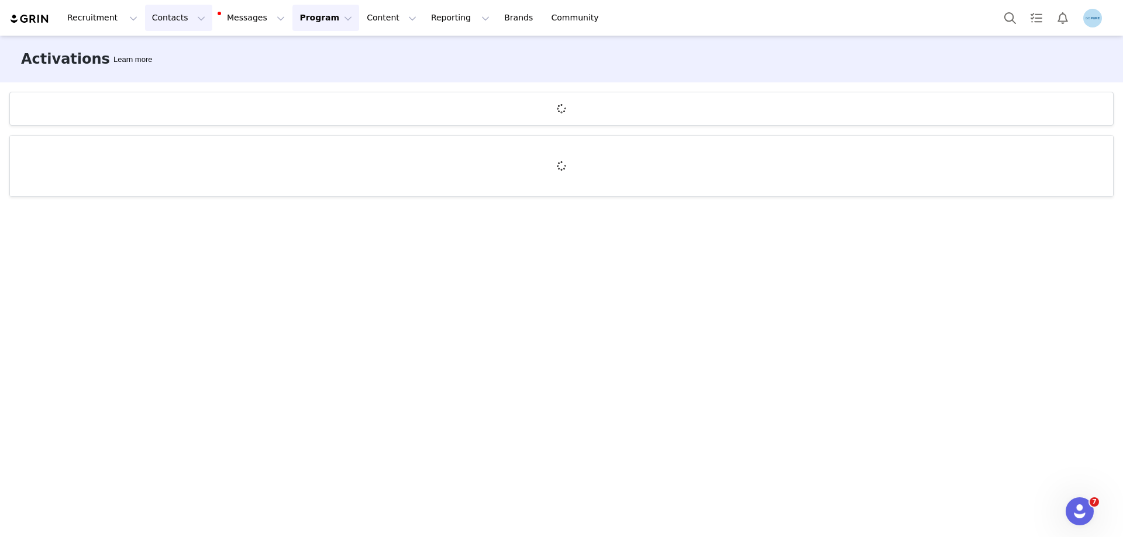
click at [161, 18] on button "Contacts Contacts" at bounding box center [178, 18] width 67 height 26
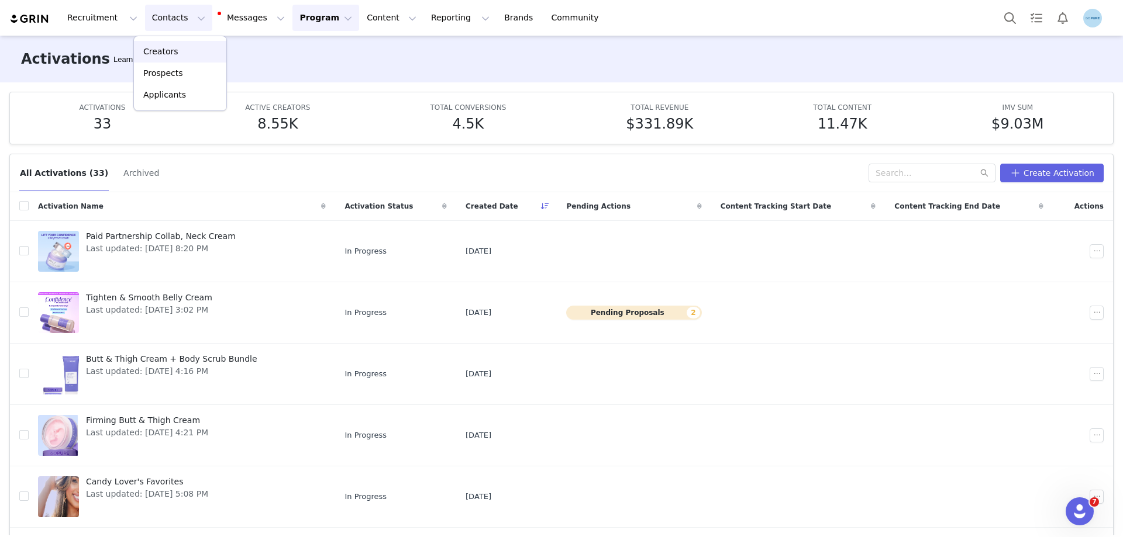
click at [161, 50] on p "Creators" at bounding box center [160, 52] width 35 height 12
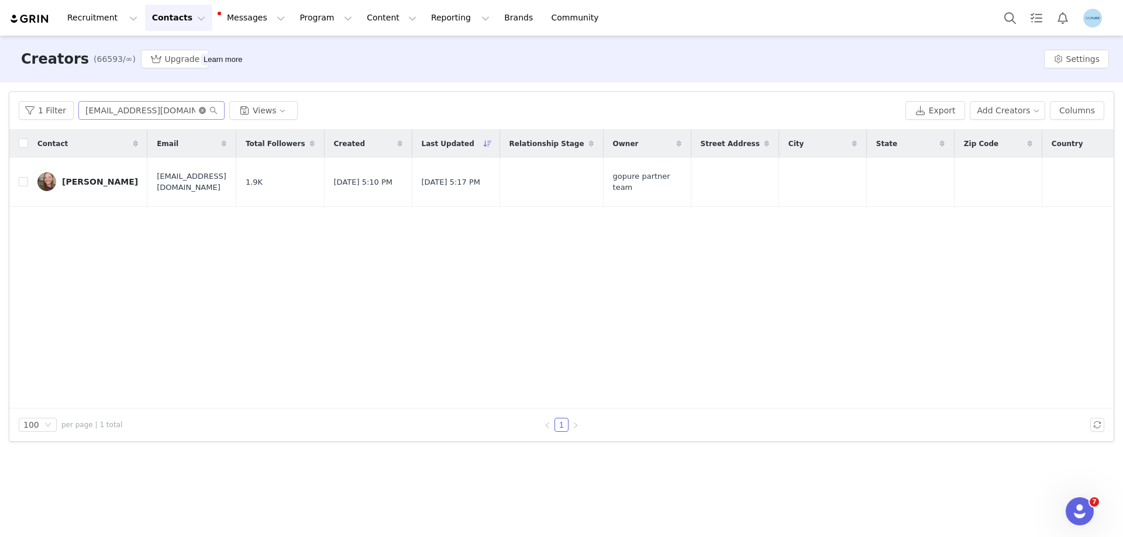
click at [199, 109] on icon "icon: close-circle" at bounding box center [202, 110] width 7 height 7
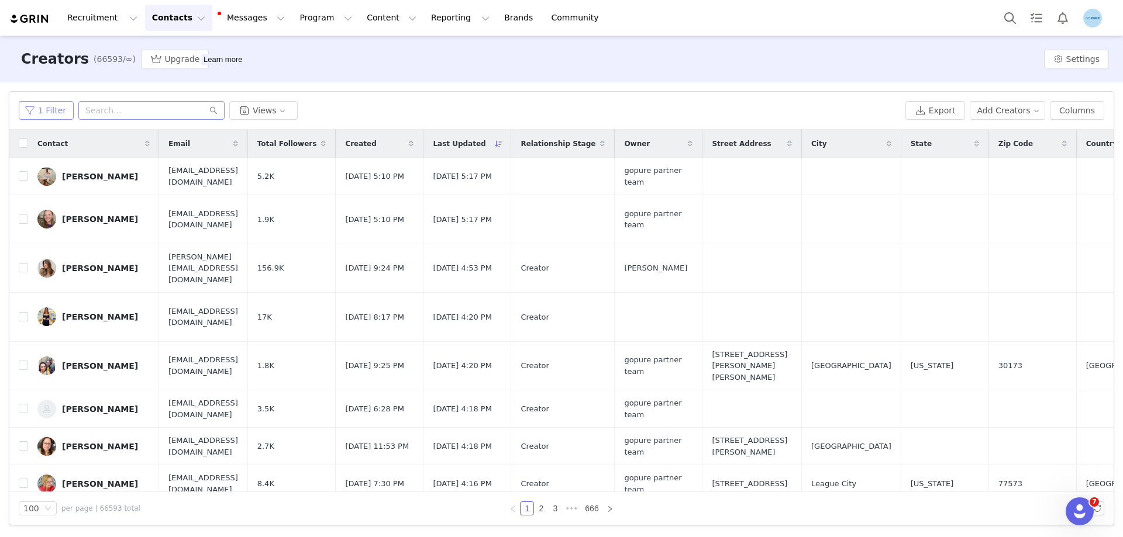
click at [44, 109] on button "1 Filter" at bounding box center [46, 110] width 55 height 19
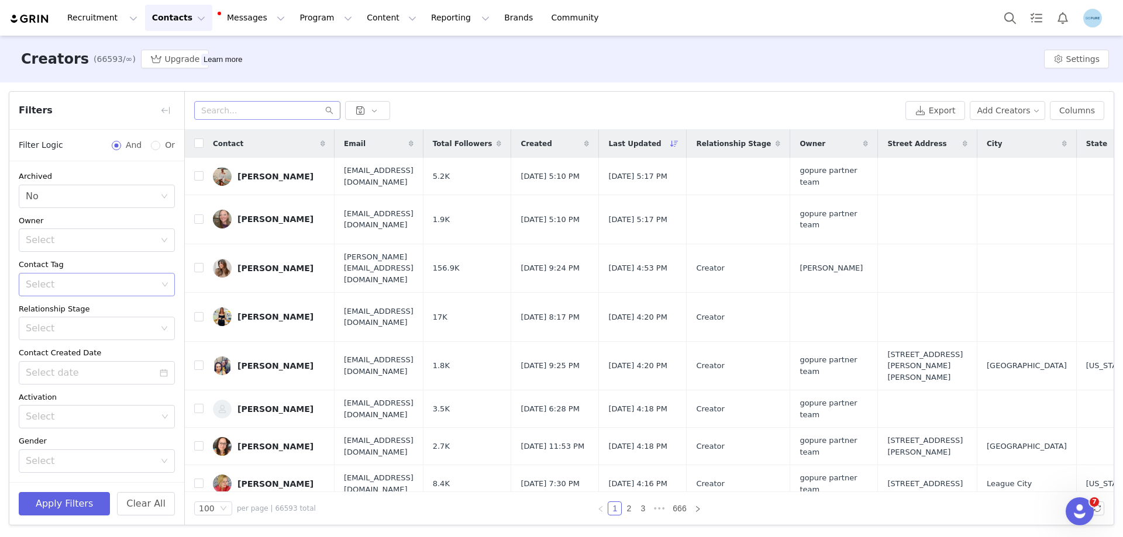
click at [47, 285] on div "Select" at bounding box center [92, 285] width 132 height 12
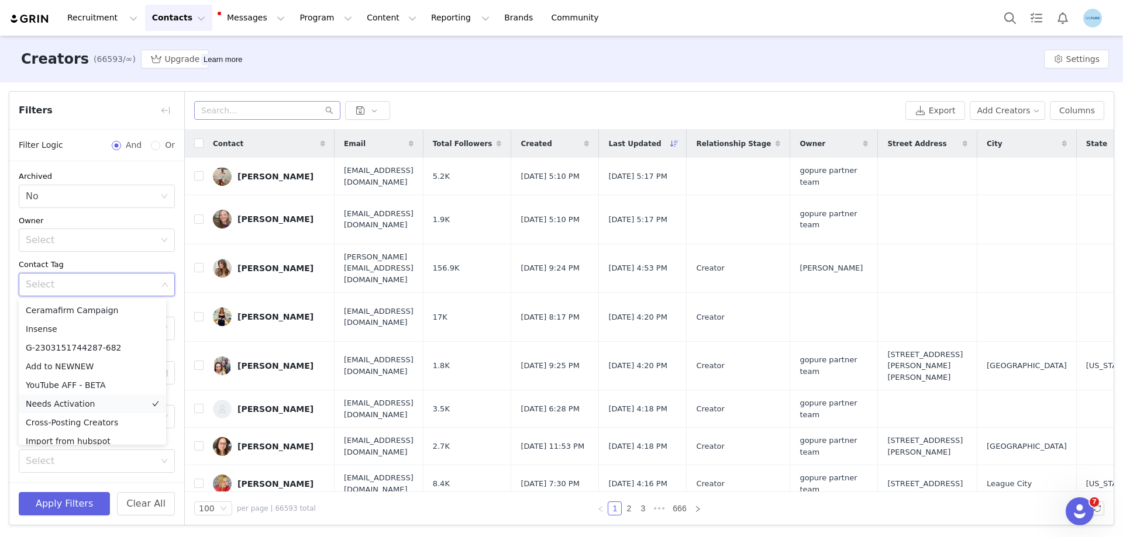
click at [58, 403] on li "Needs Activation" at bounding box center [92, 404] width 147 height 19
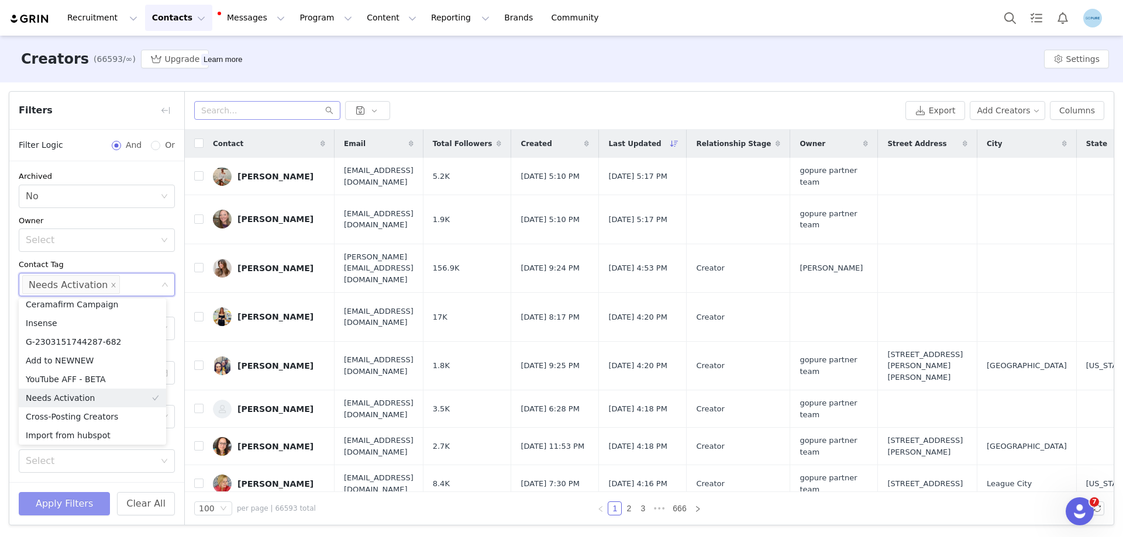
click at [70, 506] on button "Apply Filters" at bounding box center [64, 503] width 91 height 23
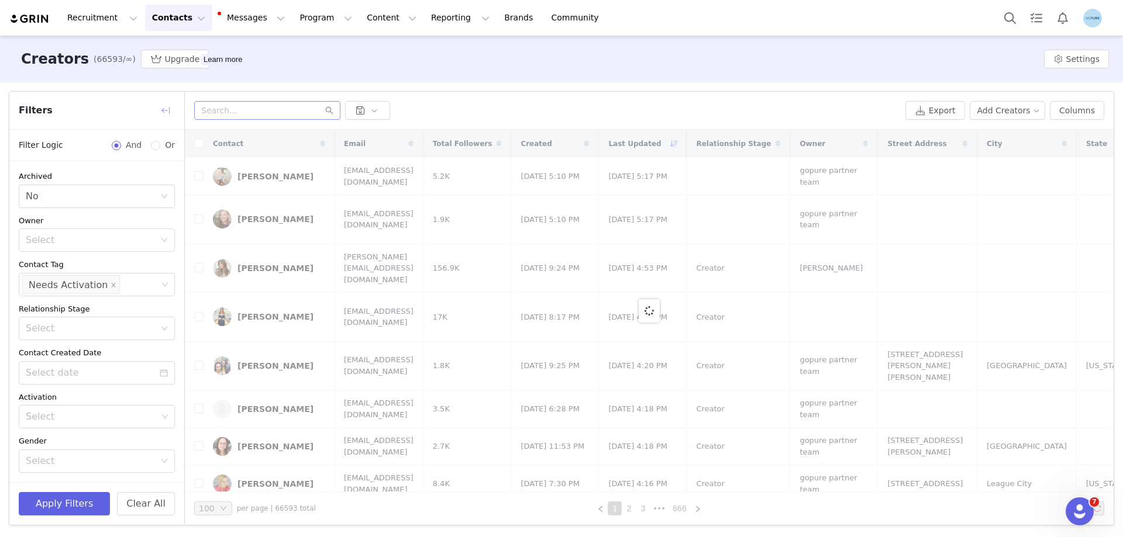
click at [166, 111] on button "button" at bounding box center [165, 110] width 19 height 19
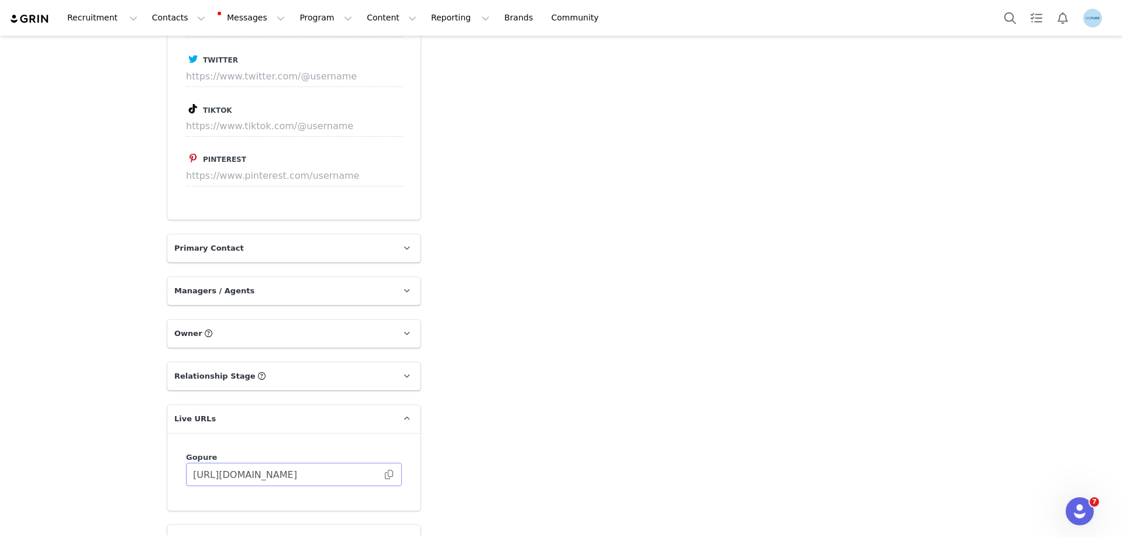
scroll to position [1520, 0]
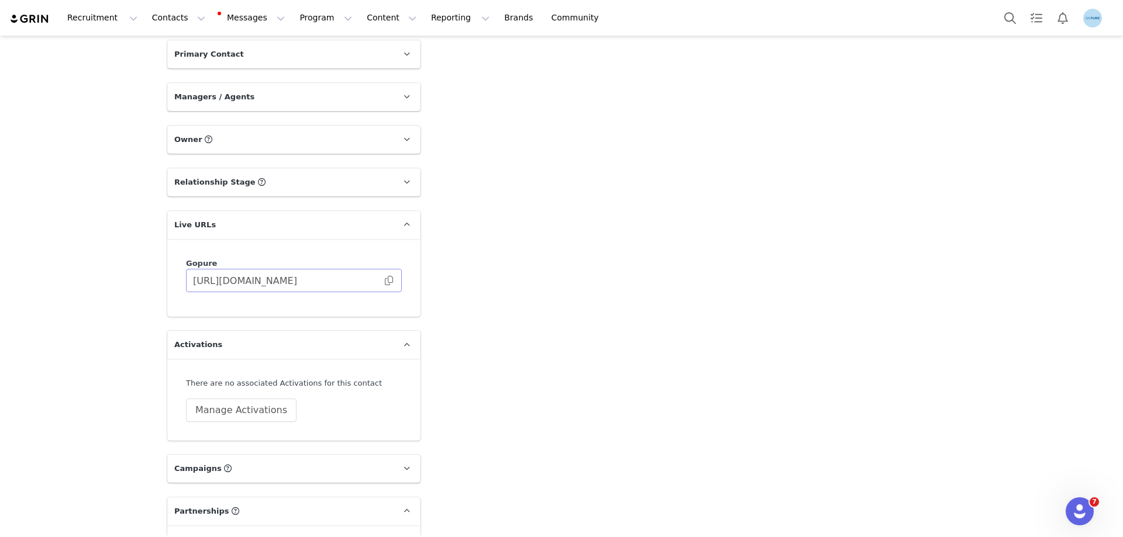
click at [384, 281] on span at bounding box center [389, 281] width 12 height 0
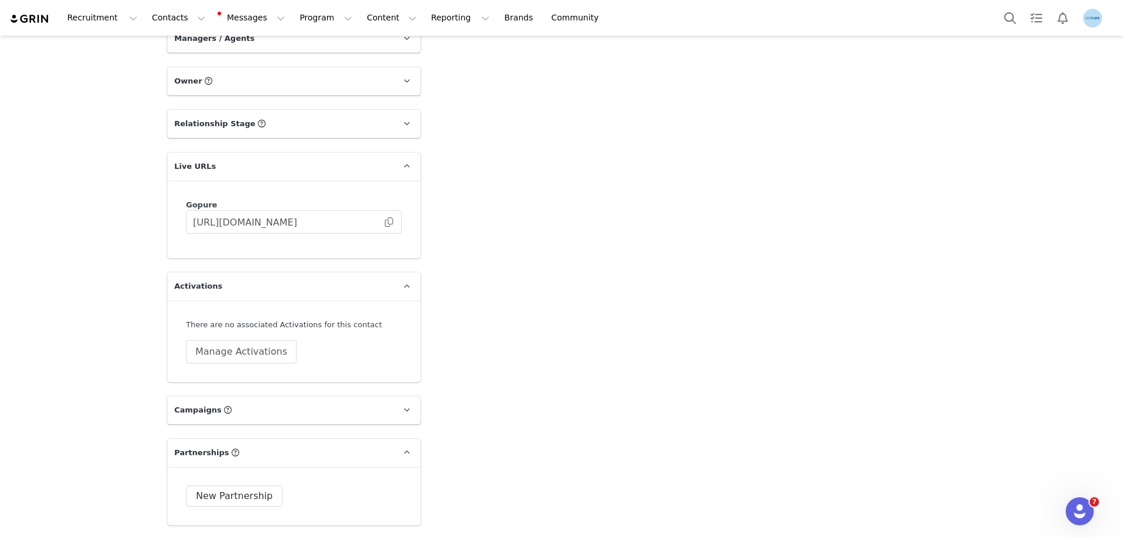
scroll to position [1754, 0]
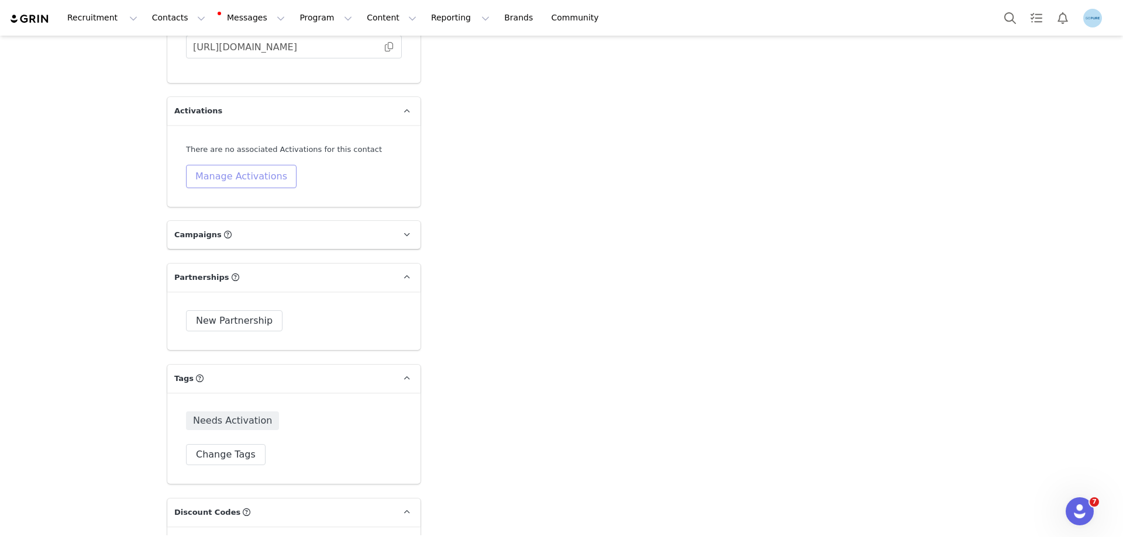
click at [239, 178] on button "Manage Activations" at bounding box center [241, 176] width 111 height 23
click at [205, 222] on div "Select Activation" at bounding box center [182, 222] width 69 height 18
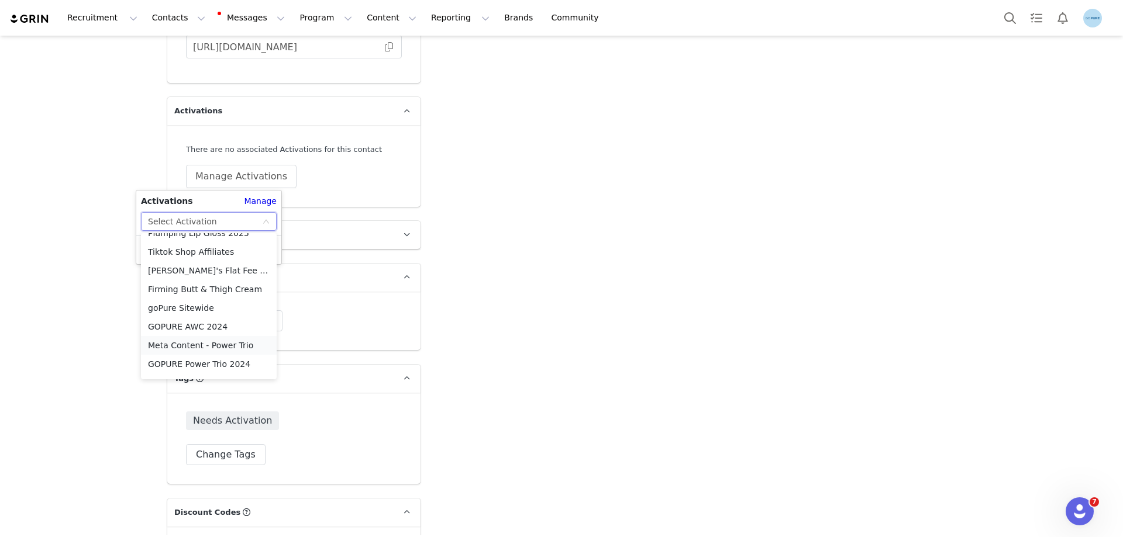
scroll to position [476, 0]
click at [181, 292] on li "Meta Content" at bounding box center [209, 293] width 136 height 19
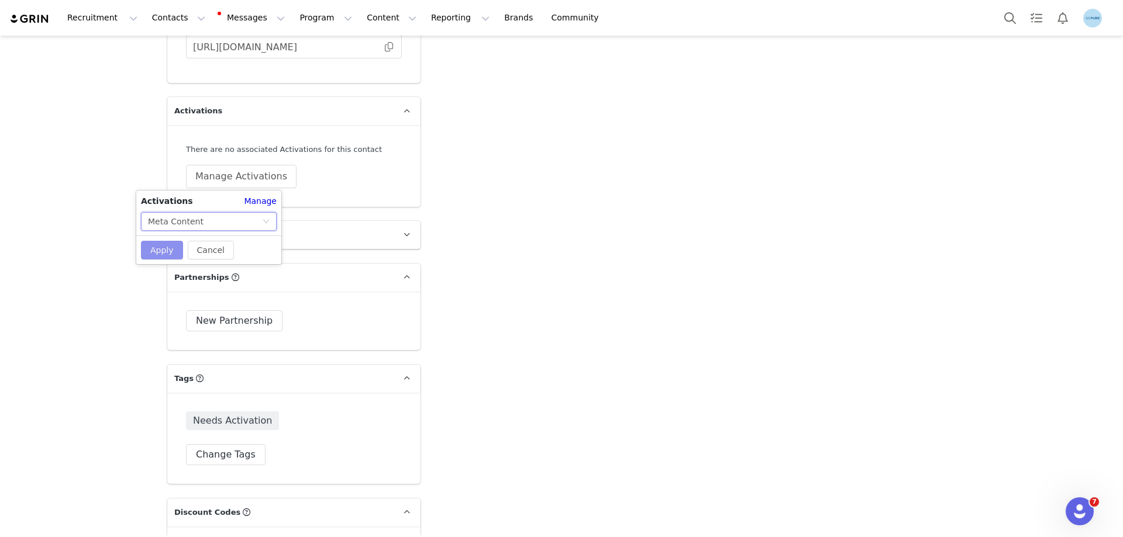
click at [168, 253] on button "Apply" at bounding box center [162, 250] width 42 height 19
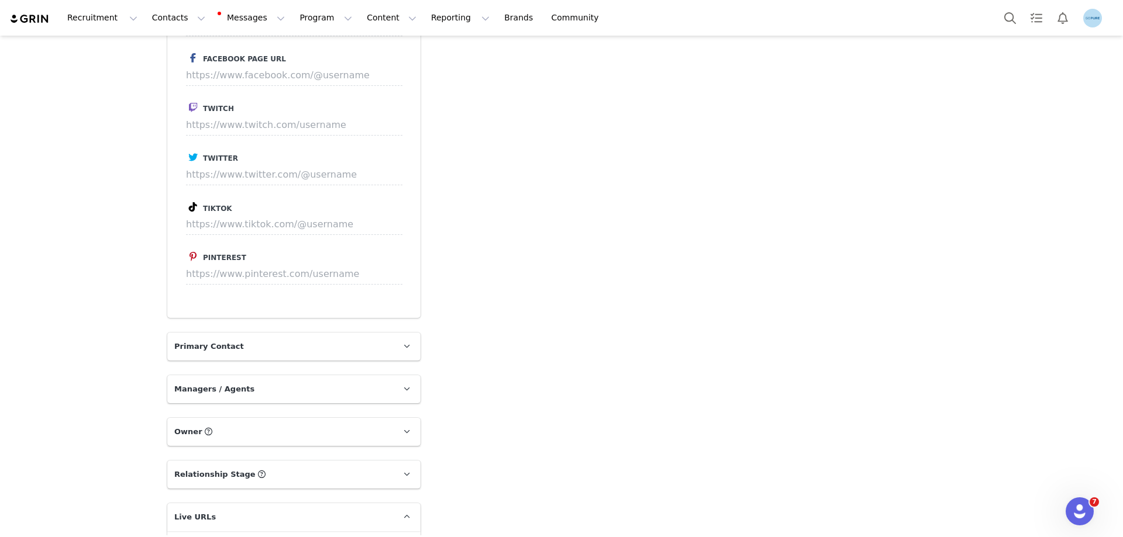
scroll to position [1520, 0]
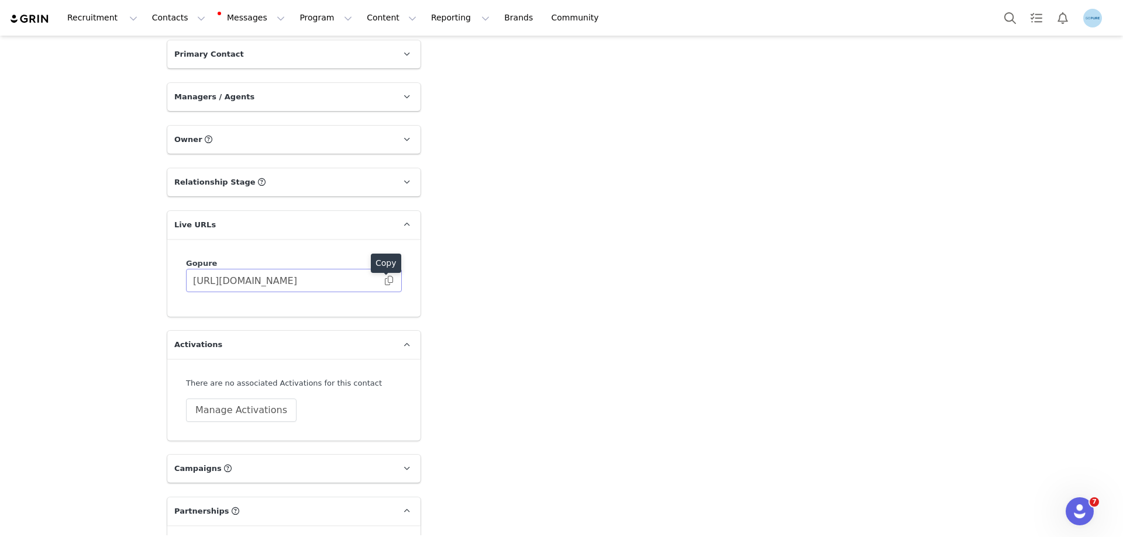
click at [383, 281] on span at bounding box center [389, 281] width 12 height 0
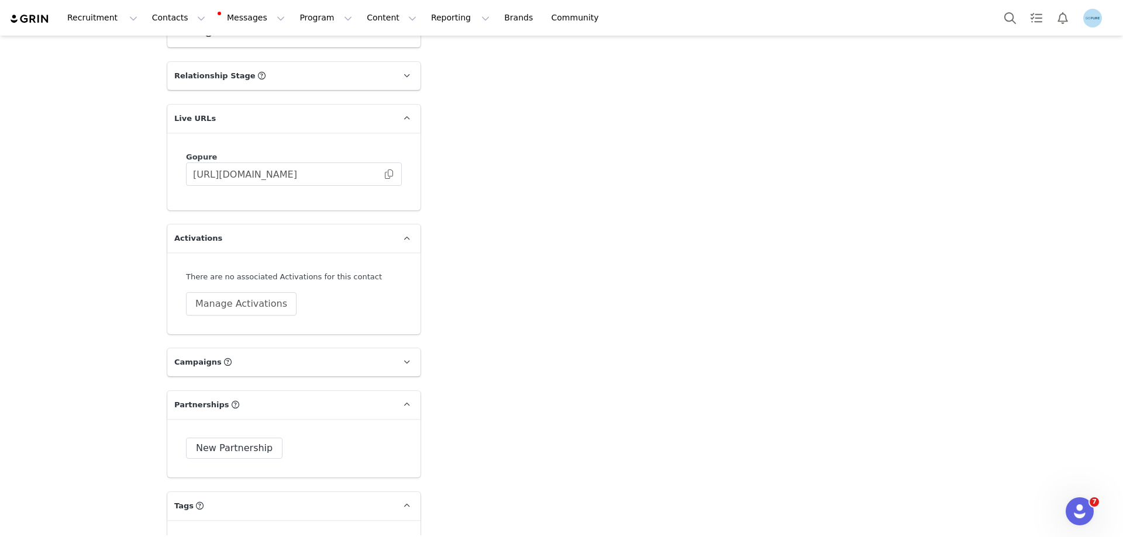
scroll to position [1754, 0]
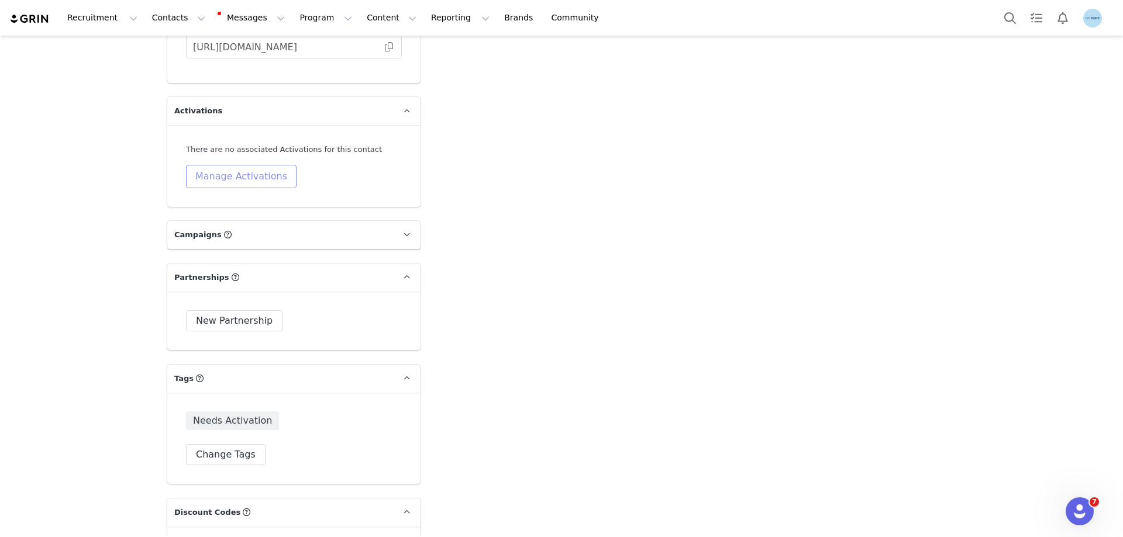
click at [246, 181] on button "Manage Activations" at bounding box center [241, 176] width 111 height 23
click at [208, 216] on div "Select Activation" at bounding box center [182, 222] width 69 height 18
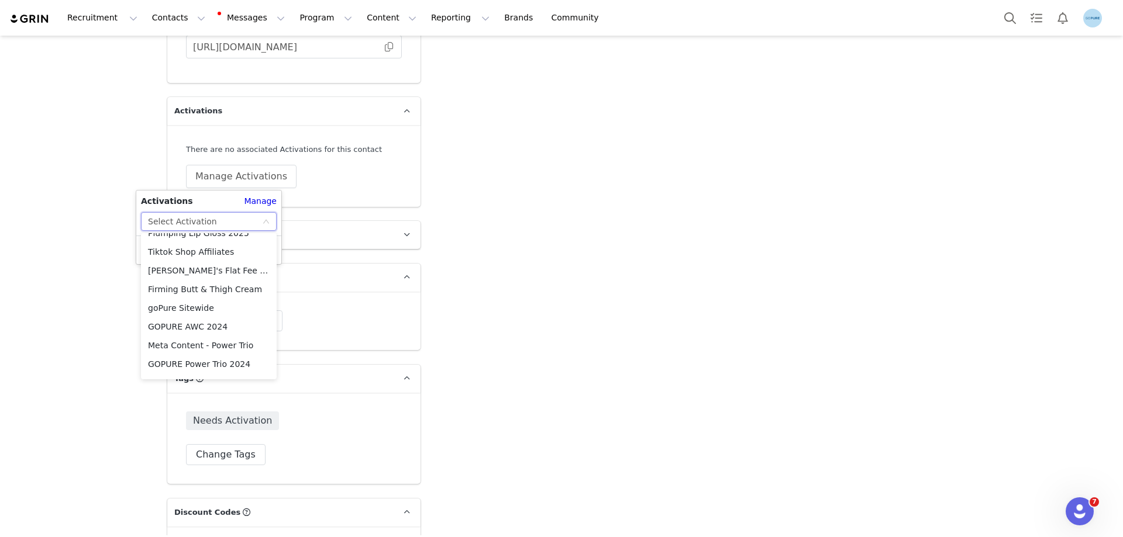
scroll to position [476, 0]
click at [177, 293] on li "Meta Content" at bounding box center [209, 293] width 136 height 19
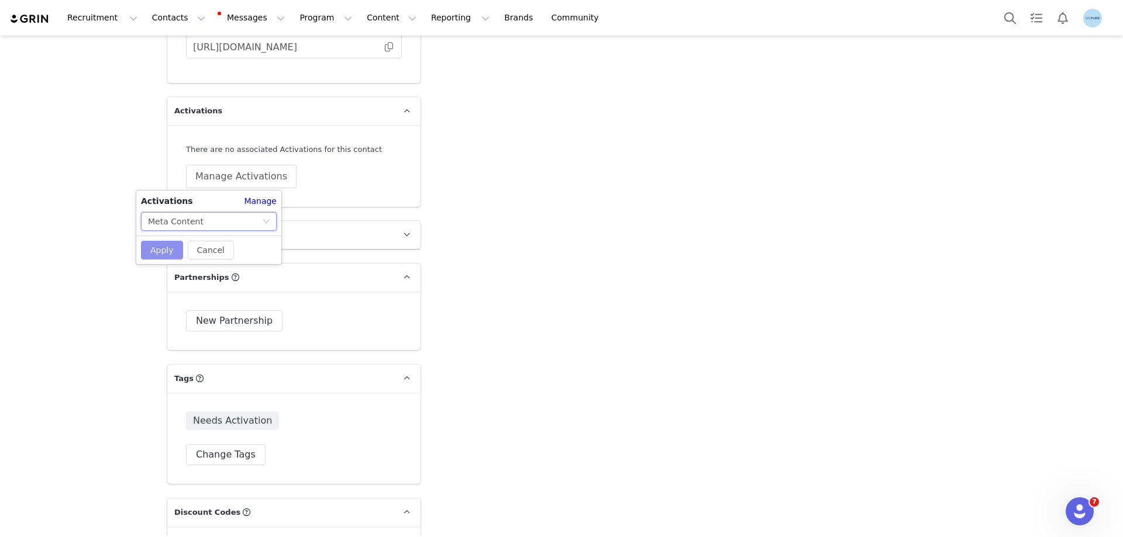
click at [168, 250] on button "Apply" at bounding box center [162, 250] width 42 height 19
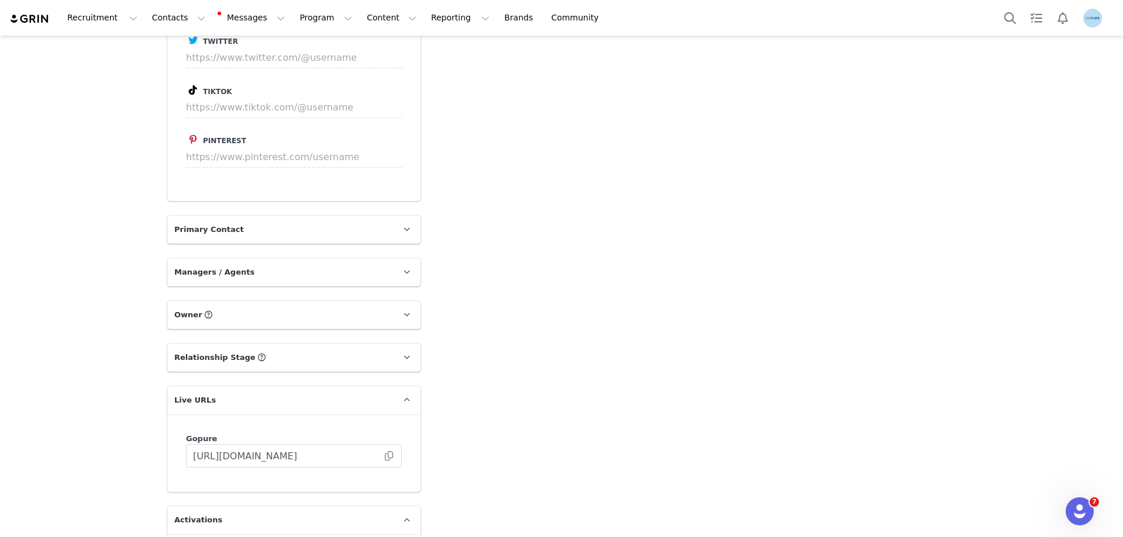
scroll to position [1637, 0]
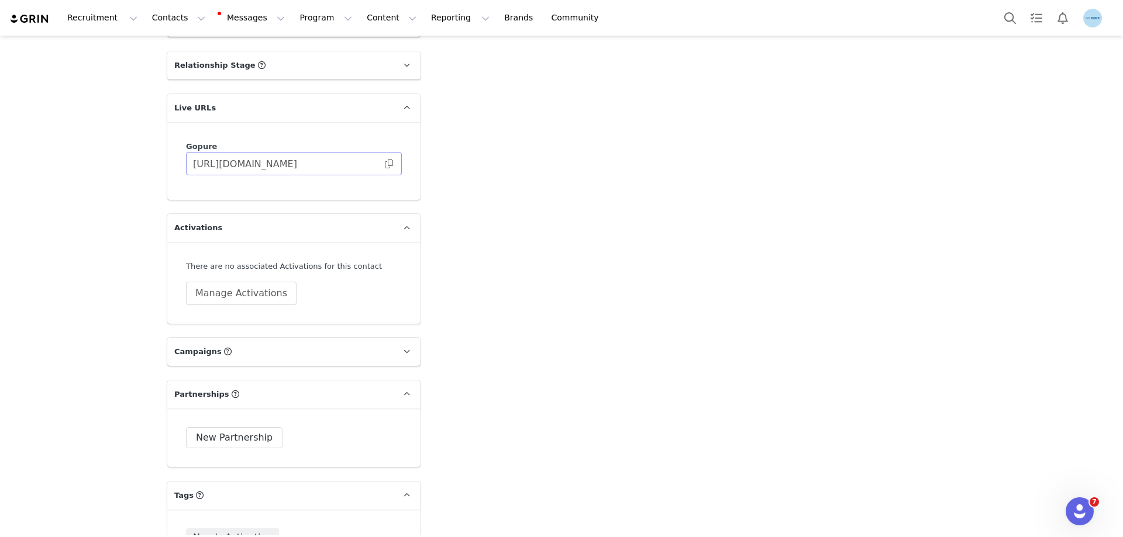
click at [385, 164] on span at bounding box center [389, 164] width 12 height 0
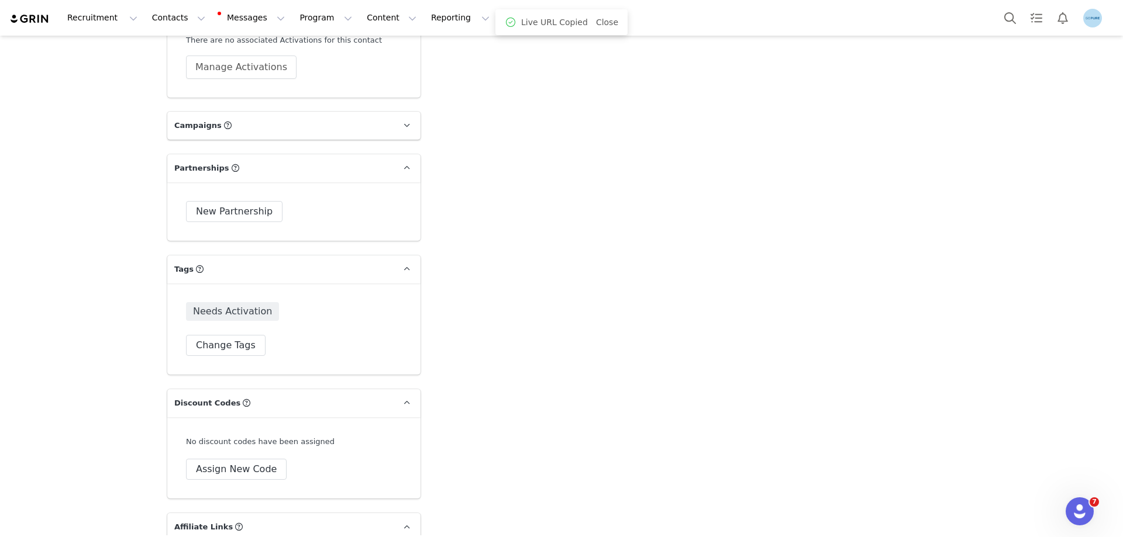
scroll to position [1871, 0]
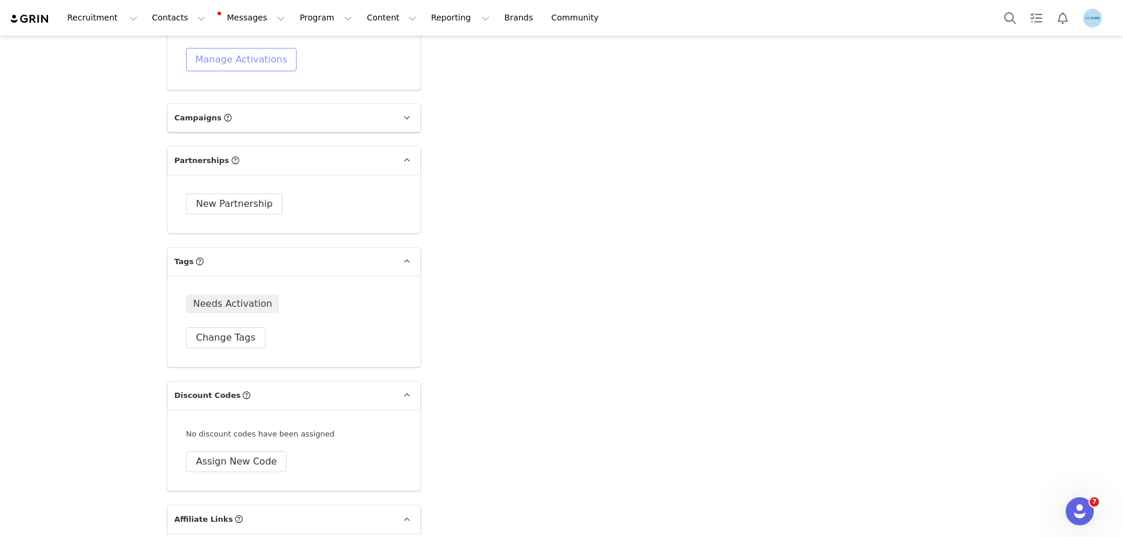
click at [247, 58] on button "Manage Activations" at bounding box center [241, 59] width 111 height 23
click at [232, 103] on div "Select Activation" at bounding box center [205, 105] width 114 height 18
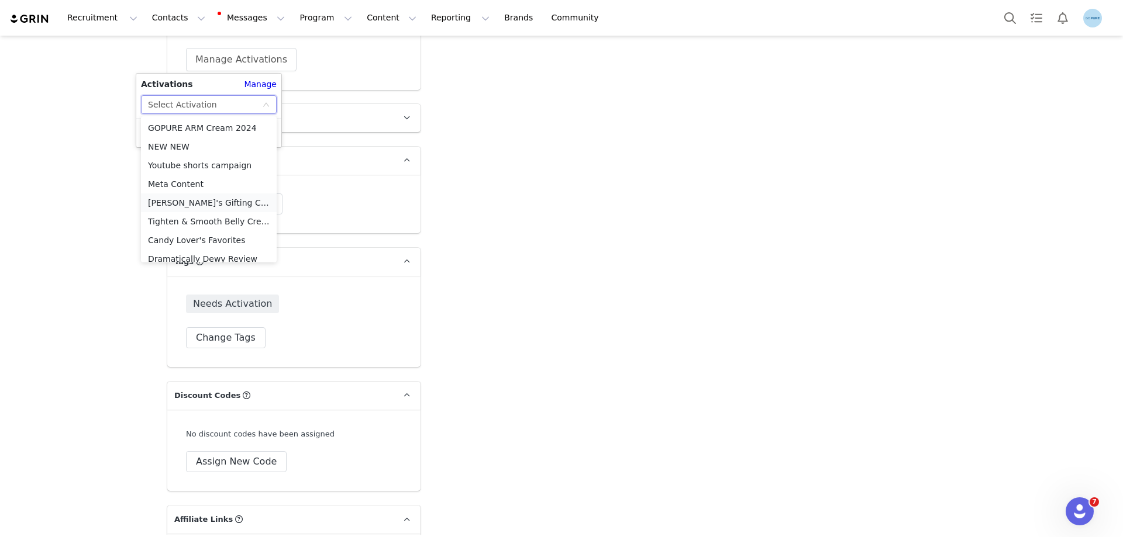
scroll to position [476, 0]
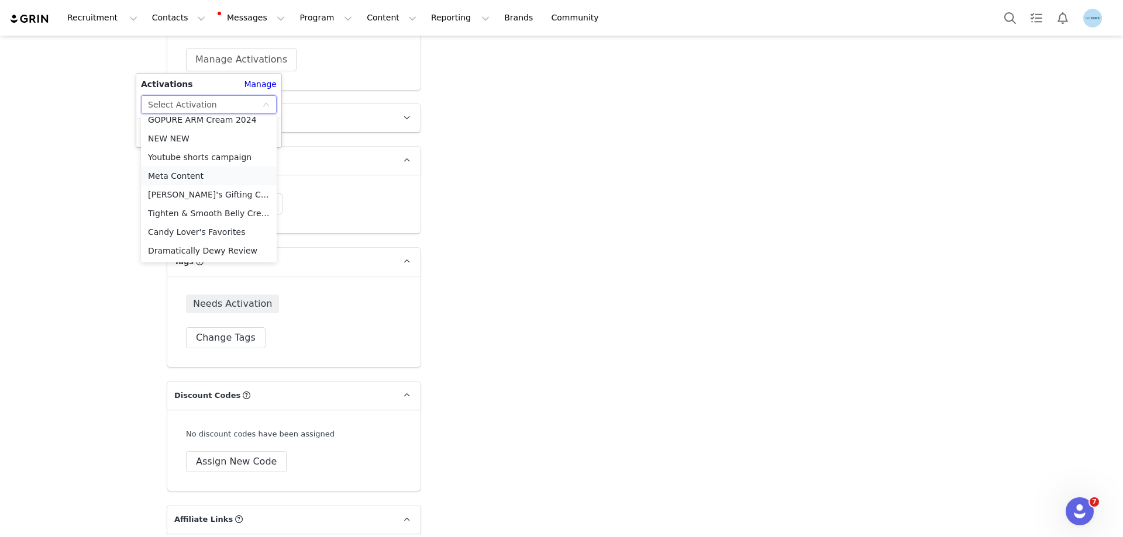
click at [172, 179] on li "Meta Content" at bounding box center [209, 176] width 136 height 19
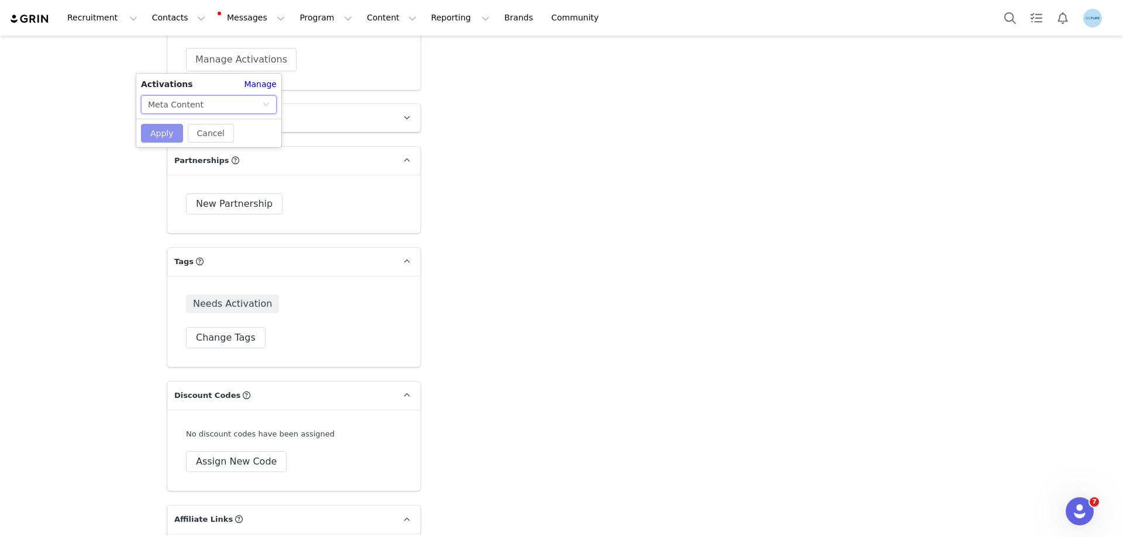
click at [158, 134] on button "Apply" at bounding box center [162, 133] width 42 height 19
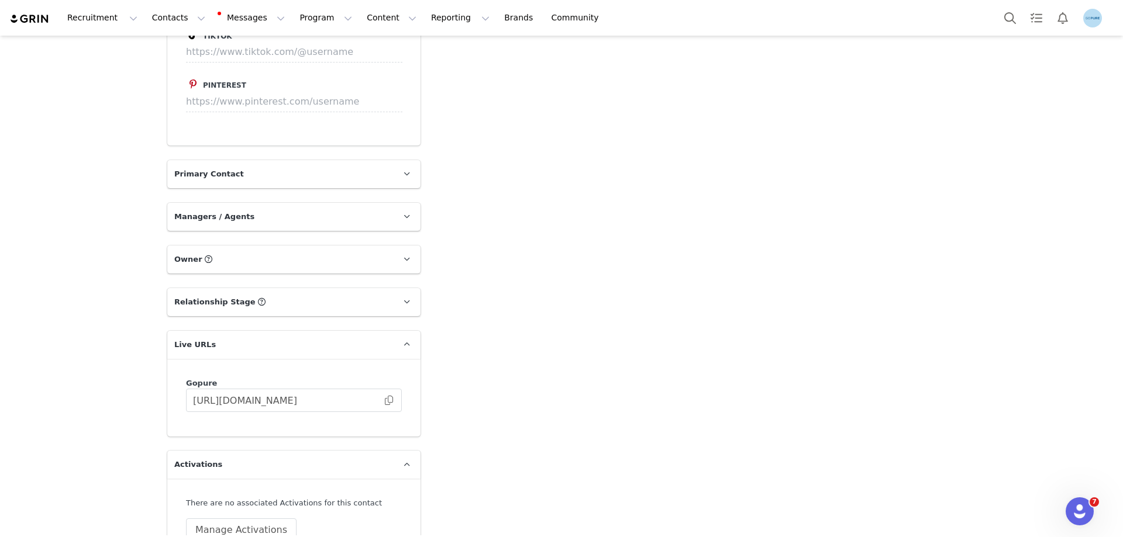
scroll to position [1637, 0]
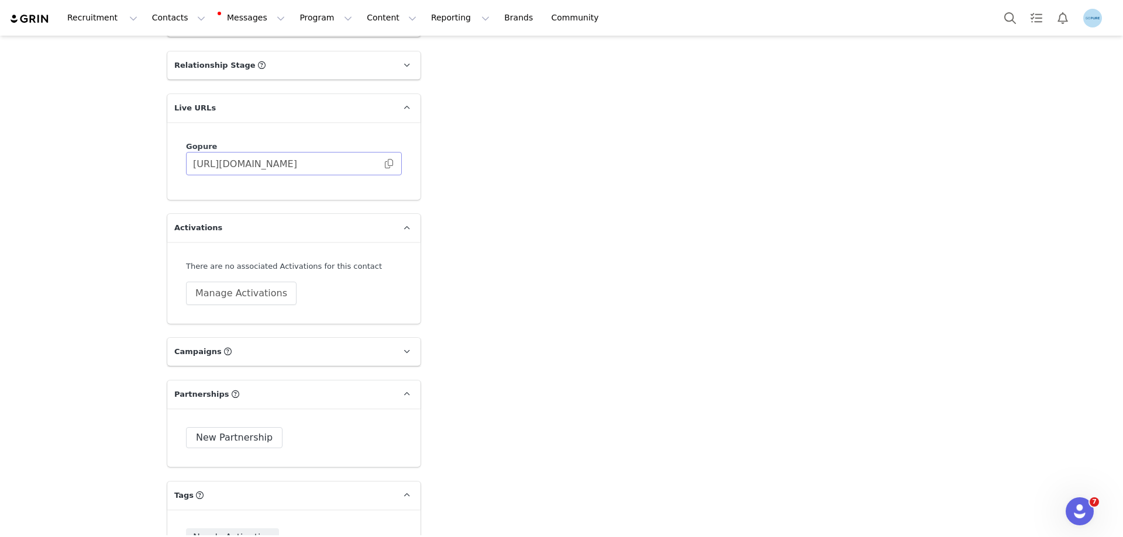
click at [383, 164] on span at bounding box center [389, 164] width 12 height 0
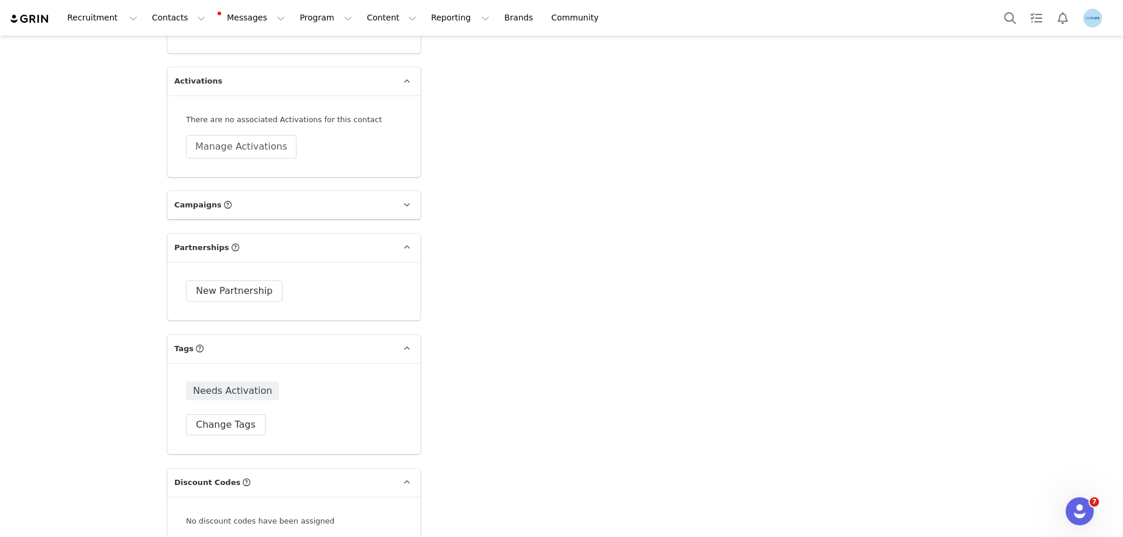
scroll to position [1871, 0]
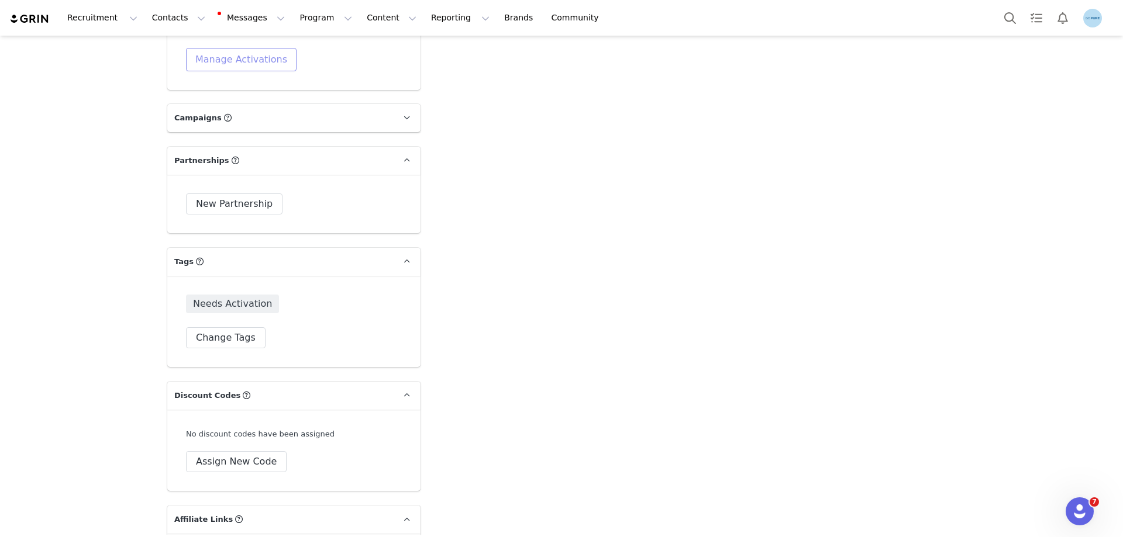
click at [244, 61] on button "Manage Activations" at bounding box center [241, 59] width 111 height 23
click at [224, 105] on div "Select Activation" at bounding box center [205, 105] width 114 height 18
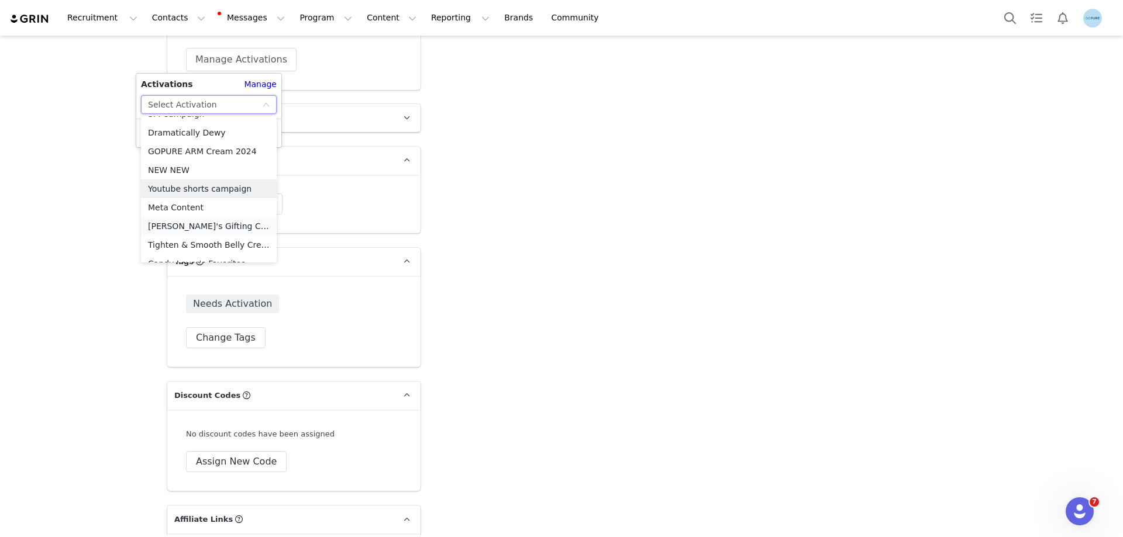
scroll to position [476, 0]
click at [184, 175] on li "Meta Content" at bounding box center [209, 176] width 136 height 19
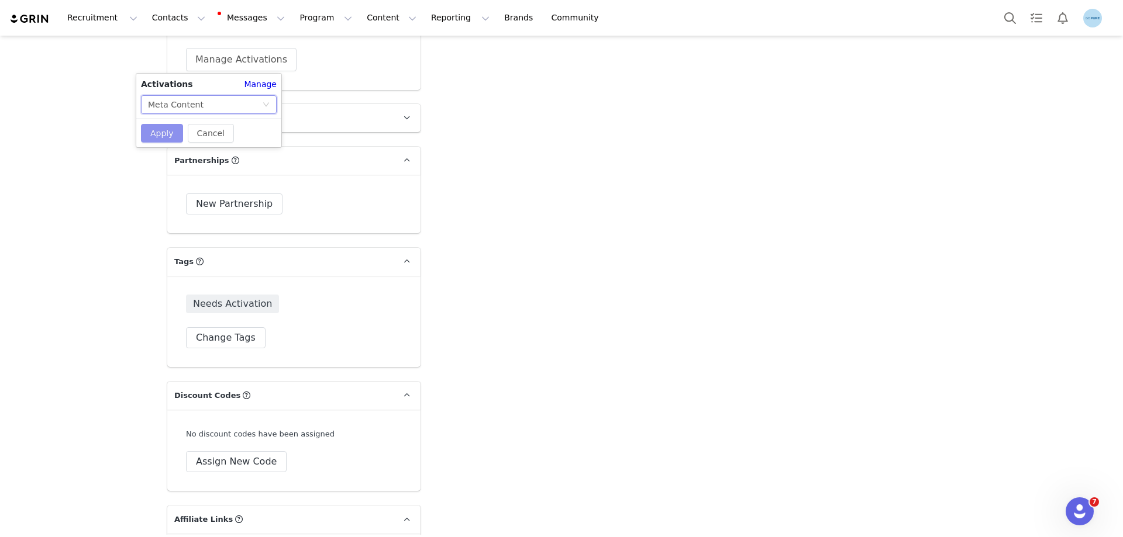
click at [168, 134] on button "Apply" at bounding box center [162, 133] width 42 height 19
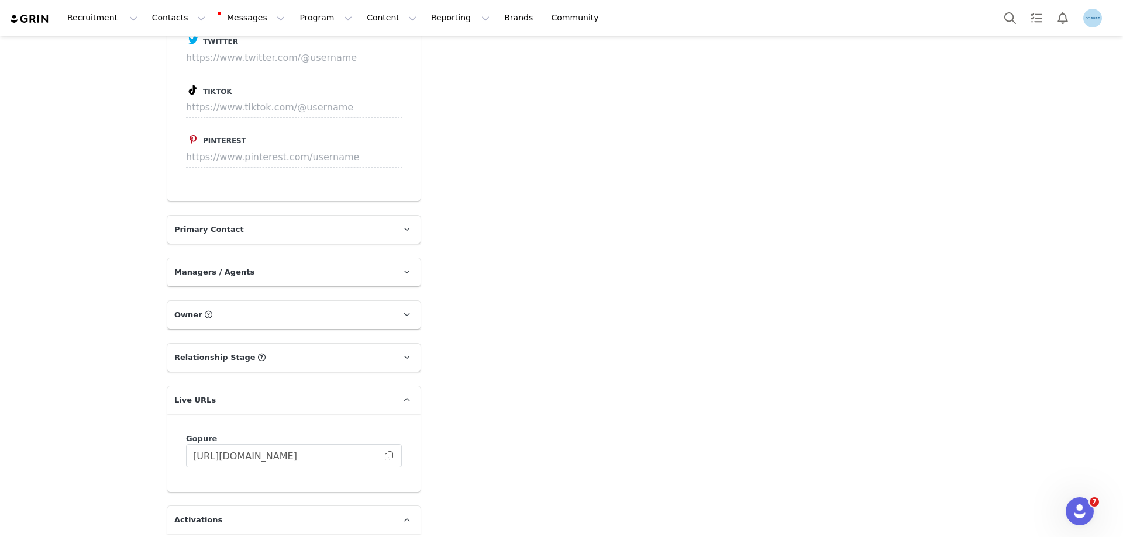
scroll to position [1579, 0]
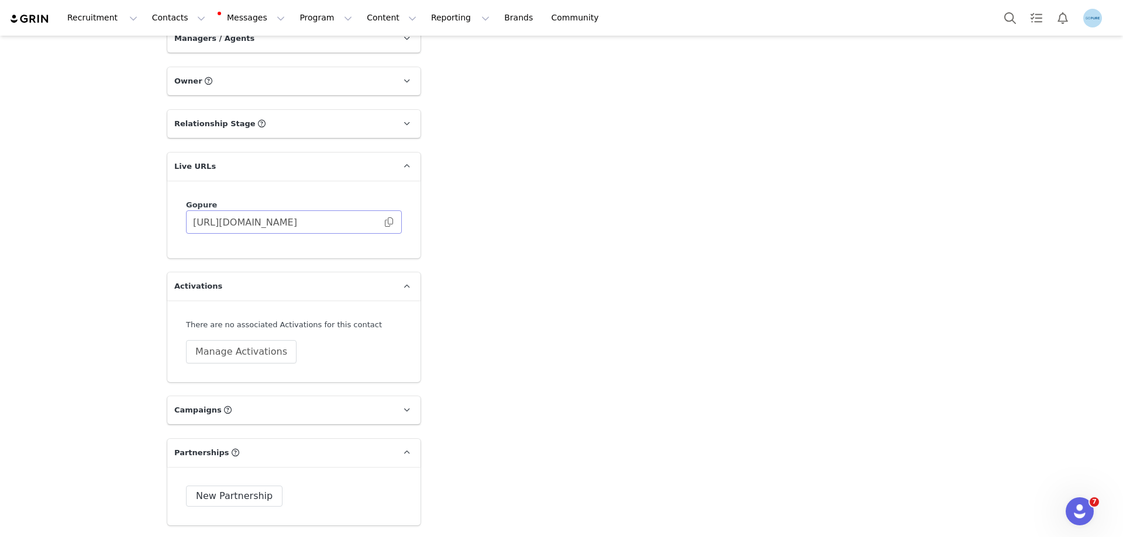
click at [386, 222] on span at bounding box center [389, 222] width 12 height 0
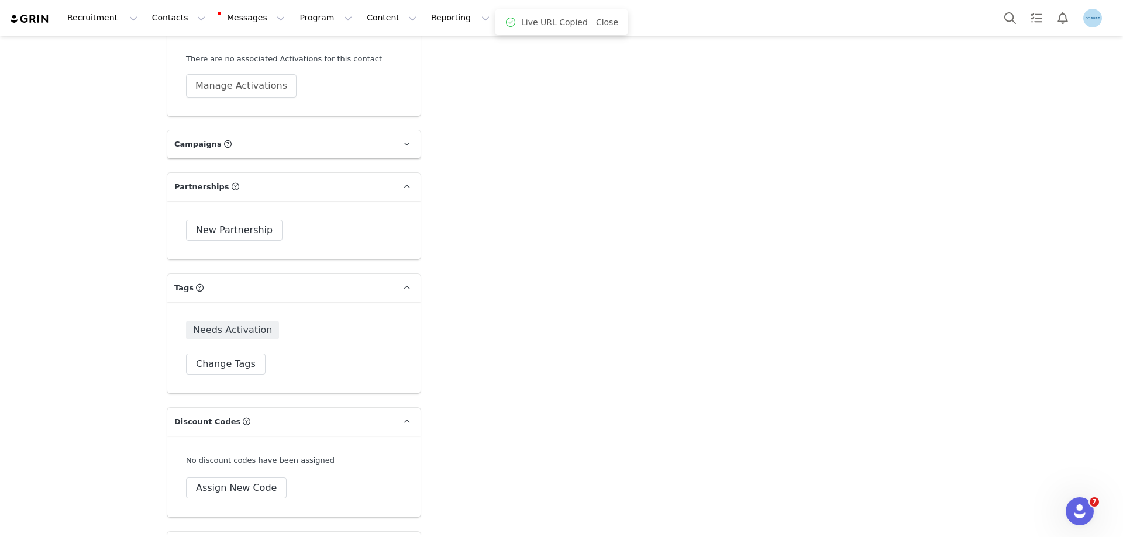
scroll to position [1871, 0]
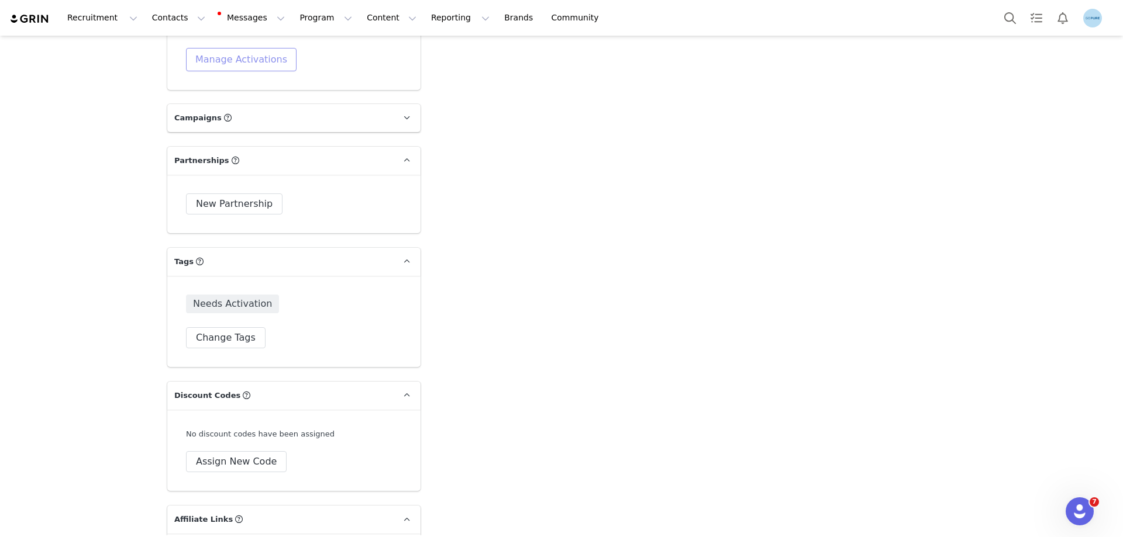
click at [237, 64] on button "Manage Activations" at bounding box center [241, 59] width 111 height 23
click at [235, 114] on div "Activations Manage Select Activation Cancel Apply" at bounding box center [208, 111] width 145 height 74
click at [234, 104] on div "Select Activation" at bounding box center [205, 105] width 114 height 18
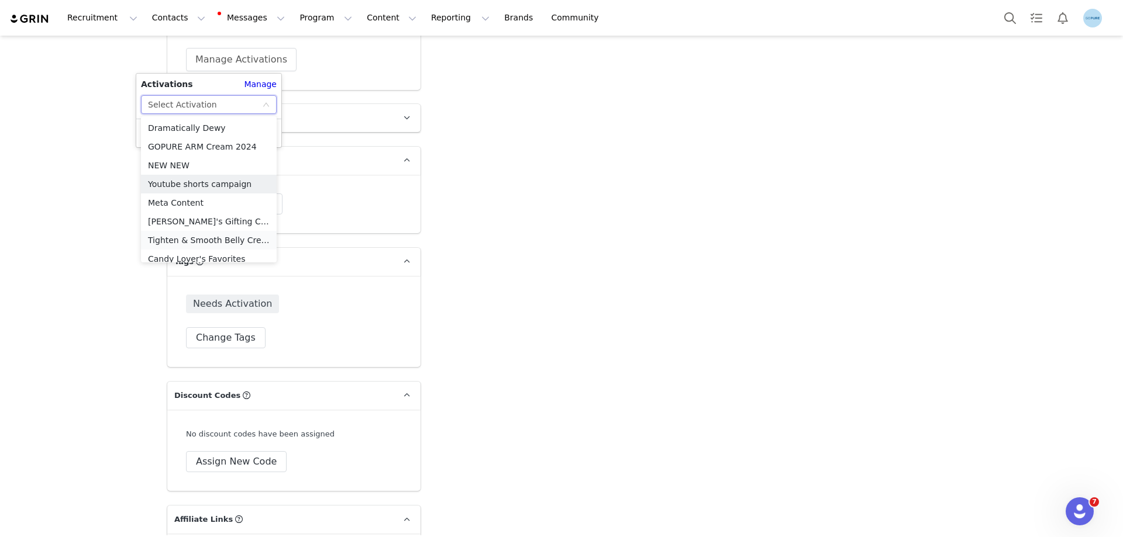
scroll to position [476, 0]
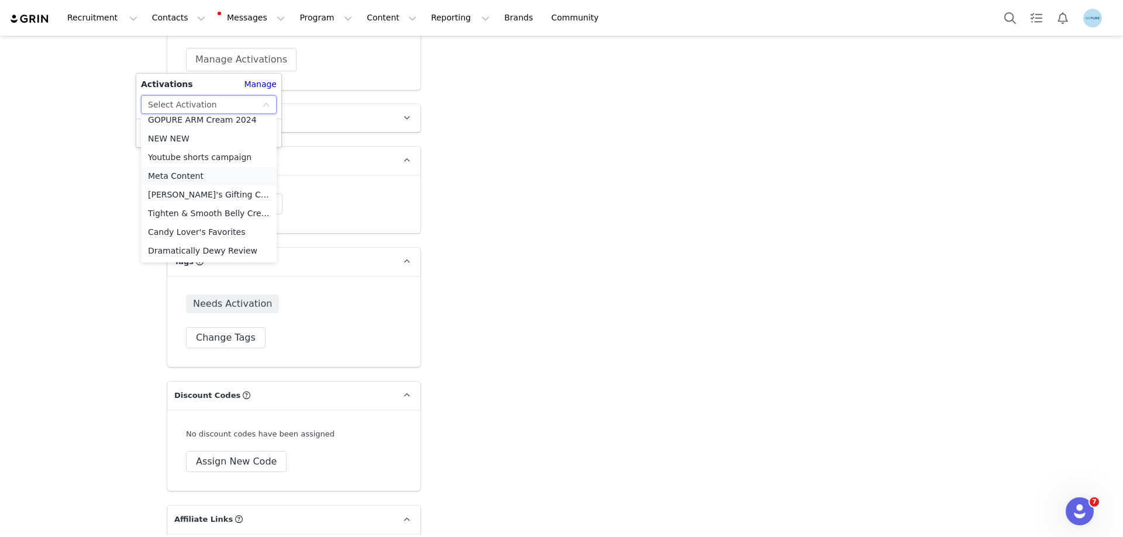
click at [181, 177] on li "Meta Content" at bounding box center [209, 176] width 136 height 19
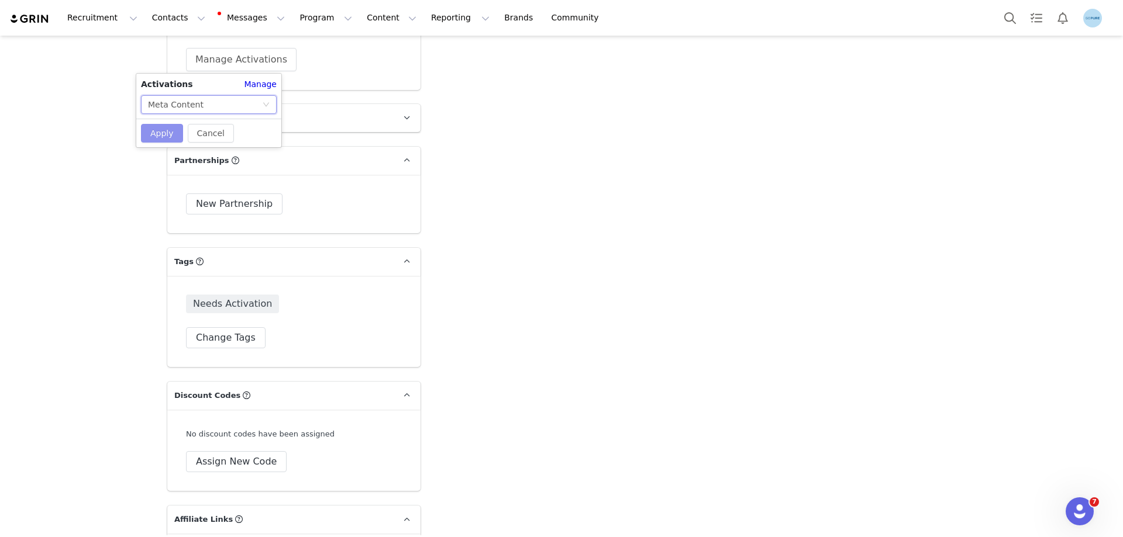
click at [170, 133] on button "Apply" at bounding box center [162, 133] width 42 height 19
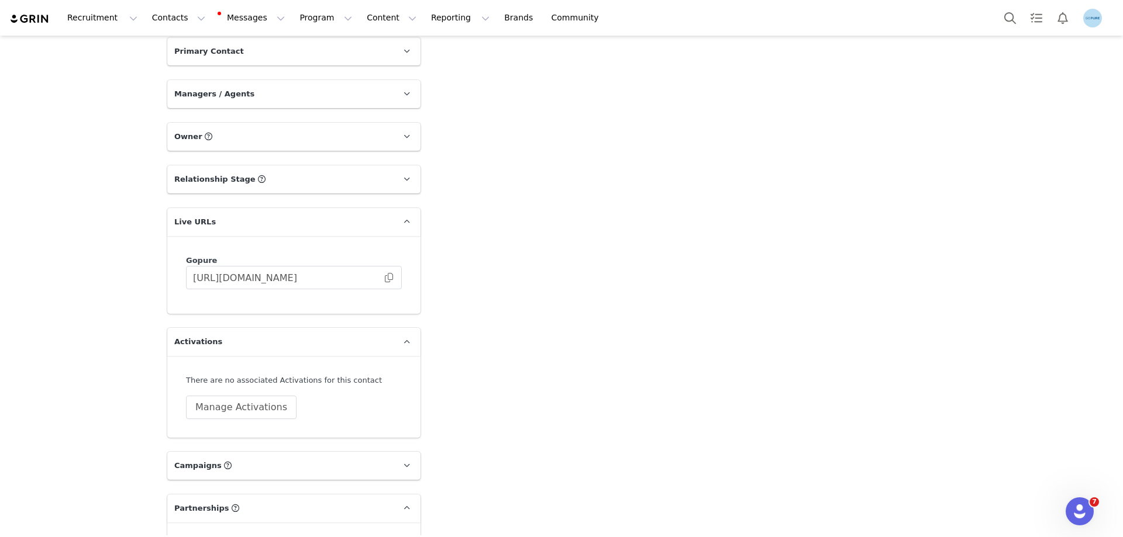
scroll to position [1637, 0]
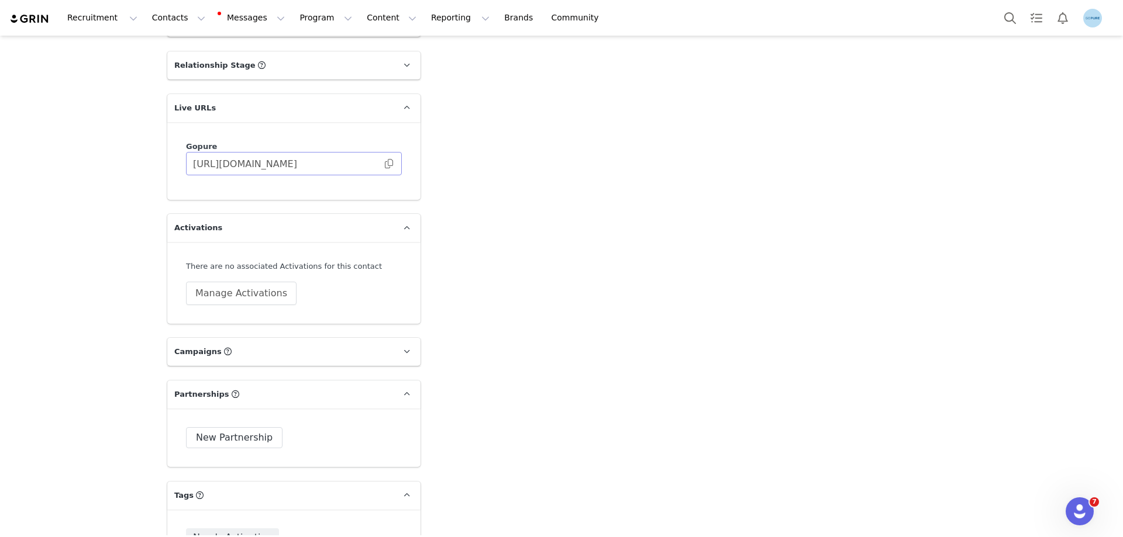
click at [386, 164] on span at bounding box center [389, 164] width 12 height 0
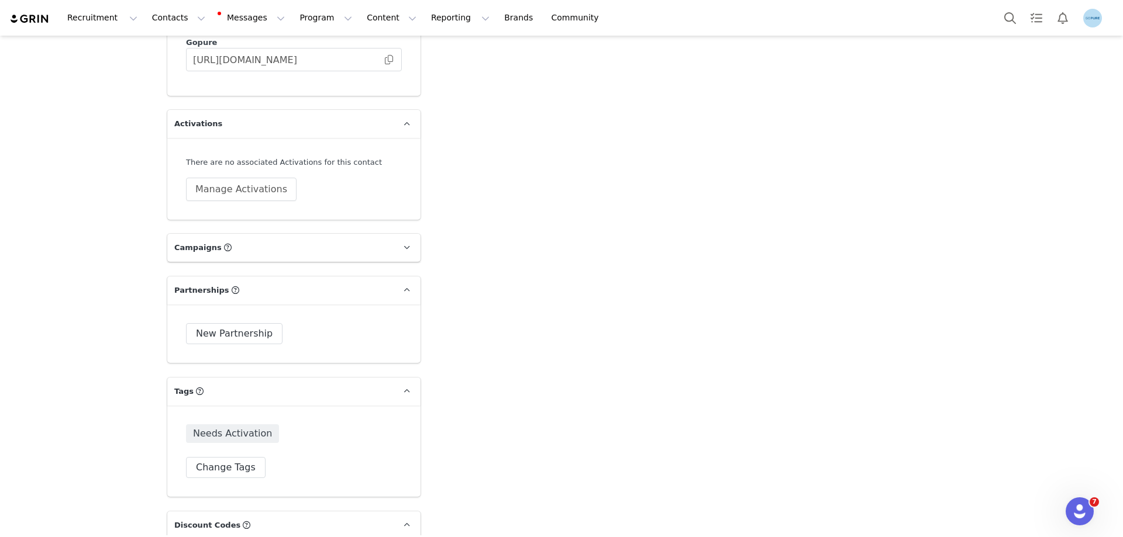
scroll to position [1754, 0]
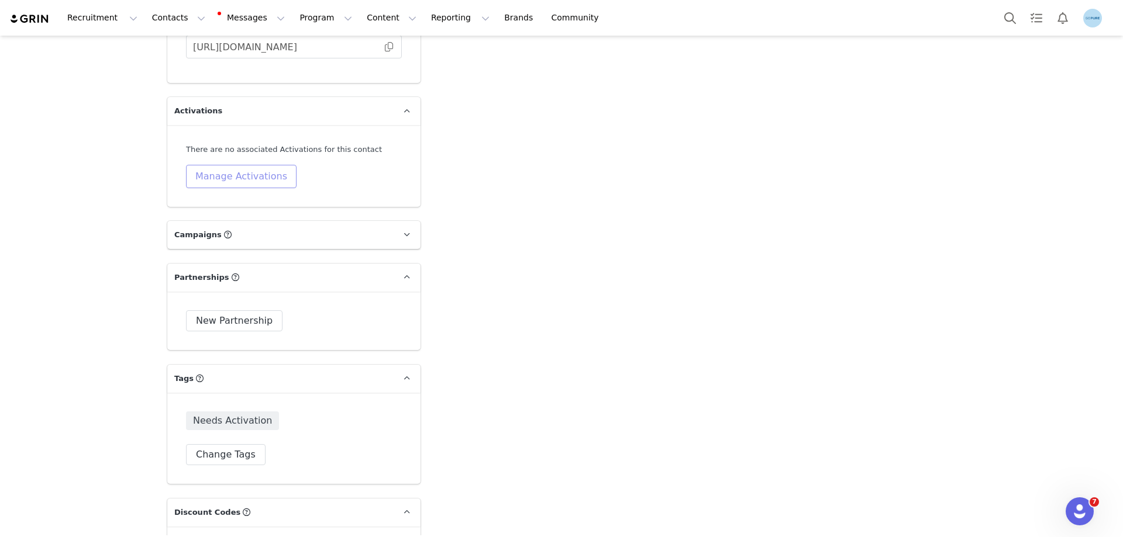
drag, startPoint x: 243, startPoint y: 182, endPoint x: 243, endPoint y: 198, distance: 15.8
click at [243, 182] on button "Manage Activations" at bounding box center [241, 176] width 111 height 23
click at [233, 220] on div "Select Activation" at bounding box center [205, 222] width 114 height 18
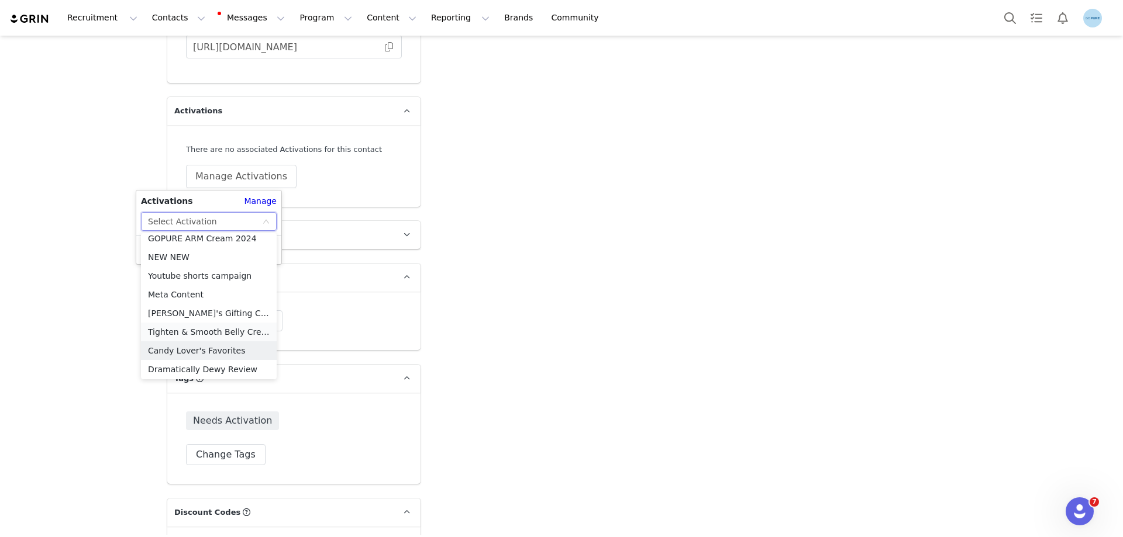
scroll to position [476, 0]
click at [176, 289] on li "Meta Content" at bounding box center [209, 293] width 136 height 19
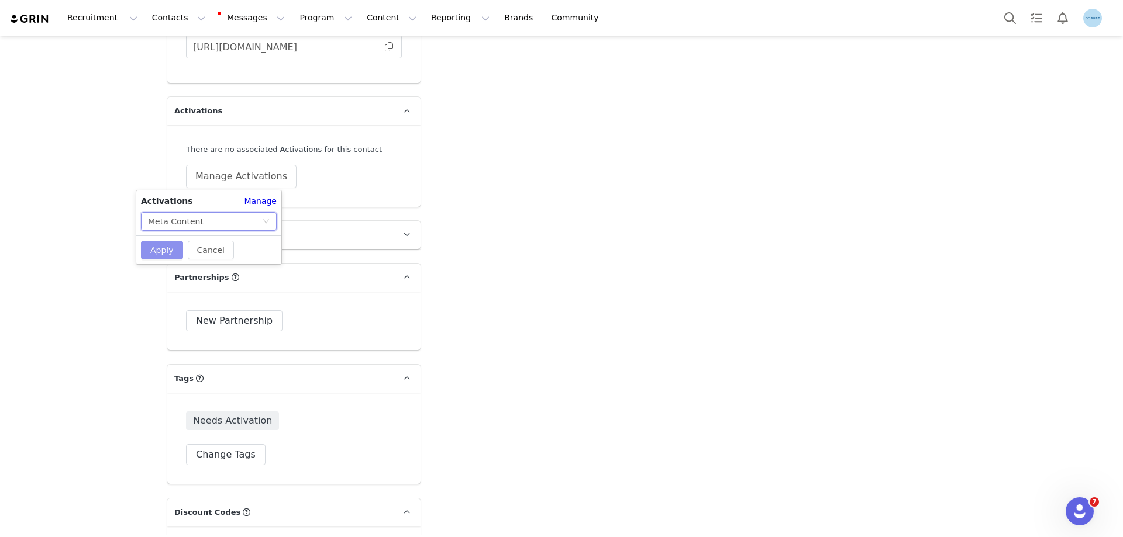
click at [168, 244] on button "Apply" at bounding box center [162, 250] width 42 height 19
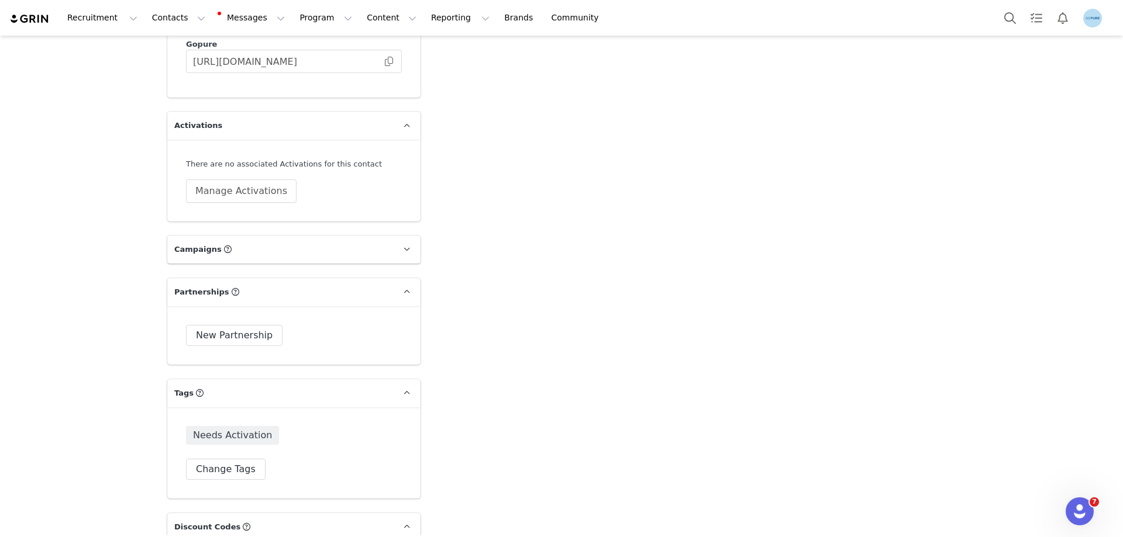
scroll to position [1637, 0]
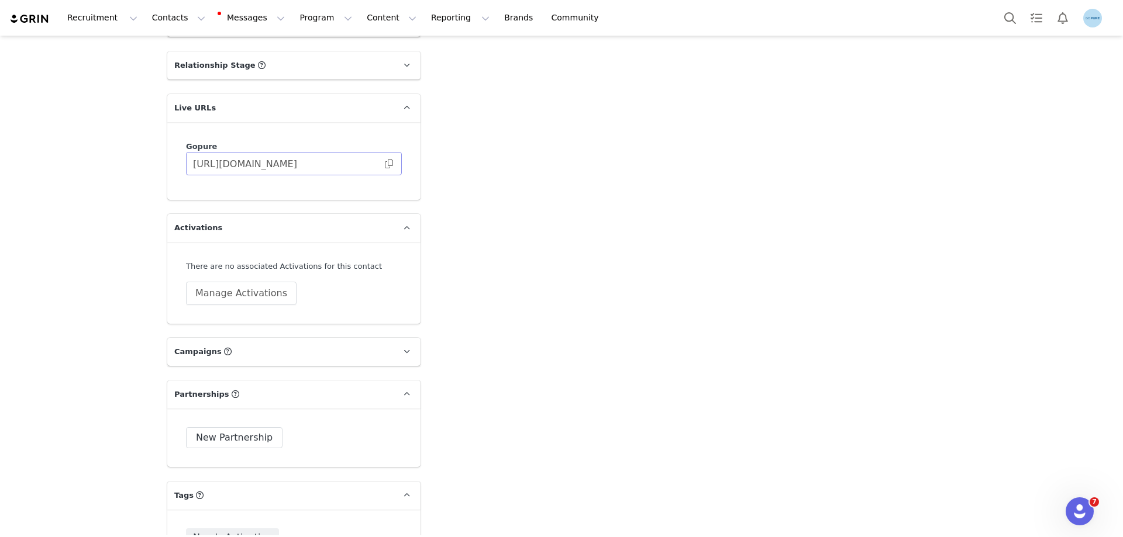
click at [387, 164] on span at bounding box center [389, 164] width 12 height 0
click at [236, 296] on button "Manage Activations" at bounding box center [241, 293] width 111 height 23
click at [223, 336] on div "Select Activation" at bounding box center [205, 339] width 114 height 18
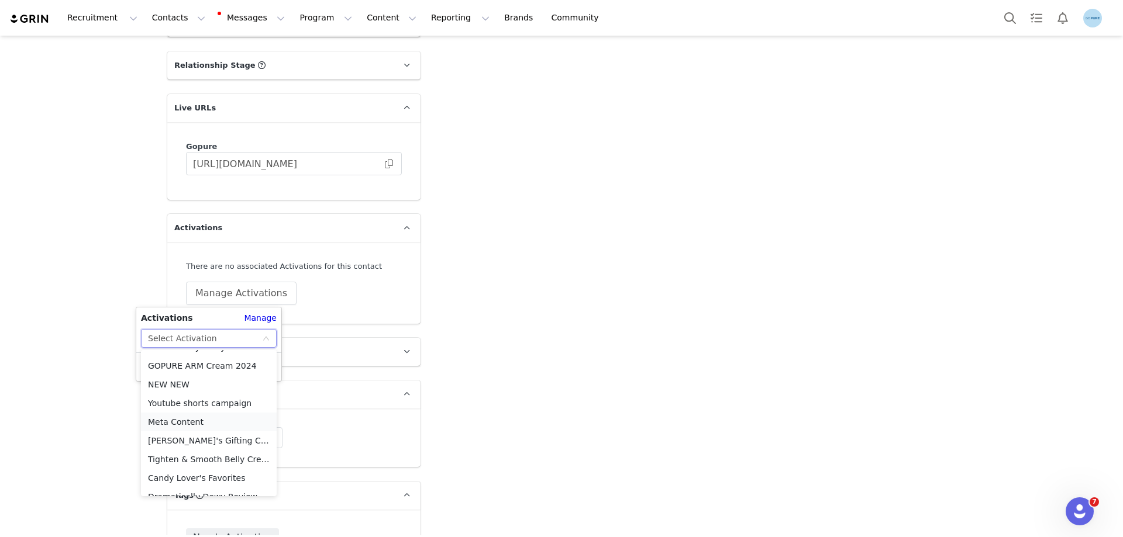
scroll to position [476, 0]
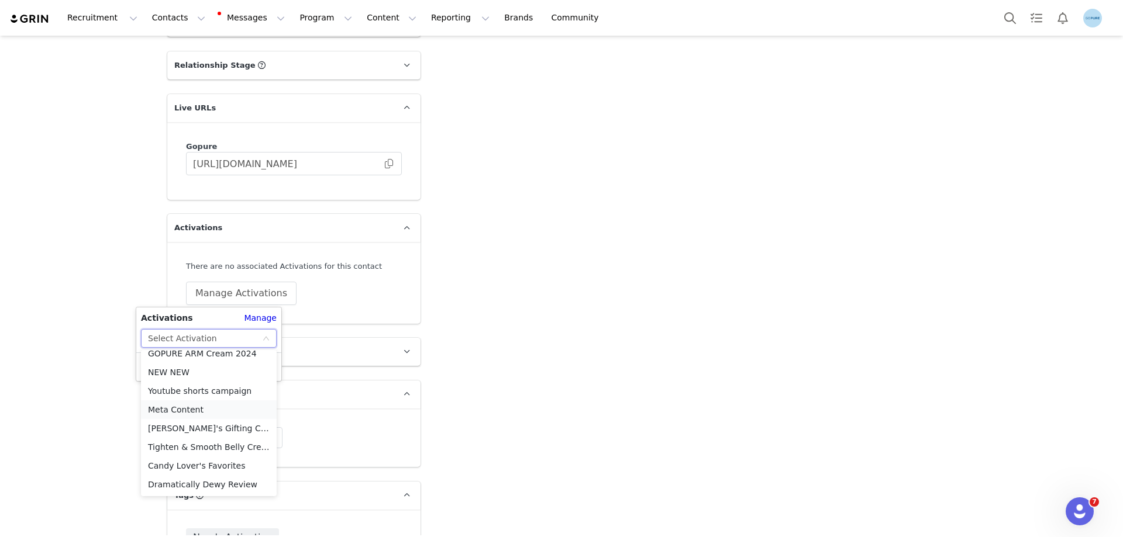
click at [172, 406] on li "Meta Content" at bounding box center [209, 409] width 136 height 19
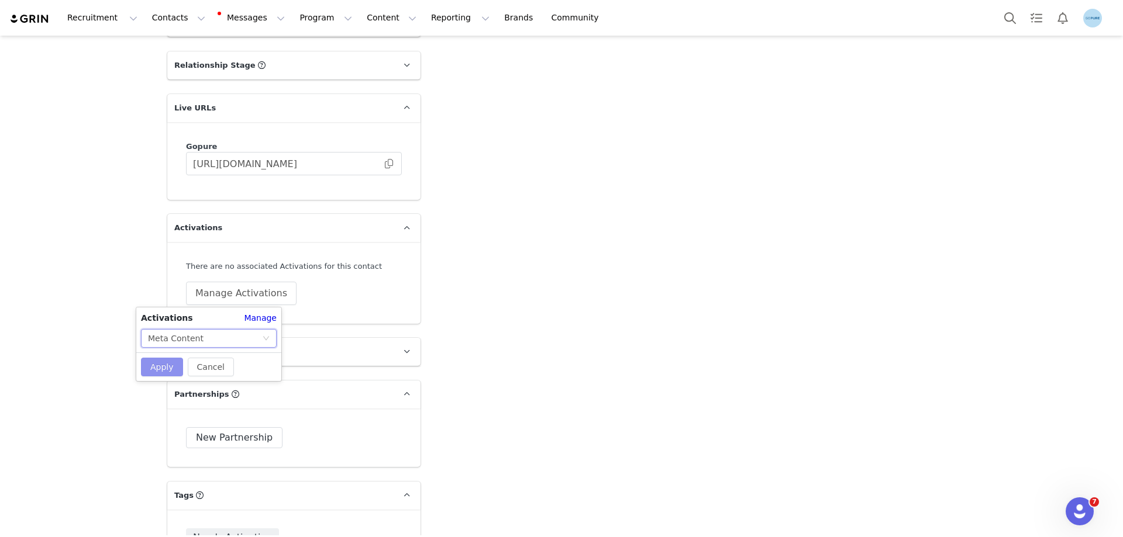
drag, startPoint x: 167, startPoint y: 363, endPoint x: 202, endPoint y: 365, distance: 34.5
click at [167, 364] on button "Apply" at bounding box center [162, 367] width 42 height 19
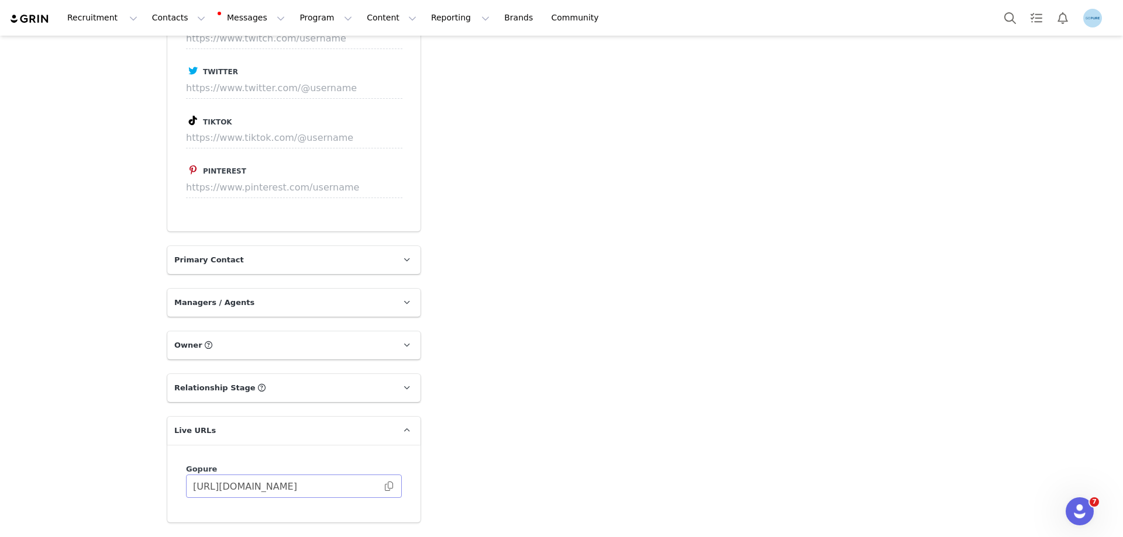
scroll to position [1462, 0]
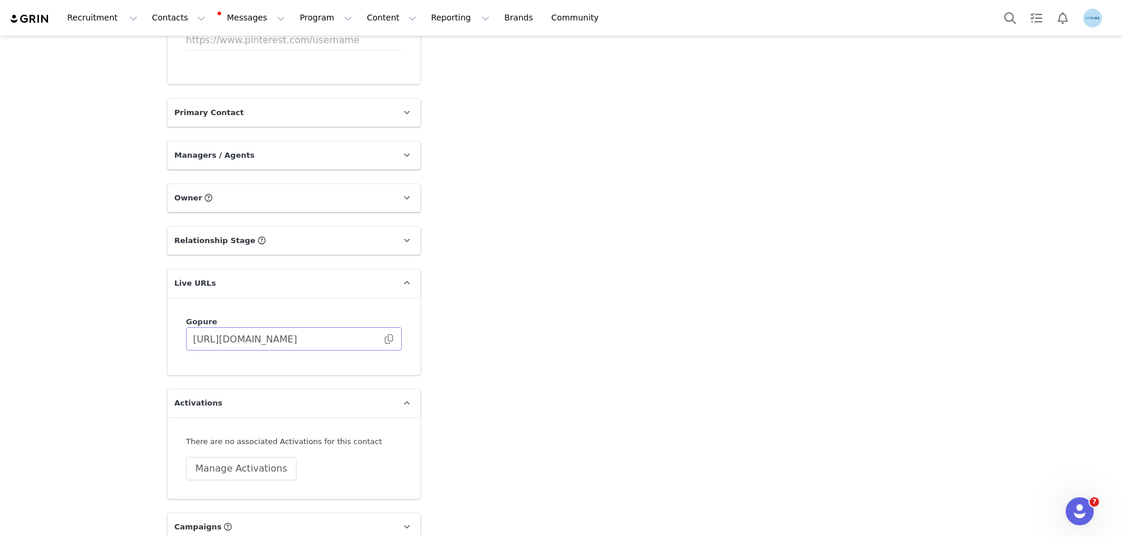
click at [386, 339] on span at bounding box center [389, 339] width 12 height 0
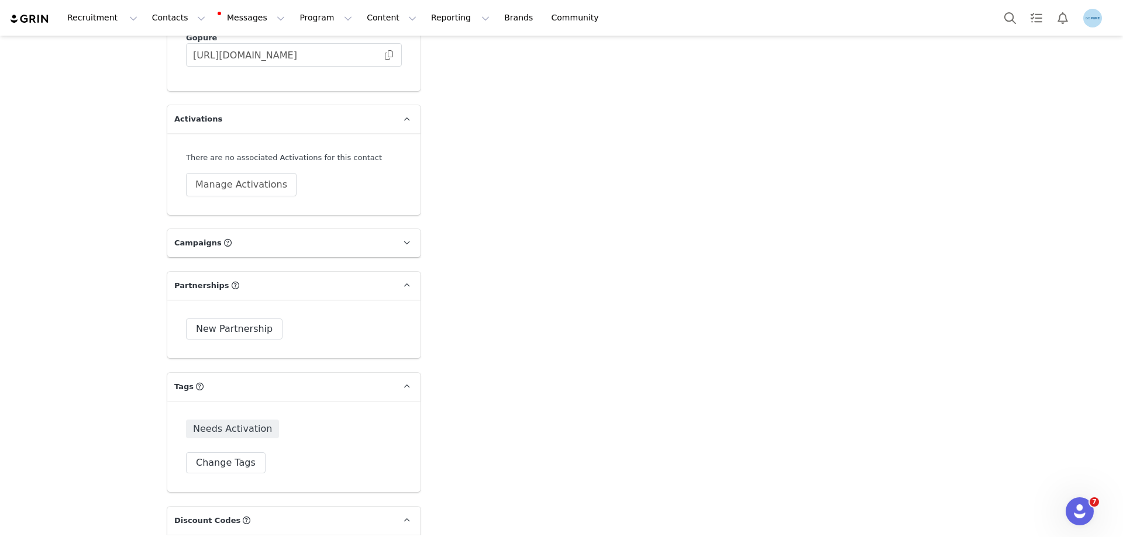
scroll to position [1754, 0]
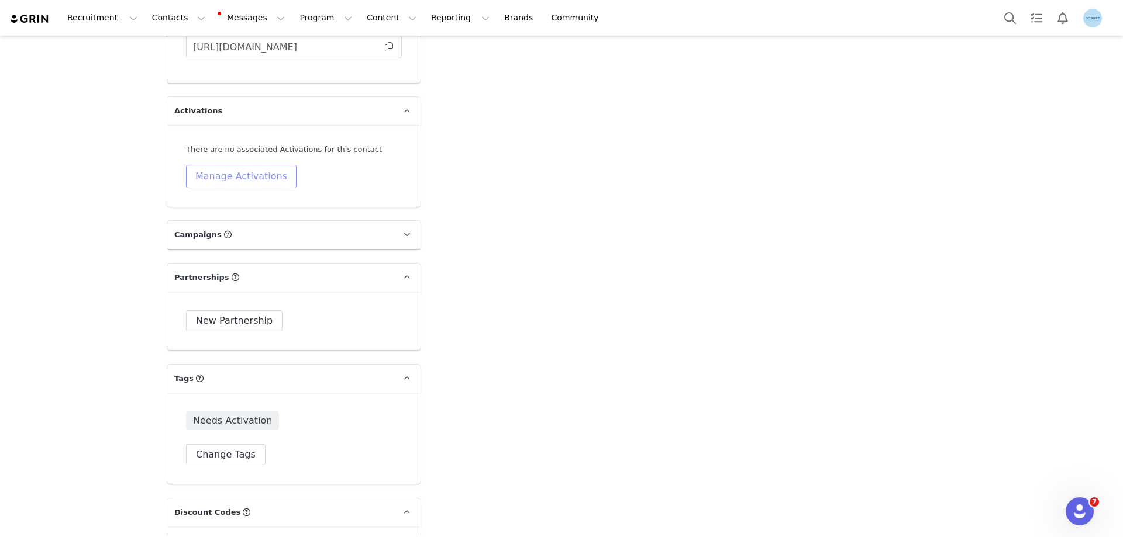
click at [245, 182] on button "Manage Activations" at bounding box center [241, 176] width 111 height 23
click at [213, 222] on div "Select Activation" at bounding box center [205, 222] width 114 height 18
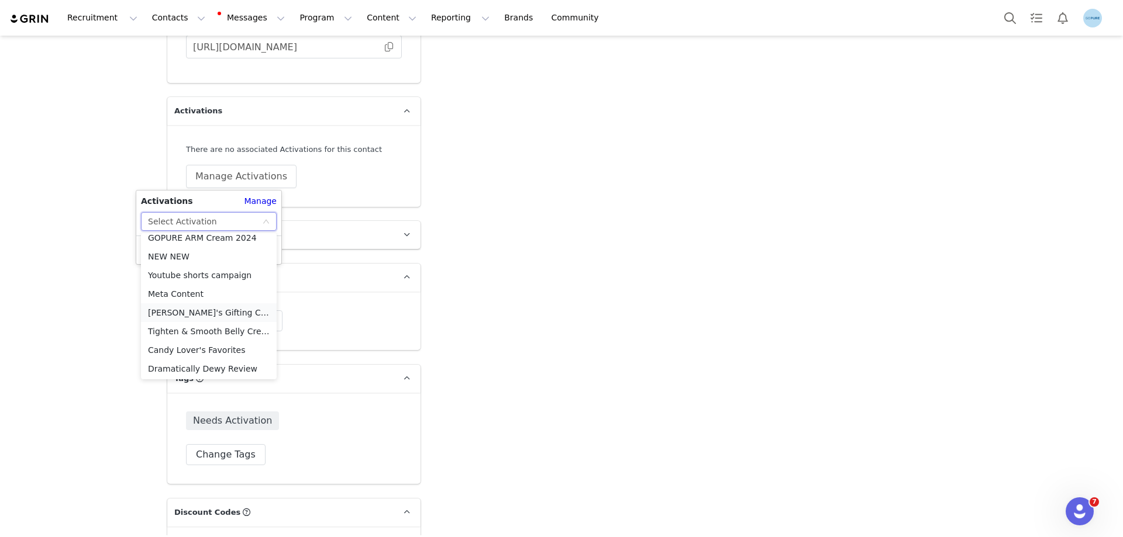
scroll to position [476, 0]
click at [194, 289] on li "Meta Content" at bounding box center [209, 293] width 136 height 19
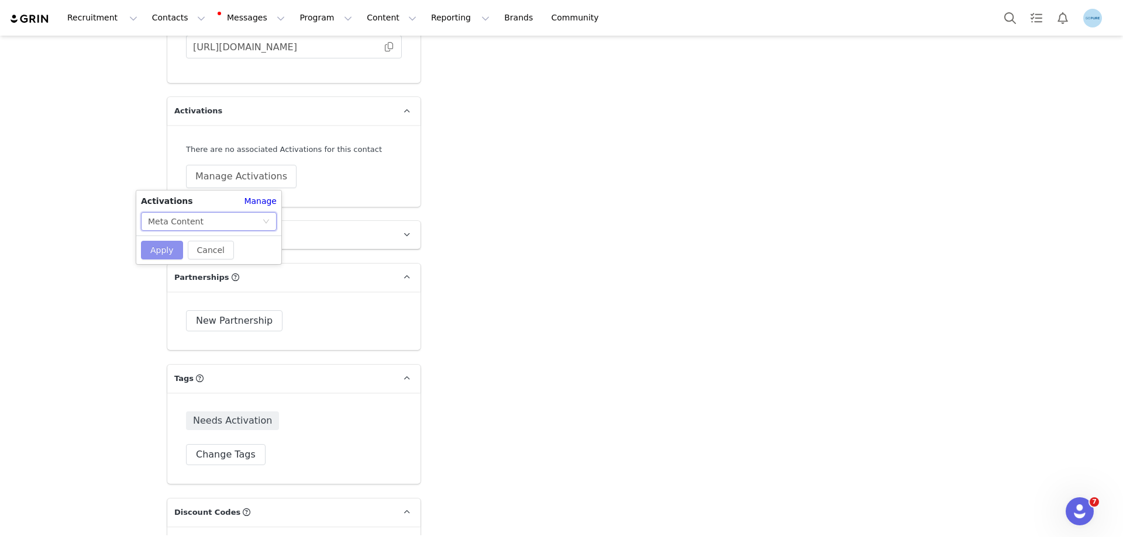
click at [175, 248] on button "Apply" at bounding box center [162, 250] width 42 height 19
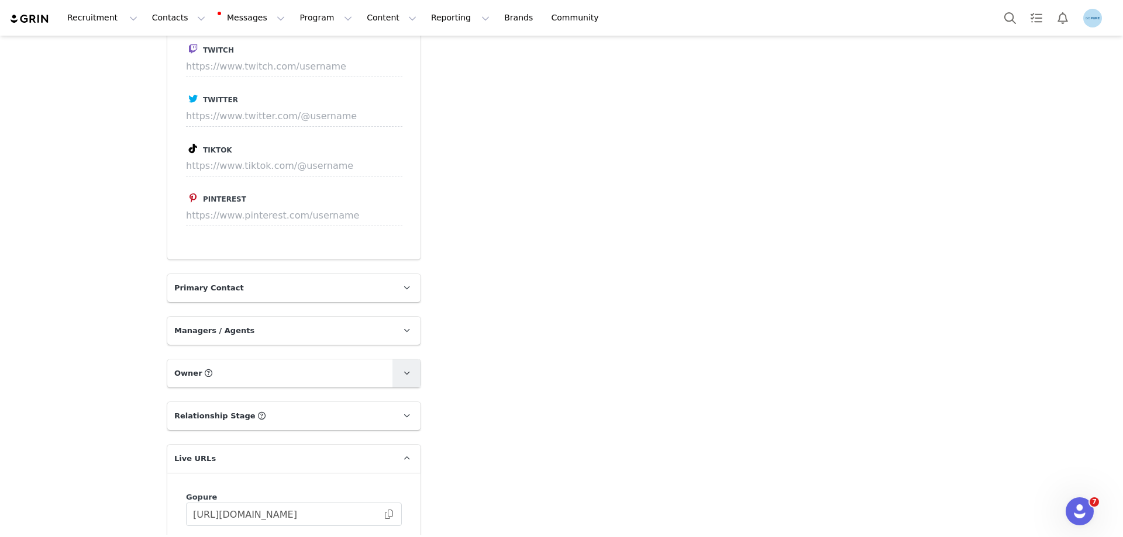
scroll to position [1520, 0]
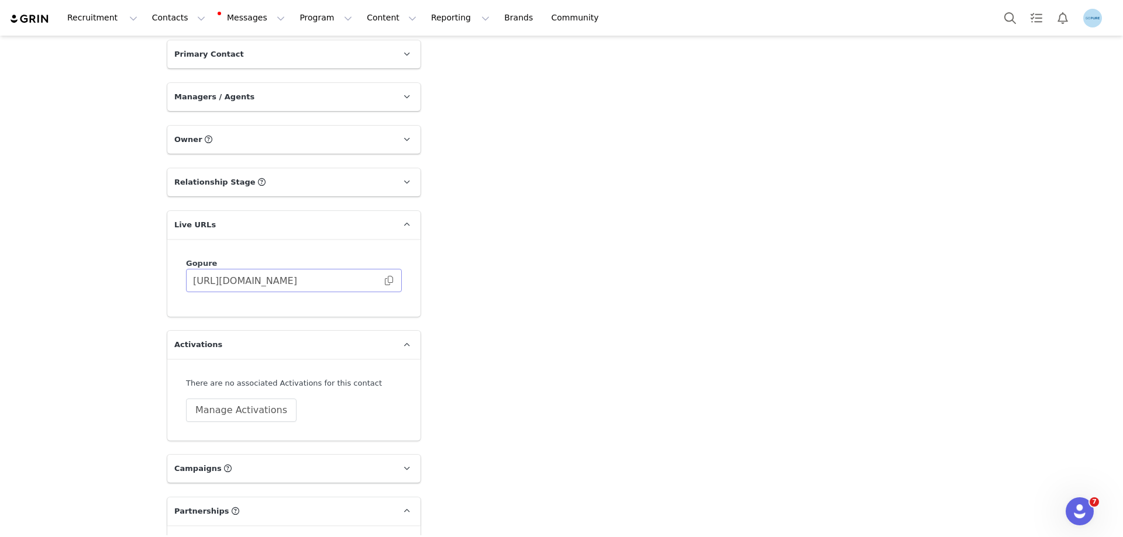
click at [384, 281] on span at bounding box center [389, 281] width 12 height 0
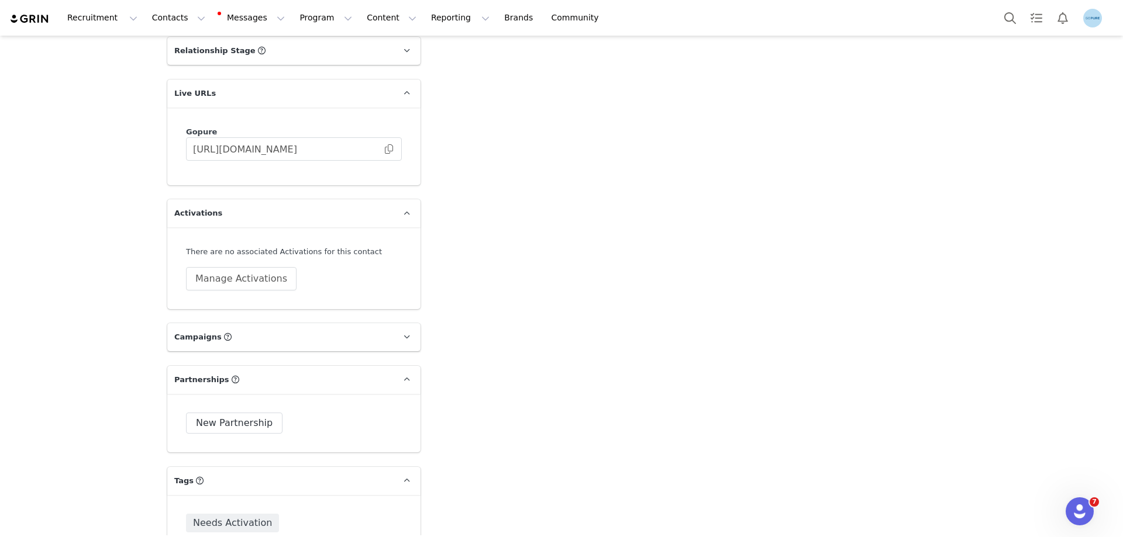
scroll to position [1754, 0]
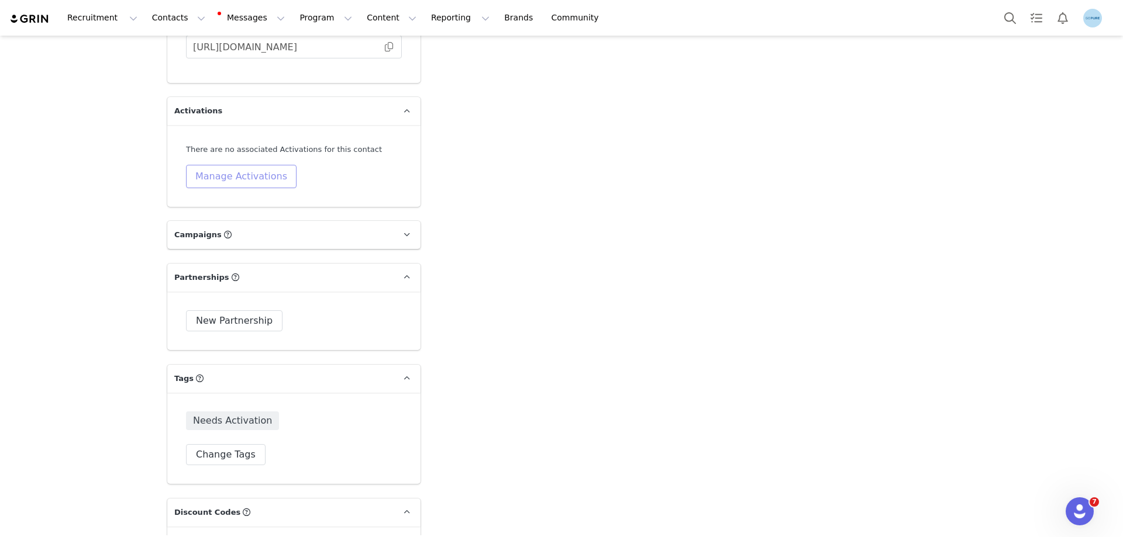
click at [235, 167] on button "Manage Activations" at bounding box center [241, 176] width 111 height 23
click at [216, 222] on div "Select Activation" at bounding box center [205, 222] width 114 height 18
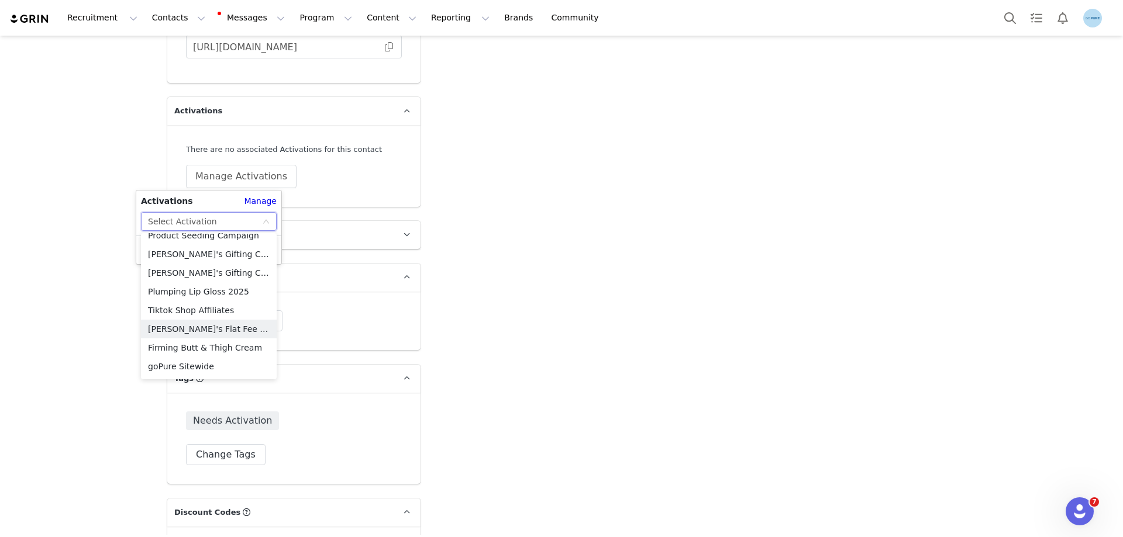
scroll to position [476, 0]
click at [196, 291] on li "Meta Content" at bounding box center [209, 293] width 136 height 19
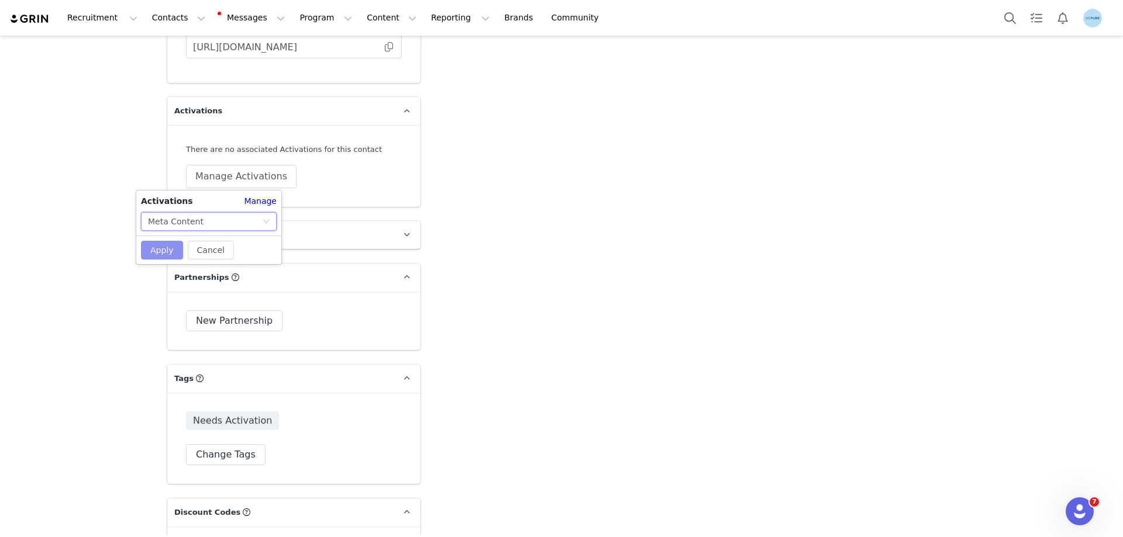
click at [170, 244] on button "Apply" at bounding box center [162, 250] width 42 height 19
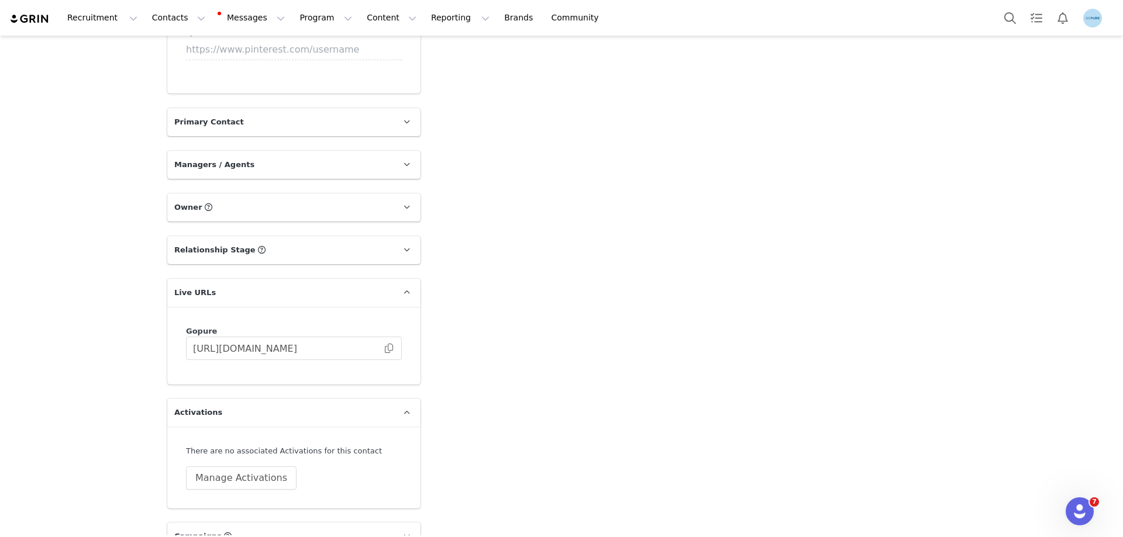
scroll to position [1637, 0]
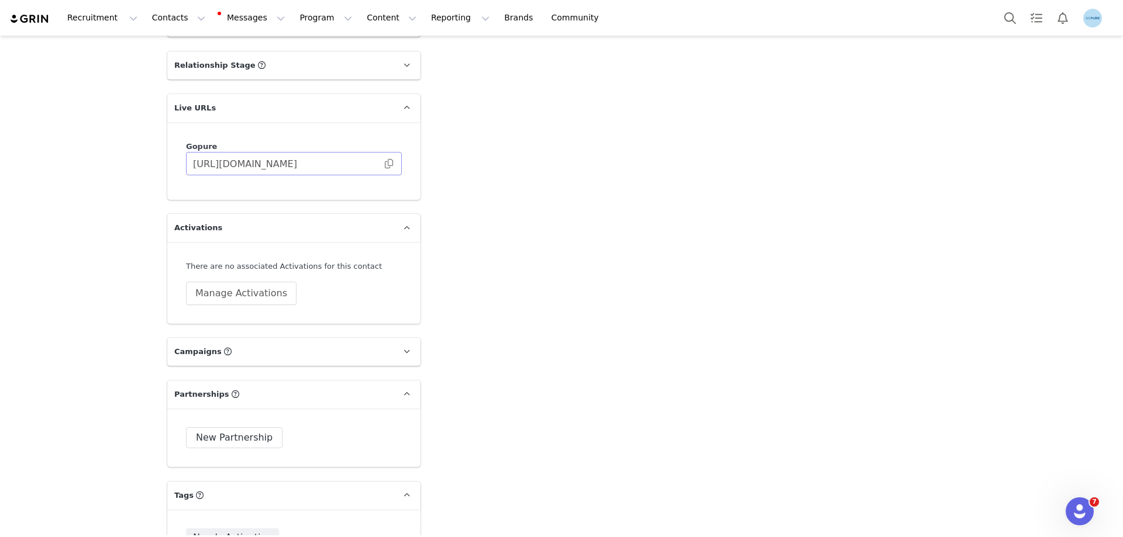
click at [387, 164] on span at bounding box center [389, 164] width 12 height 0
click at [267, 291] on button "Manage Activations" at bounding box center [241, 293] width 111 height 23
click at [238, 339] on div "Select Activation" at bounding box center [205, 339] width 114 height 18
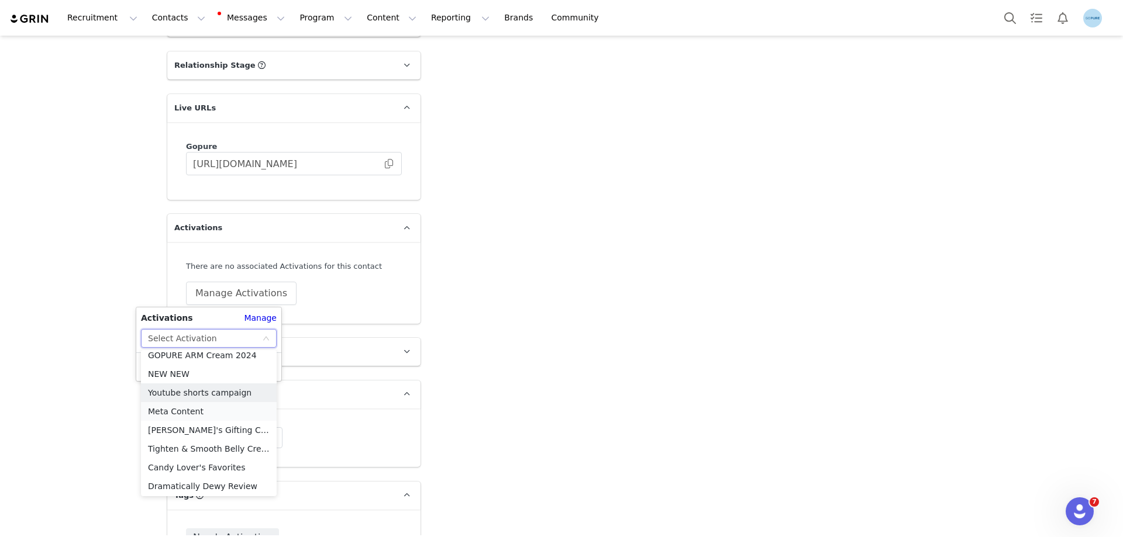
scroll to position [476, 0]
click at [186, 412] on li "Meta Content" at bounding box center [209, 409] width 136 height 19
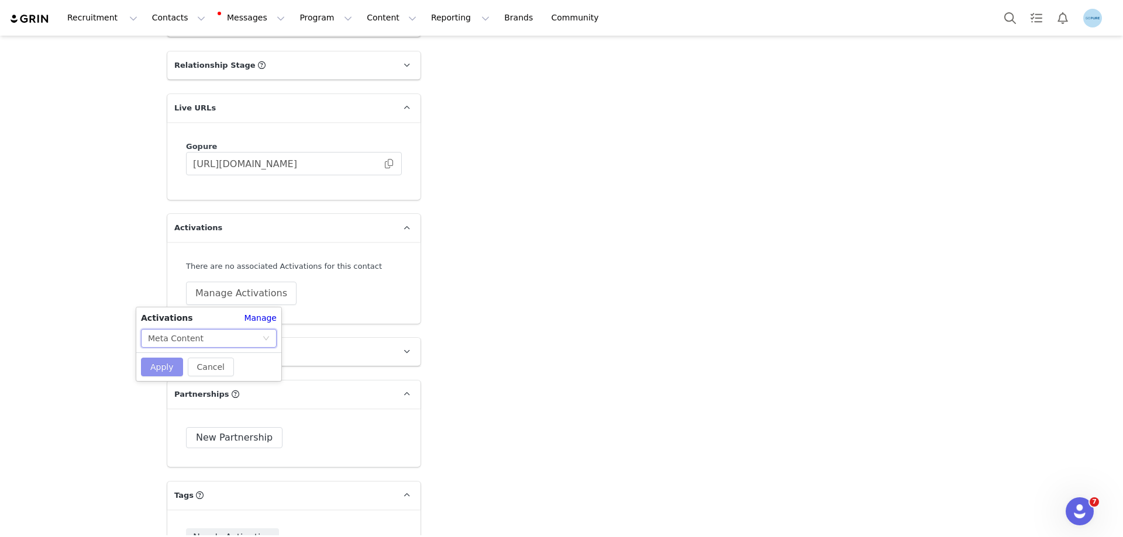
click at [164, 362] on button "Apply" at bounding box center [162, 367] width 42 height 19
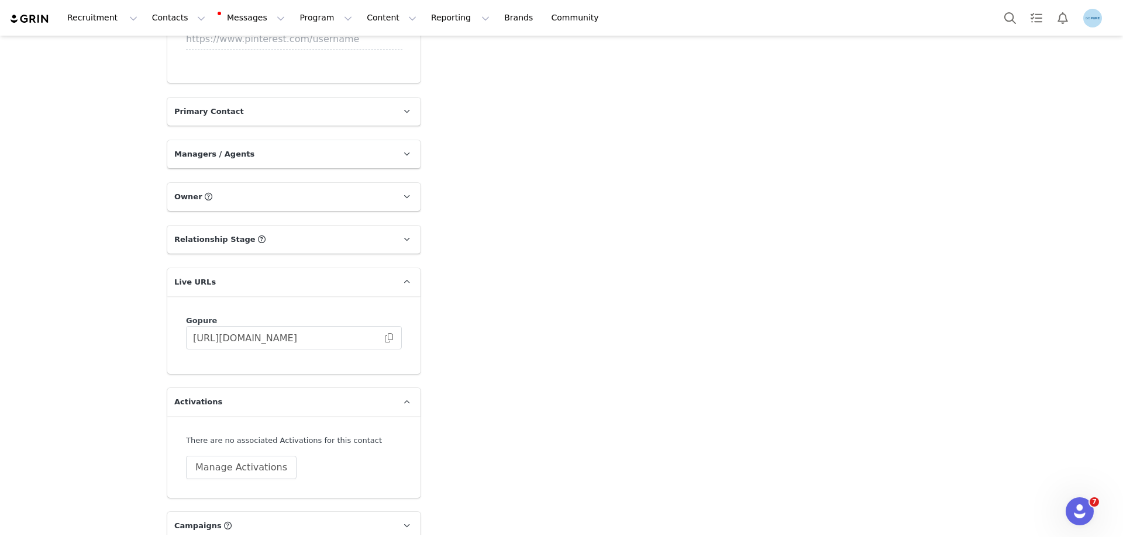
scroll to position [1579, 0]
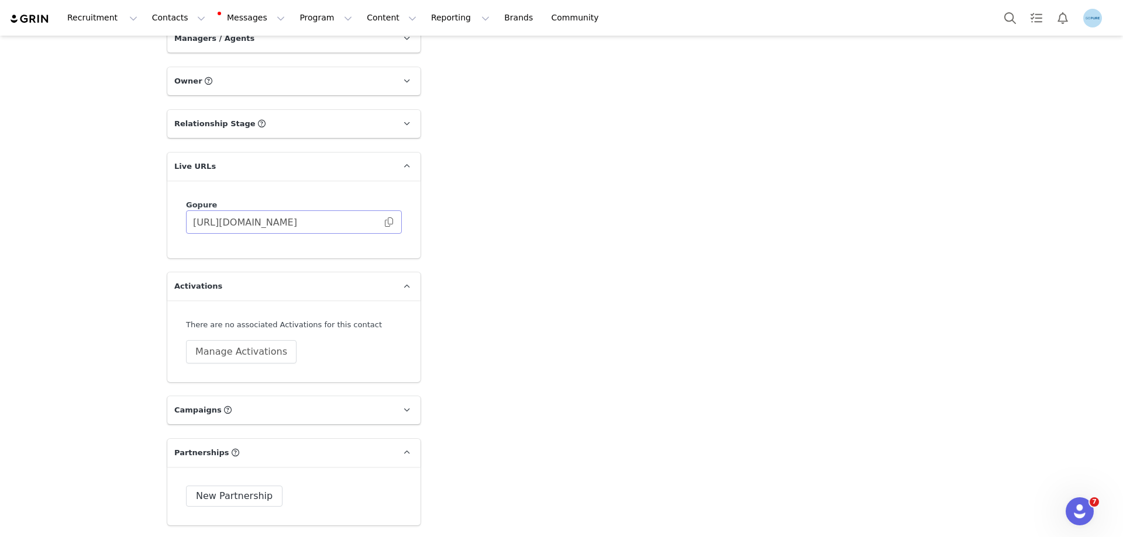
click at [384, 222] on span at bounding box center [389, 222] width 12 height 0
click at [246, 351] on button "Manage Activations" at bounding box center [241, 351] width 111 height 23
click at [230, 396] on div "Select Activation" at bounding box center [205, 397] width 114 height 18
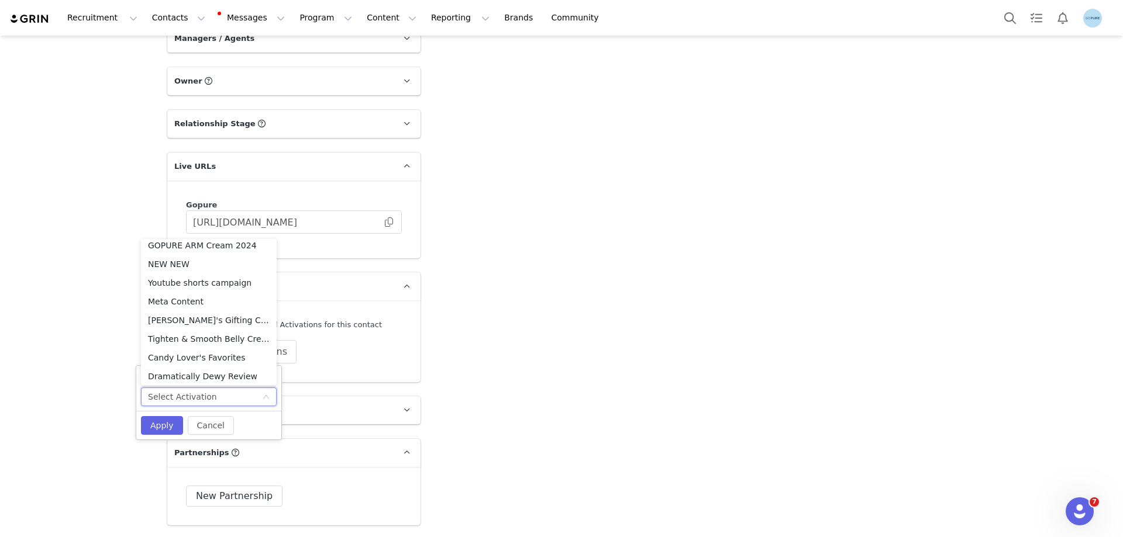
scroll to position [476, 0]
click at [188, 295] on li "Meta Content" at bounding box center [209, 298] width 136 height 19
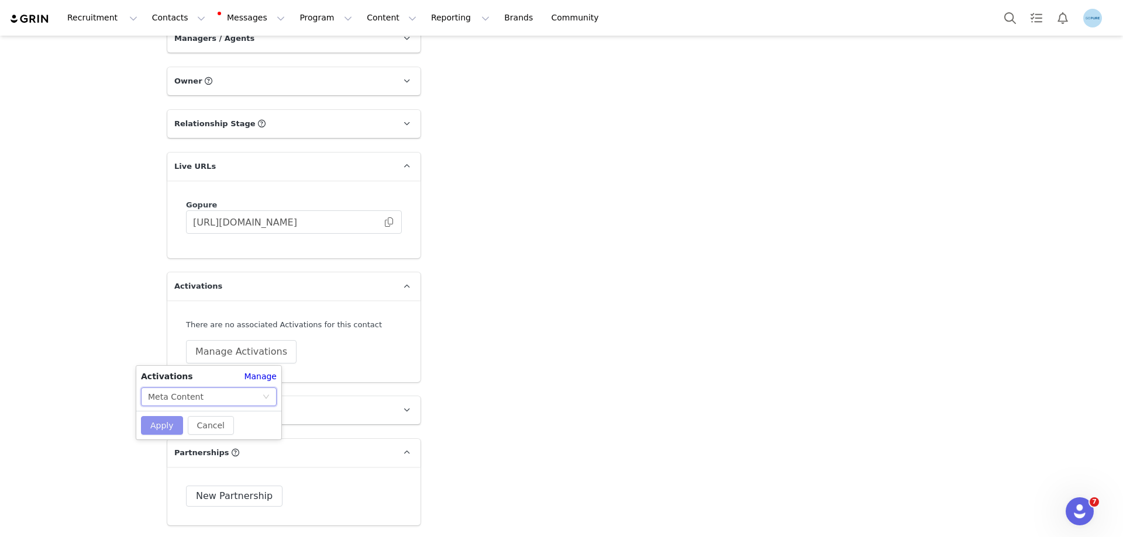
click at [165, 419] on button "Apply" at bounding box center [162, 425] width 42 height 19
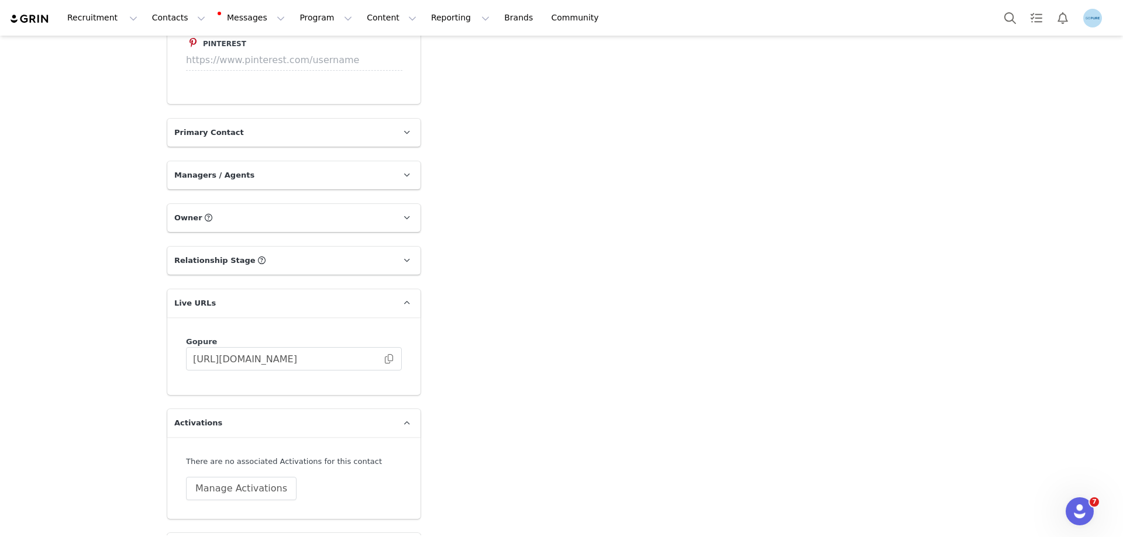
scroll to position [1637, 0]
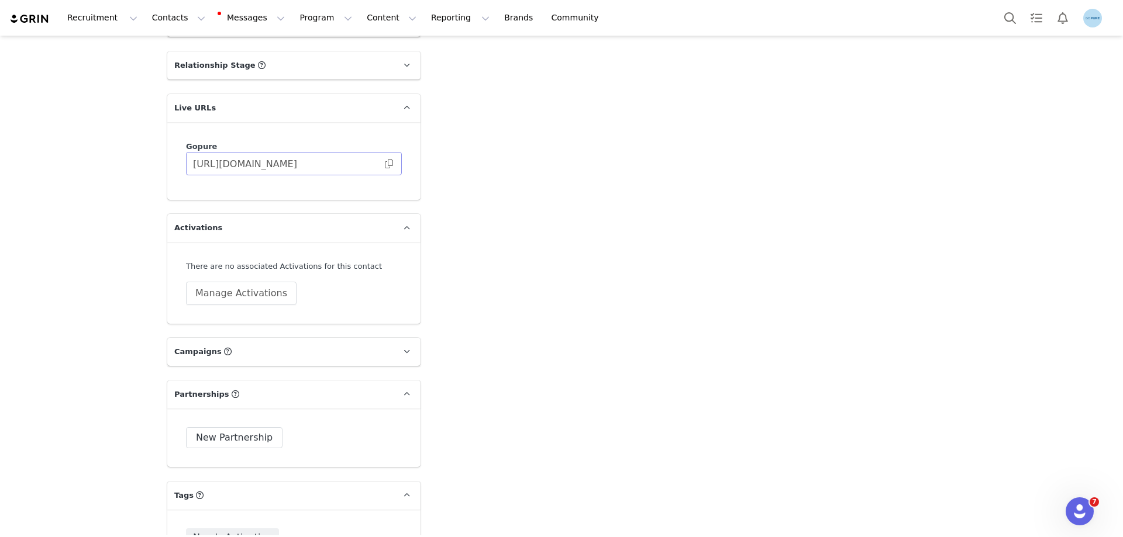
click at [386, 164] on span at bounding box center [389, 164] width 12 height 0
click at [246, 292] on button "Manage Activations" at bounding box center [241, 293] width 111 height 23
click at [220, 336] on div "Select Activation" at bounding box center [205, 339] width 114 height 18
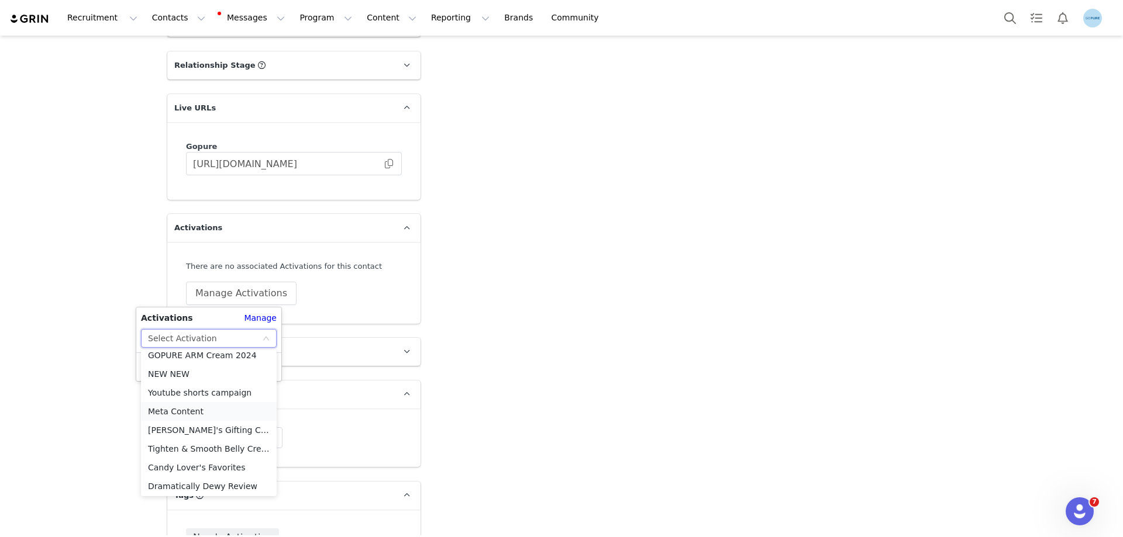
scroll to position [476, 0]
click at [179, 408] on li "Meta Content" at bounding box center [209, 409] width 136 height 19
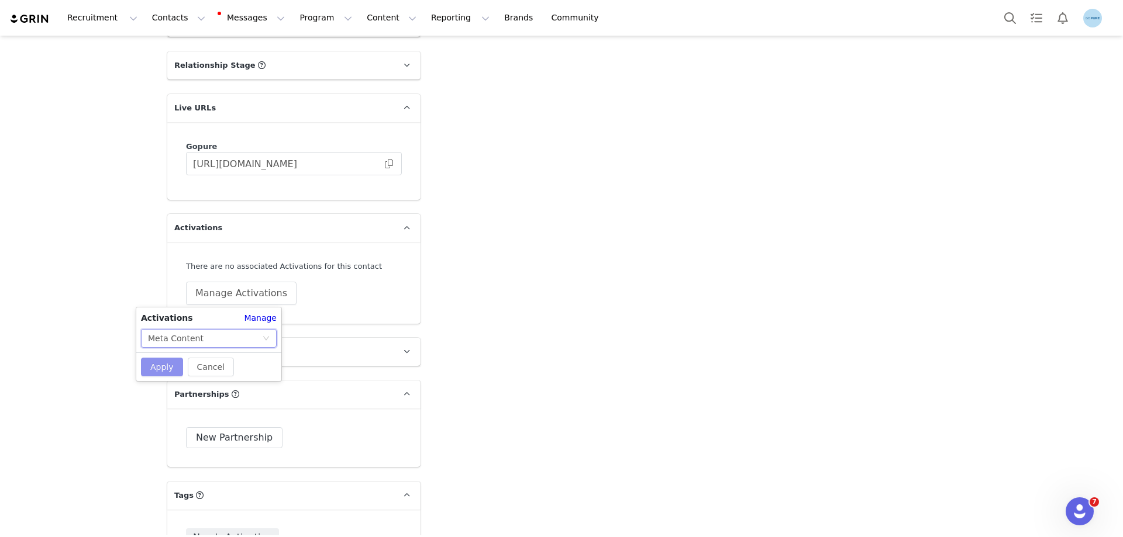
click at [167, 360] on button "Apply" at bounding box center [162, 367] width 42 height 19
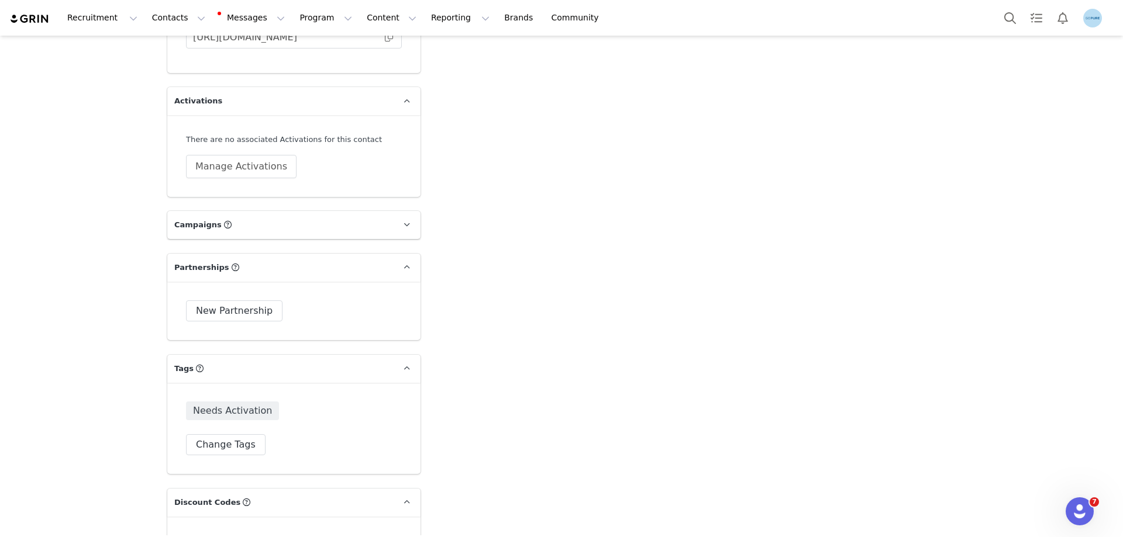
scroll to position [1696, 0]
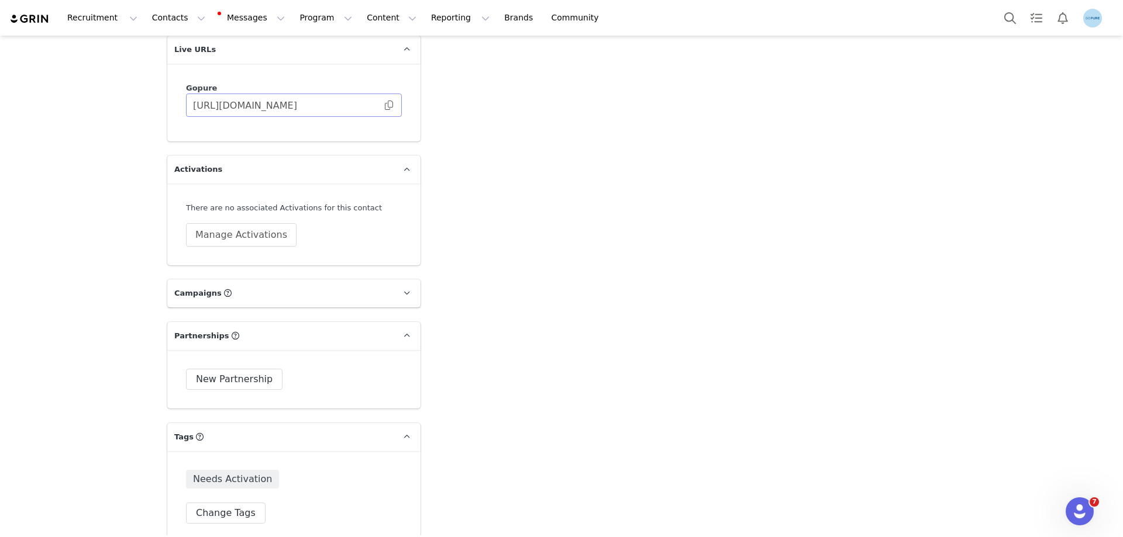
click at [387, 105] on span at bounding box center [389, 105] width 12 height 0
click at [229, 237] on button "Manage Activations" at bounding box center [241, 234] width 111 height 23
click at [217, 281] on div "Select Activation" at bounding box center [205, 280] width 114 height 18
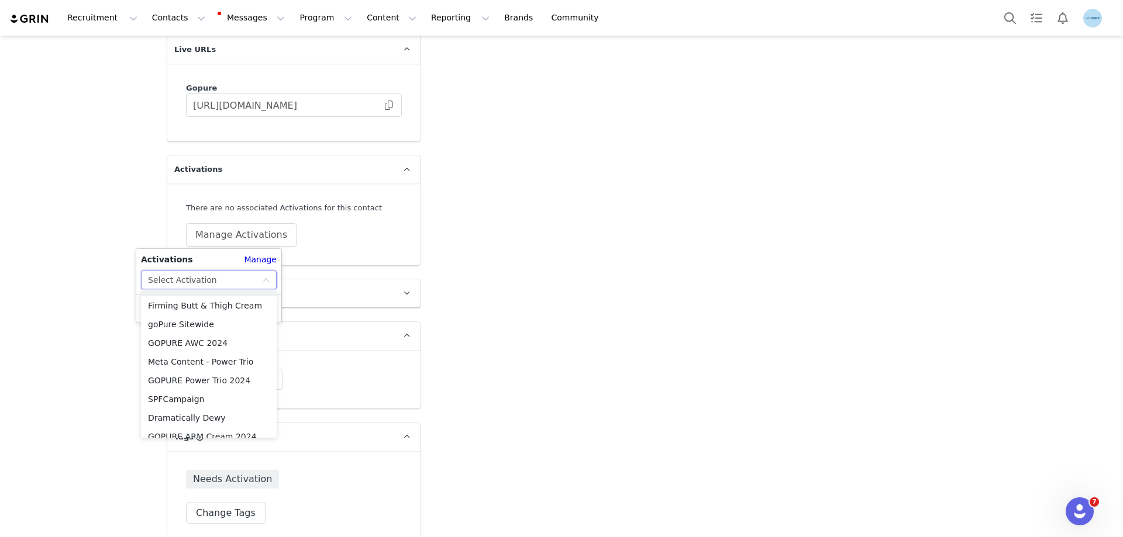
scroll to position [476, 0]
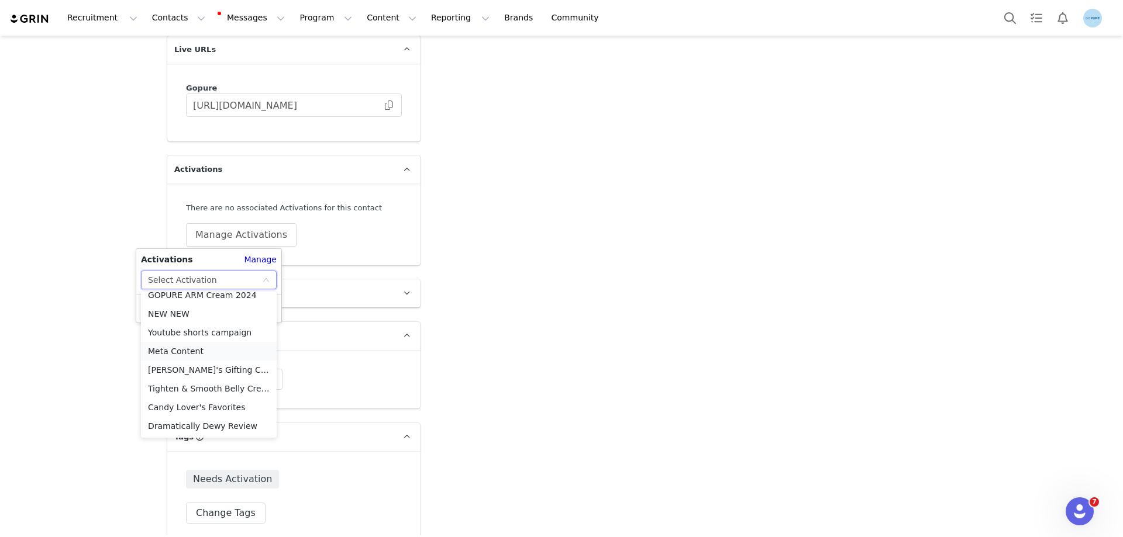
click at [195, 351] on li "Meta Content" at bounding box center [209, 351] width 136 height 19
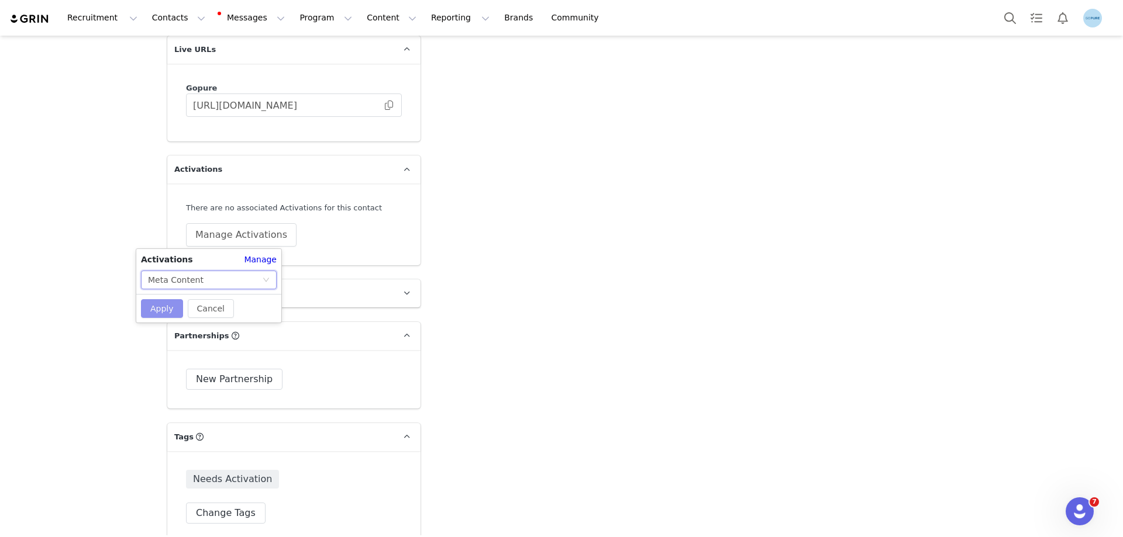
click at [166, 308] on button "Apply" at bounding box center [162, 308] width 42 height 19
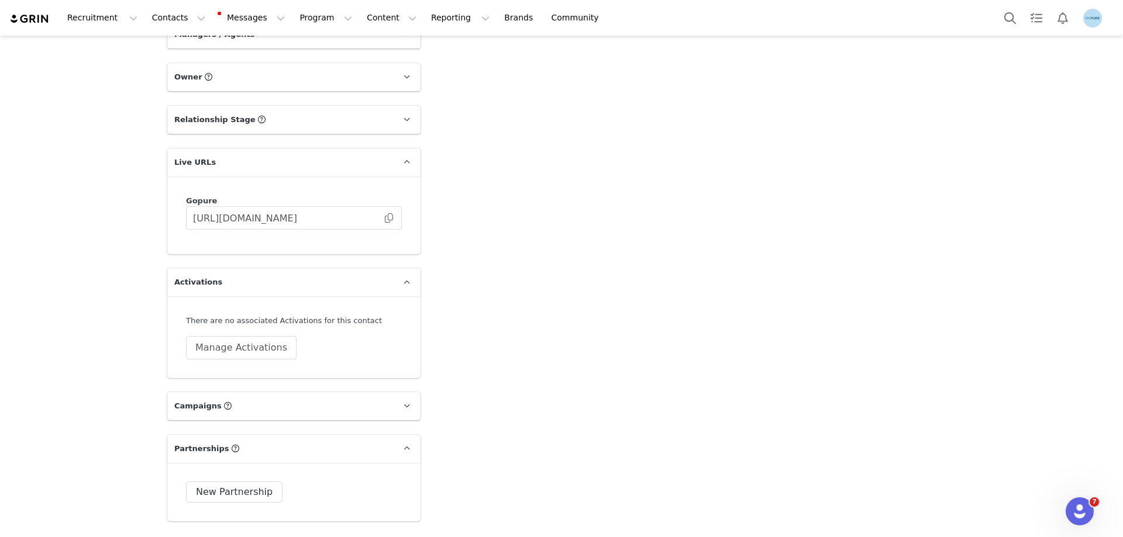
scroll to position [1637, 0]
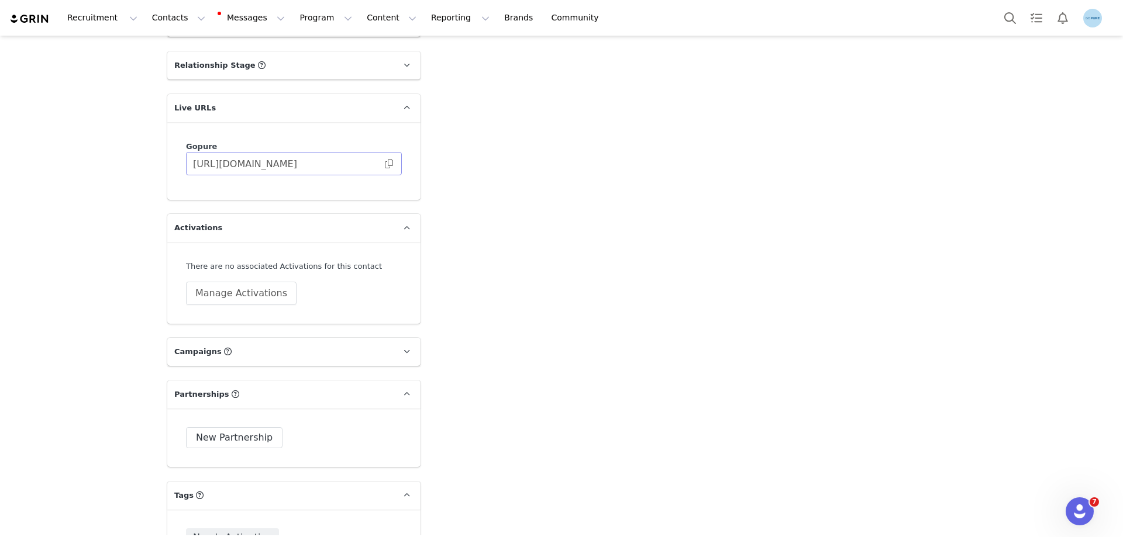
click at [388, 164] on span at bounding box center [389, 164] width 12 height 0
drag, startPoint x: 248, startPoint y: 294, endPoint x: 243, endPoint y: 303, distance: 10.5
click at [248, 294] on button "Manage Activations" at bounding box center [241, 293] width 111 height 23
click at [218, 341] on div "Select Activation" at bounding box center [205, 339] width 114 height 18
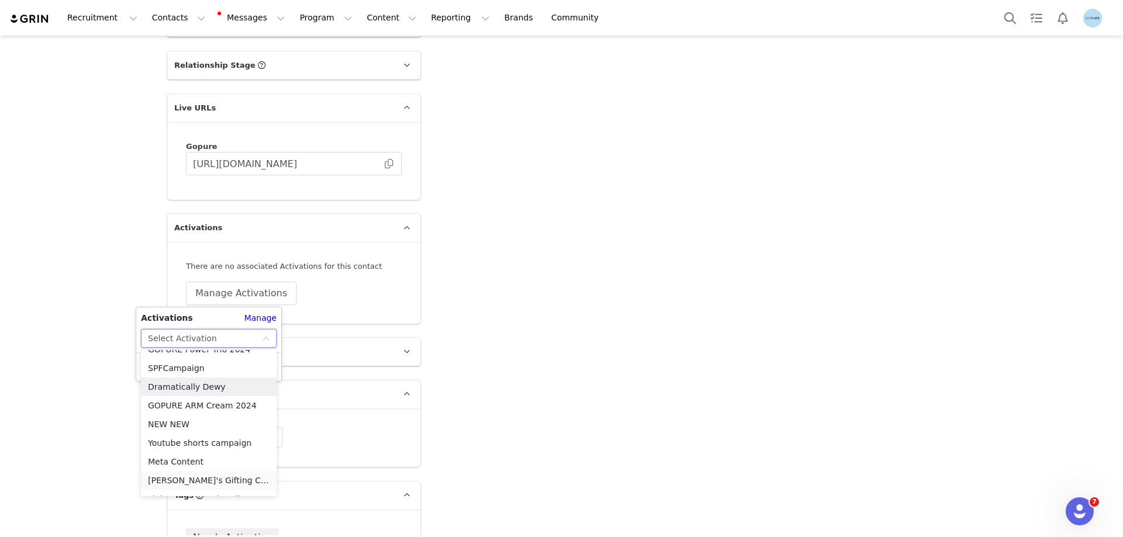
scroll to position [476, 0]
click at [192, 406] on li "Meta Content" at bounding box center [209, 409] width 136 height 19
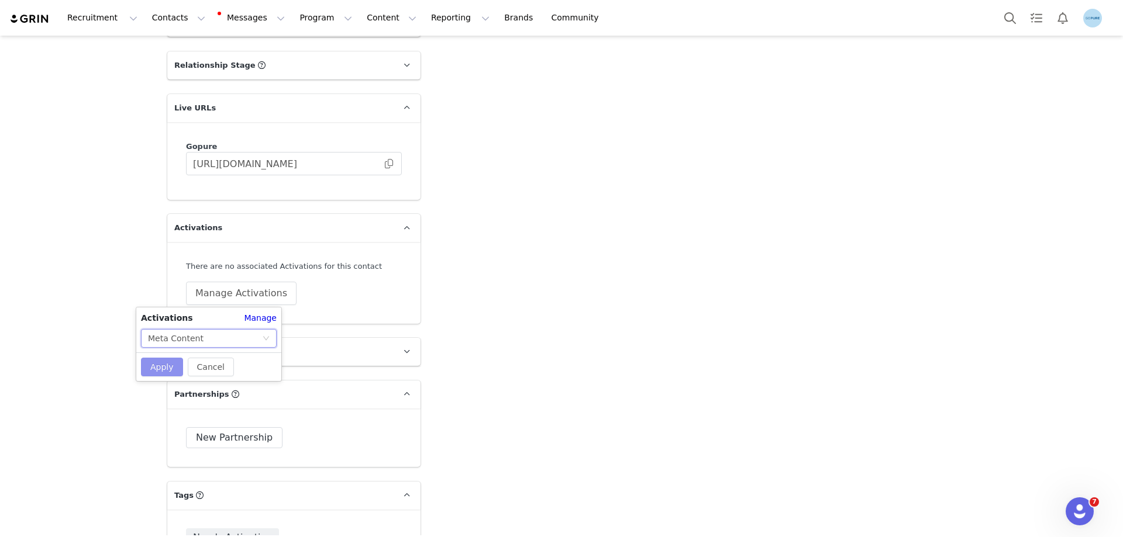
click at [166, 364] on button "Apply" at bounding box center [162, 367] width 42 height 19
click at [388, 164] on span at bounding box center [389, 164] width 12 height 0
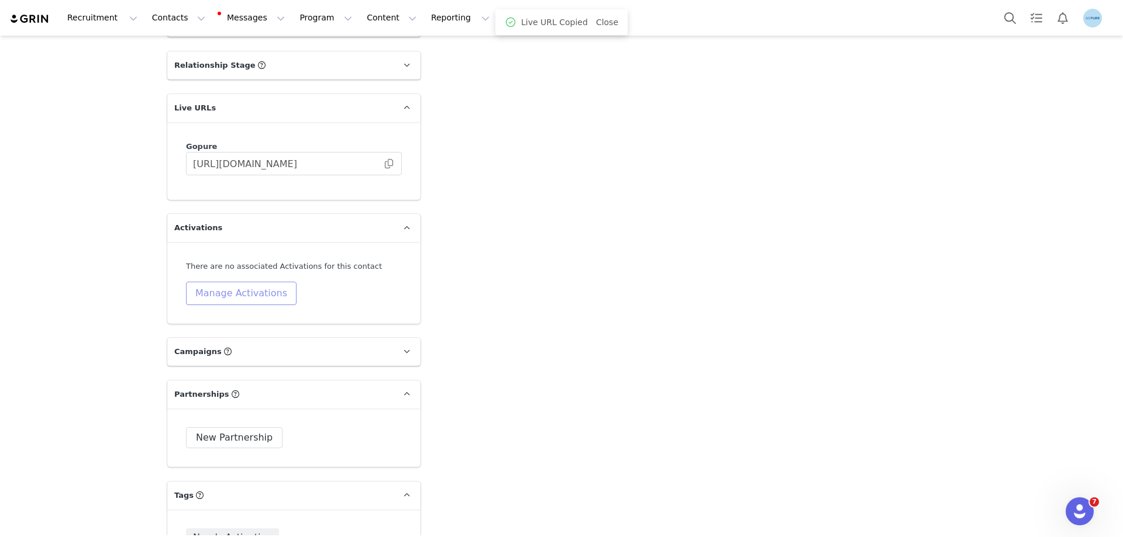
click at [243, 291] on button "Manage Activations" at bounding box center [241, 293] width 111 height 23
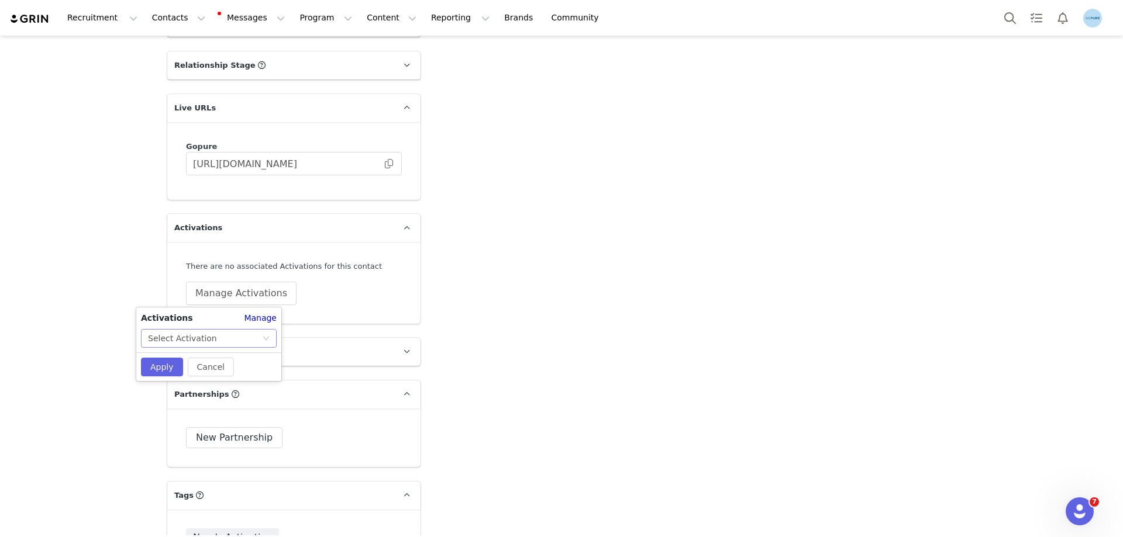
click at [237, 334] on div "Select Activation" at bounding box center [205, 339] width 114 height 18
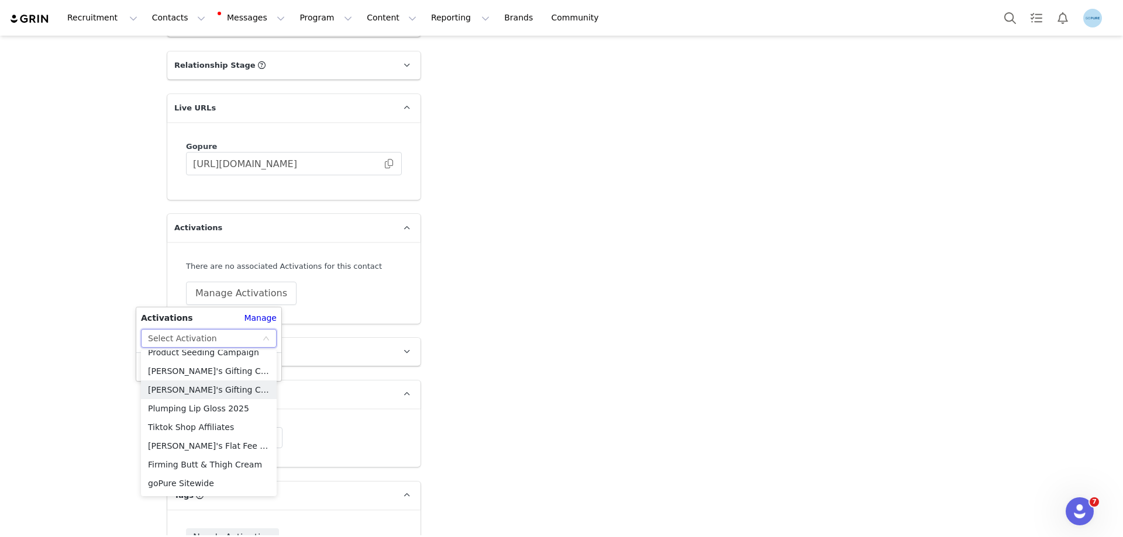
scroll to position [476, 0]
click at [168, 409] on li "Meta Content" at bounding box center [209, 409] width 136 height 19
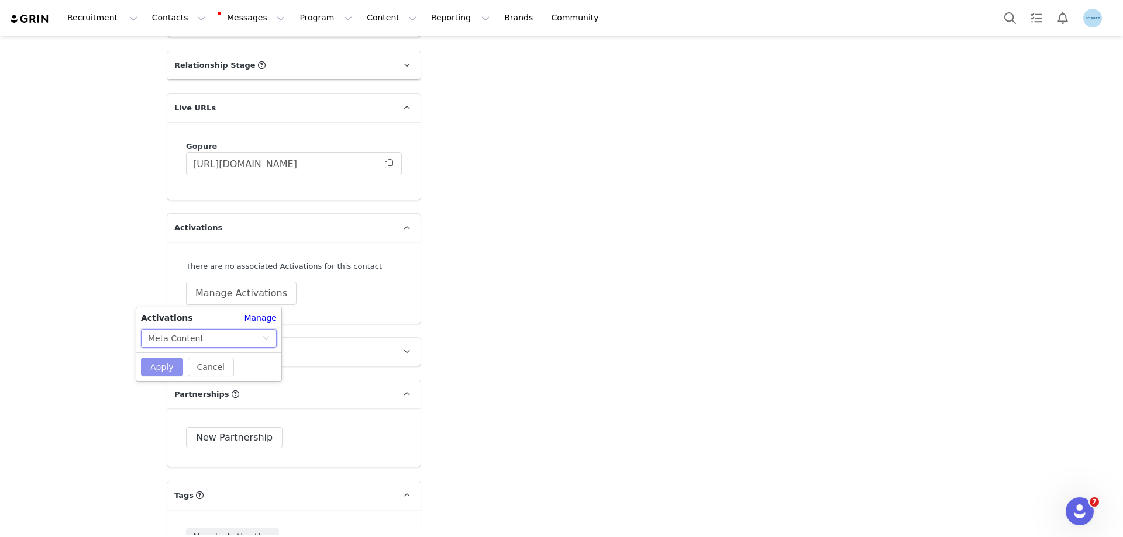
drag, startPoint x: 158, startPoint y: 362, endPoint x: 168, endPoint y: 364, distance: 10.7
click at [158, 363] on button "Apply" at bounding box center [162, 367] width 42 height 19
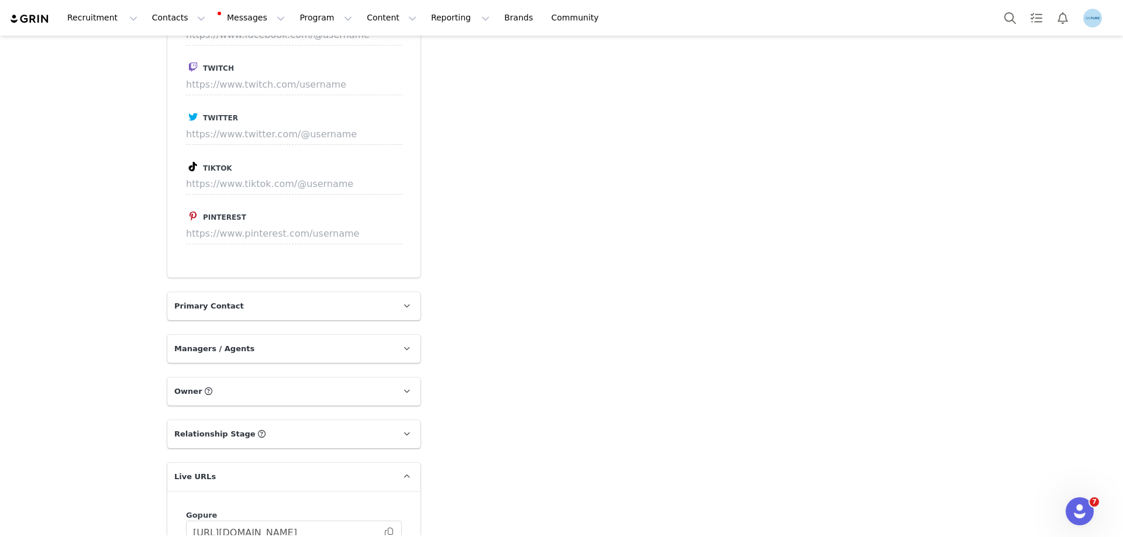
scroll to position [1462, 0]
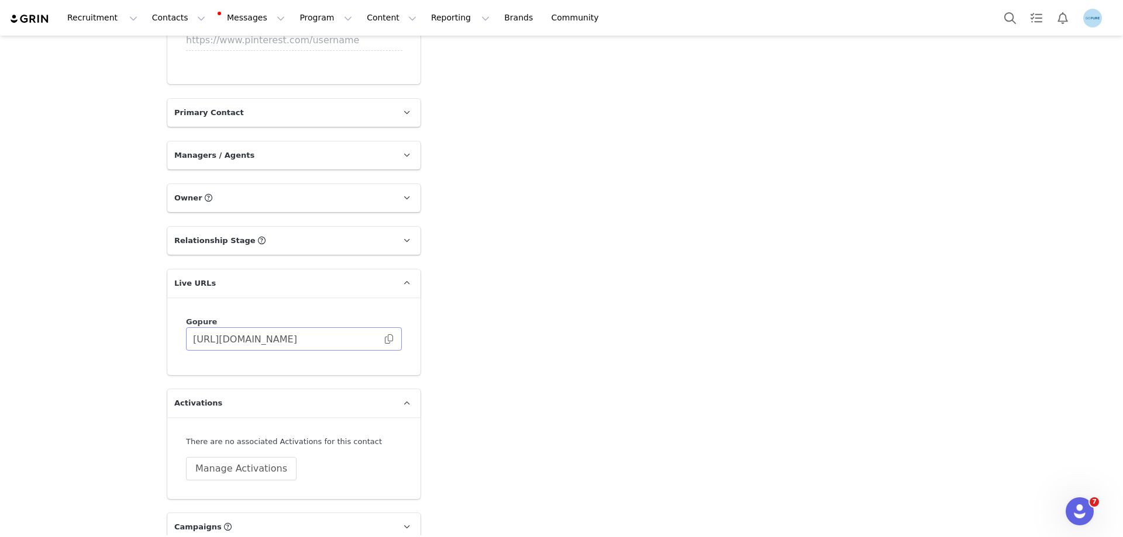
click at [386, 339] on span at bounding box center [389, 339] width 12 height 0
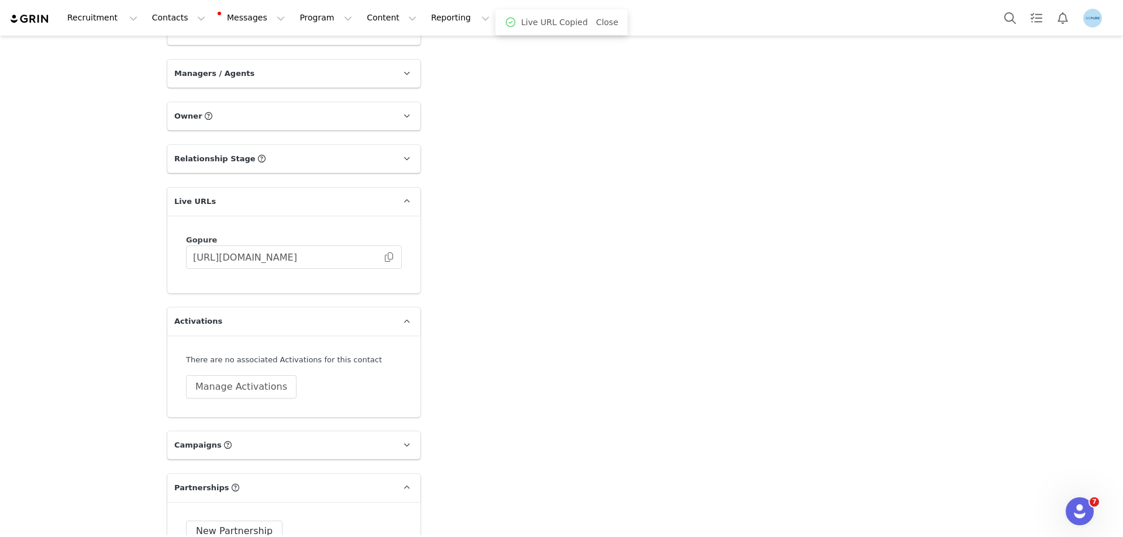
scroll to position [1696, 0]
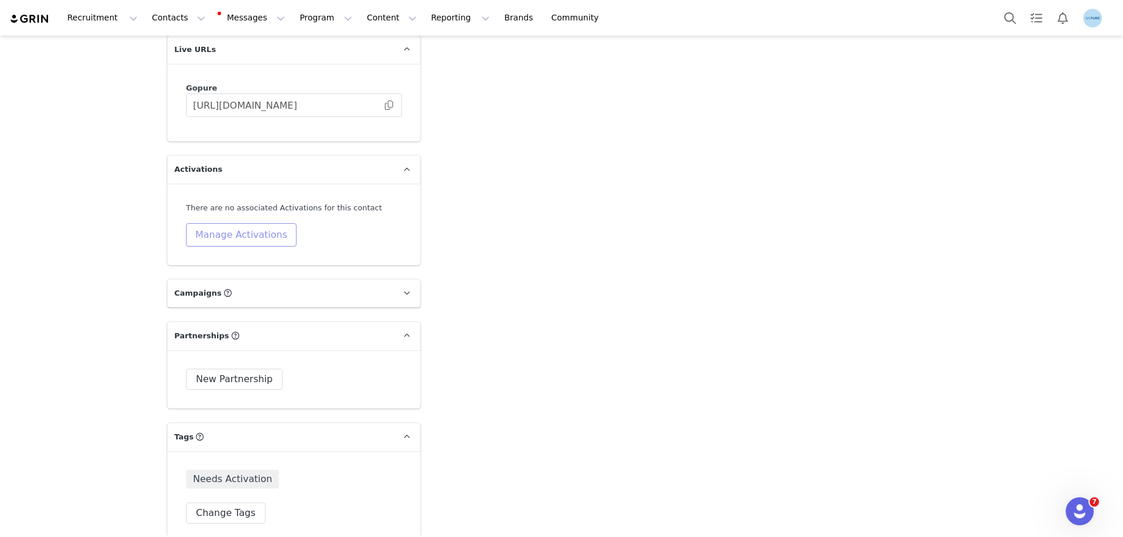
click at [225, 239] on button "Manage Activations" at bounding box center [241, 234] width 111 height 23
click at [212, 289] on div "Select Activation" at bounding box center [209, 280] width 136 height 19
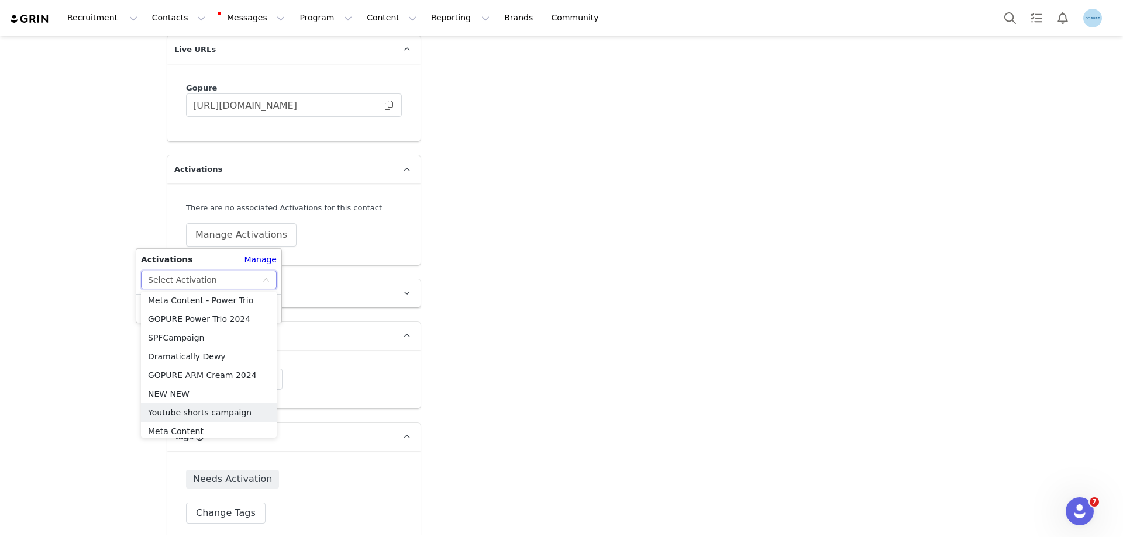
scroll to position [476, 0]
click at [175, 348] on li "Meta Content" at bounding box center [209, 351] width 136 height 19
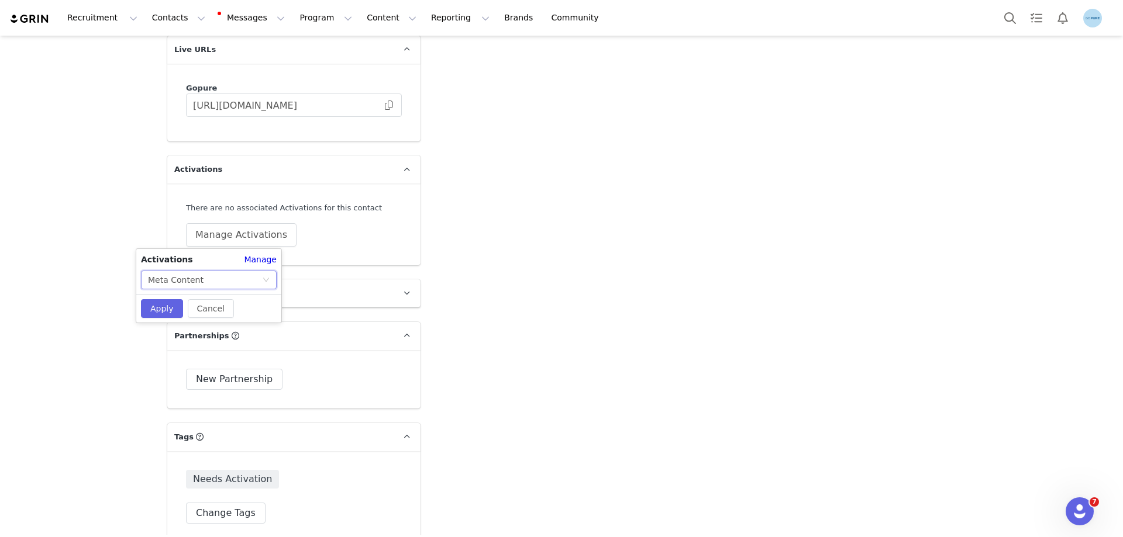
click at [163, 298] on div "Cancel Apply" at bounding box center [208, 308] width 145 height 29
drag, startPoint x: 158, startPoint y: 306, endPoint x: 363, endPoint y: 346, distance: 209.0
click at [158, 307] on button "Apply" at bounding box center [162, 308] width 42 height 19
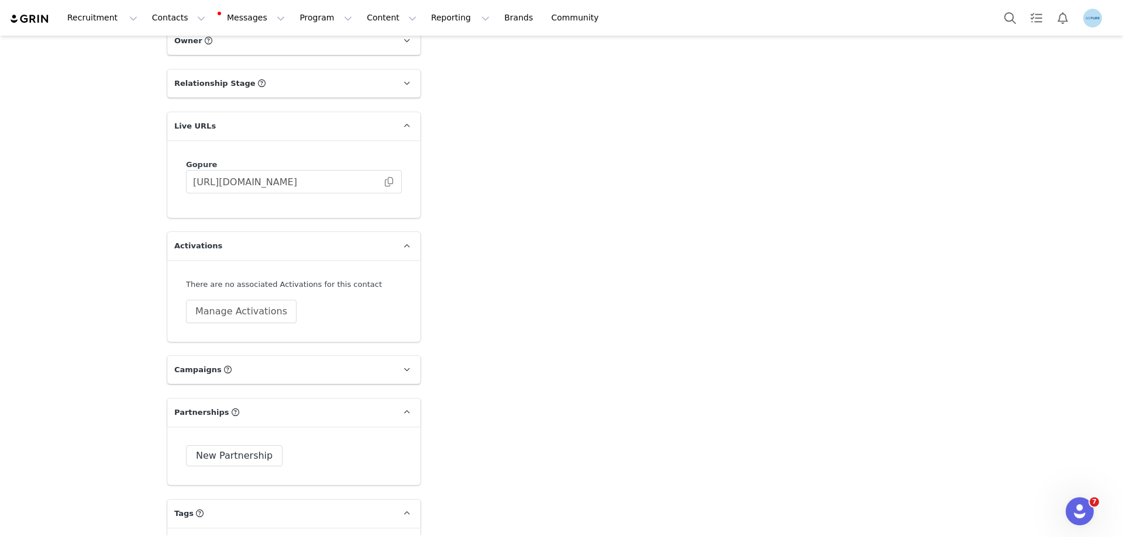
scroll to position [1696, 0]
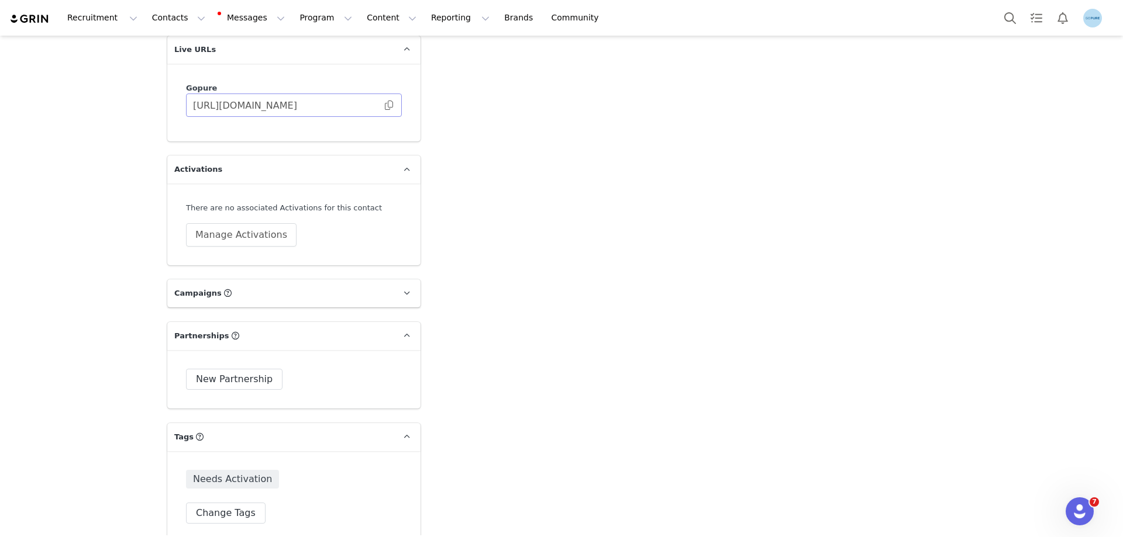
click at [386, 105] on span at bounding box center [389, 105] width 12 height 0
click at [233, 237] on button "Manage Activations" at bounding box center [241, 234] width 111 height 23
click at [207, 284] on div "Select Activation" at bounding box center [182, 280] width 69 height 18
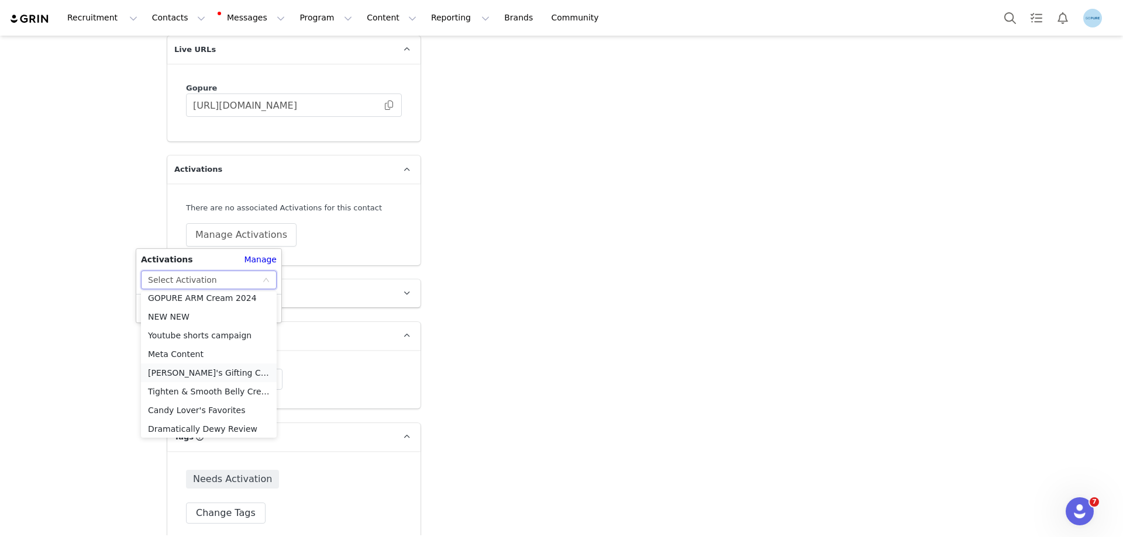
scroll to position [476, 0]
click at [181, 353] on li "Meta Content" at bounding box center [209, 351] width 136 height 19
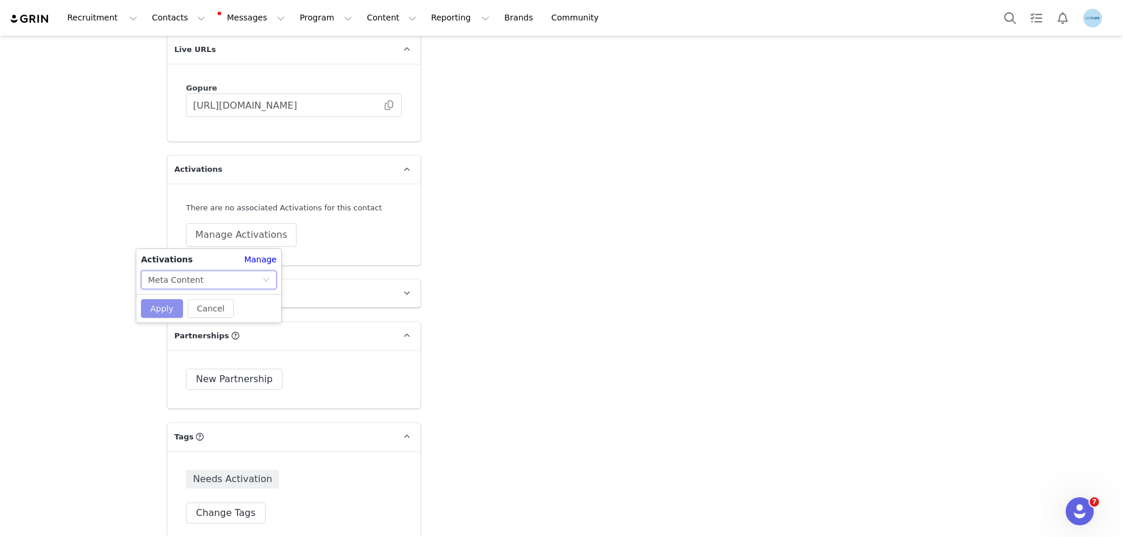
click at [165, 306] on button "Apply" at bounding box center [162, 308] width 42 height 19
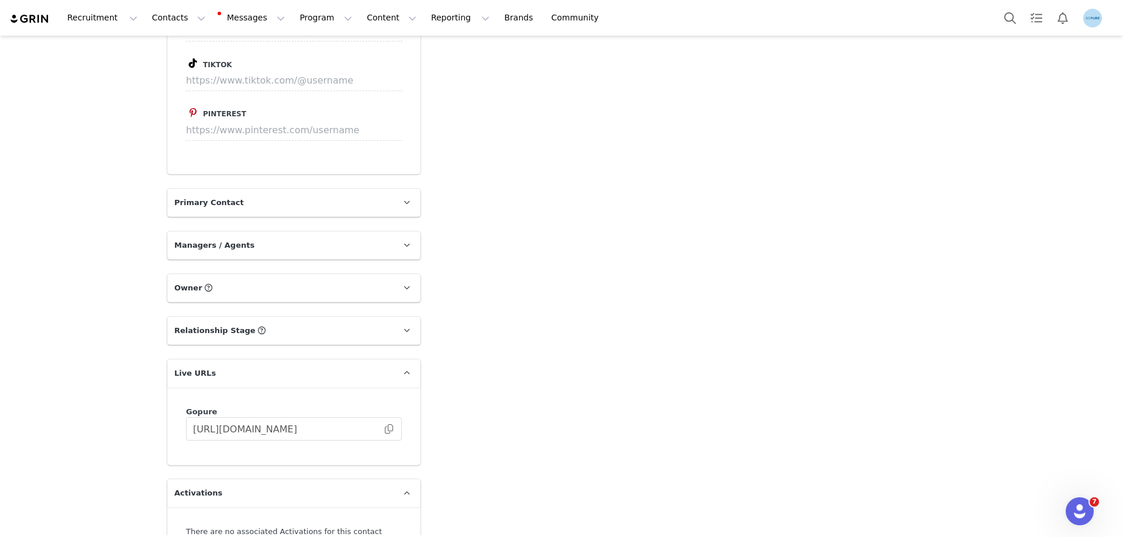
scroll to position [1520, 0]
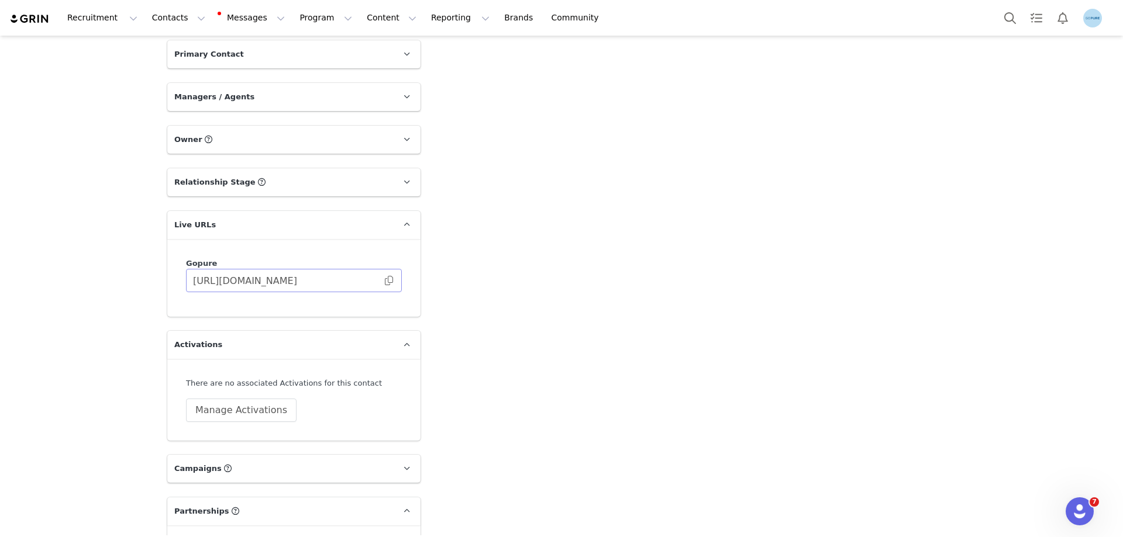
click at [386, 281] on span at bounding box center [389, 281] width 12 height 0
click at [240, 416] on button "Manage Activations" at bounding box center [241, 410] width 111 height 23
click at [201, 456] on div "Select Activation" at bounding box center [182, 456] width 69 height 18
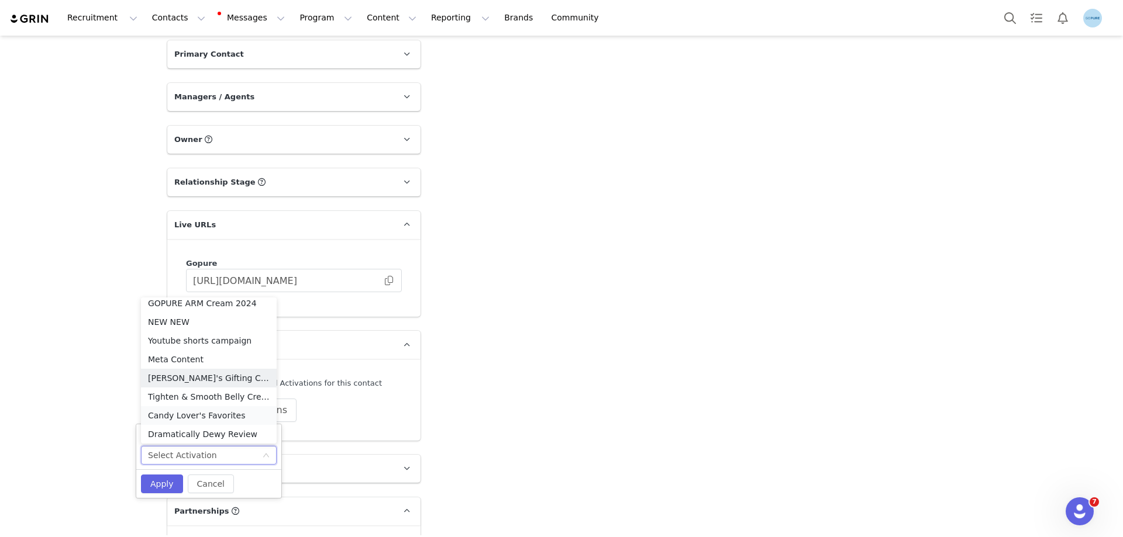
scroll to position [476, 0]
click at [177, 353] on li "Meta Content" at bounding box center [209, 357] width 136 height 19
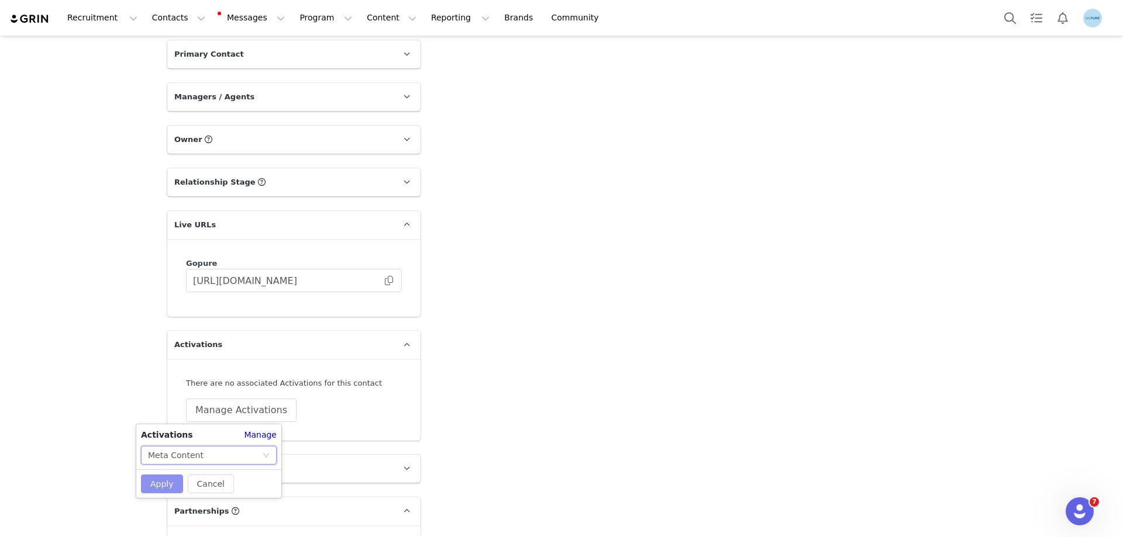
click at [164, 486] on button "Apply" at bounding box center [162, 484] width 42 height 19
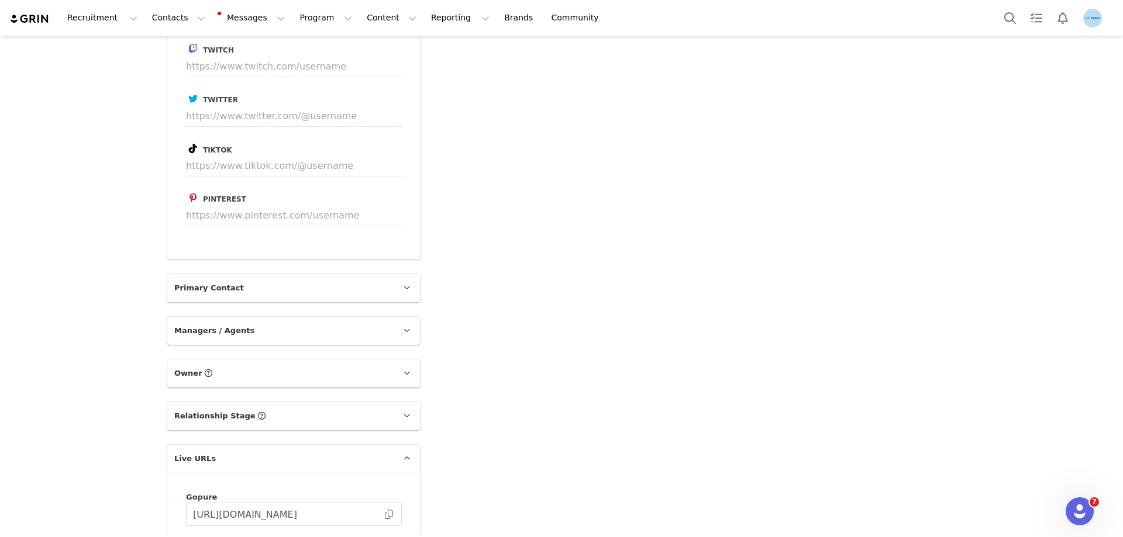
scroll to position [1579, 0]
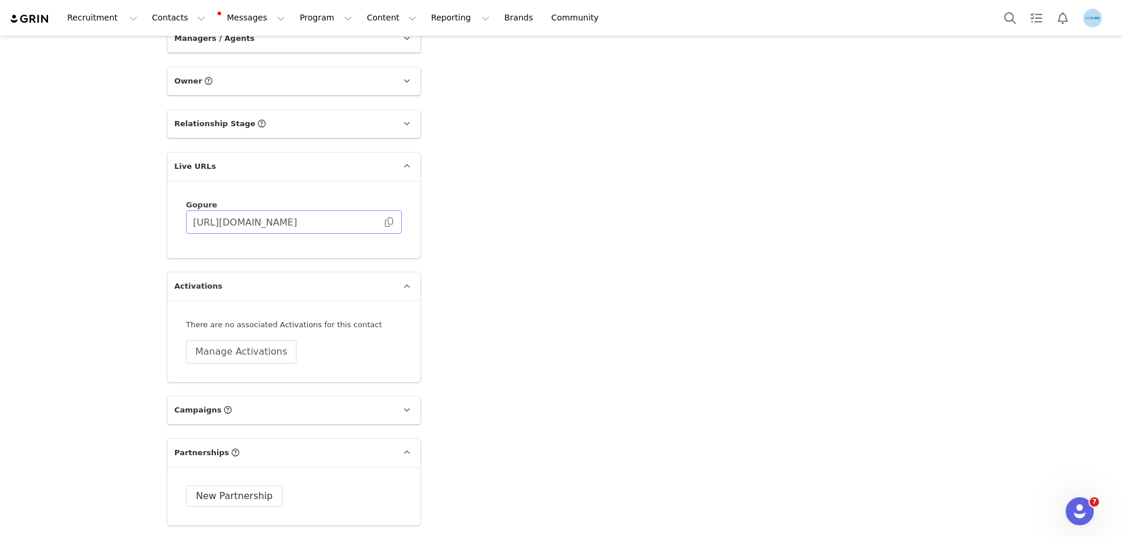
click at [384, 222] on span at bounding box center [389, 222] width 12 height 0
click at [233, 351] on button "Manage Activations" at bounding box center [241, 351] width 111 height 23
click at [225, 402] on div "Select Activation" at bounding box center [205, 397] width 114 height 18
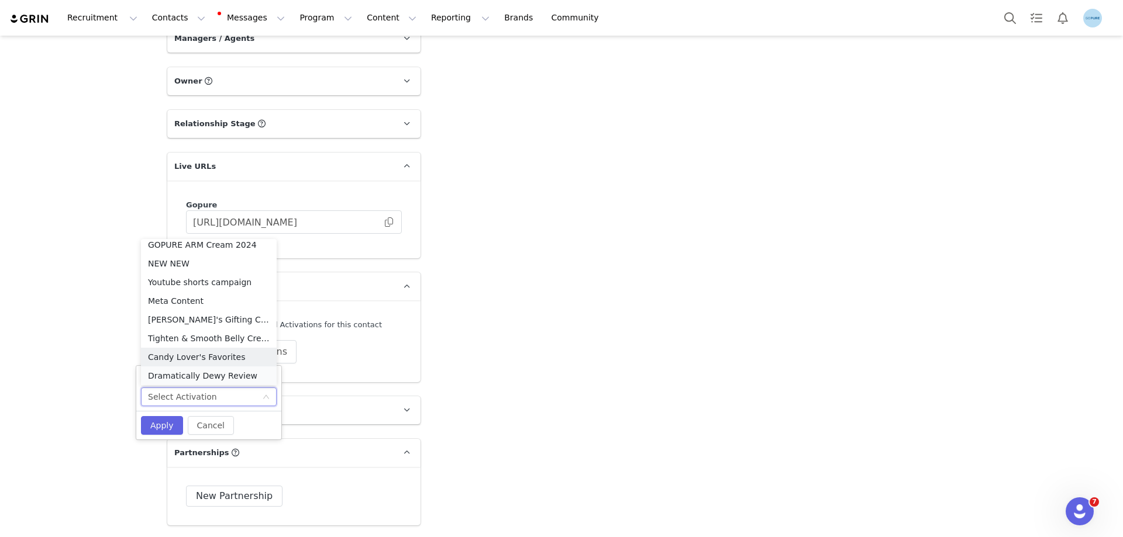
scroll to position [476, 0]
click at [189, 298] on li "Meta Content" at bounding box center [209, 298] width 136 height 19
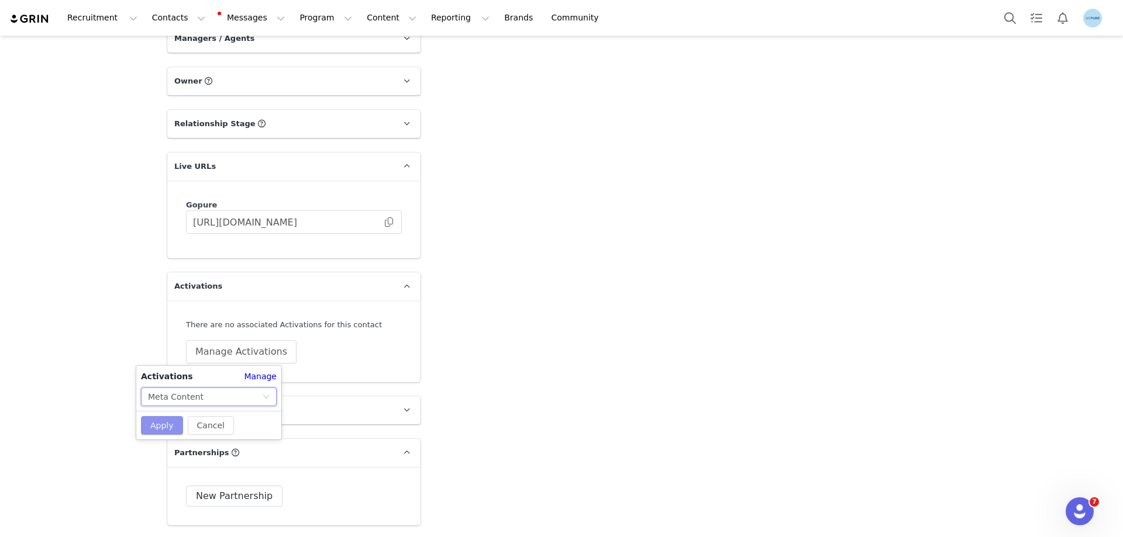
click at [165, 423] on button "Apply" at bounding box center [162, 425] width 42 height 19
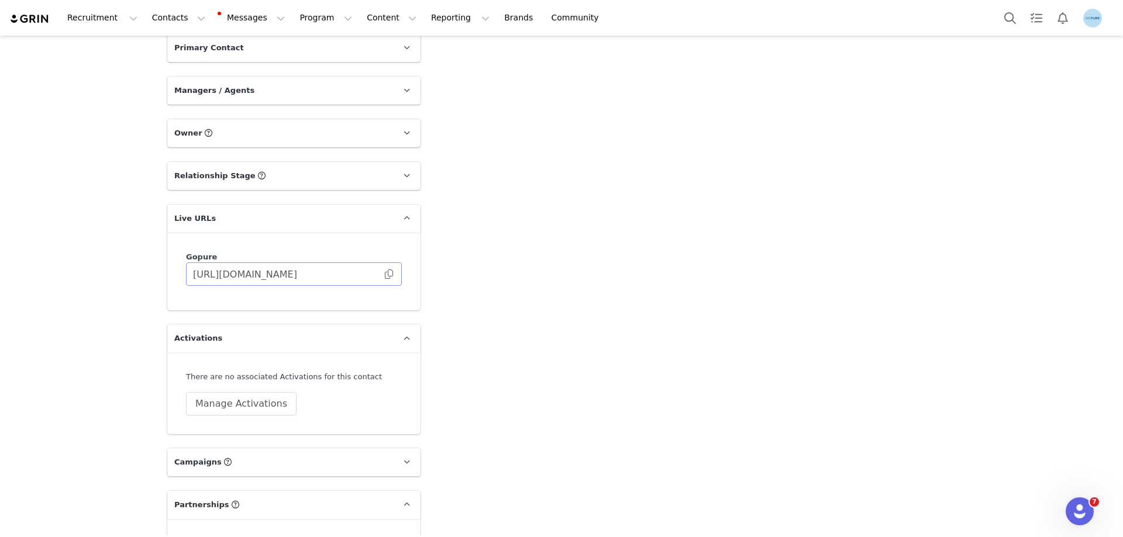
scroll to position [1579, 0]
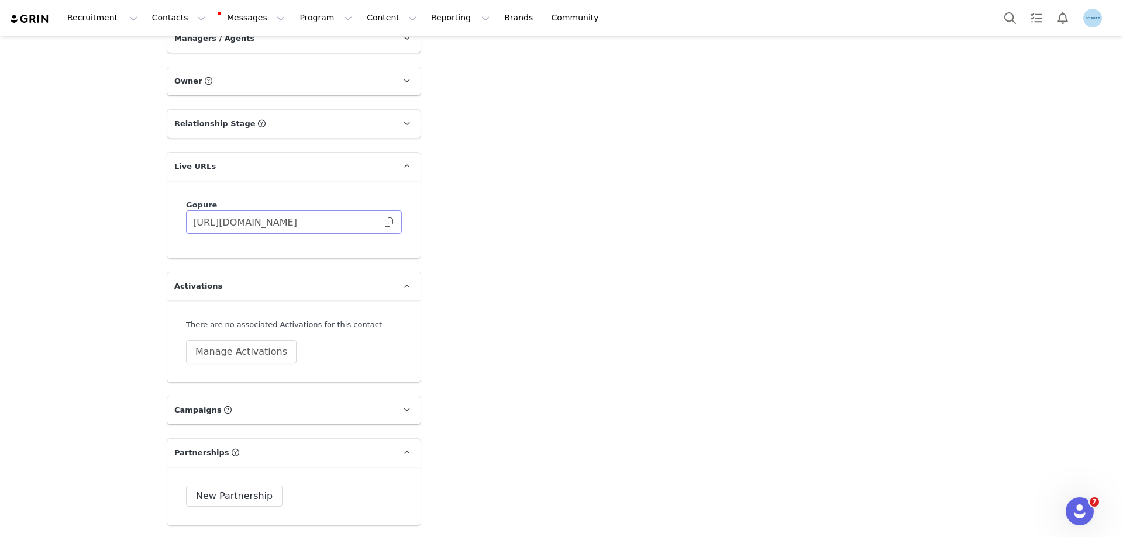
click at [384, 222] on span at bounding box center [389, 222] width 12 height 0
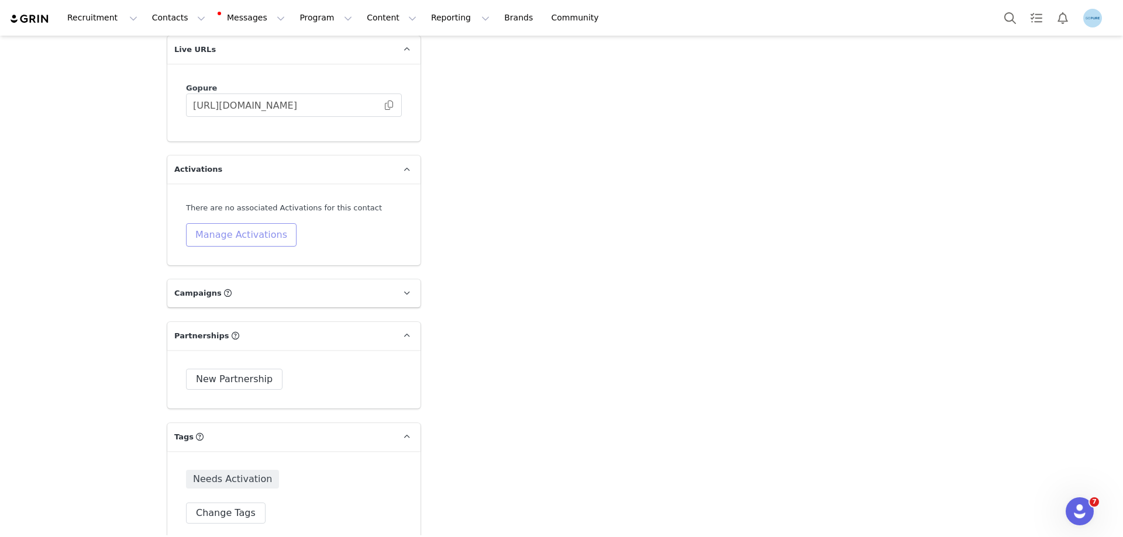
drag, startPoint x: 230, startPoint y: 233, endPoint x: 229, endPoint y: 265, distance: 32.2
click at [230, 233] on button "Manage Activations" at bounding box center [241, 234] width 111 height 23
click at [221, 286] on div "Select Activation" at bounding box center [205, 280] width 114 height 18
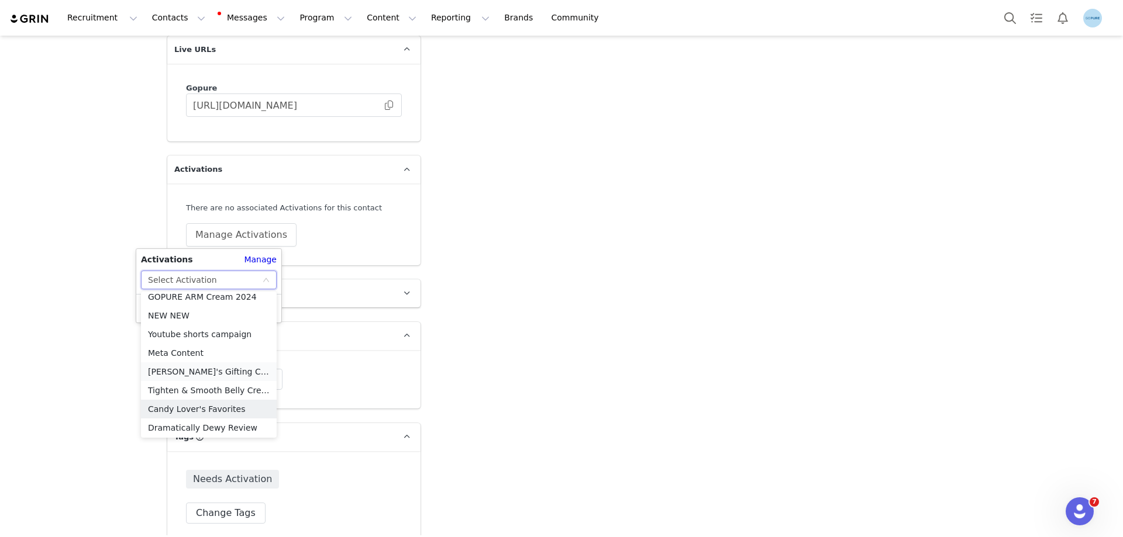
scroll to position [476, 0]
click at [198, 351] on li "Meta Content" at bounding box center [209, 351] width 136 height 19
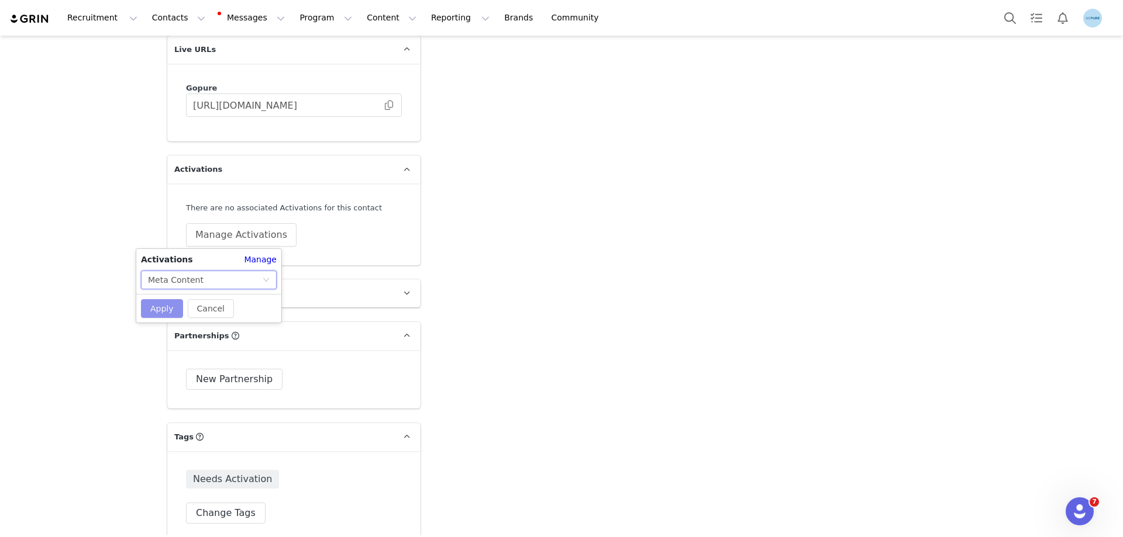
click at [167, 305] on button "Apply" at bounding box center [162, 308] width 42 height 19
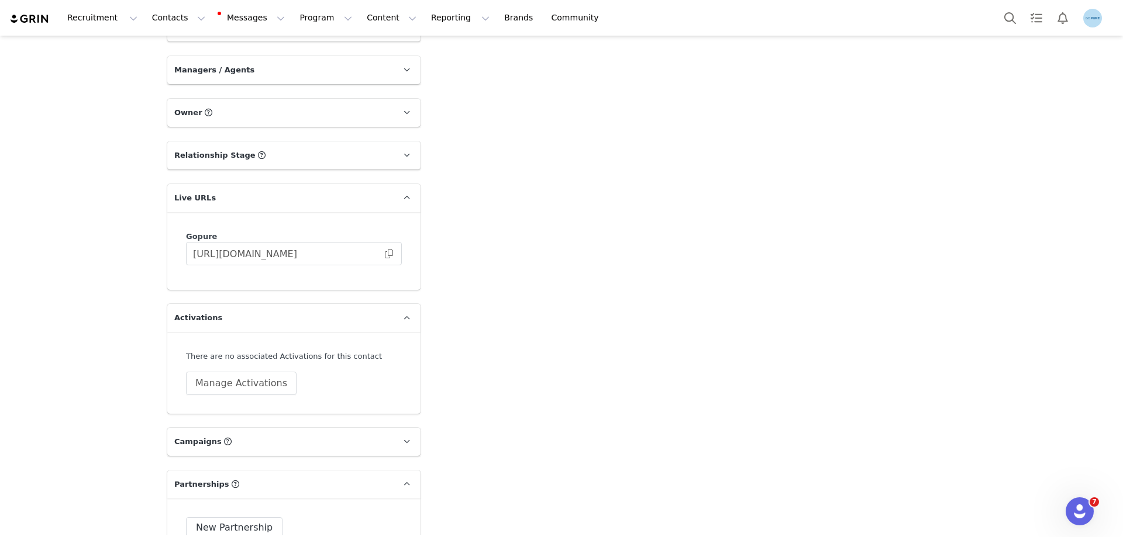
scroll to position [1579, 0]
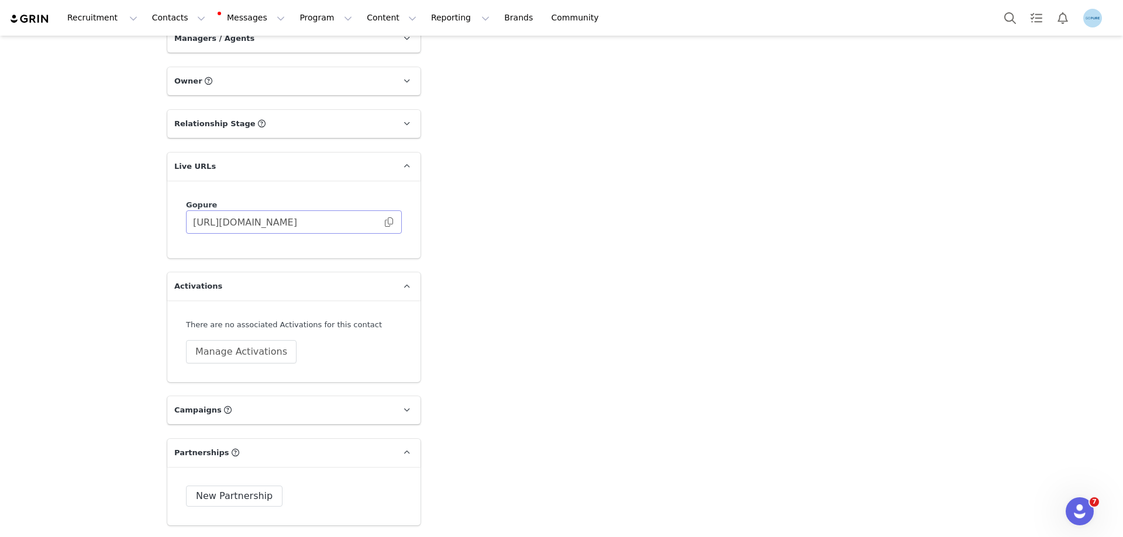
click at [387, 222] on span at bounding box center [389, 222] width 12 height 0
click at [247, 352] on button "Manage Activations" at bounding box center [241, 351] width 111 height 23
click at [213, 394] on div "Select Activation" at bounding box center [205, 397] width 114 height 18
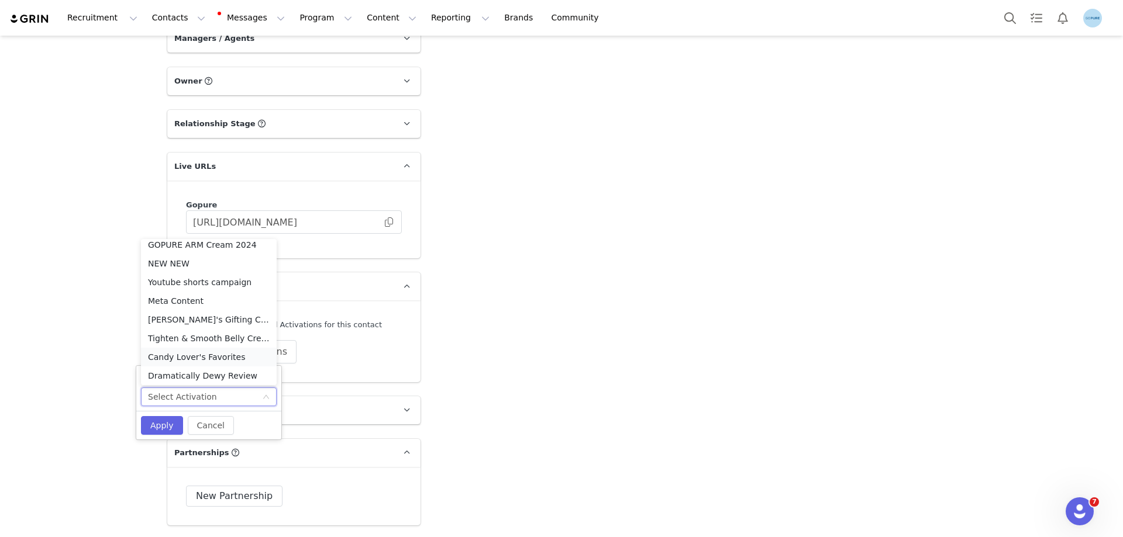
scroll to position [476, 0]
click at [194, 295] on li "Meta Content" at bounding box center [209, 298] width 136 height 19
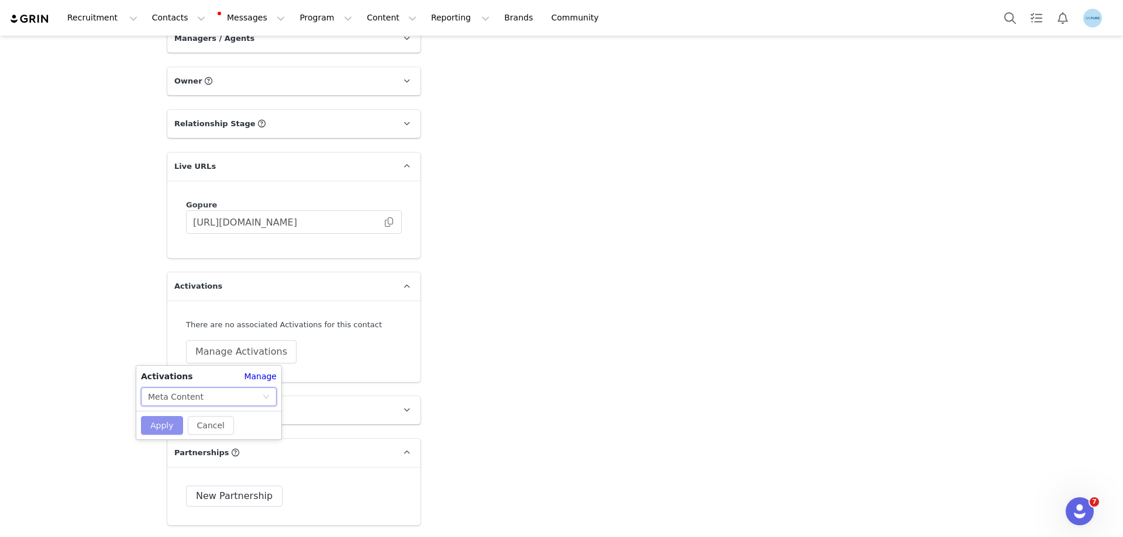
drag, startPoint x: 156, startPoint y: 422, endPoint x: 167, endPoint y: 417, distance: 12.3
click at [158, 422] on button "Apply" at bounding box center [162, 425] width 42 height 19
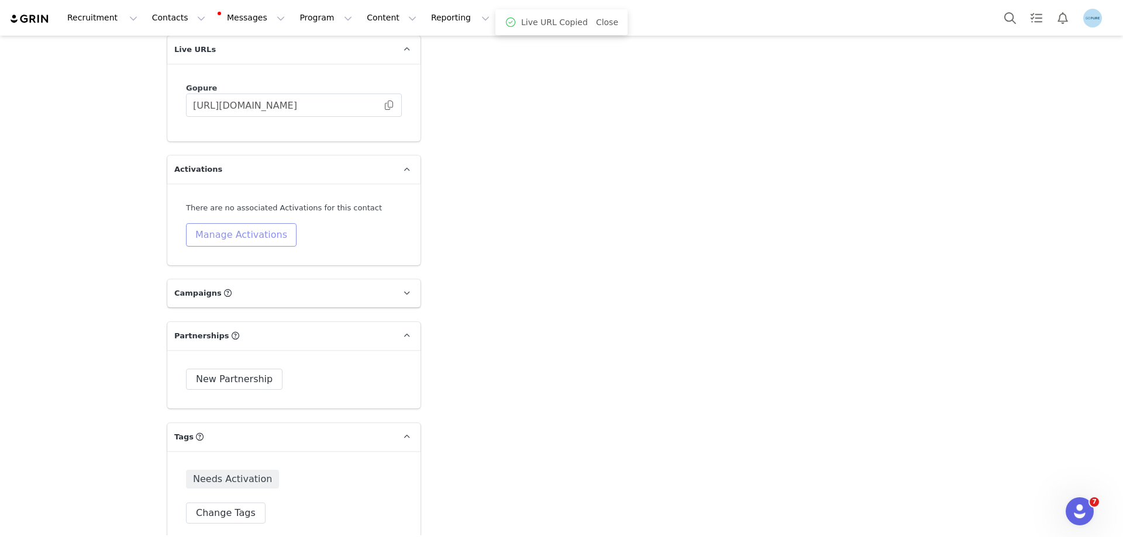
click at [250, 237] on button "Manage Activations" at bounding box center [241, 234] width 111 height 23
click at [228, 277] on div "Select Activation" at bounding box center [205, 280] width 114 height 18
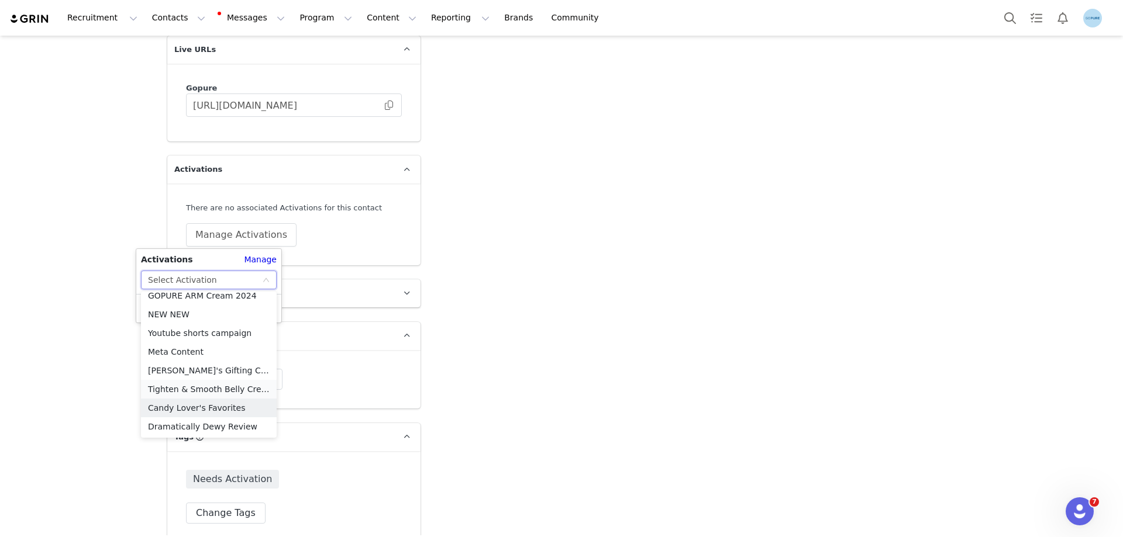
scroll to position [476, 0]
click at [185, 351] on li "Meta Content" at bounding box center [209, 351] width 136 height 19
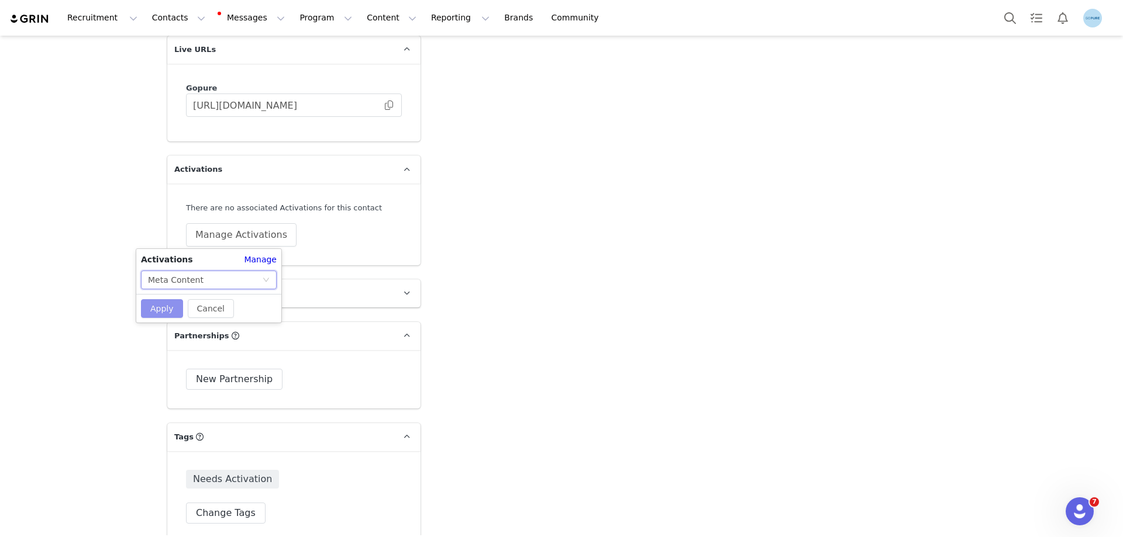
click at [161, 316] on button "Apply" at bounding box center [162, 308] width 42 height 19
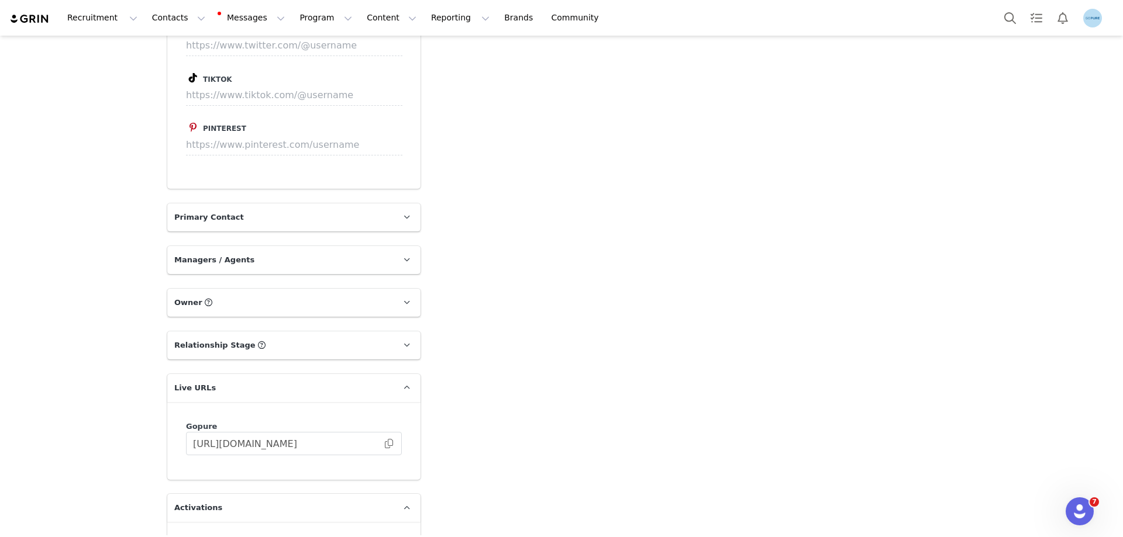
scroll to position [1228, 0]
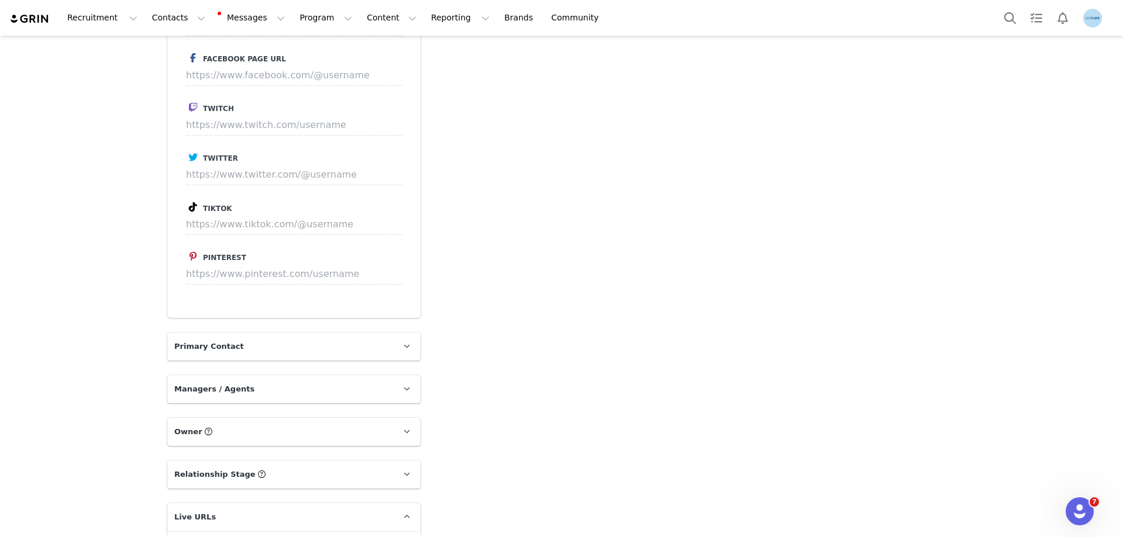
click at [385, 105] on label "Twitch" at bounding box center [294, 108] width 216 height 14
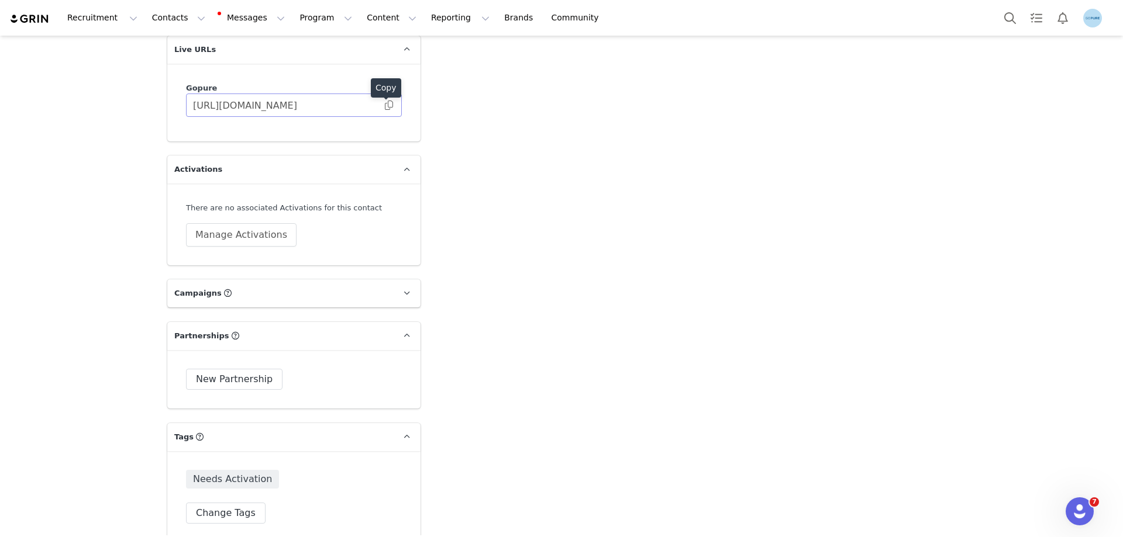
click at [384, 105] on span at bounding box center [389, 105] width 12 height 0
click at [386, 105] on span at bounding box center [389, 105] width 12 height 0
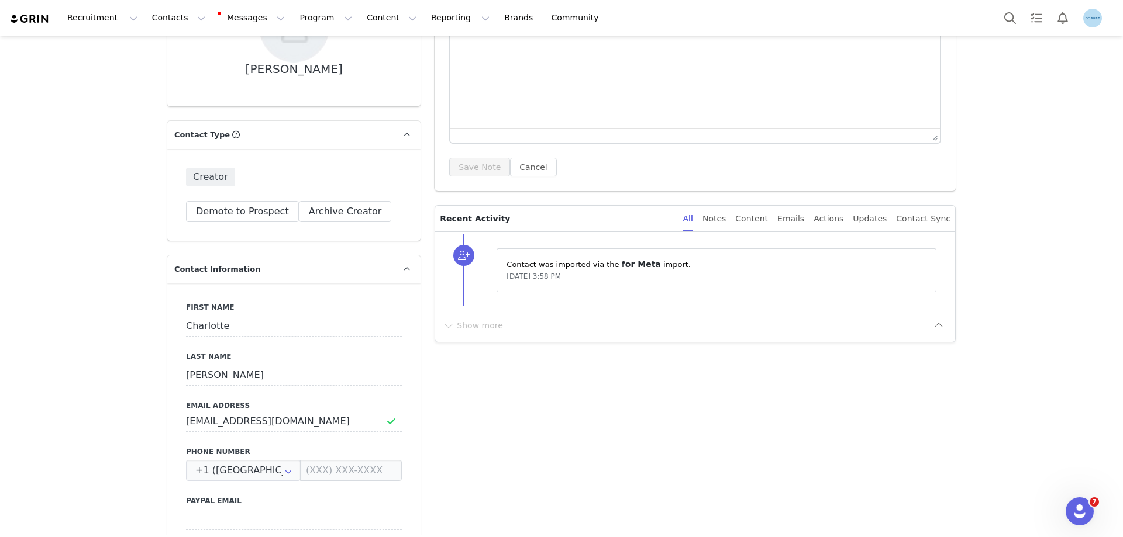
scroll to position [0, 0]
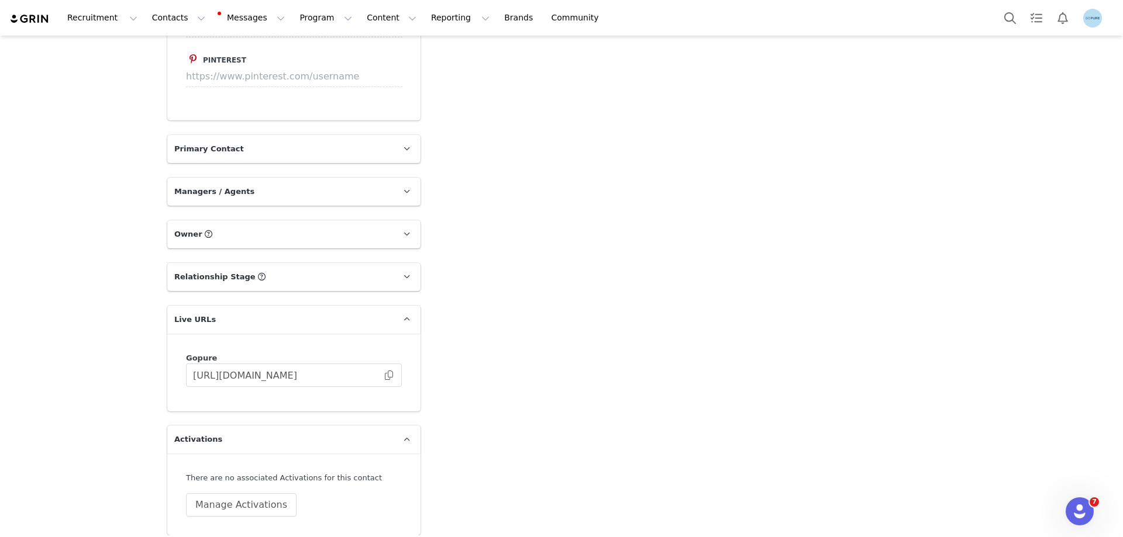
scroll to position [1579, 0]
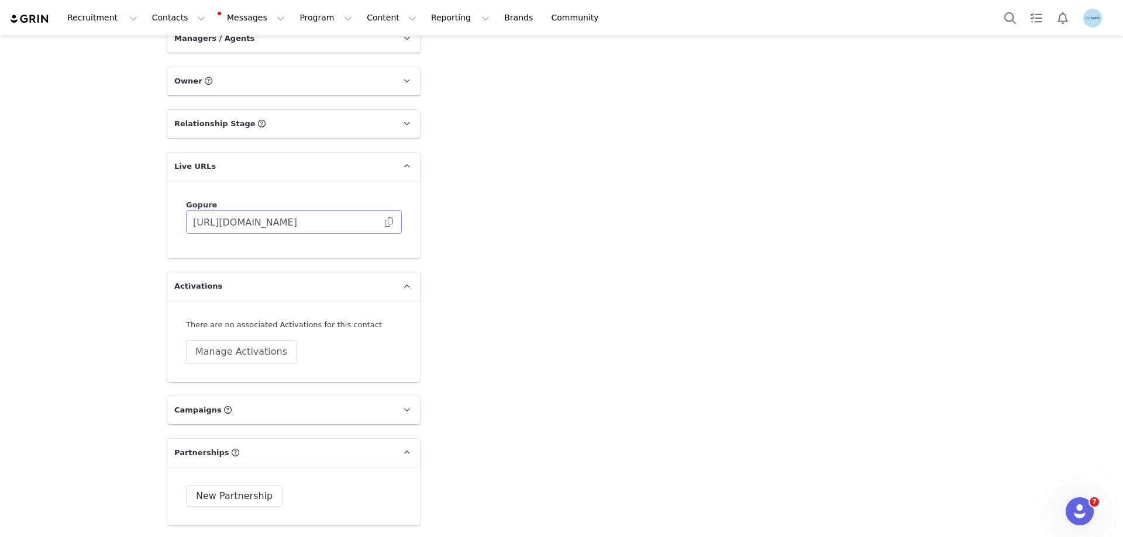
click at [385, 222] on span at bounding box center [389, 222] width 12 height 0
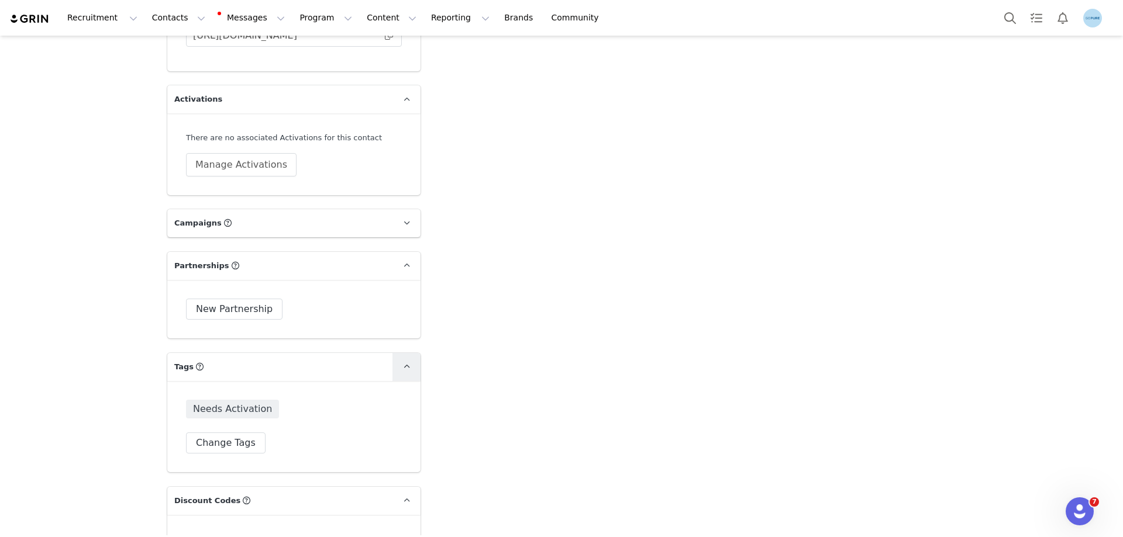
scroll to position [1812, 0]
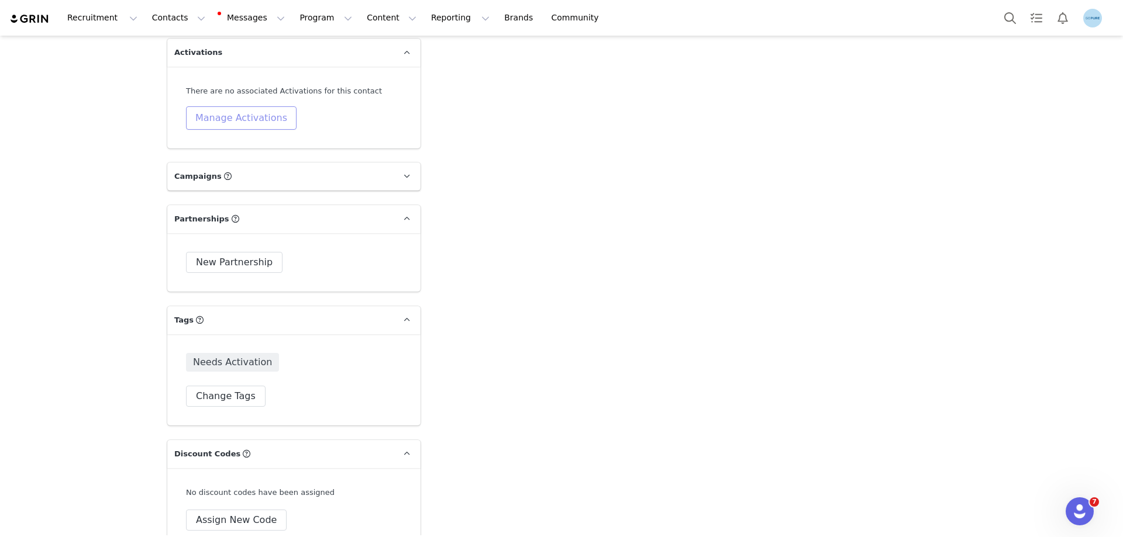
click at [220, 116] on button "Manage Activations" at bounding box center [241, 117] width 111 height 23
click at [214, 157] on div "Select Activation" at bounding box center [205, 163] width 114 height 18
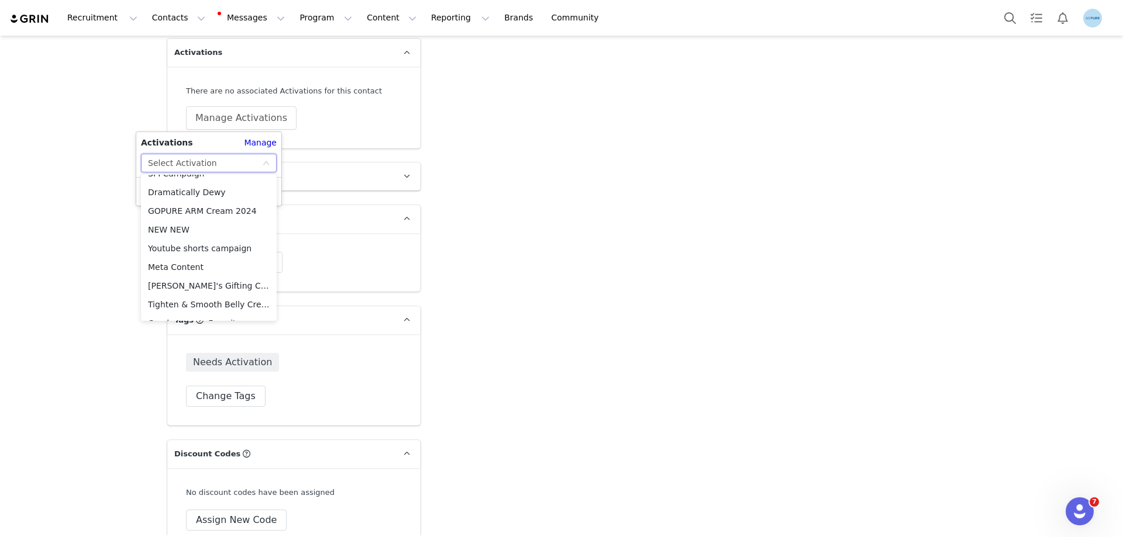
scroll to position [476, 0]
click at [193, 234] on li "Meta Content" at bounding box center [209, 234] width 136 height 19
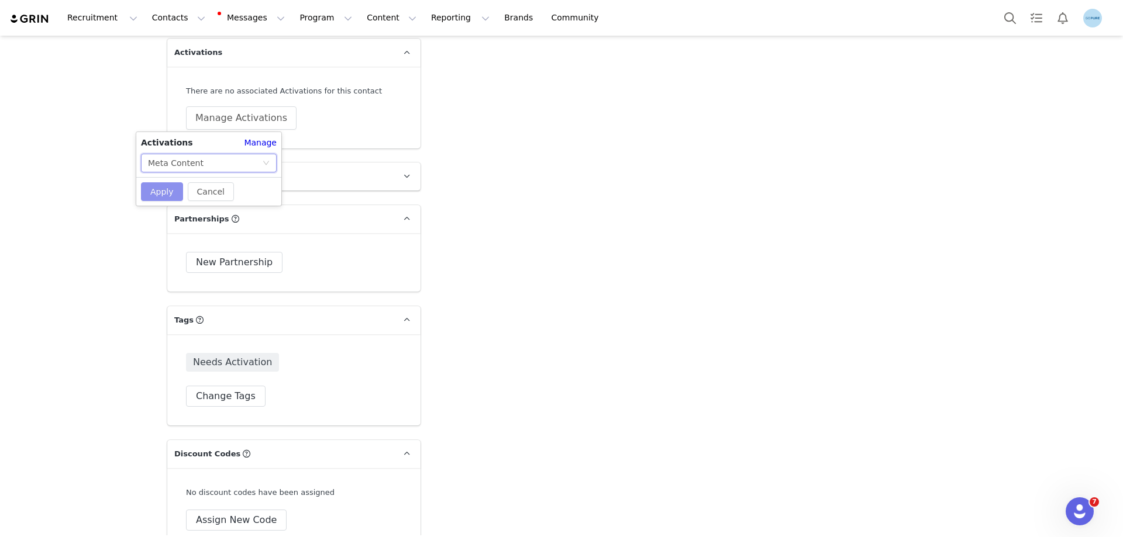
click at [176, 192] on button "Apply" at bounding box center [162, 191] width 42 height 19
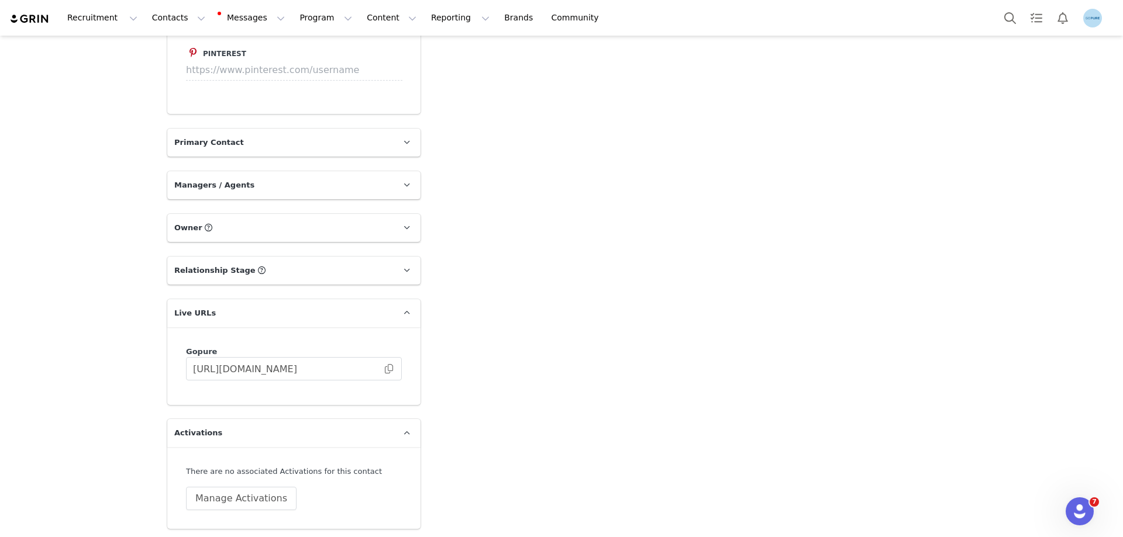
scroll to position [1579, 0]
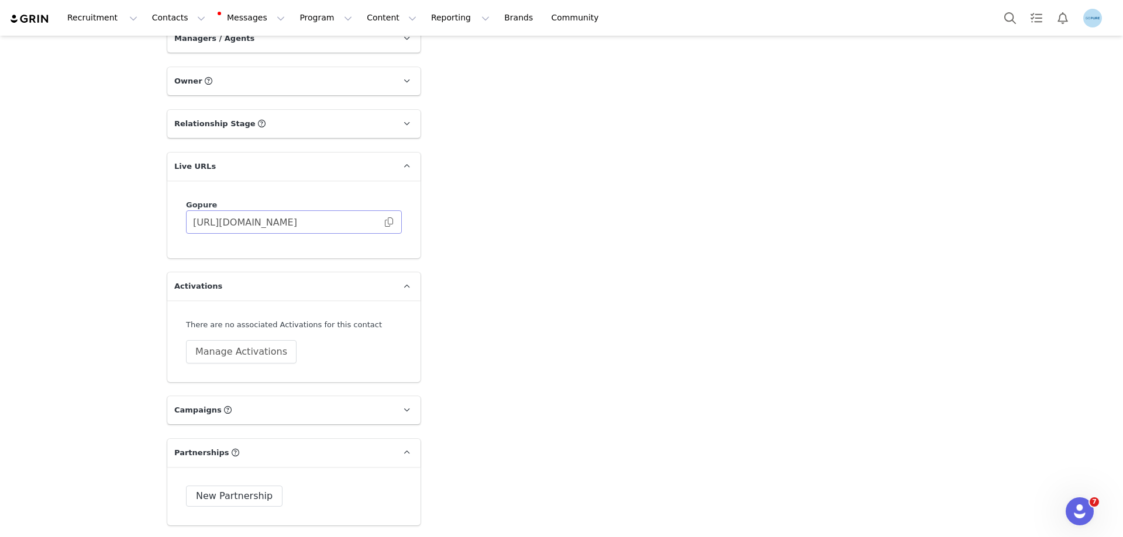
click at [387, 222] on span at bounding box center [389, 222] width 12 height 0
click at [234, 354] on button "Manage Activations" at bounding box center [241, 351] width 111 height 23
click at [232, 396] on div "Select Activation" at bounding box center [205, 397] width 114 height 18
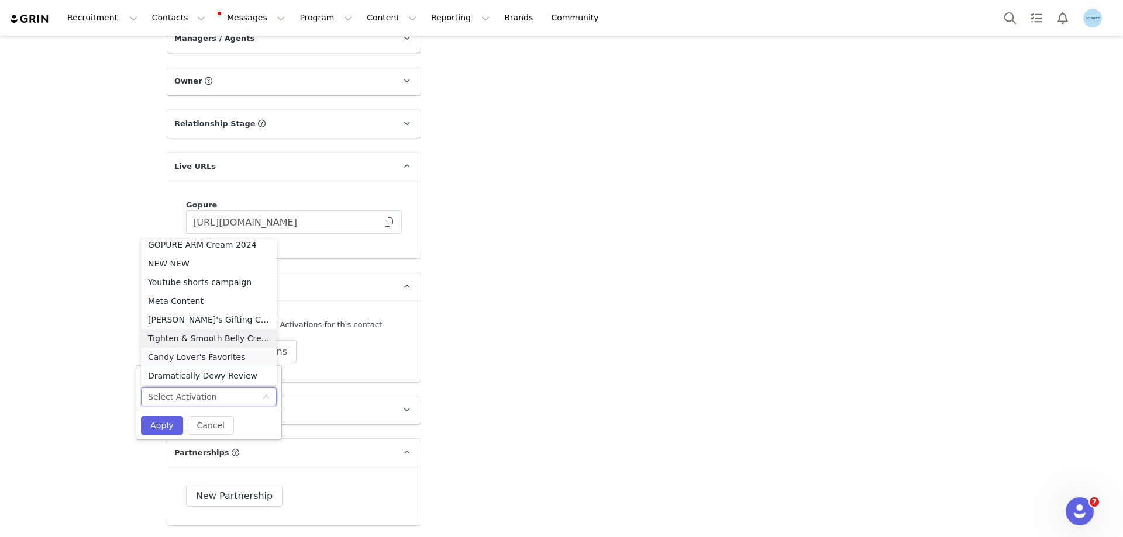
scroll to position [476, 0]
click at [182, 296] on li "Meta Content" at bounding box center [209, 298] width 136 height 19
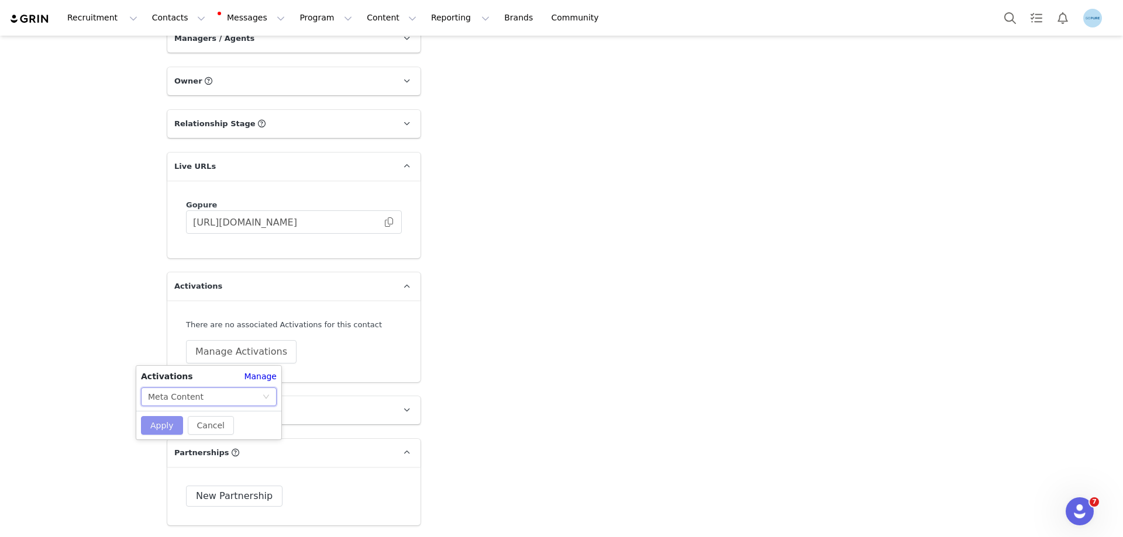
click at [169, 427] on button "Apply" at bounding box center [162, 425] width 42 height 19
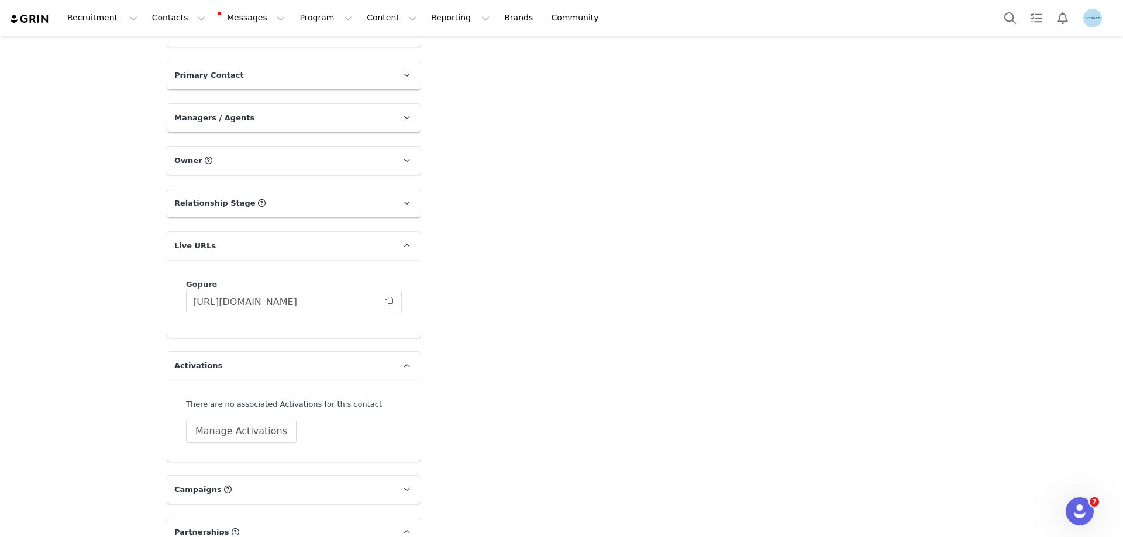
scroll to position [1520, 0]
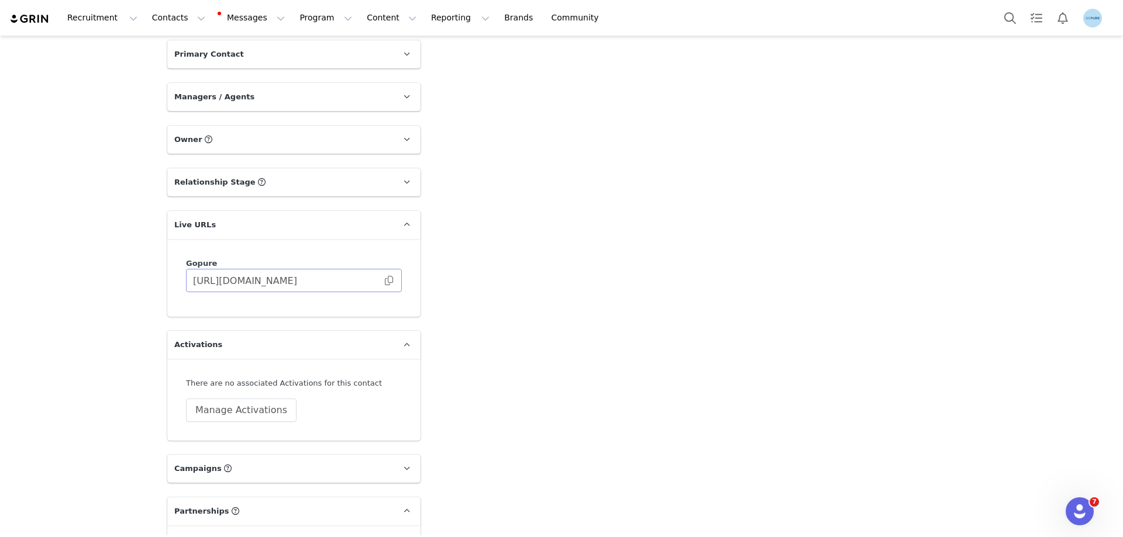
click at [383, 281] on span at bounding box center [389, 281] width 12 height 0
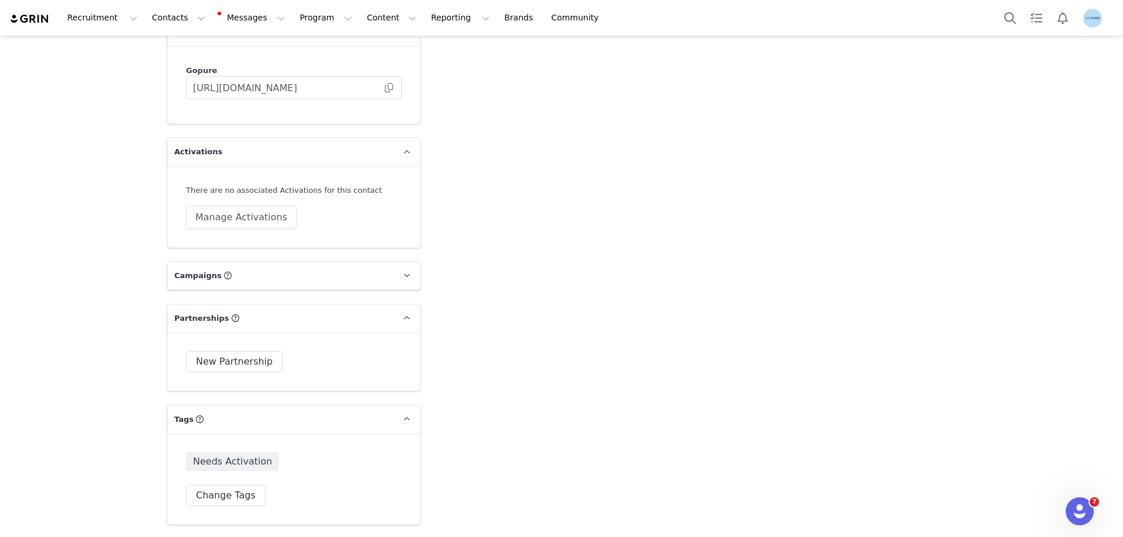
scroll to position [1754, 0]
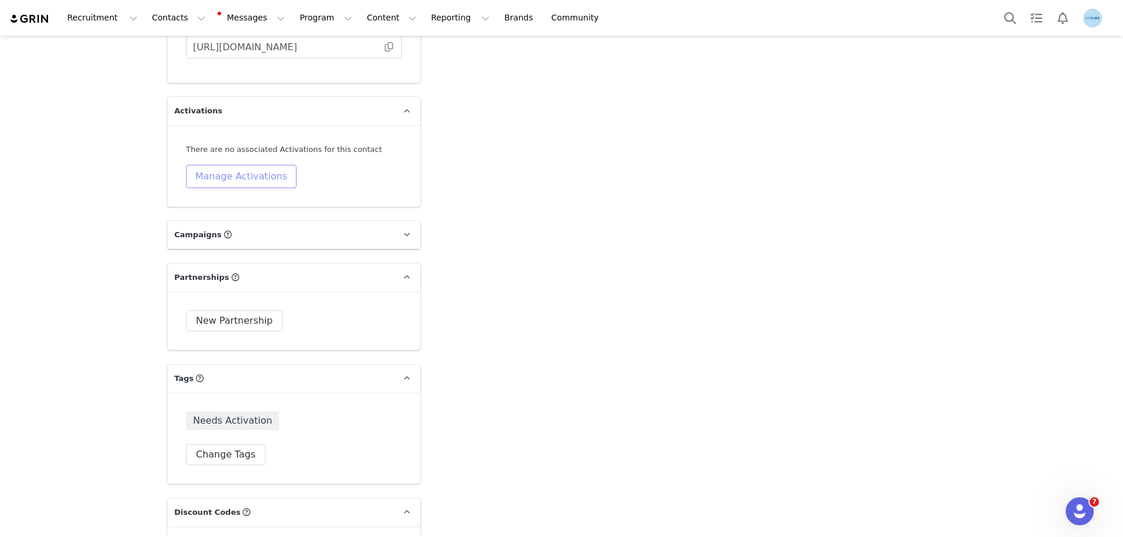
click at [241, 179] on button "Manage Activations" at bounding box center [241, 176] width 111 height 23
click at [213, 227] on div "Select Activation" at bounding box center [205, 222] width 114 height 18
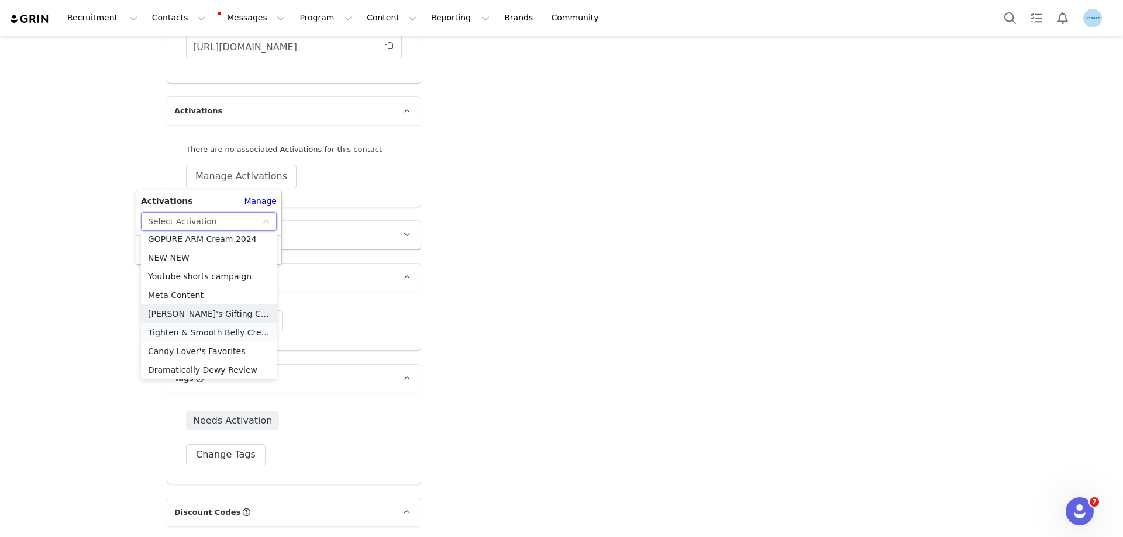
scroll to position [476, 0]
click at [202, 296] on li "Meta Content" at bounding box center [209, 293] width 136 height 19
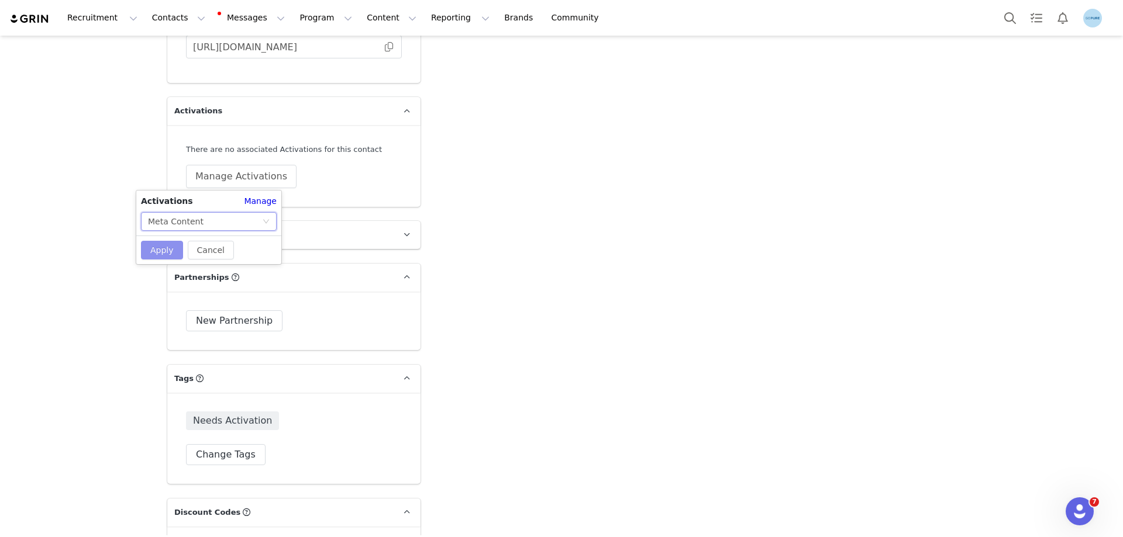
click at [163, 253] on button "Apply" at bounding box center [162, 250] width 42 height 19
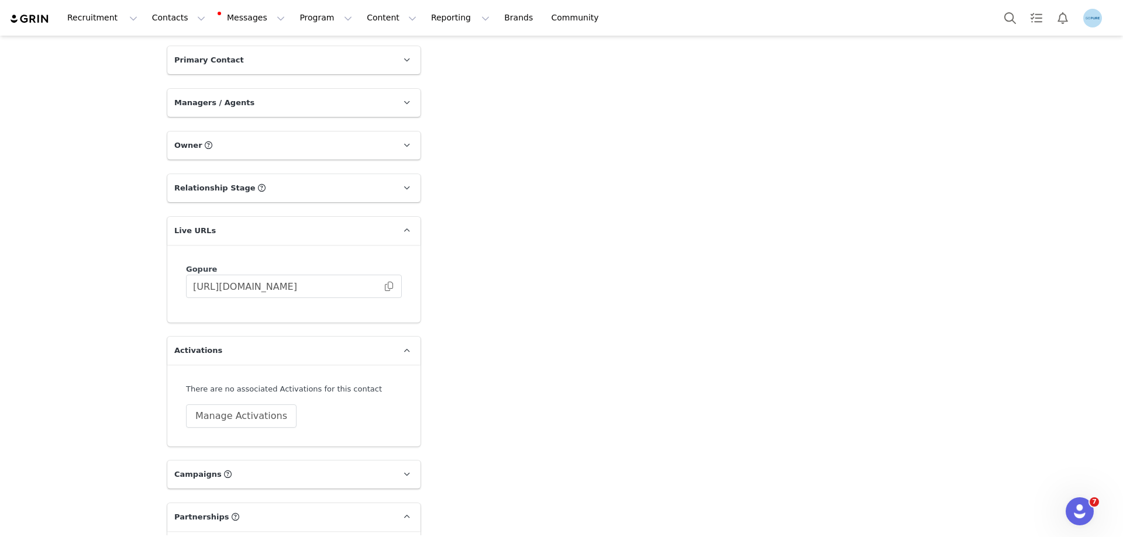
scroll to position [1637, 0]
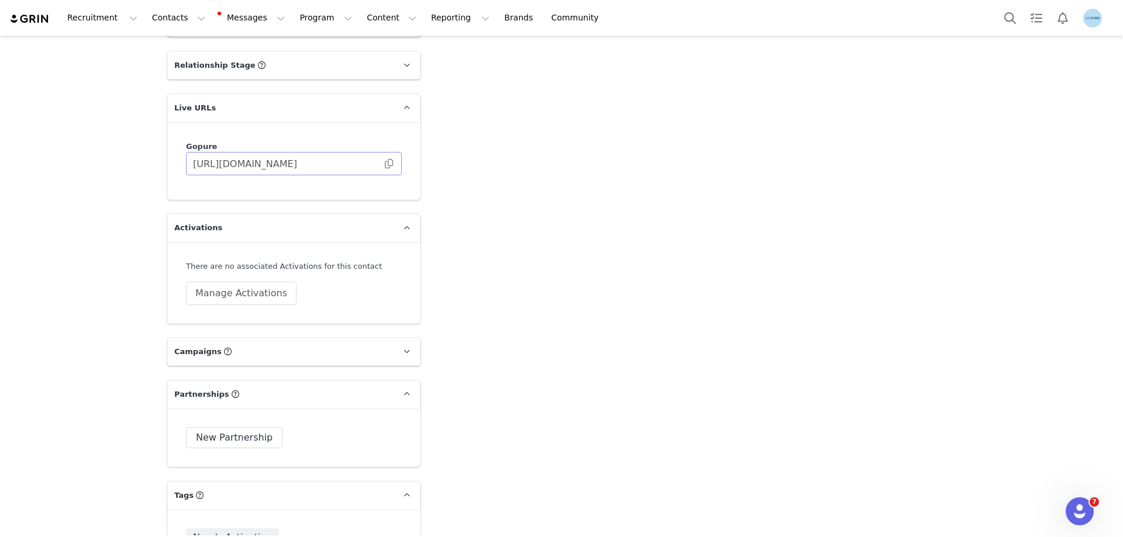
click at [384, 164] on span at bounding box center [389, 164] width 12 height 0
click at [230, 295] on button "Manage Activations" at bounding box center [241, 293] width 111 height 23
click at [233, 340] on div "Select Activation" at bounding box center [205, 339] width 114 height 18
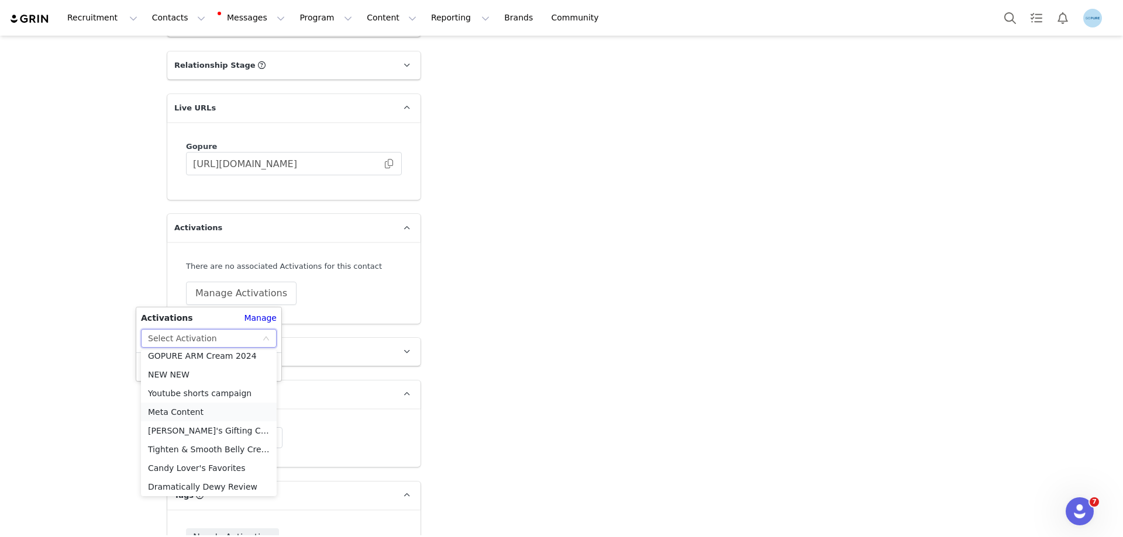
scroll to position [476, 0]
click at [189, 408] on li "Meta Content" at bounding box center [209, 409] width 136 height 19
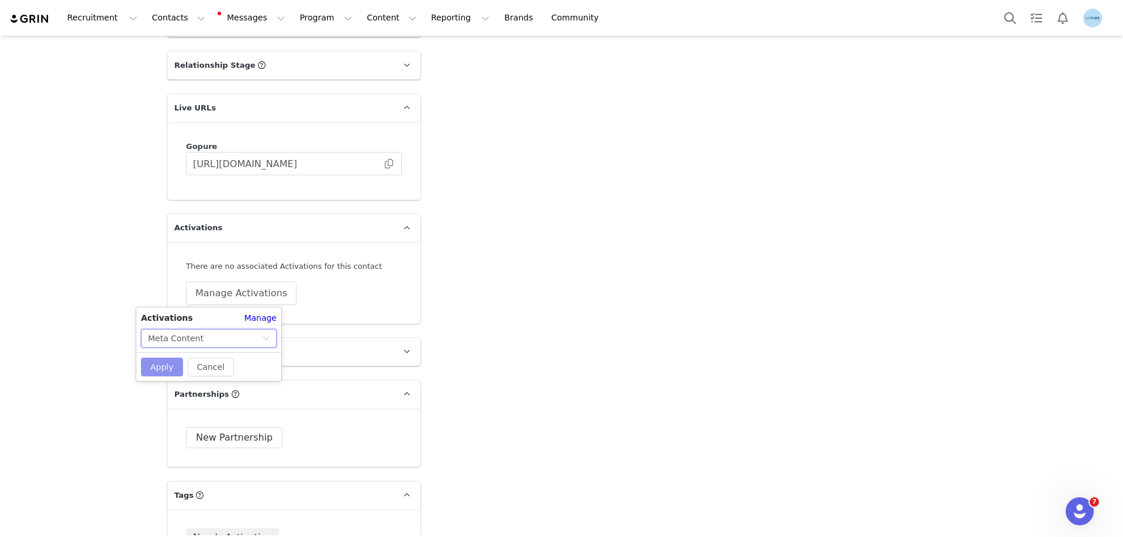
click at [160, 361] on button "Apply" at bounding box center [162, 367] width 42 height 19
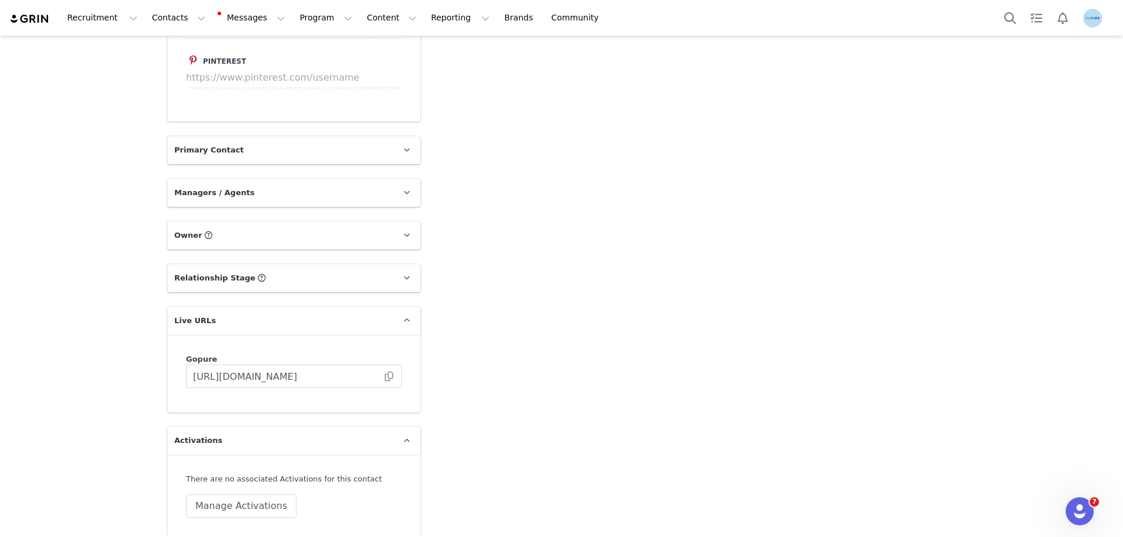
scroll to position [1520, 0]
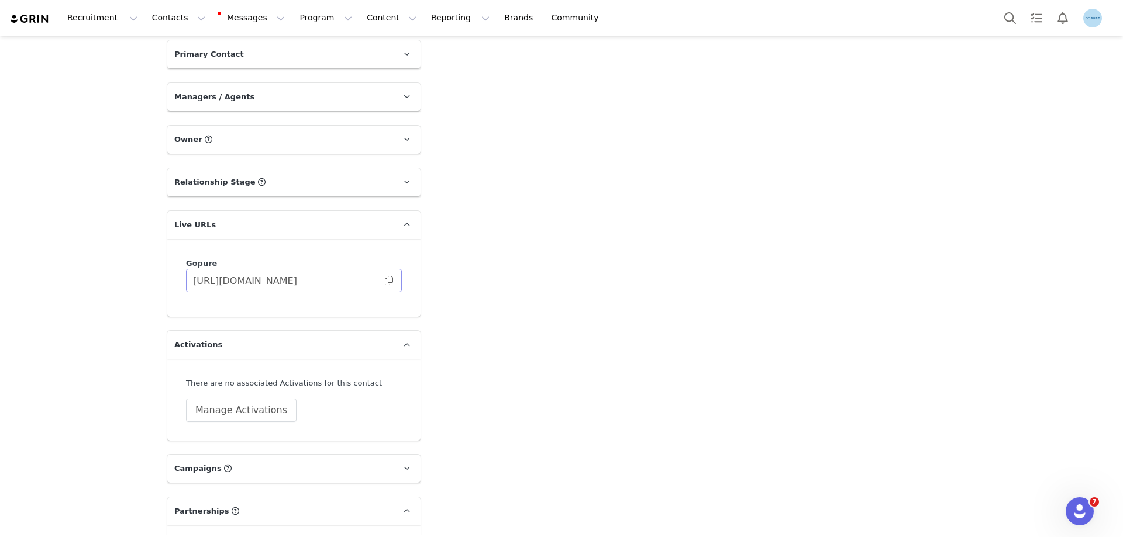
click at [384, 281] on span at bounding box center [389, 281] width 12 height 0
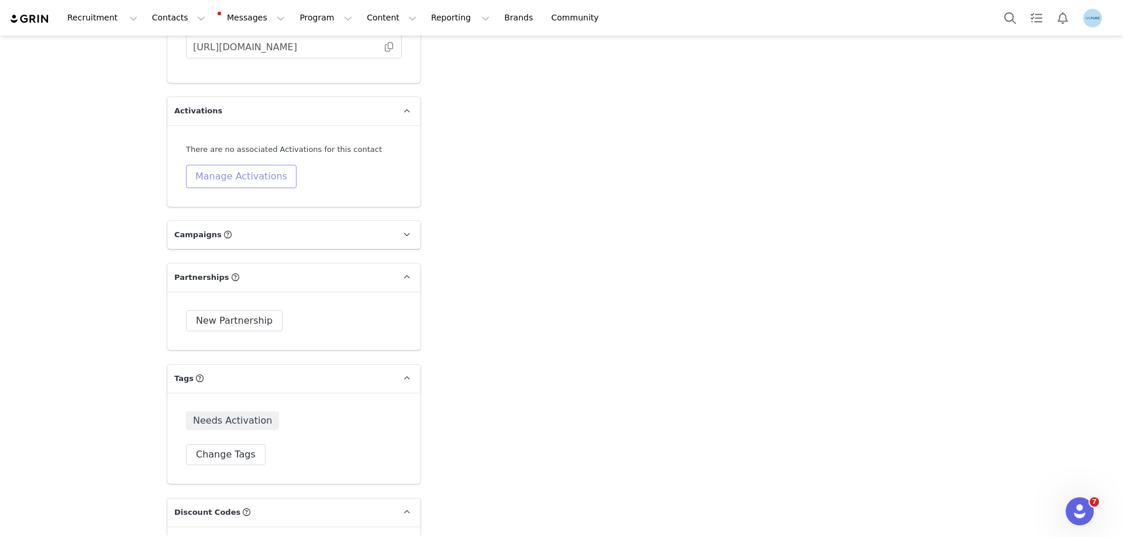
click at [213, 174] on button "Manage Activations" at bounding box center [241, 176] width 111 height 23
click at [207, 222] on div "Select Activation" at bounding box center [182, 222] width 69 height 18
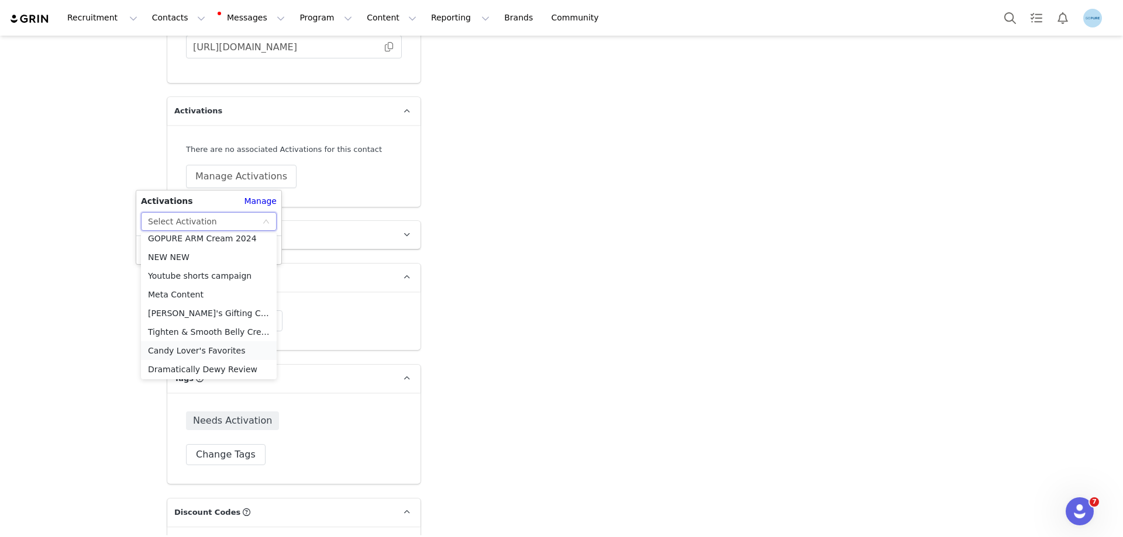
scroll to position [476, 0]
click at [182, 286] on li "Meta Content" at bounding box center [209, 293] width 136 height 19
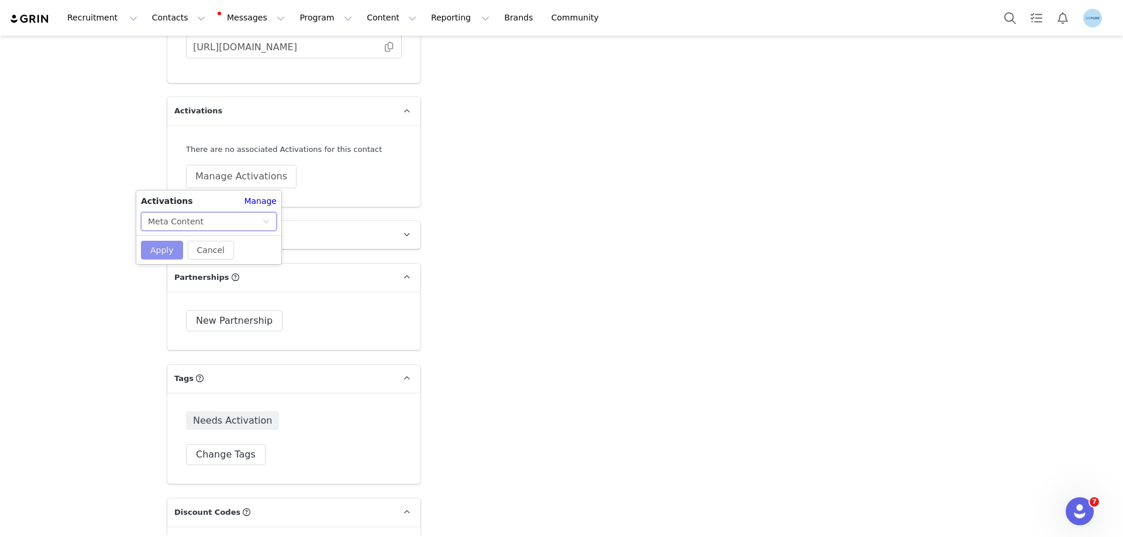
click at [163, 251] on button "Apply" at bounding box center [162, 250] width 42 height 19
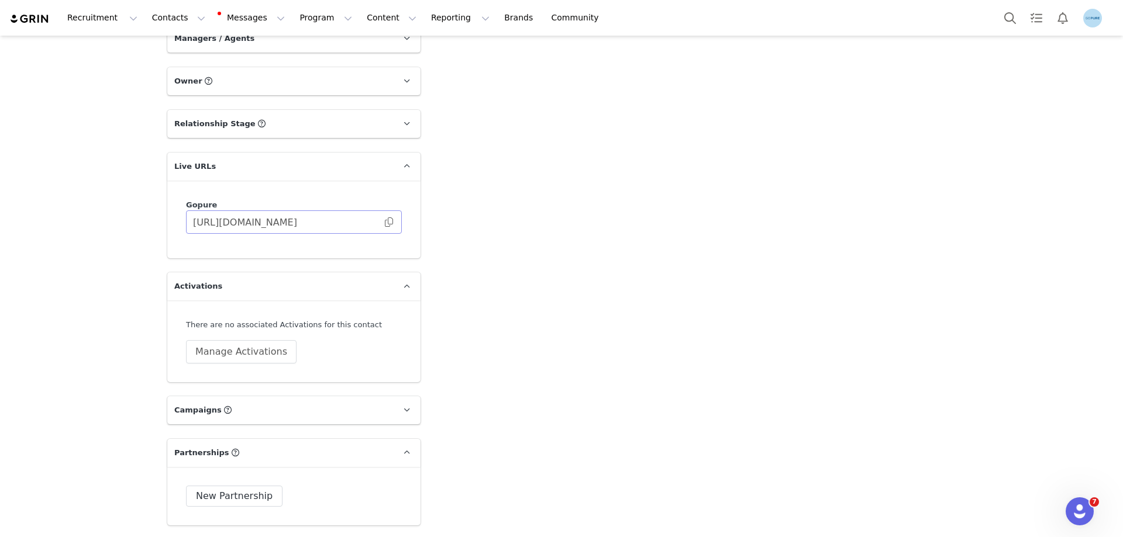
click at [384, 222] on span at bounding box center [389, 222] width 12 height 0
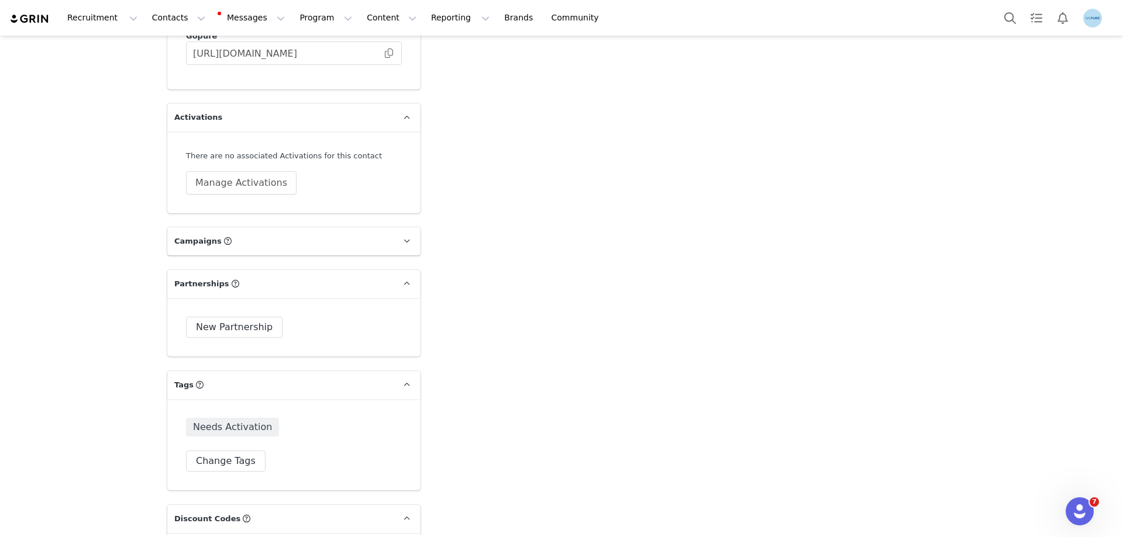
scroll to position [1754, 0]
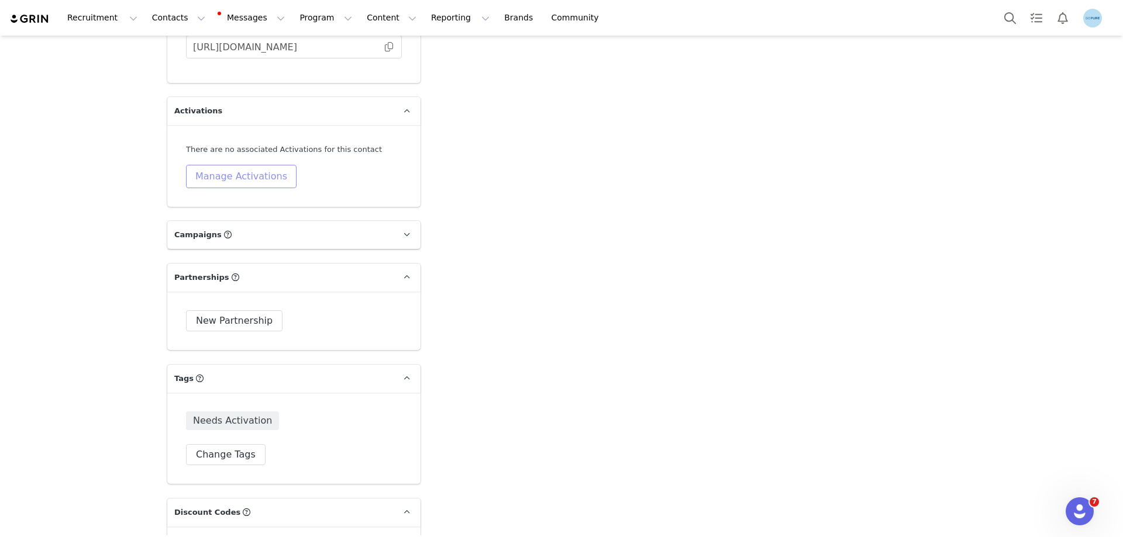
click at [236, 178] on button "Manage Activations" at bounding box center [241, 176] width 111 height 23
click at [217, 219] on div "Select Activation" at bounding box center [205, 222] width 114 height 18
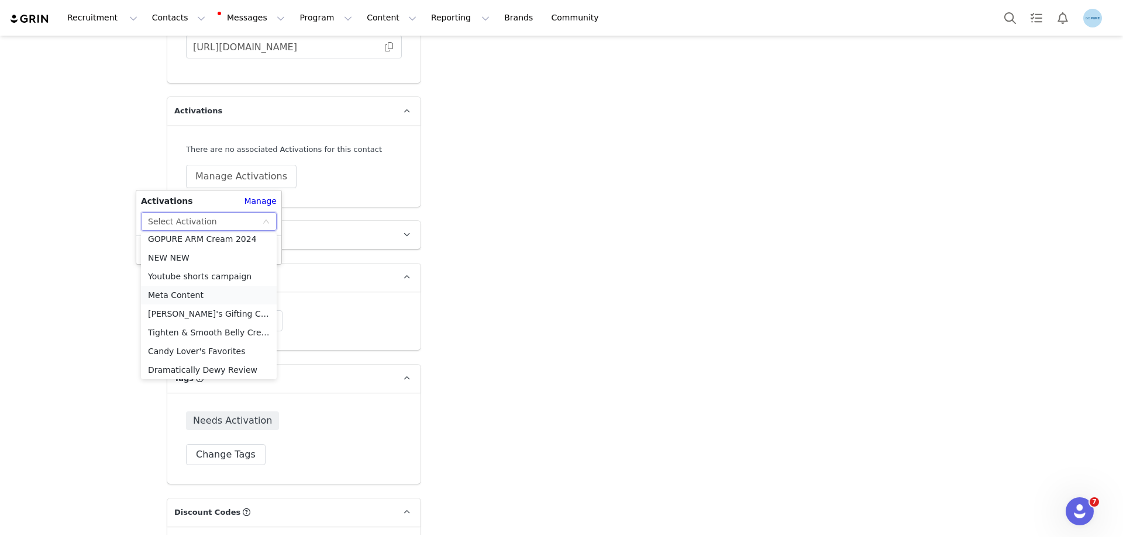
scroll to position [476, 0]
click at [182, 292] on li "Meta Content" at bounding box center [209, 293] width 136 height 19
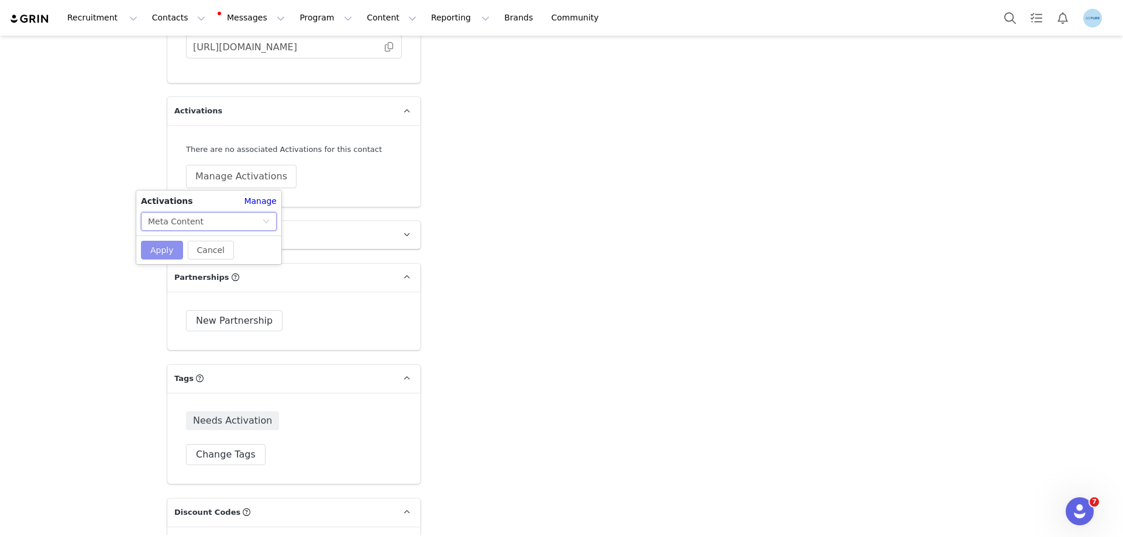
click at [168, 253] on button "Apply" at bounding box center [162, 250] width 42 height 19
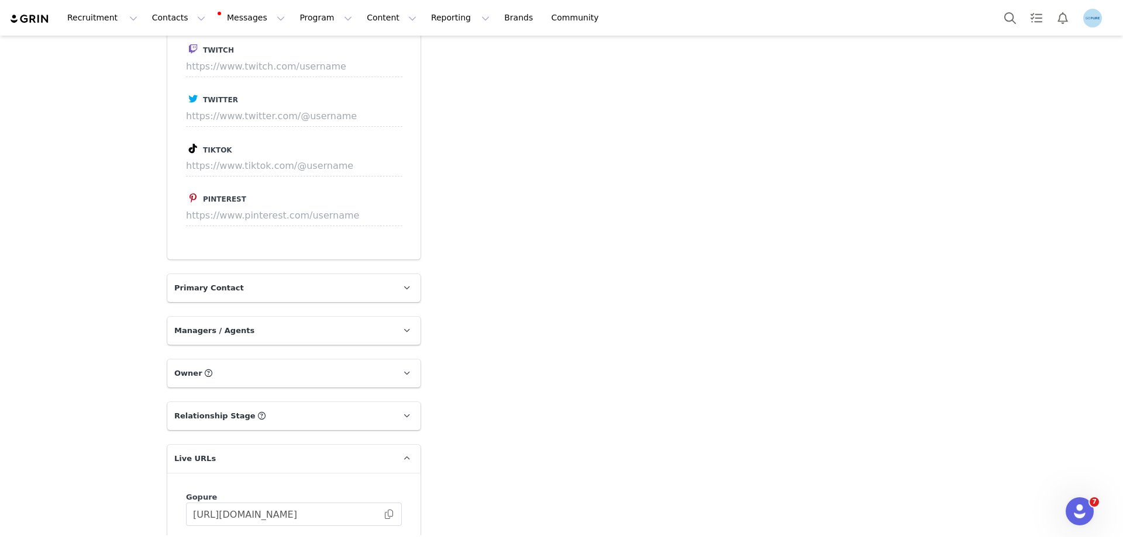
scroll to position [1579, 0]
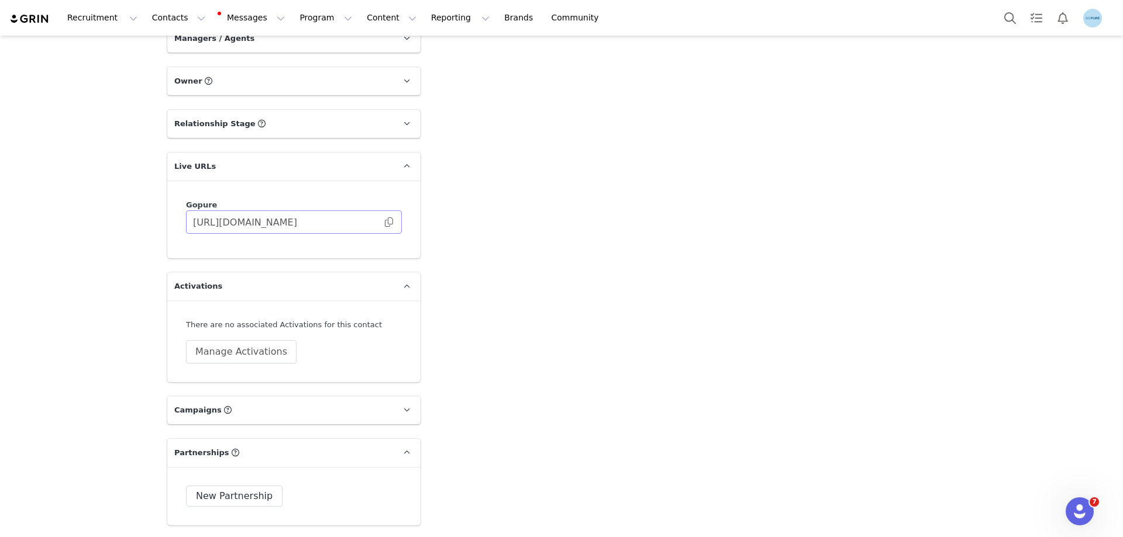
click at [386, 222] on span at bounding box center [389, 222] width 12 height 0
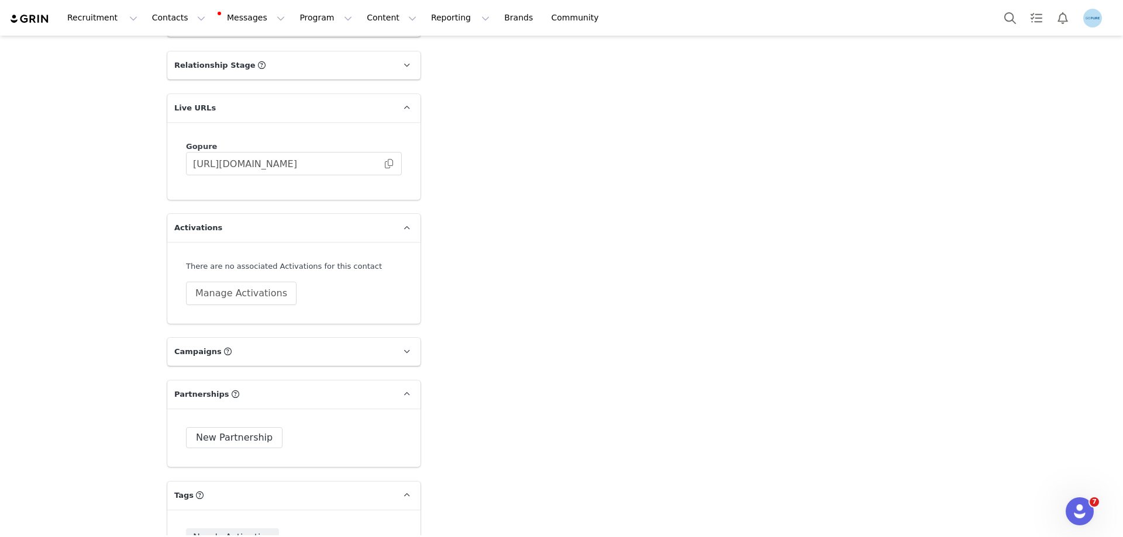
scroll to position [1754, 0]
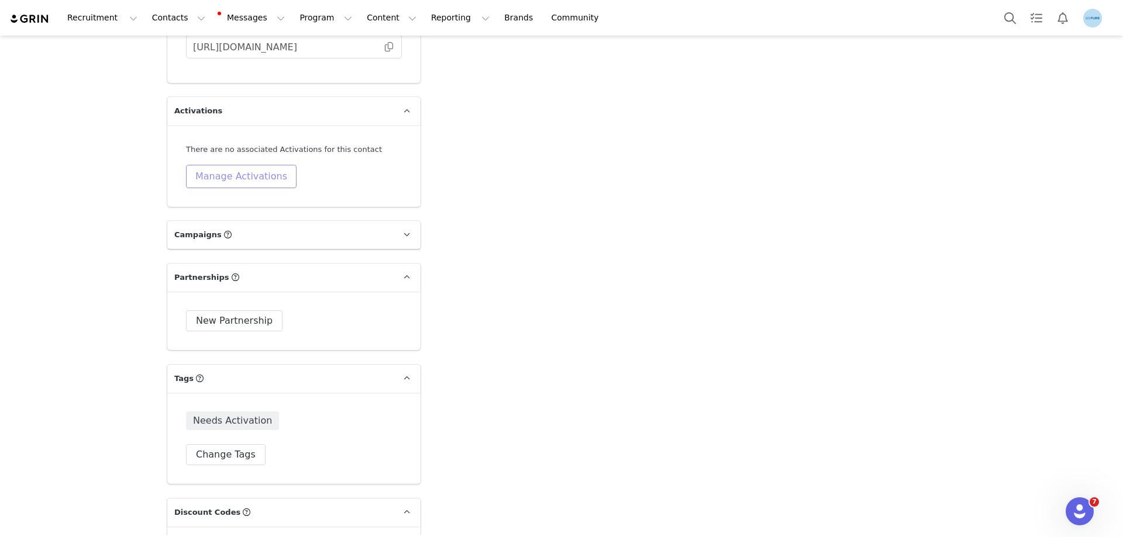
click at [217, 175] on button "Manage Activations" at bounding box center [241, 176] width 111 height 23
click at [211, 220] on div "Select Activation" at bounding box center [205, 222] width 114 height 18
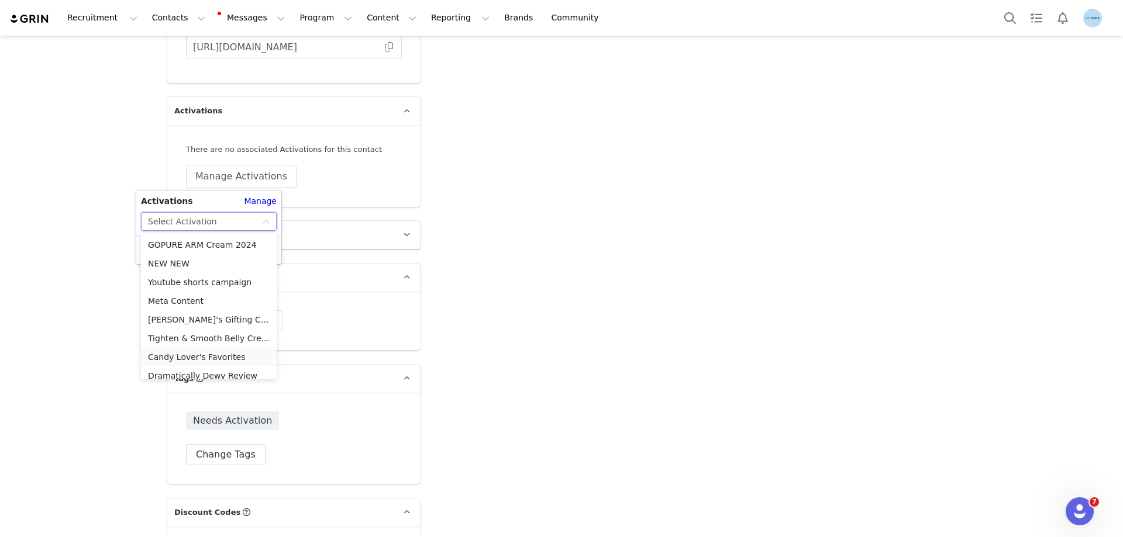
scroll to position [476, 0]
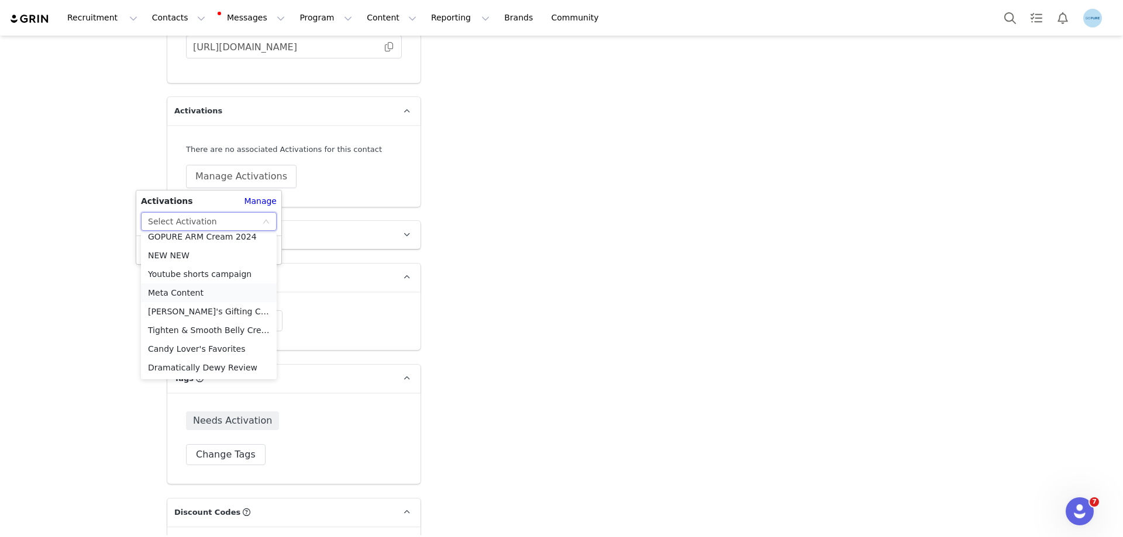
click at [188, 290] on li "Meta Content" at bounding box center [209, 293] width 136 height 19
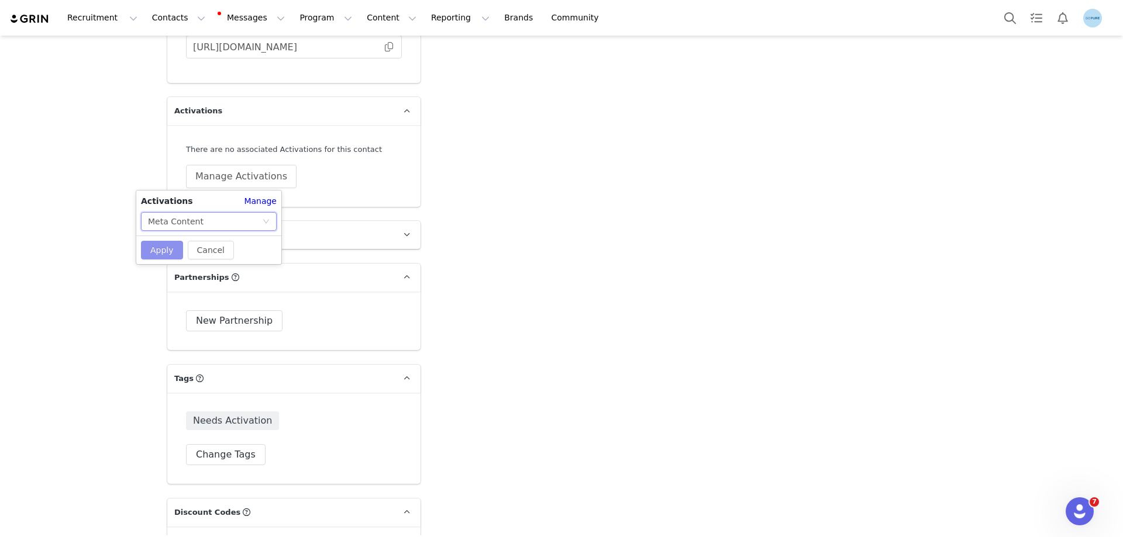
click at [167, 247] on button "Apply" at bounding box center [162, 250] width 42 height 19
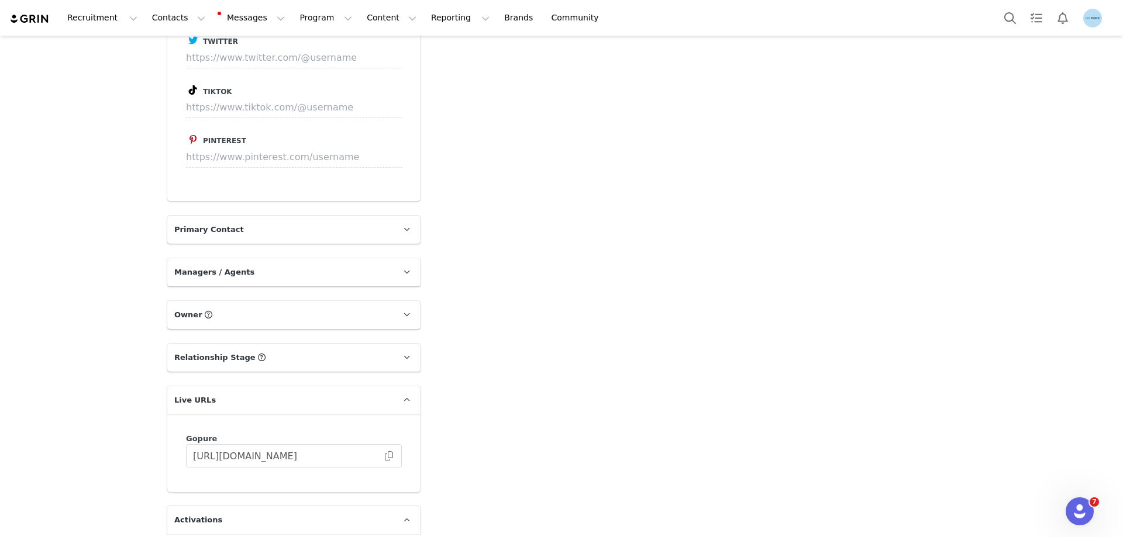
scroll to position [1579, 0]
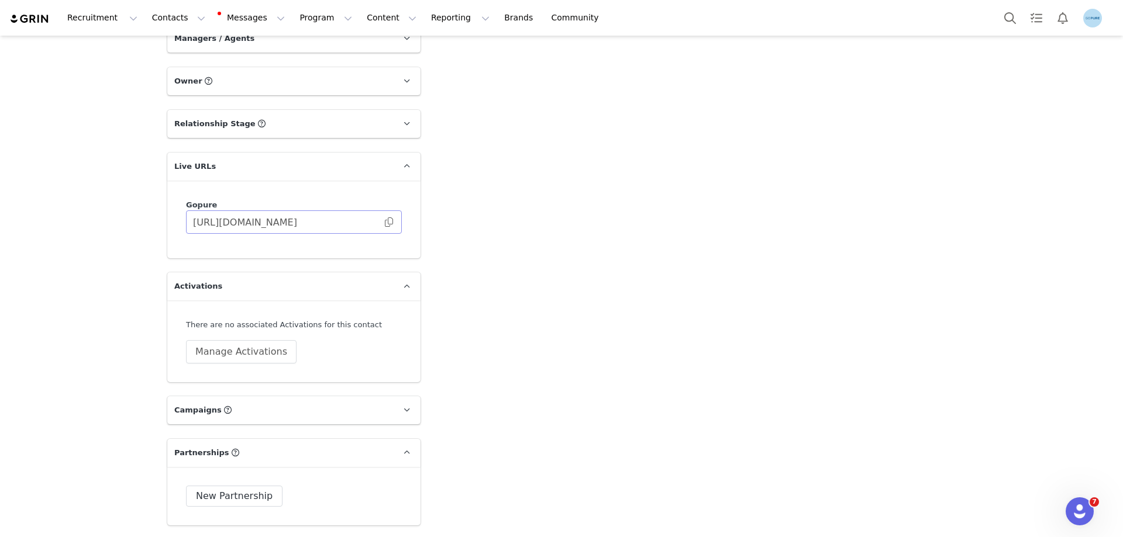
click at [383, 222] on span at bounding box center [389, 222] width 12 height 0
click at [227, 347] on button "Manage Activations" at bounding box center [241, 351] width 111 height 23
click div "Select Activation"
click at [225, 352] on button "Manage Activations" at bounding box center [241, 351] width 111 height 23
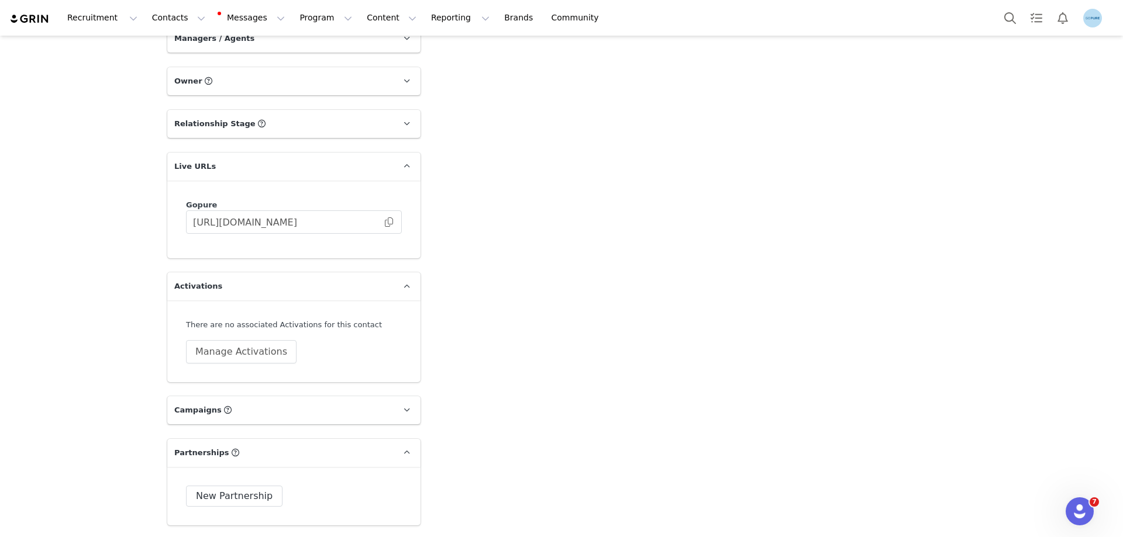
click div "Select Activation"
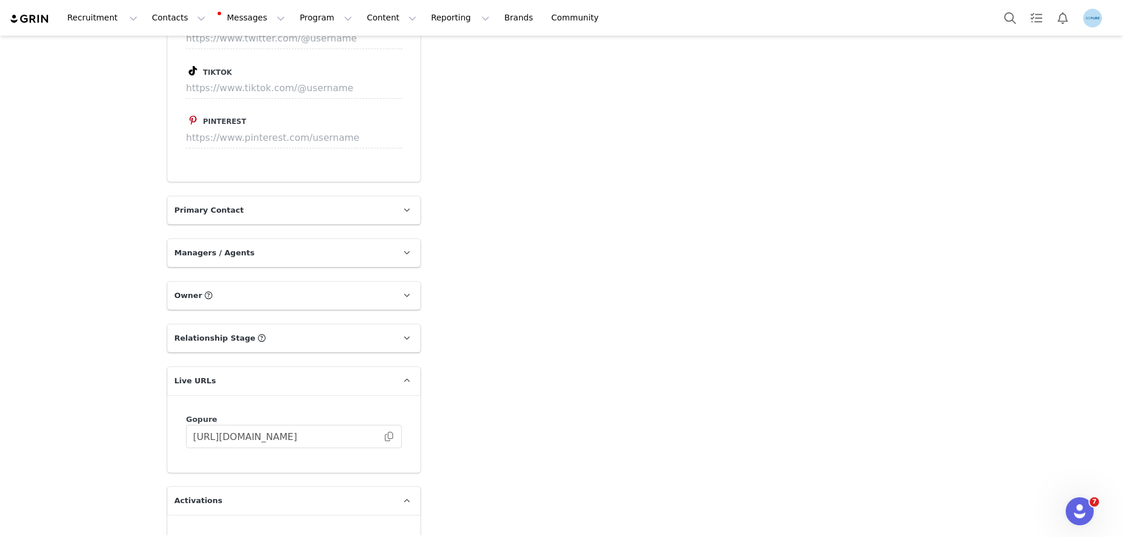
scroll to position [1462, 0]
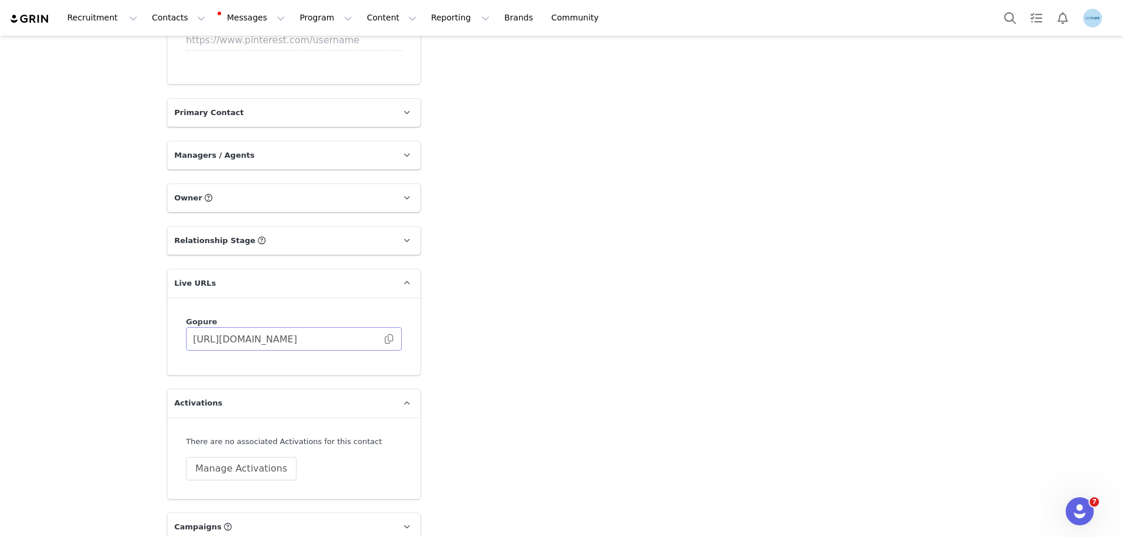
click at [384, 339] on span at bounding box center [389, 339] width 12 height 0
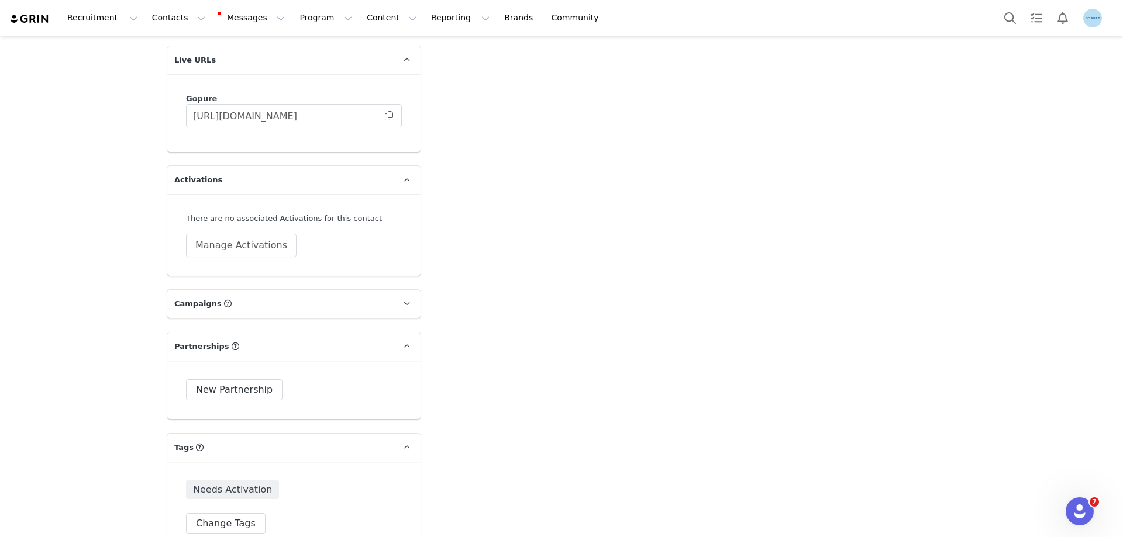
scroll to position [1696, 0]
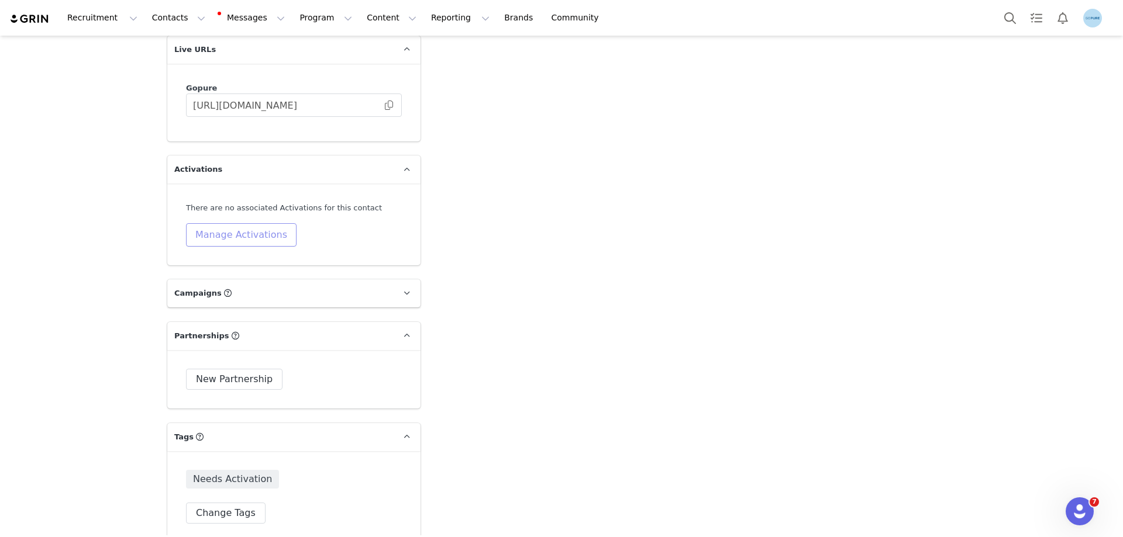
click at [234, 234] on button "Manage Activations" at bounding box center [241, 234] width 111 height 23
click at [220, 282] on div "Select Activation" at bounding box center [205, 280] width 114 height 18
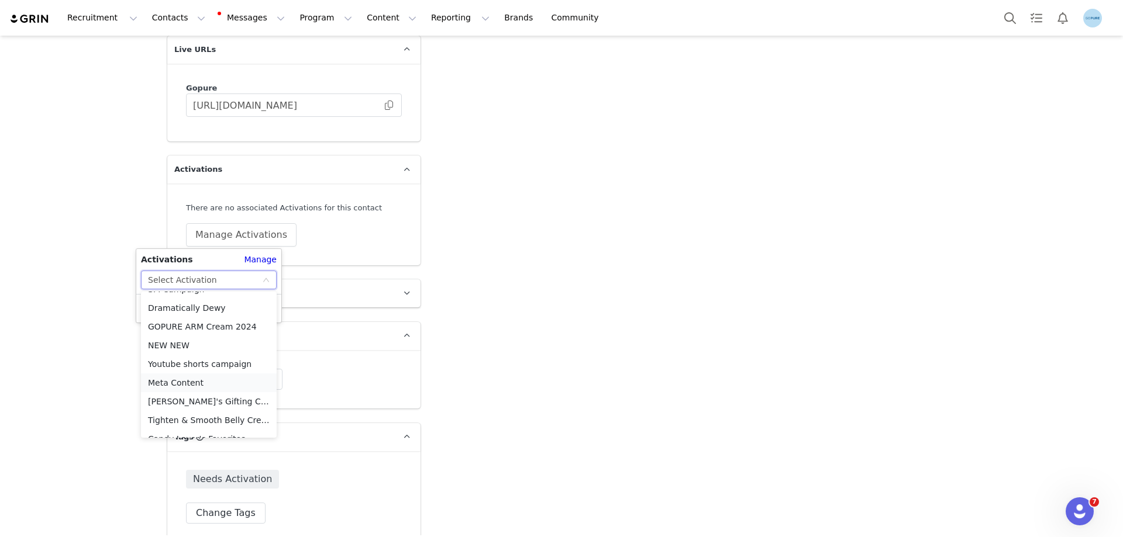
scroll to position [476, 0]
click at [202, 349] on li "Meta Content" at bounding box center [209, 351] width 136 height 19
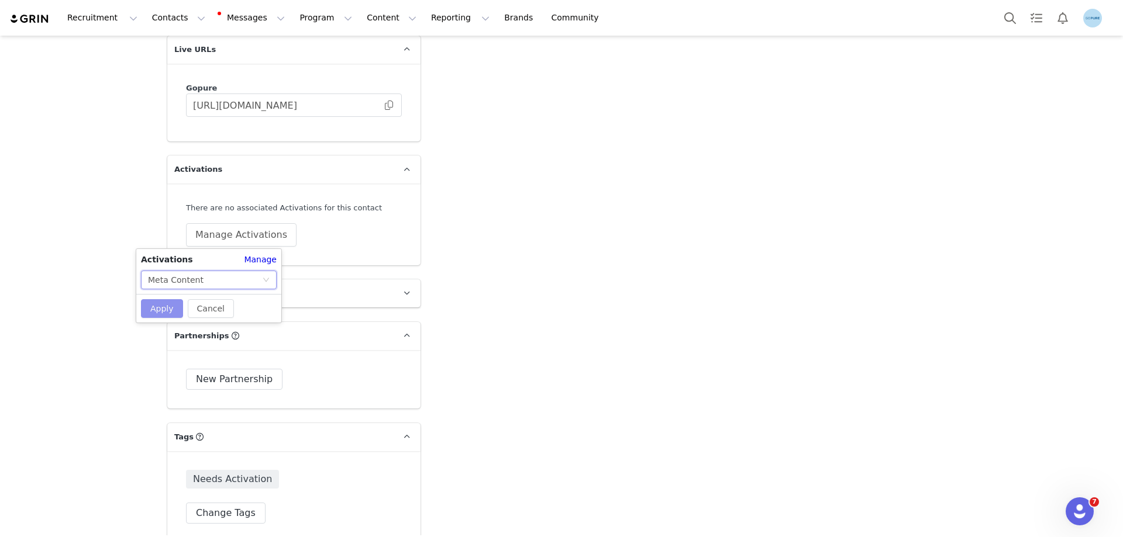
click at [171, 306] on button "Apply" at bounding box center [162, 308] width 42 height 19
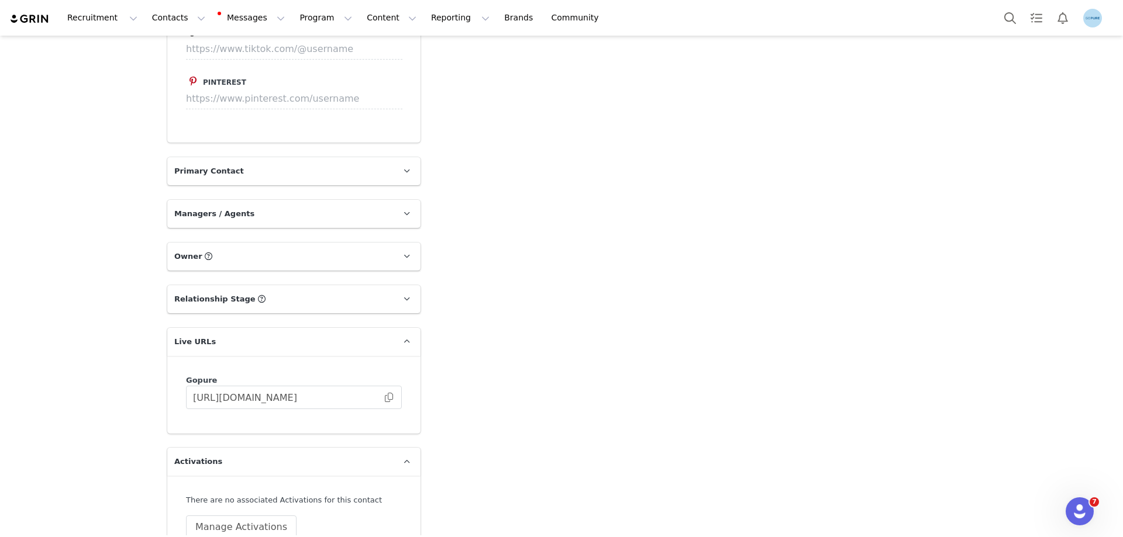
scroll to position [1637, 0]
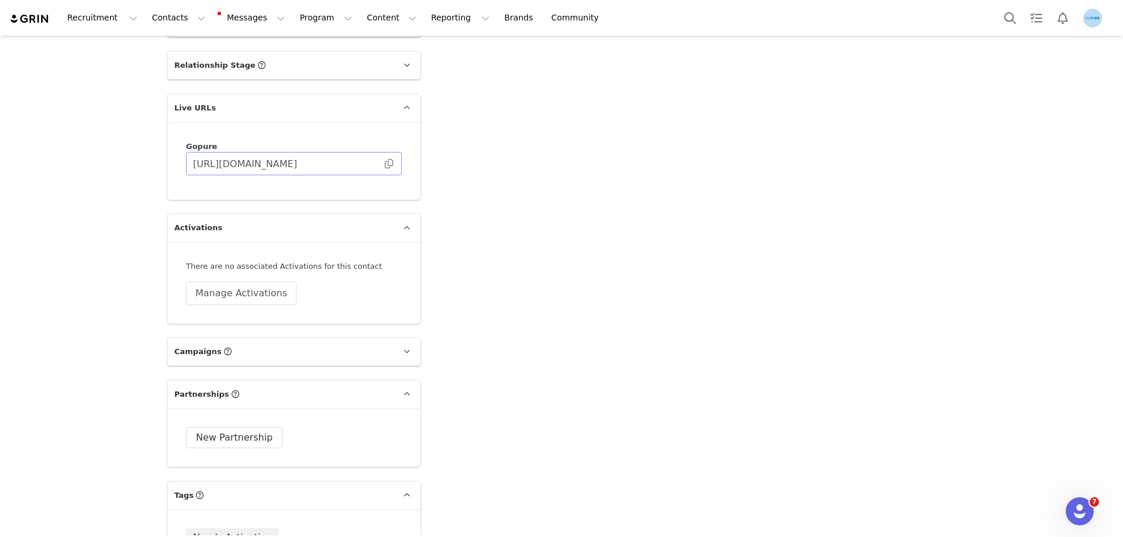
click at [385, 158] on body "Recruitment Recruitment Creator Search Curated Lists Landing Pages Web Extensio…" at bounding box center [561, 268] width 1123 height 537
click at [266, 301] on button "Manage Activations" at bounding box center [241, 293] width 111 height 23
click at [208, 337] on div "Select Activation" at bounding box center [182, 339] width 69 height 18
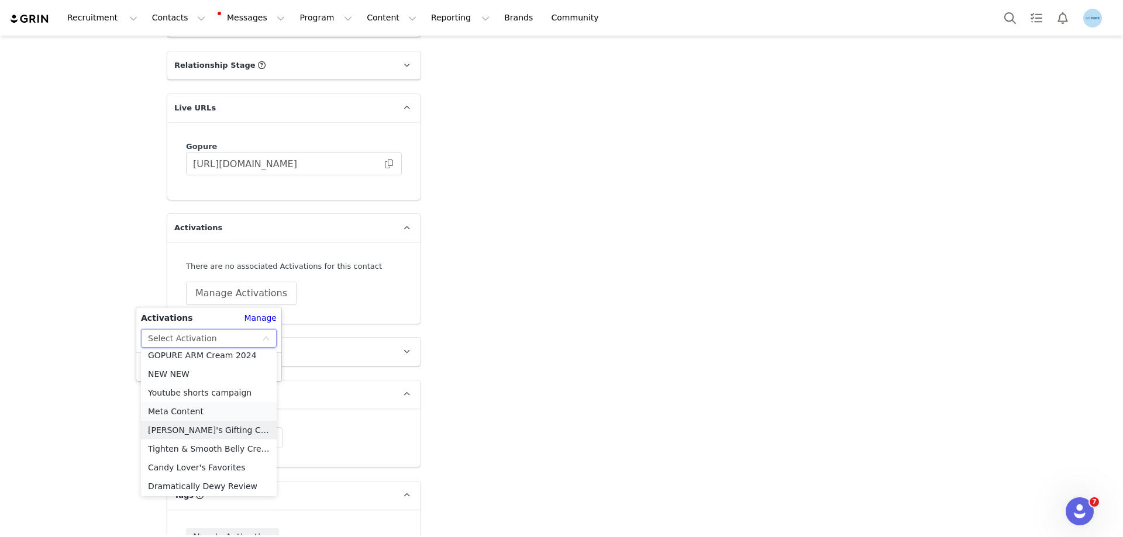
scroll to position [476, 0]
click at [205, 409] on li "Meta Content" at bounding box center [209, 409] width 136 height 19
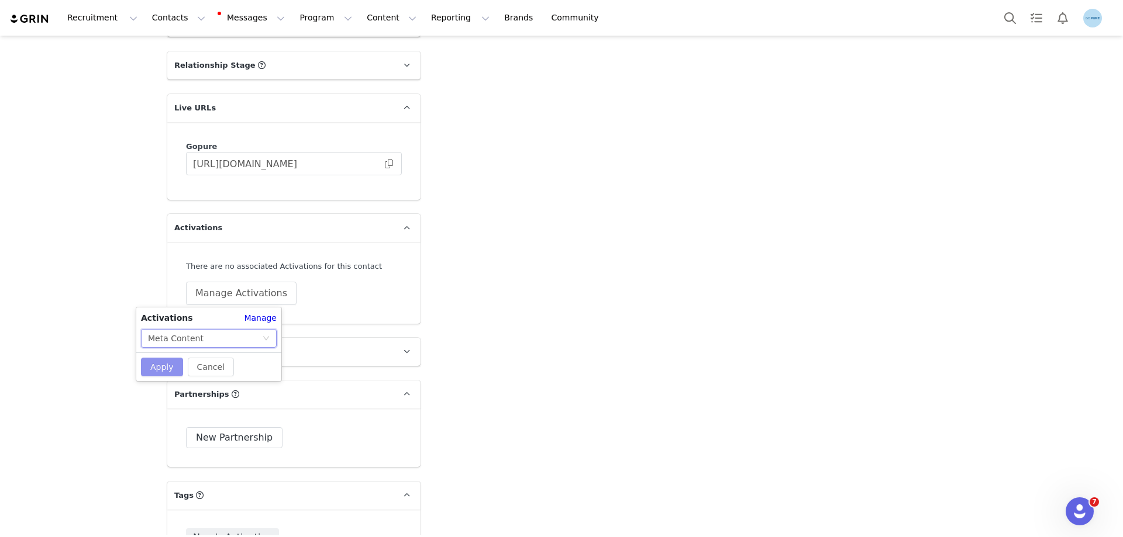
click at [167, 364] on button "Apply" at bounding box center [162, 367] width 42 height 19
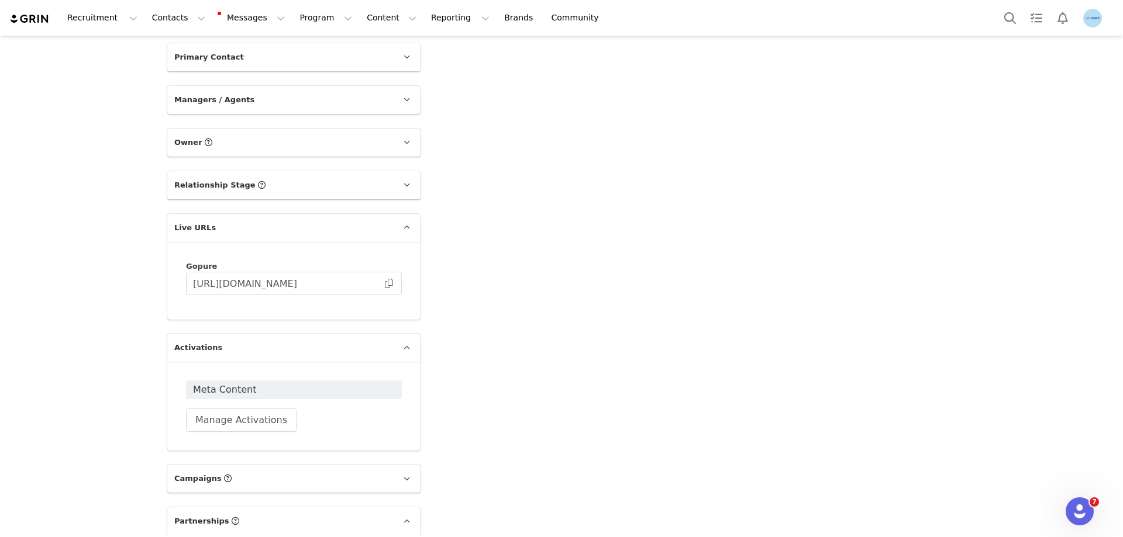
scroll to position [1579, 0]
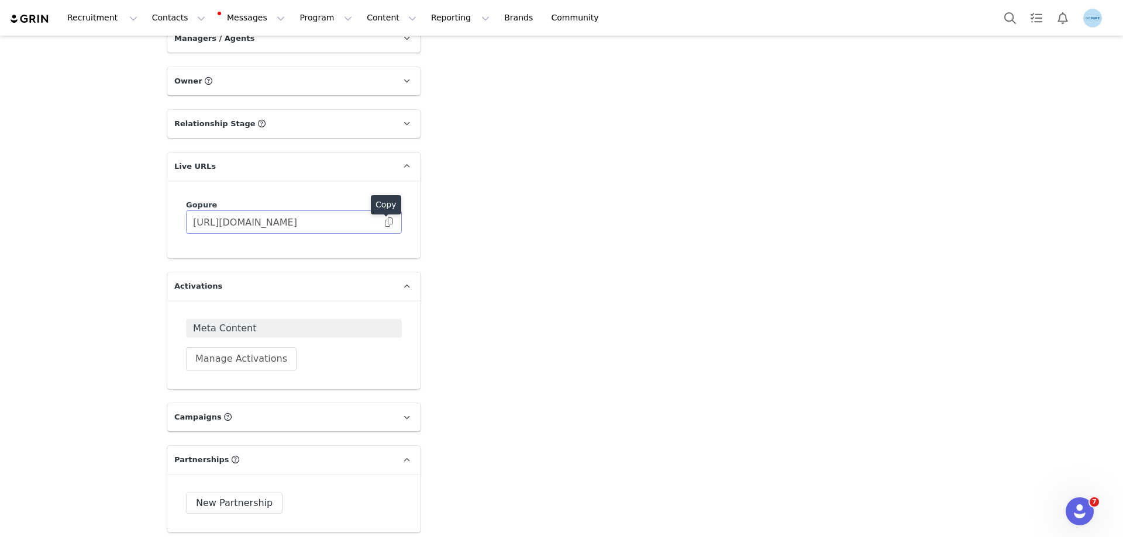
click at [385, 222] on span at bounding box center [389, 222] width 12 height 0
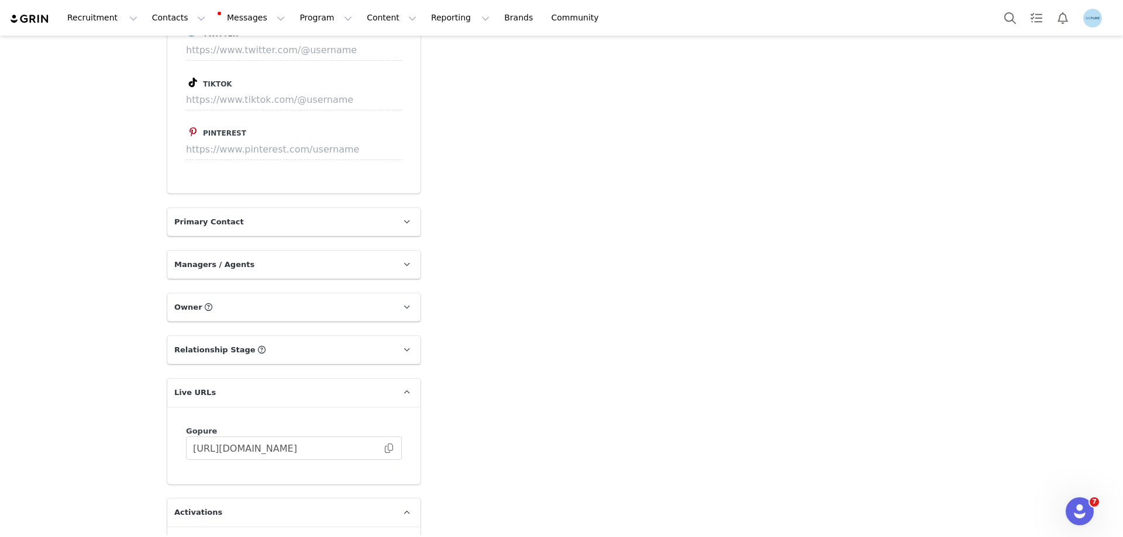
scroll to position [1462, 0]
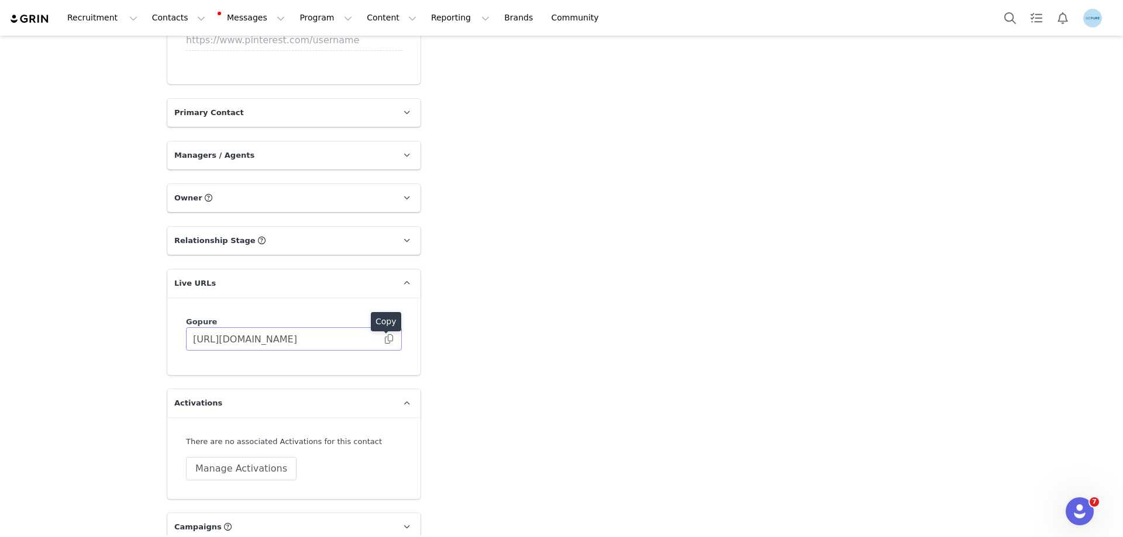
click at [383, 339] on span at bounding box center [389, 339] width 12 height 0
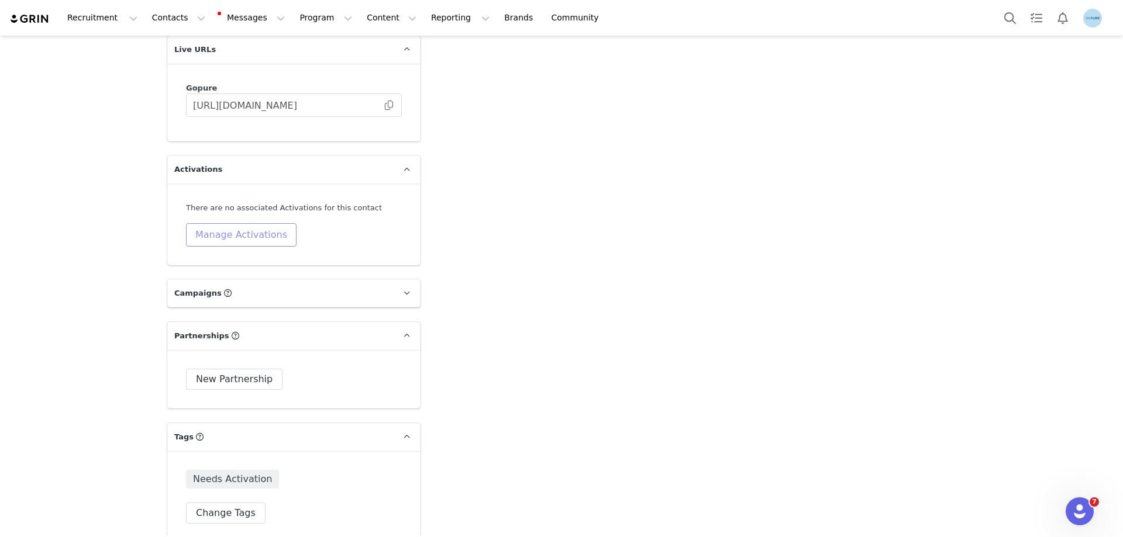
click at [233, 236] on button "Manage Activations" at bounding box center [241, 234] width 111 height 23
click at [225, 282] on div "Select Activation" at bounding box center [205, 280] width 114 height 18
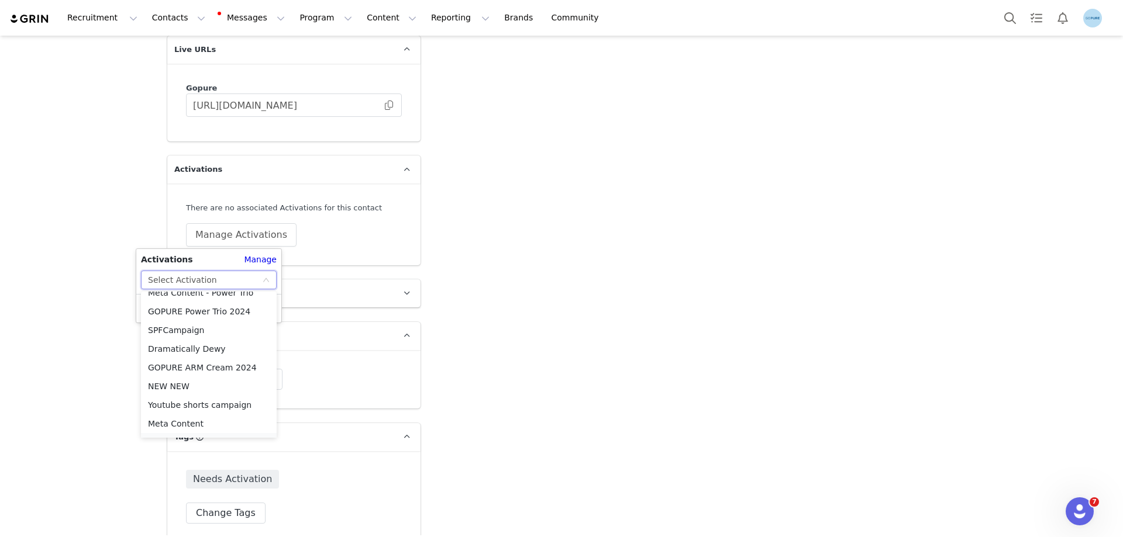
scroll to position [476, 0]
click at [184, 348] on li "Meta Content" at bounding box center [209, 351] width 136 height 19
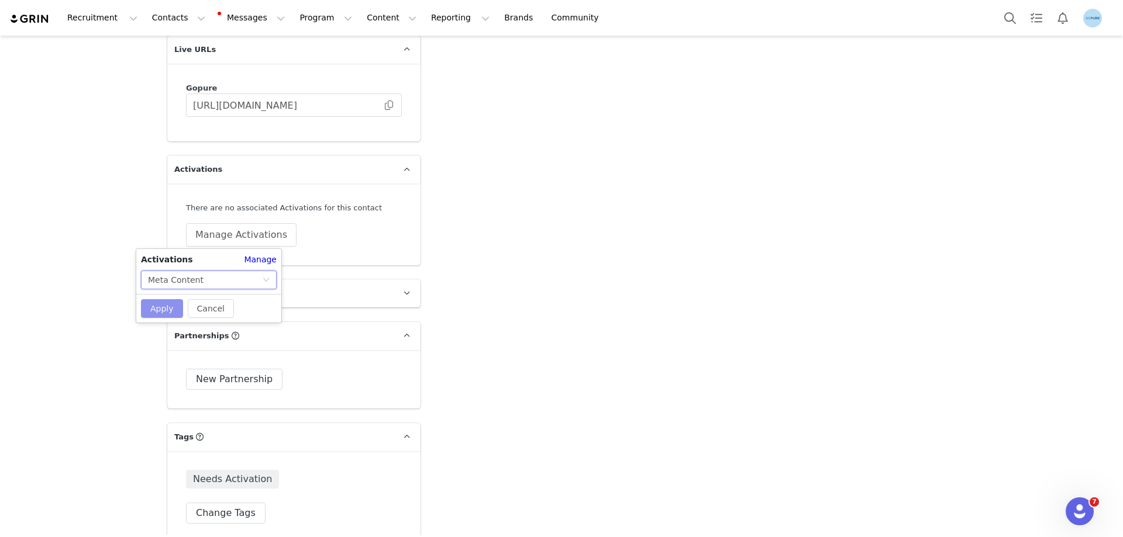
click at [167, 304] on button "Apply" at bounding box center [162, 308] width 42 height 19
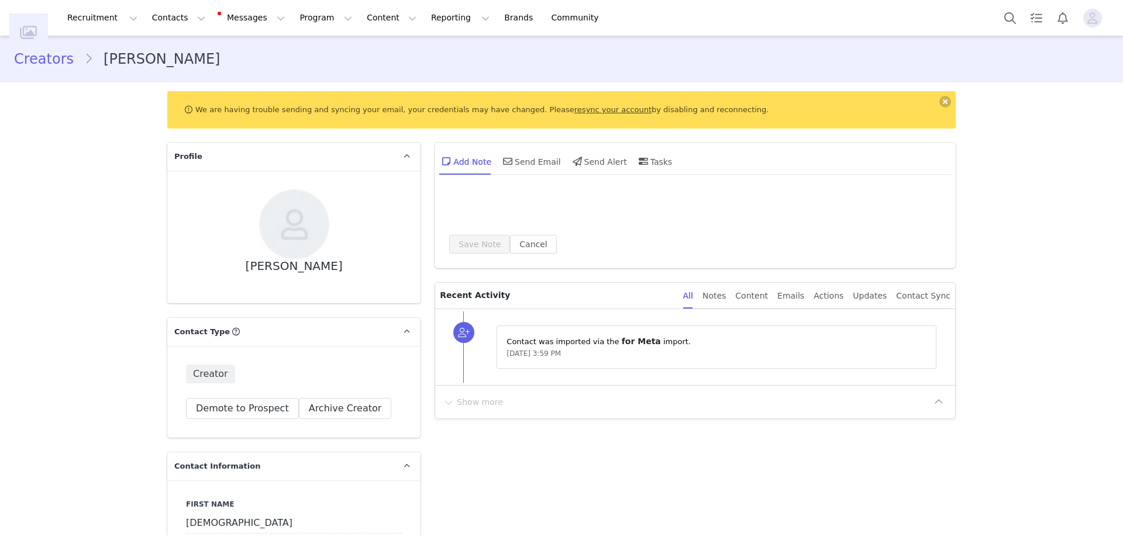
scroll to position [0, 0]
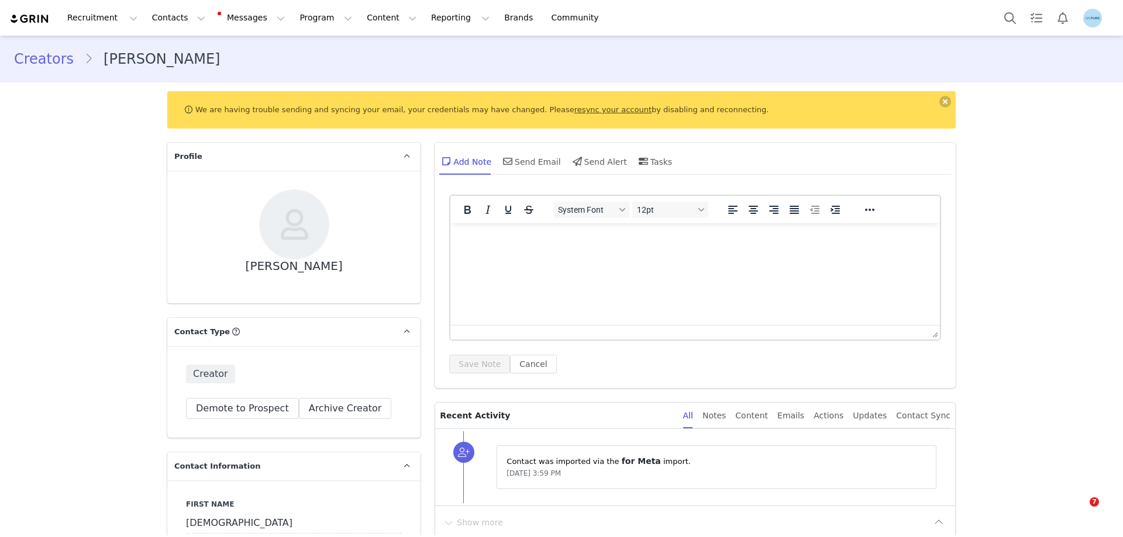
click div "Select Activation"
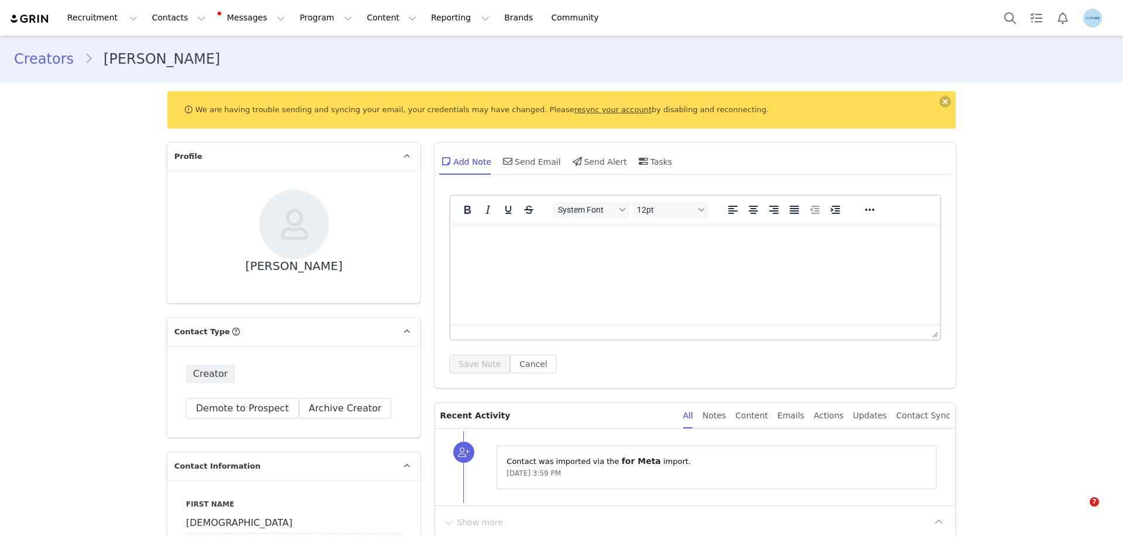
click at [360, 20] on button "Content Content" at bounding box center [392, 18] width 64 height 26
click at [294, 20] on button "Program Program" at bounding box center [325, 18] width 67 height 26
click at [54, 30] on p "Activations" at bounding box center [36, 25] width 36 height 10
click div "Unlock the power of creator marketing With the help of creators, you can reach …"
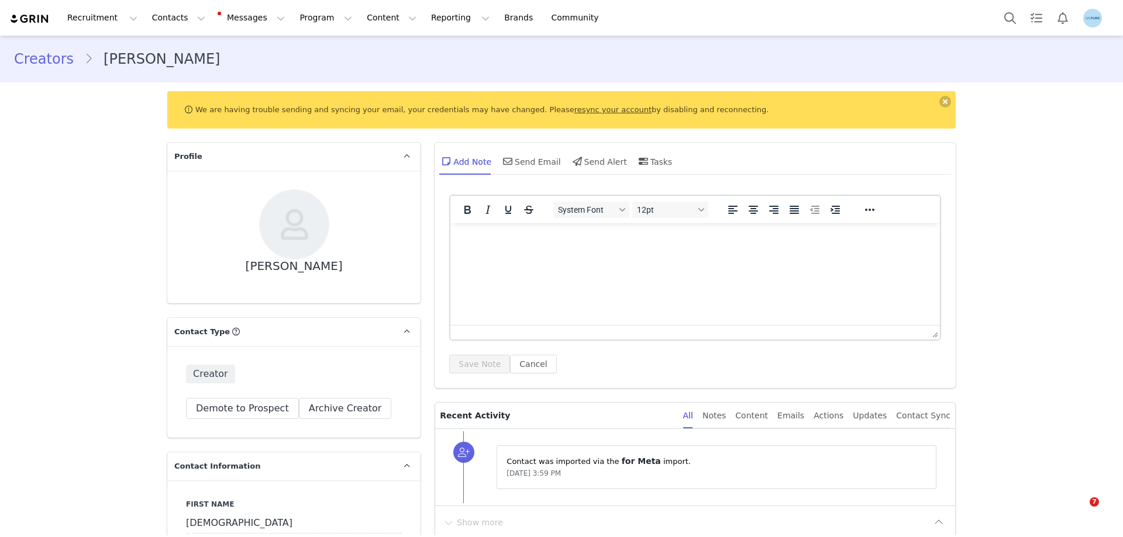
click at [159, 17] on button "Contacts Contacts" at bounding box center [178, 18] width 67 height 26
click at [46, 25] on p "Creators" at bounding box center [32, 20] width 28 height 10
click at [165, 24] on button "Contacts Contacts" at bounding box center [178, 18] width 67 height 26
click at [46, 25] on p "Creators" at bounding box center [32, 20] width 28 height 10
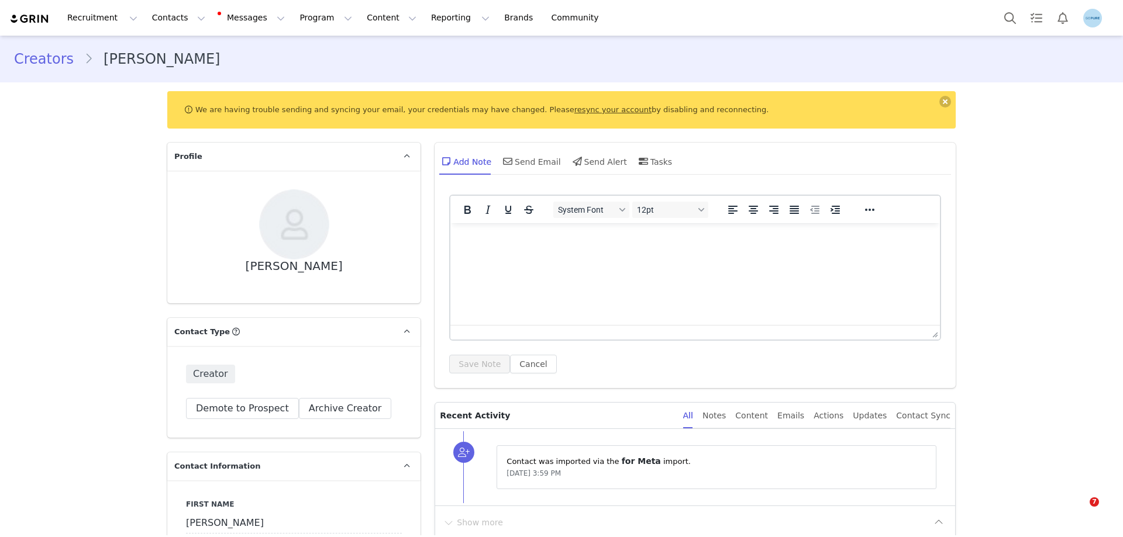
click at [158, 17] on button "Contacts Contacts" at bounding box center [178, 18] width 67 height 26
click at [46, 25] on p "Creators" at bounding box center [32, 20] width 28 height 10
